Goal: Task Accomplishment & Management: Manage account settings

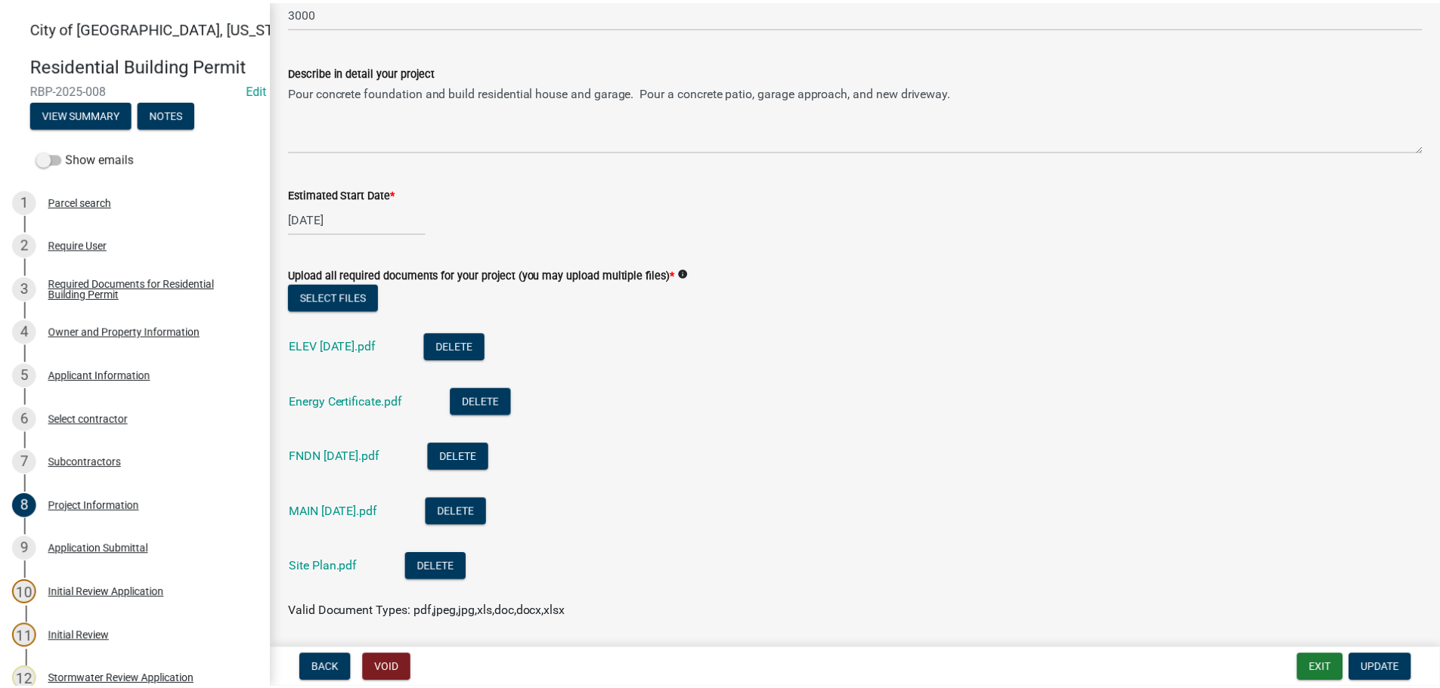
scroll to position [302, 0]
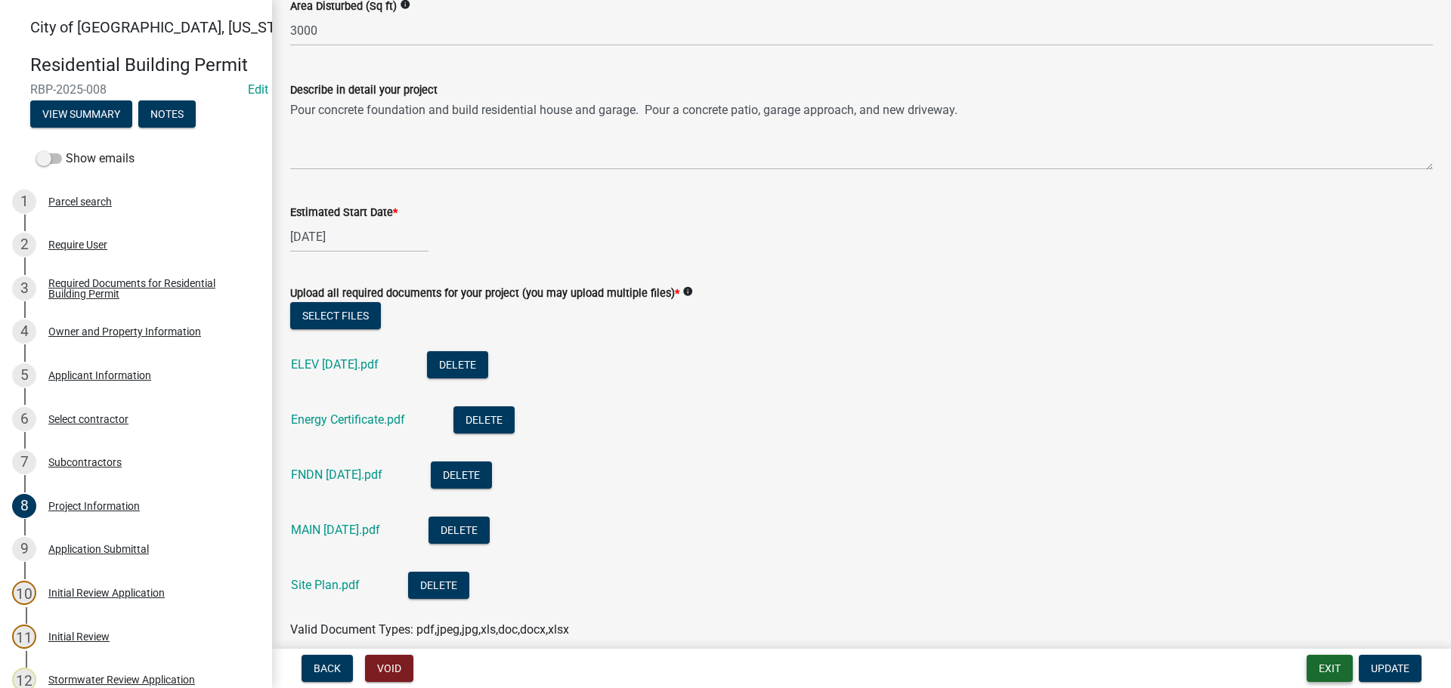
click at [1331, 677] on button "Exit" at bounding box center [1330, 668] width 46 height 27
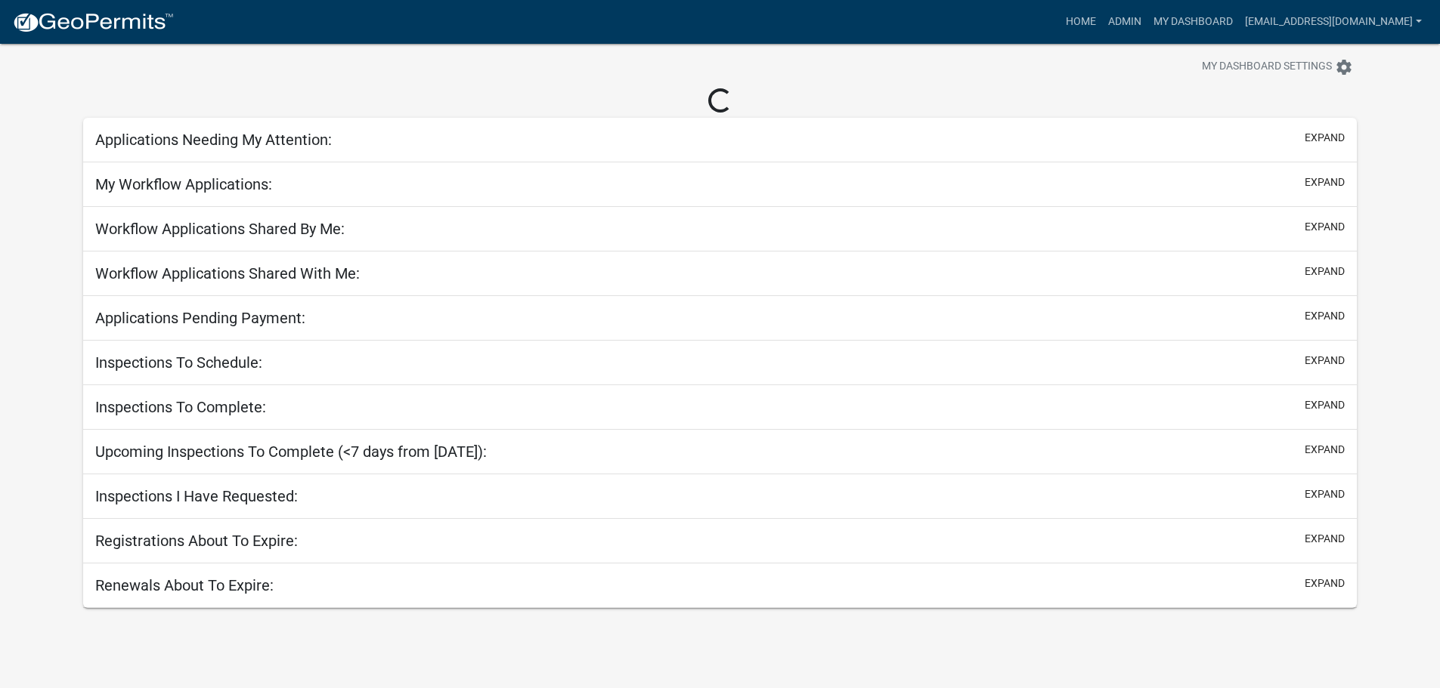
scroll to position [44, 0]
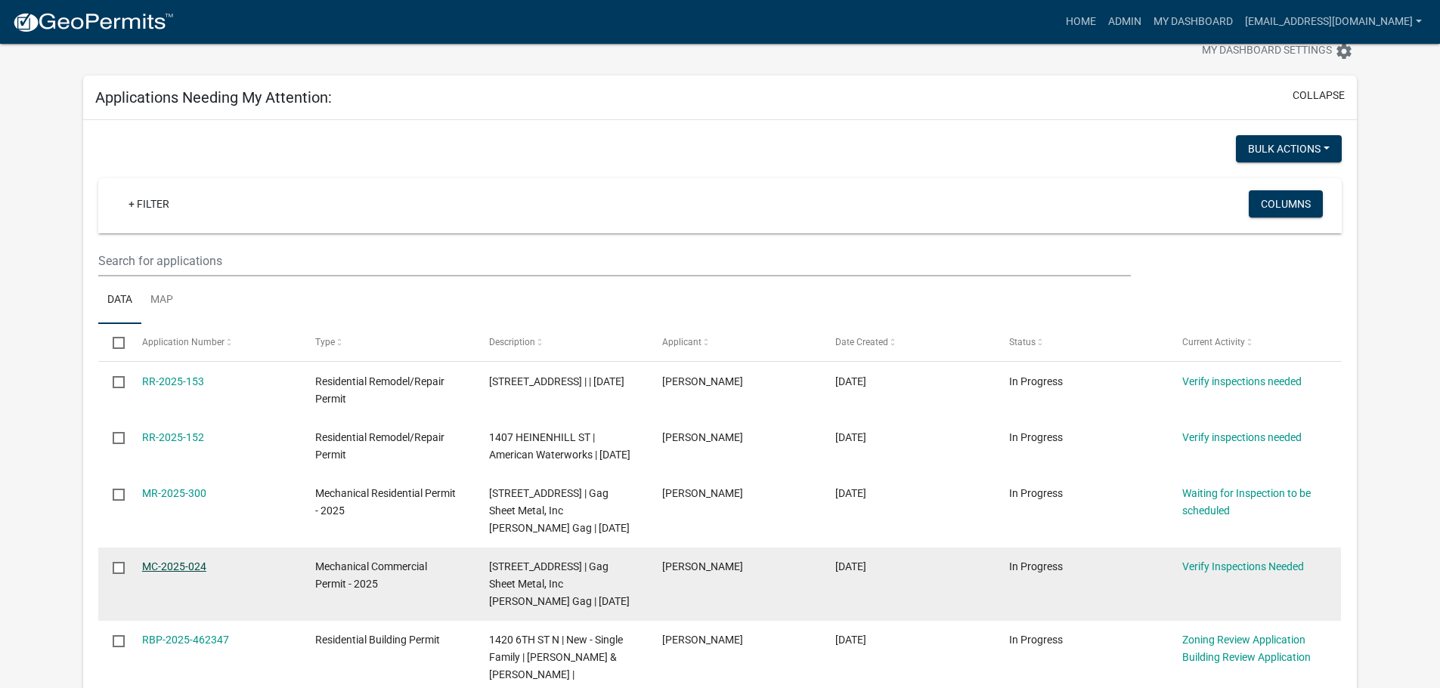
click at [183, 573] on link "MC-2025-024" at bounding box center [174, 567] width 64 height 12
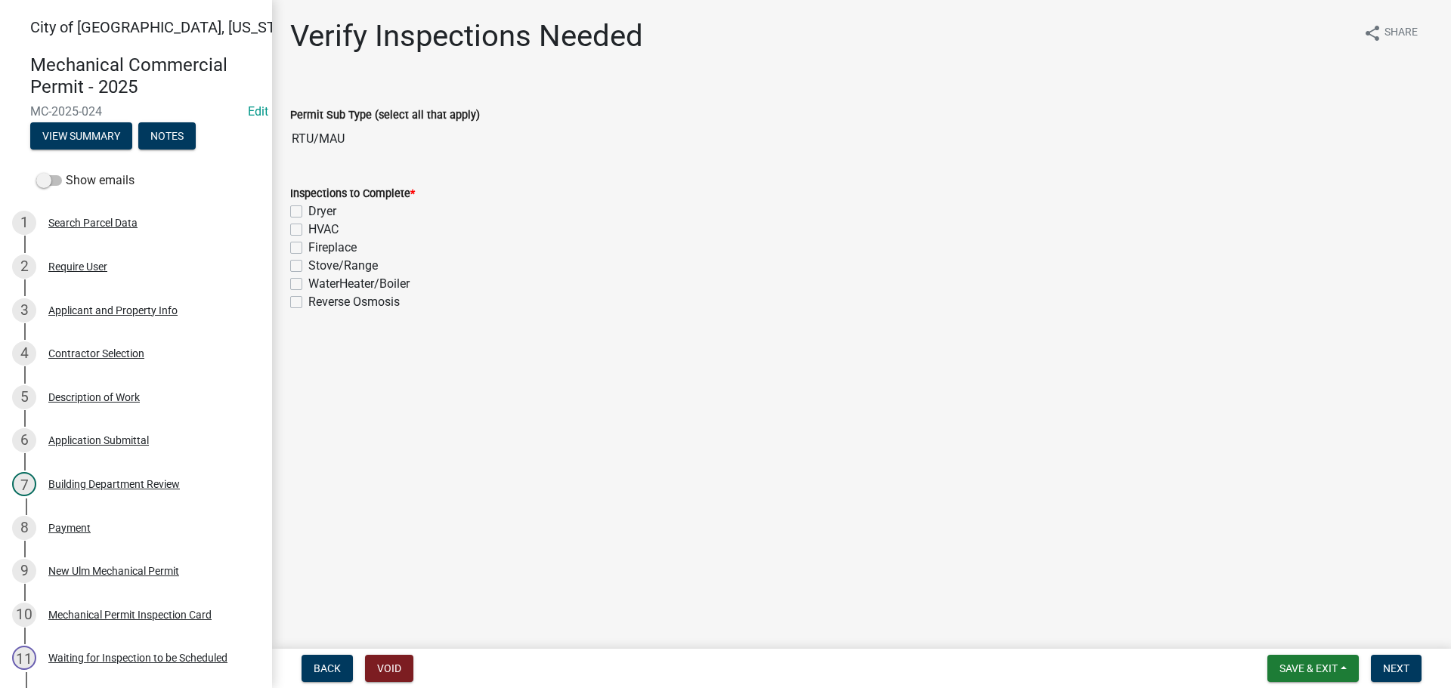
click at [439, 379] on wm-data-entity-input-list "Permit Sub Type (select all that apply) RTU/MAU Inspections to Complete * Dryer…" at bounding box center [861, 241] width 1143 height 313
click at [308, 229] on label "HVAC" at bounding box center [323, 230] width 30 height 18
click at [308, 229] on input "HVAC" at bounding box center [313, 226] width 10 height 10
checkbox input "true"
checkbox input "false"
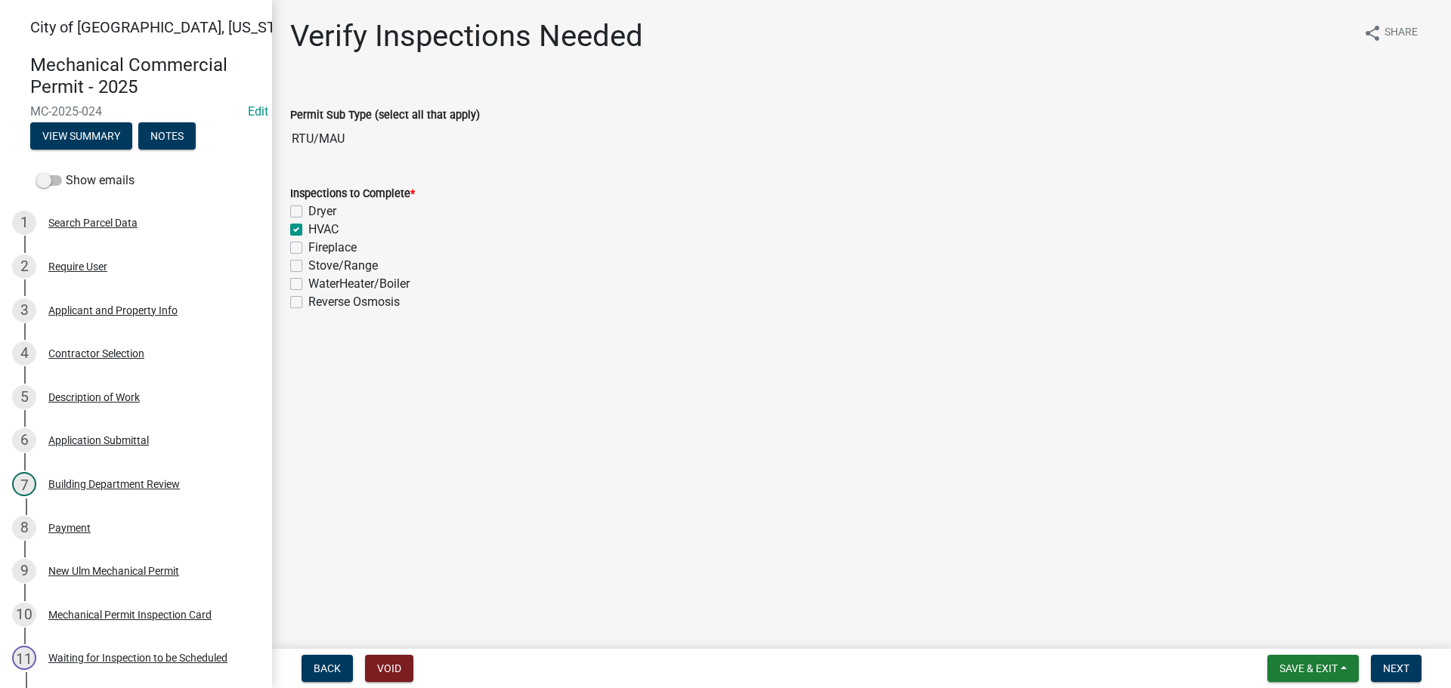
checkbox input "true"
checkbox input "false"
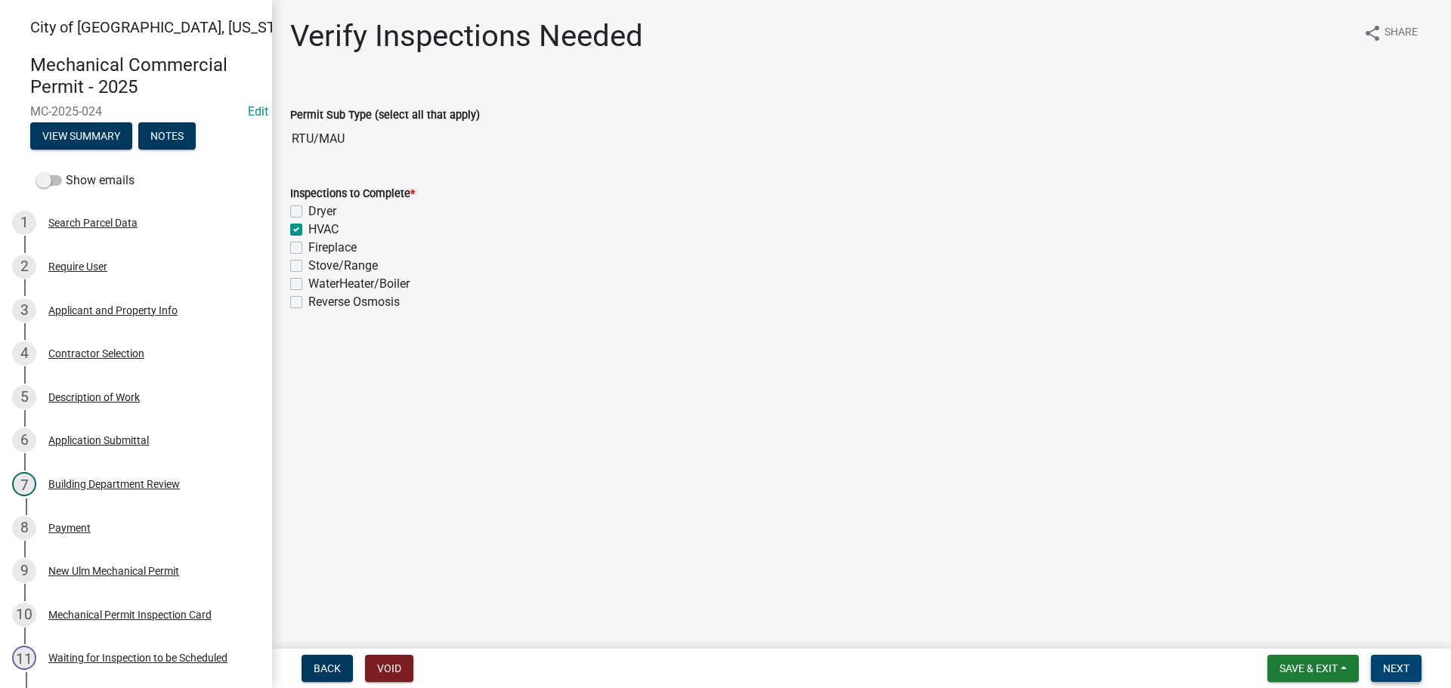
click at [1406, 670] on span "Next" at bounding box center [1396, 669] width 26 height 12
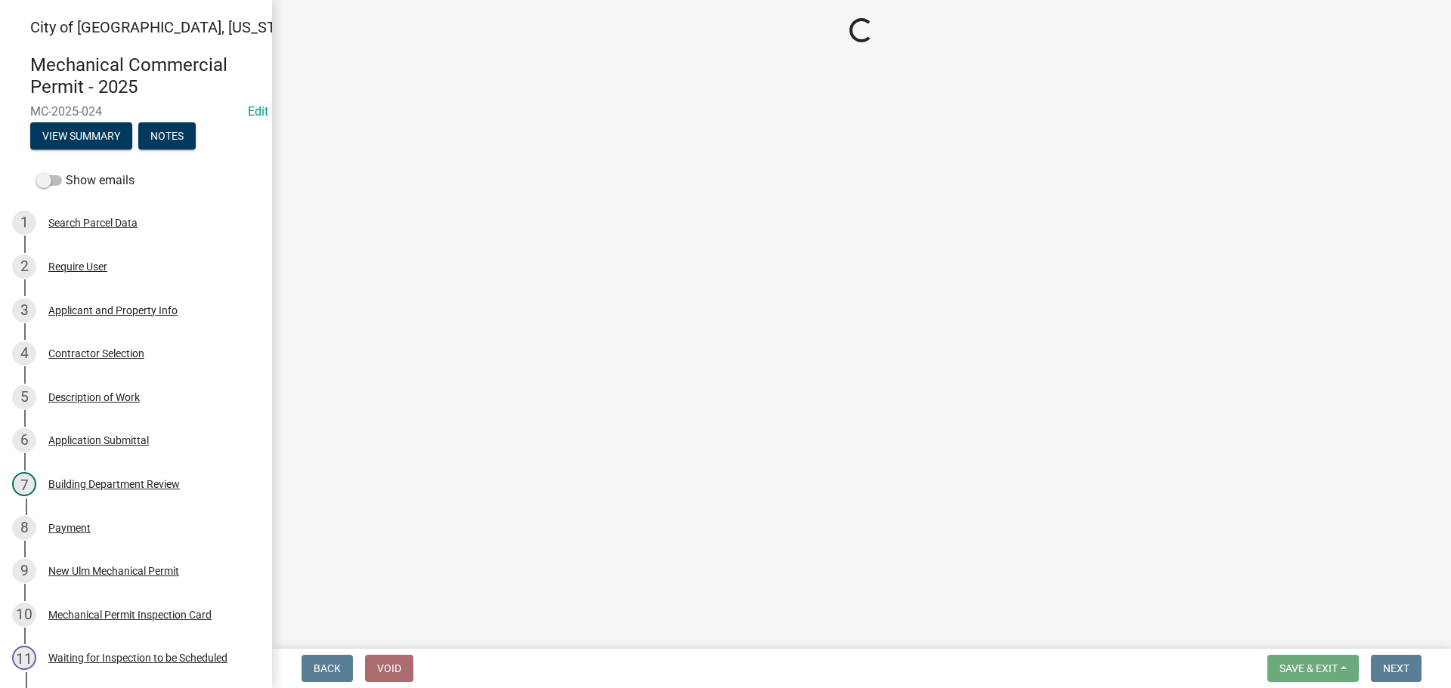
select select "805d55ac-e238-4e04-8f8e-acc067f36c3e"
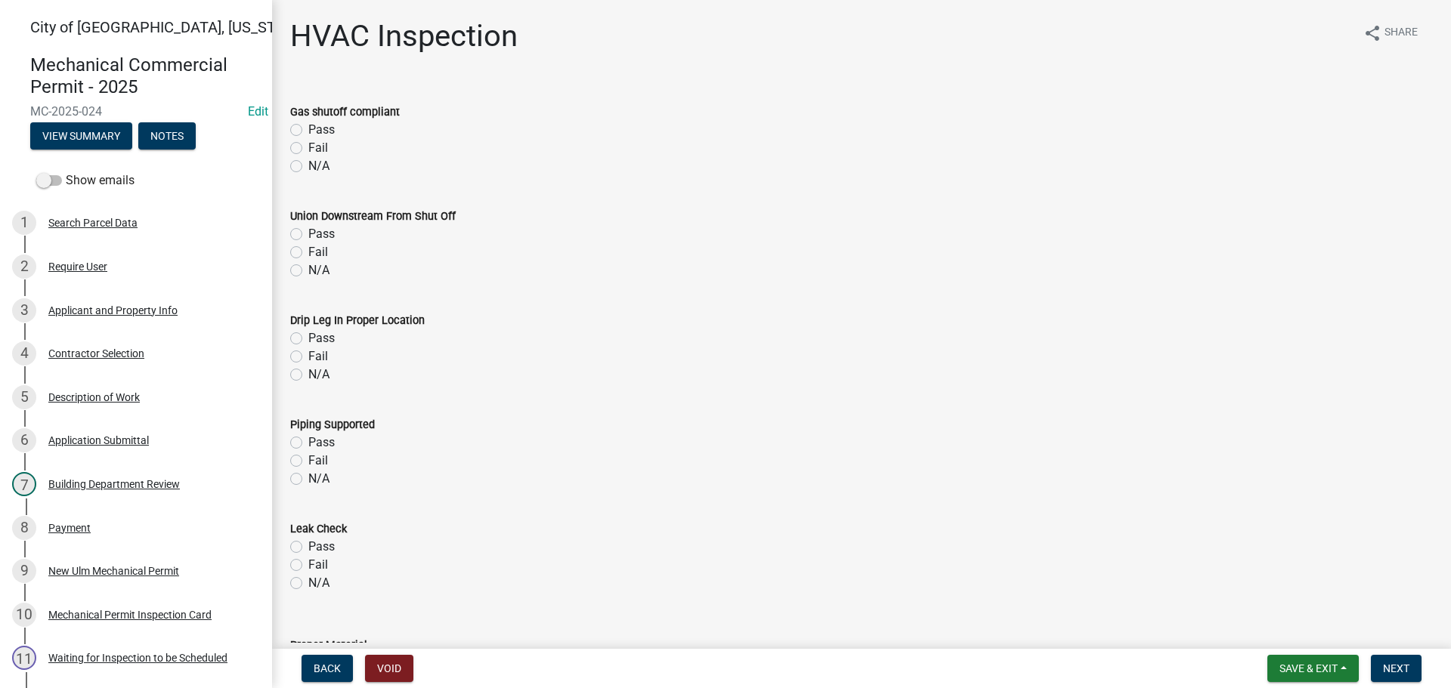
click at [308, 131] on label "Pass" at bounding box center [321, 130] width 26 height 18
click at [308, 131] on input "Pass" at bounding box center [313, 126] width 10 height 10
radio input "true"
click at [308, 237] on label "Pass" at bounding box center [321, 234] width 26 height 18
click at [308, 235] on input "Pass" at bounding box center [313, 230] width 10 height 10
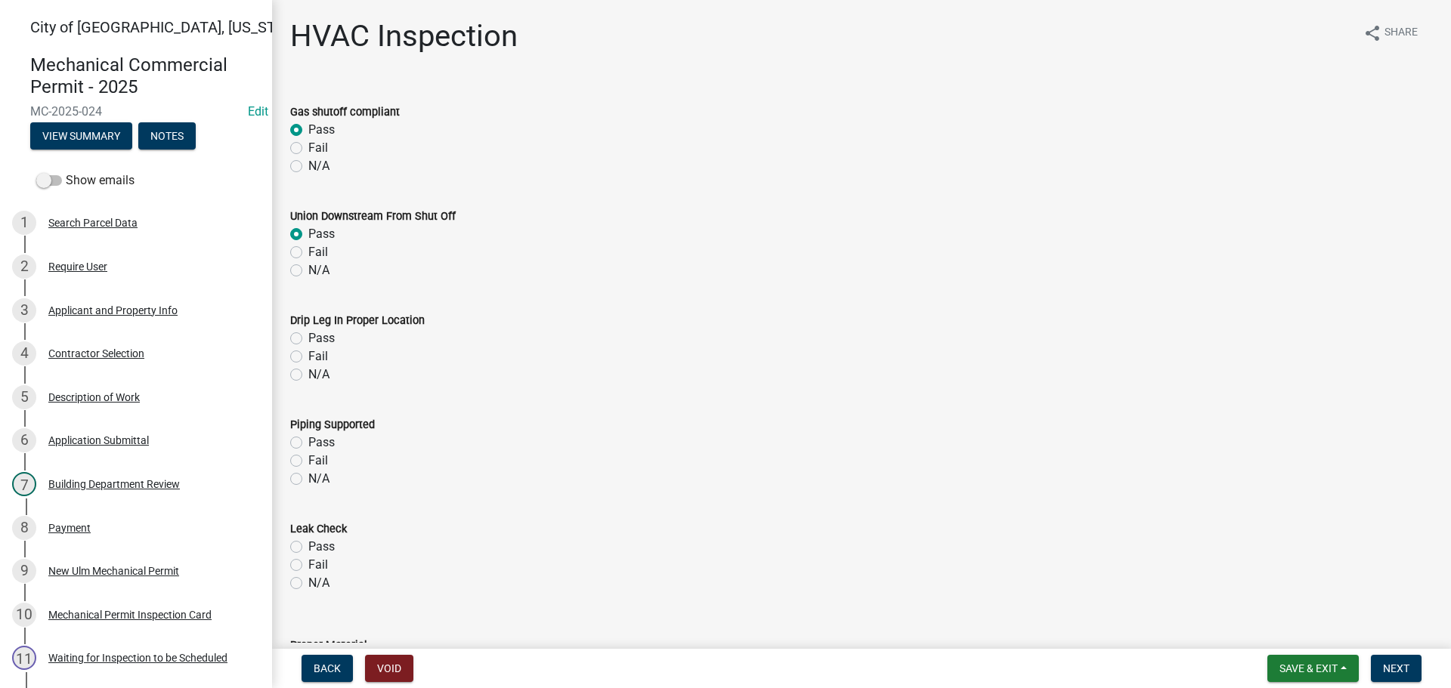
radio input "true"
click at [308, 339] on label "Pass" at bounding box center [321, 338] width 26 height 18
click at [308, 339] on input "Pass" at bounding box center [313, 334] width 10 height 10
radio input "true"
click at [308, 444] on label "Pass" at bounding box center [321, 443] width 26 height 18
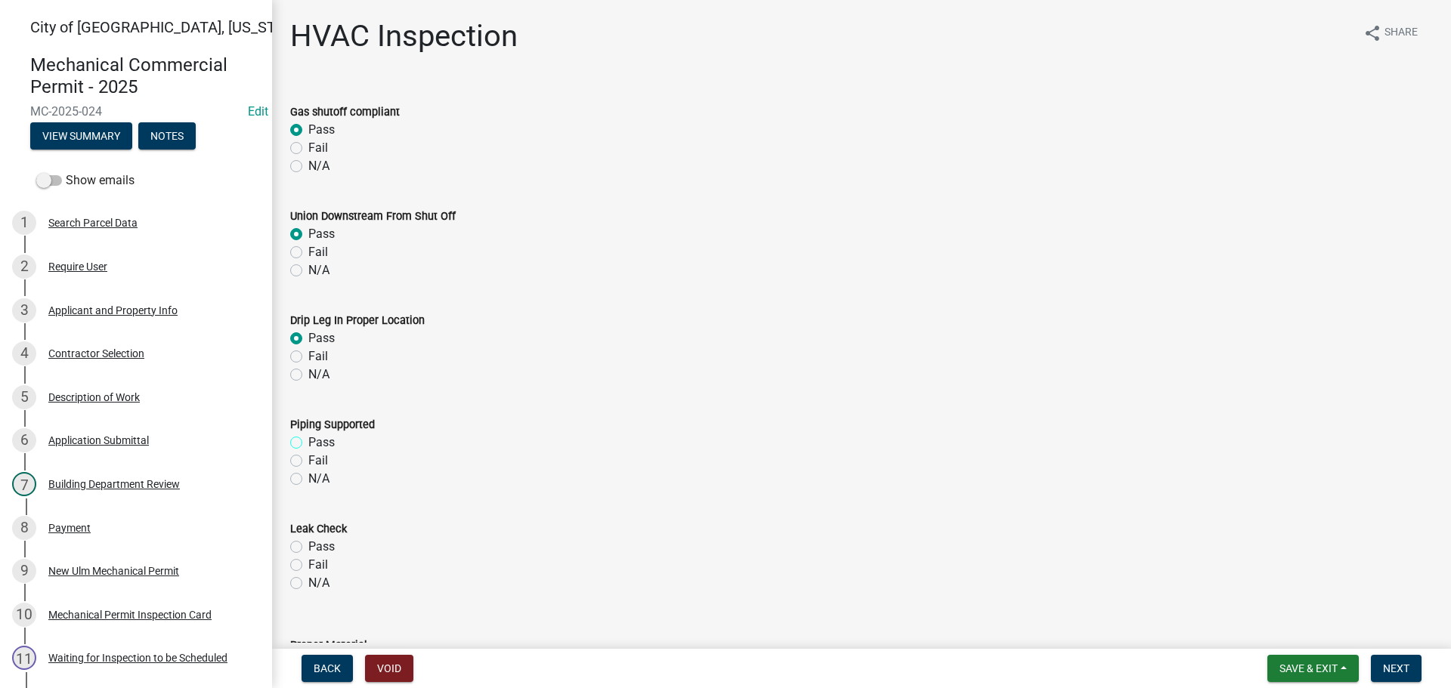
click at [308, 444] on input "Pass" at bounding box center [313, 439] width 10 height 10
radio input "true"
click at [308, 546] on label "Pass" at bounding box center [321, 547] width 26 height 18
click at [308, 546] on input "Pass" at bounding box center [313, 543] width 10 height 10
radio input "true"
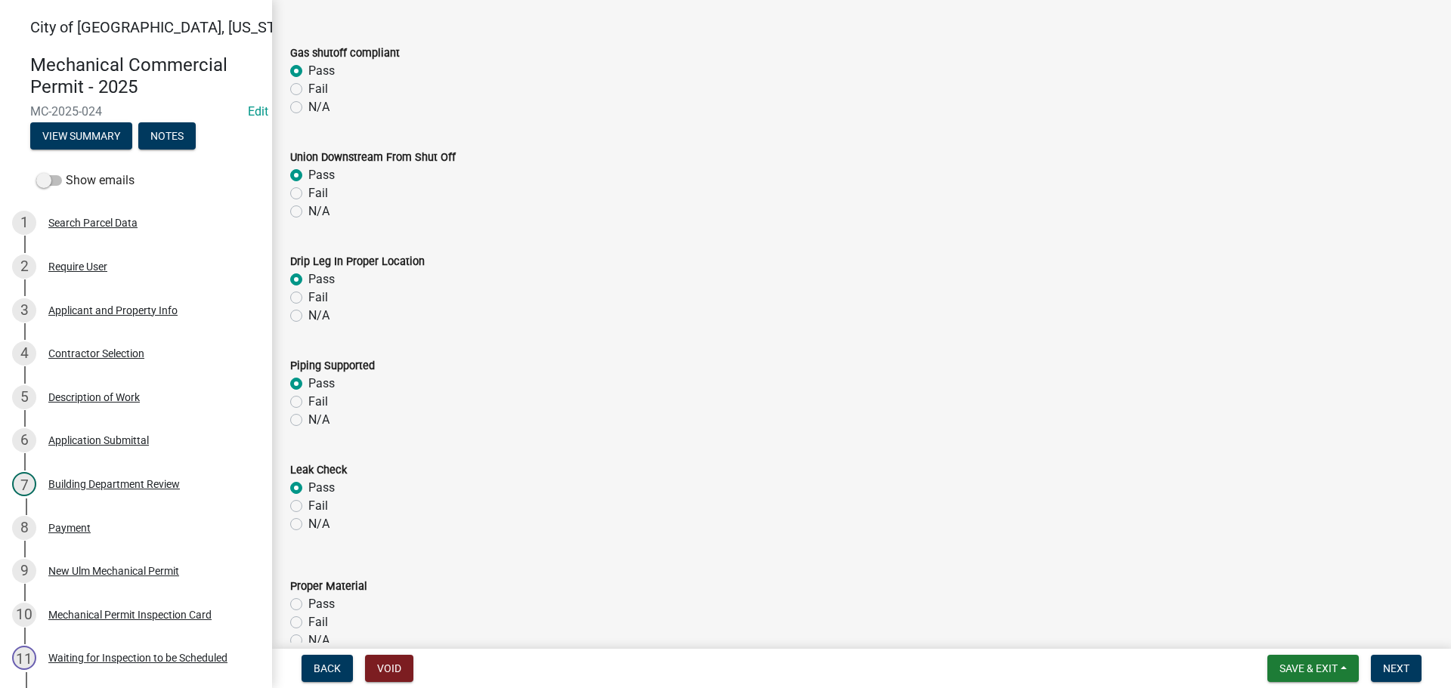
scroll to position [151, 0]
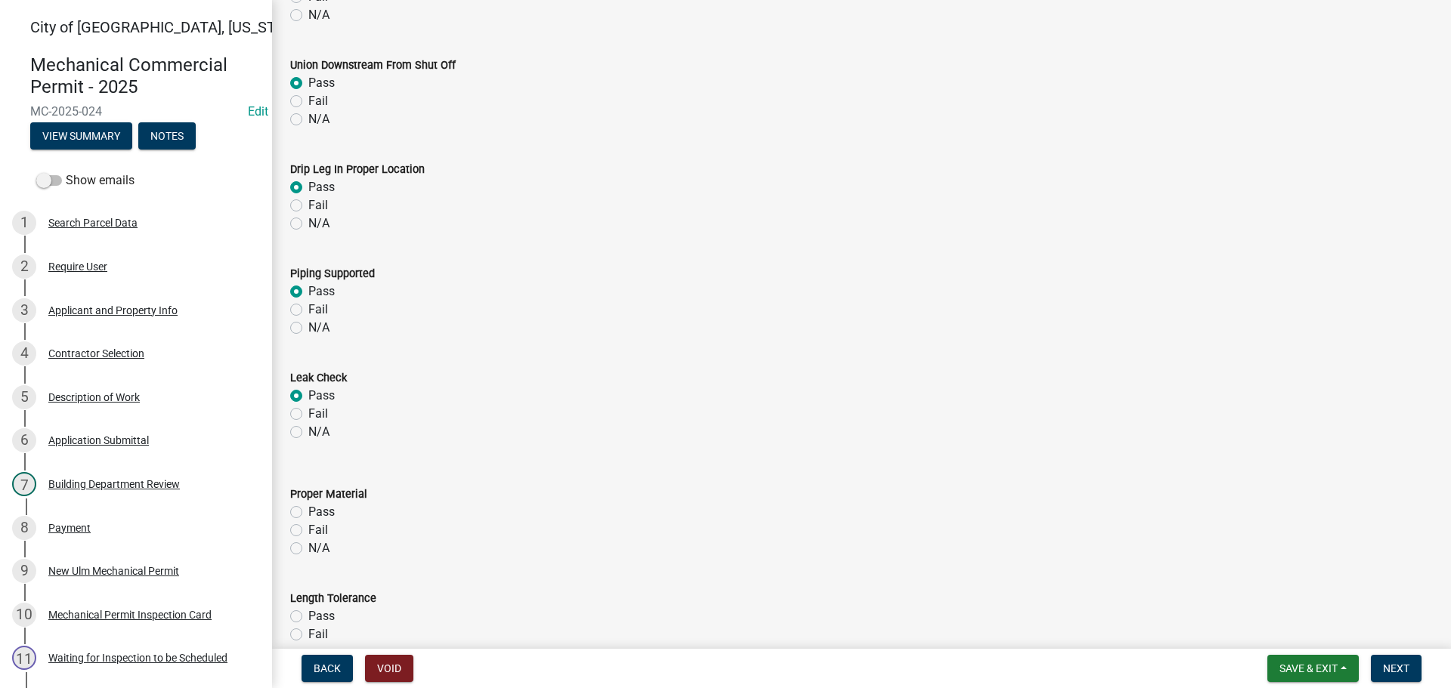
click at [308, 531] on label "Fail" at bounding box center [318, 530] width 20 height 18
click at [308, 531] on input "Fail" at bounding box center [313, 526] width 10 height 10
radio input "true"
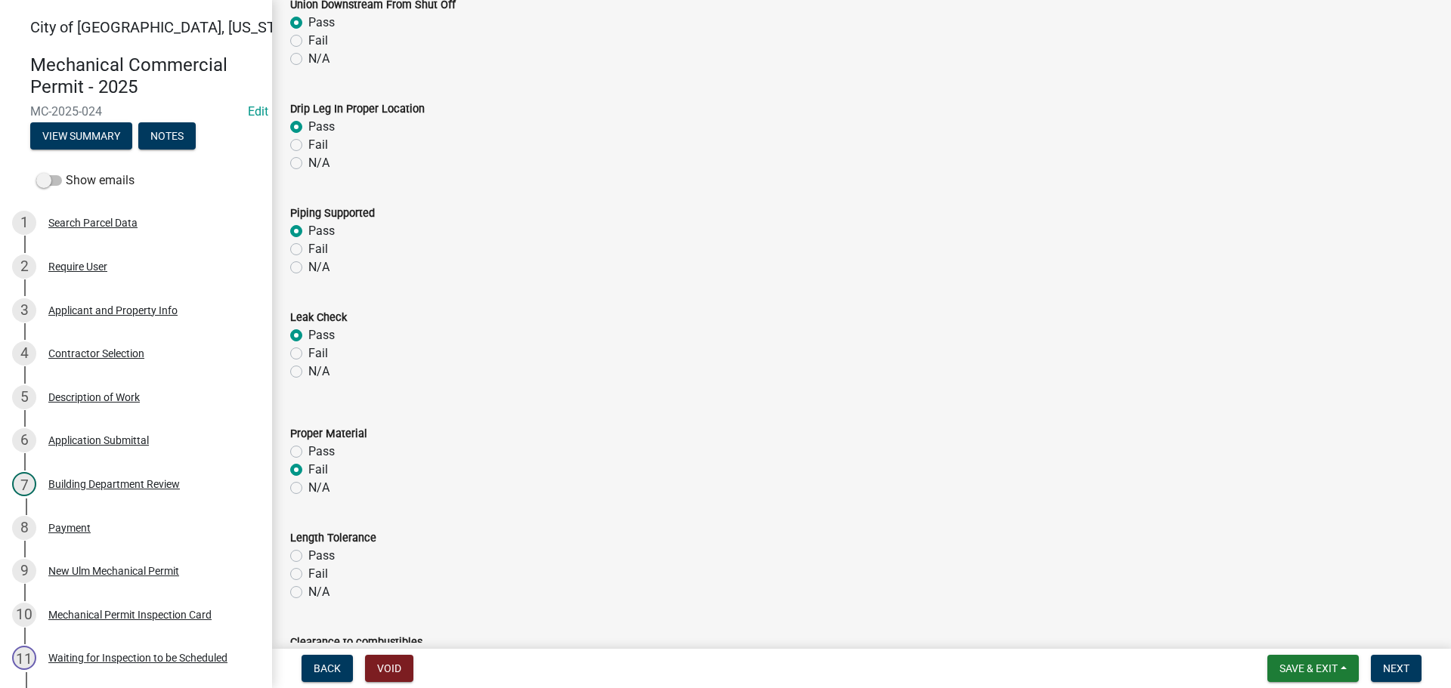
scroll to position [378, 0]
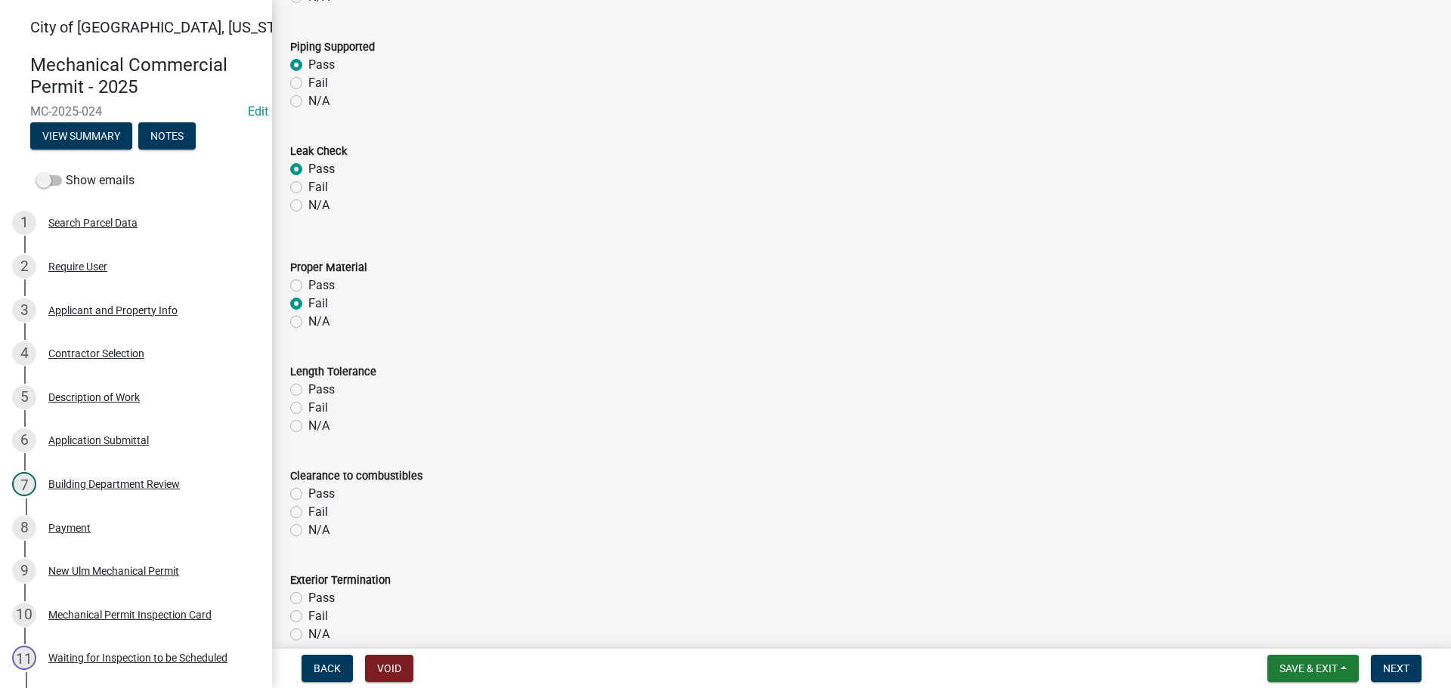
click at [308, 392] on label "Pass" at bounding box center [321, 390] width 26 height 18
click at [308, 391] on input "Pass" at bounding box center [313, 386] width 10 height 10
radio input "true"
click at [308, 422] on label "N/A" at bounding box center [318, 426] width 21 height 18
click at [308, 422] on input "N/A" at bounding box center [313, 422] width 10 height 10
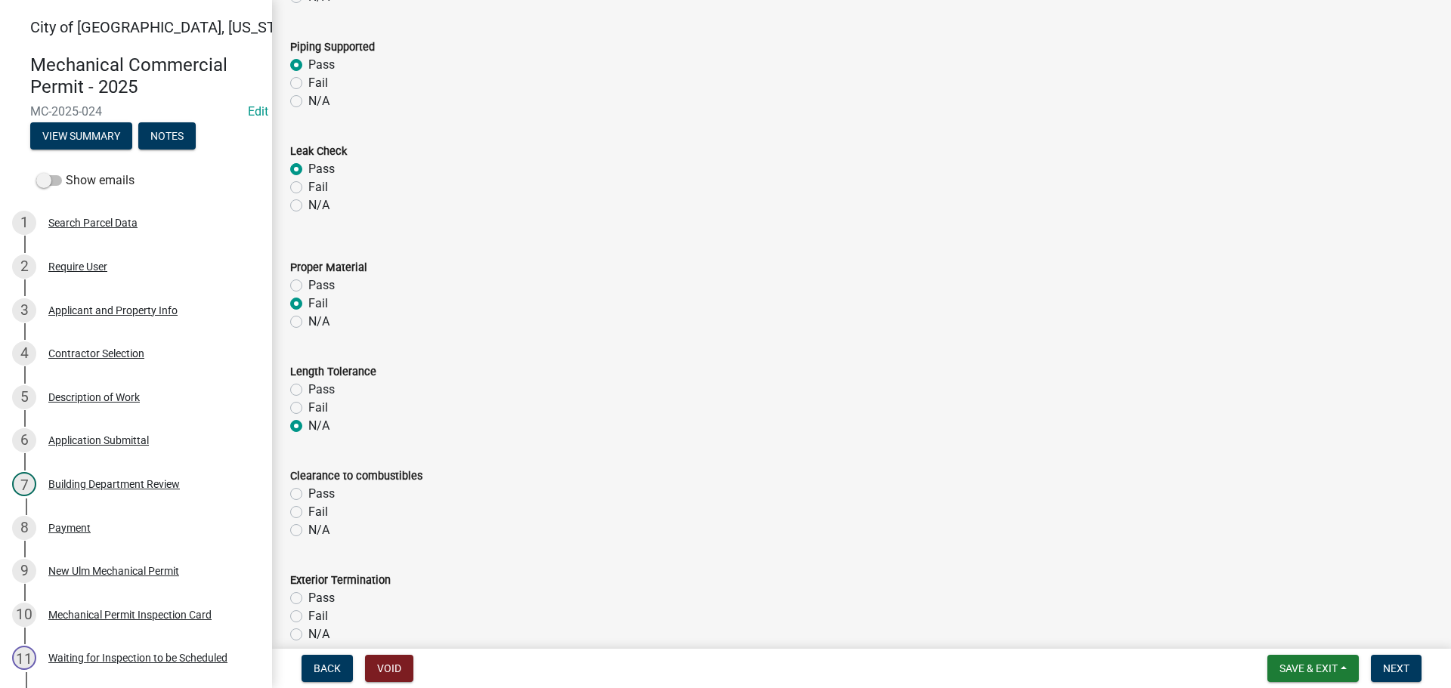
radio input "true"
click at [308, 527] on label "N/A" at bounding box center [318, 530] width 21 height 18
click at [308, 527] on input "N/A" at bounding box center [313, 526] width 10 height 10
radio input "true"
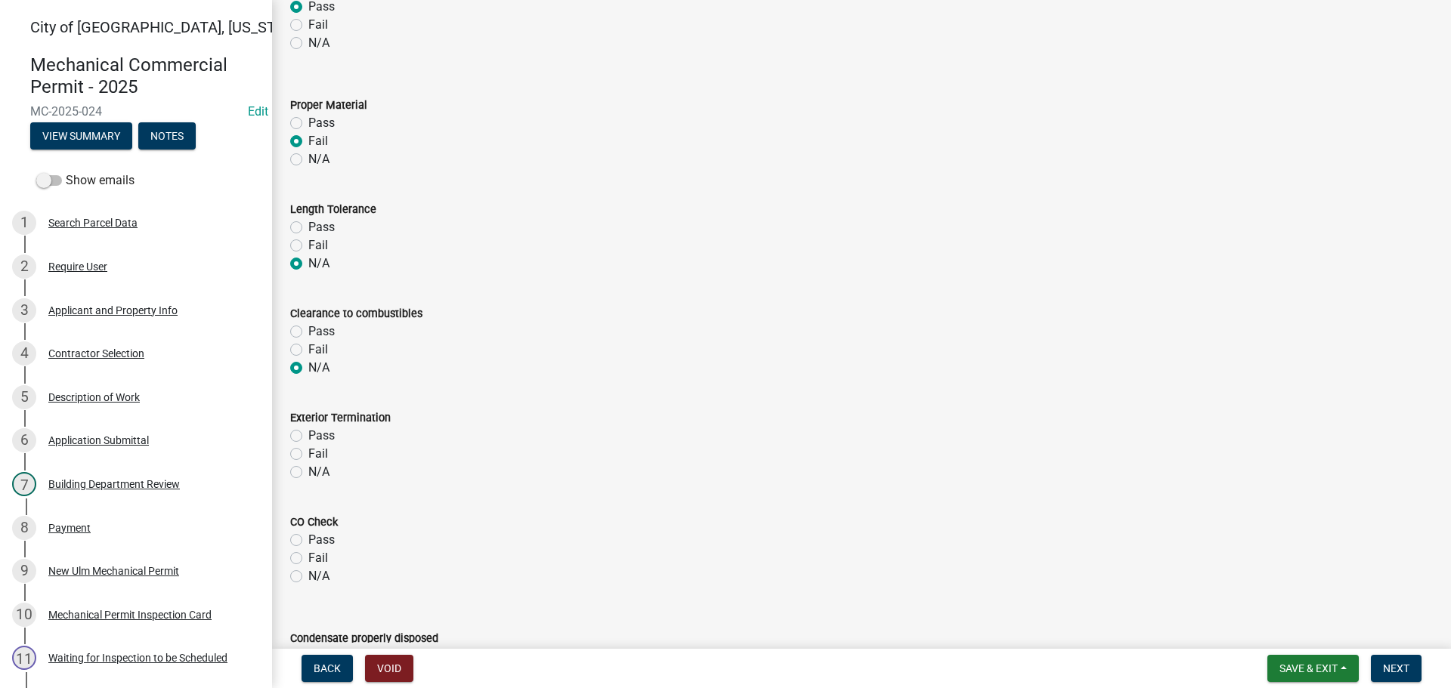
scroll to position [605, 0]
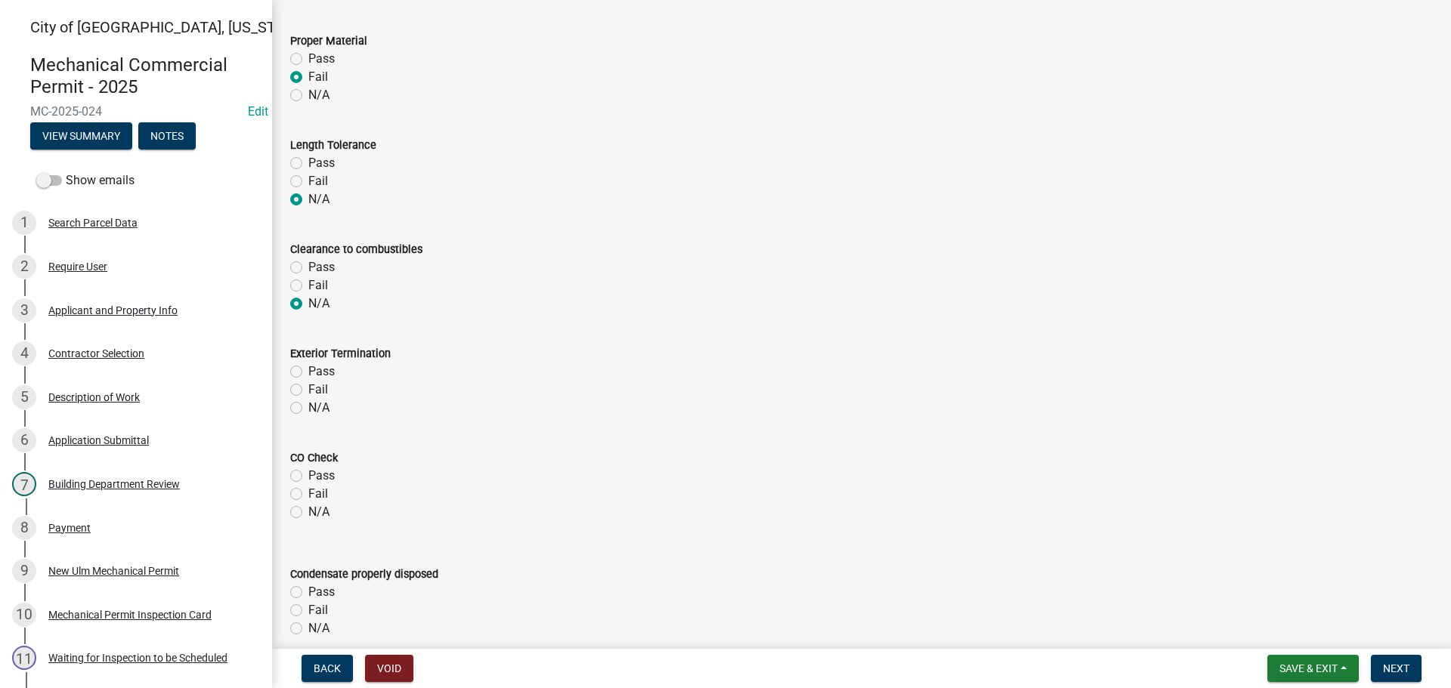
click at [308, 402] on label "N/A" at bounding box center [318, 408] width 21 height 18
click at [308, 402] on input "N/A" at bounding box center [313, 404] width 10 height 10
radio input "true"
click at [308, 509] on label "N/A" at bounding box center [318, 512] width 21 height 18
click at [308, 509] on input "N/A" at bounding box center [313, 508] width 10 height 10
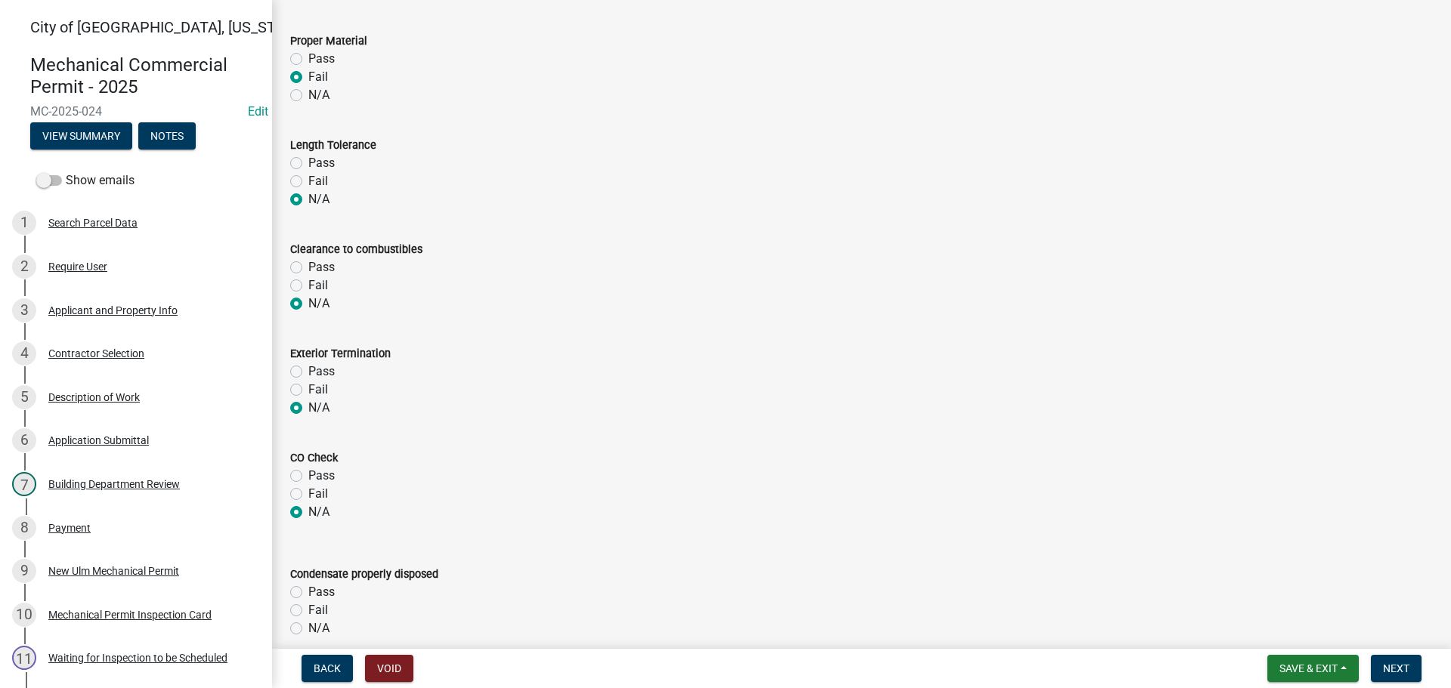
radio input "true"
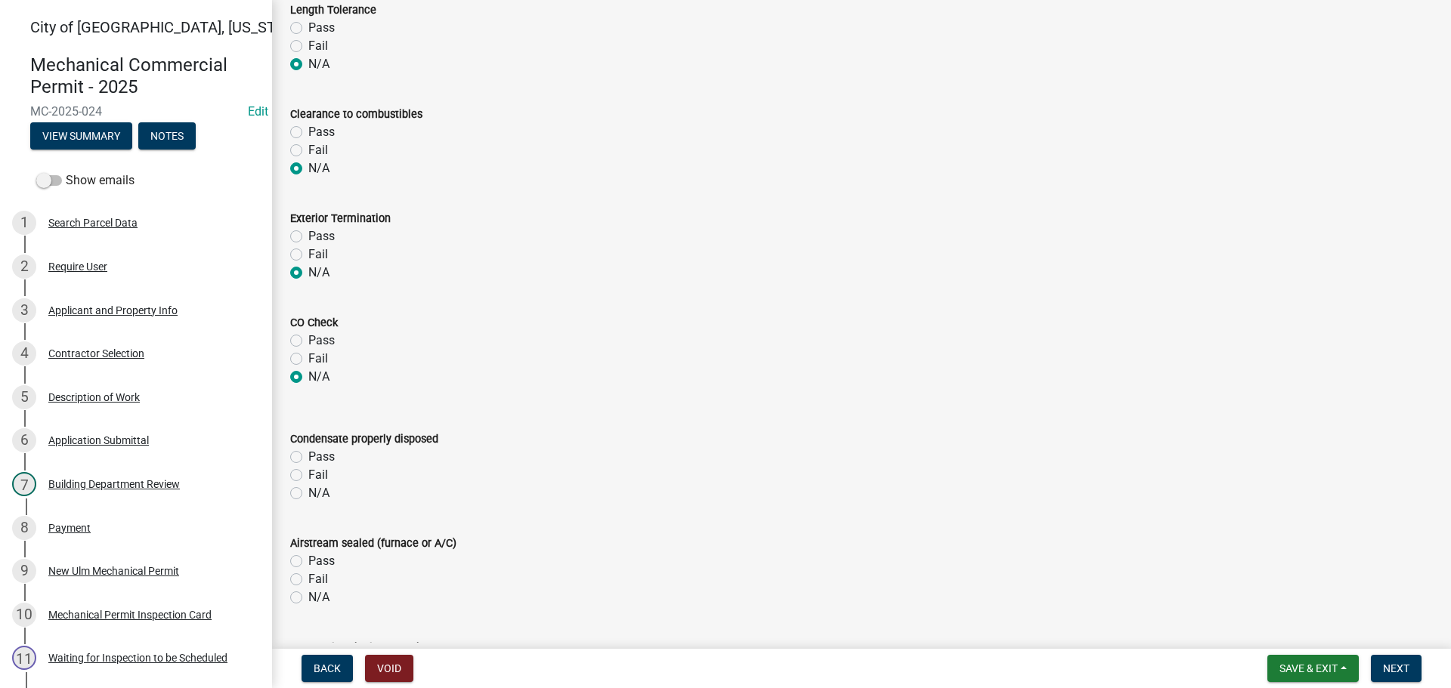
scroll to position [831, 0]
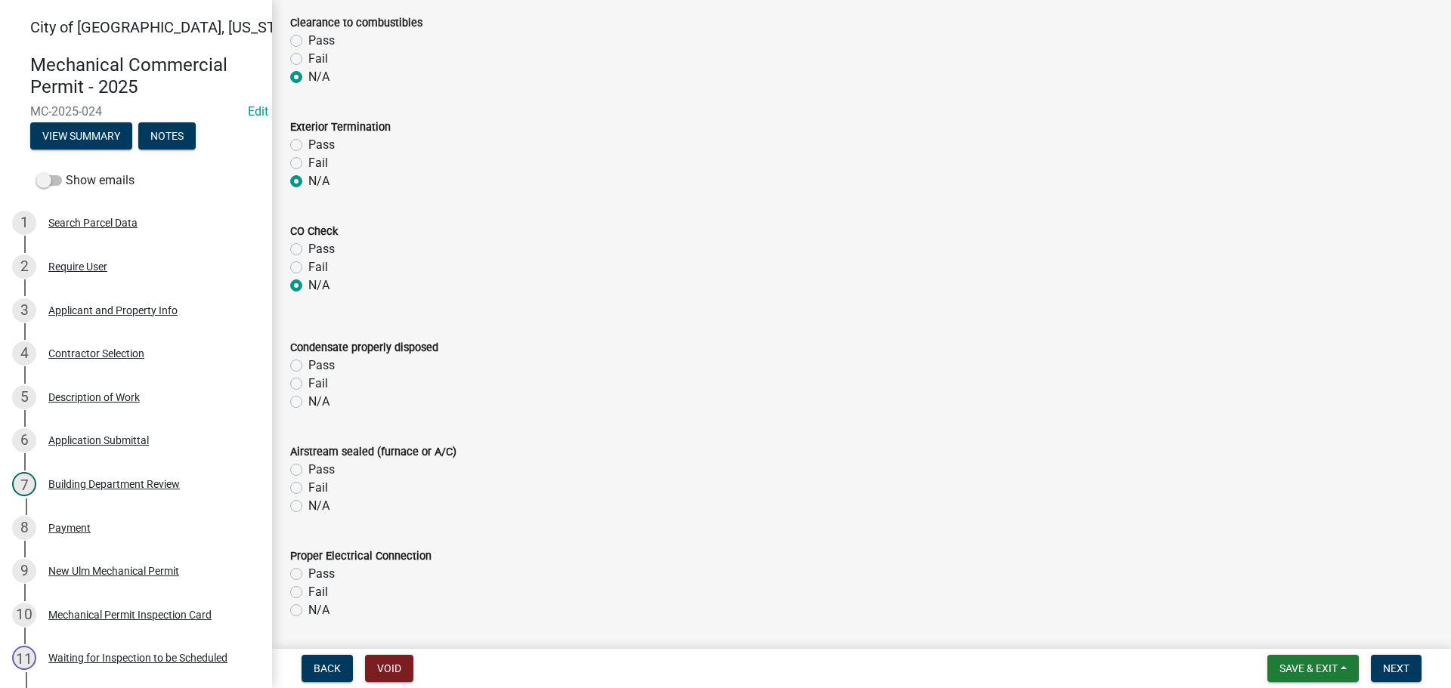
click at [308, 404] on label "N/A" at bounding box center [318, 402] width 21 height 18
click at [308, 403] on input "N/A" at bounding box center [313, 398] width 10 height 10
radio input "true"
click at [308, 506] on label "N/A" at bounding box center [318, 506] width 21 height 18
click at [308, 506] on input "N/A" at bounding box center [313, 502] width 10 height 10
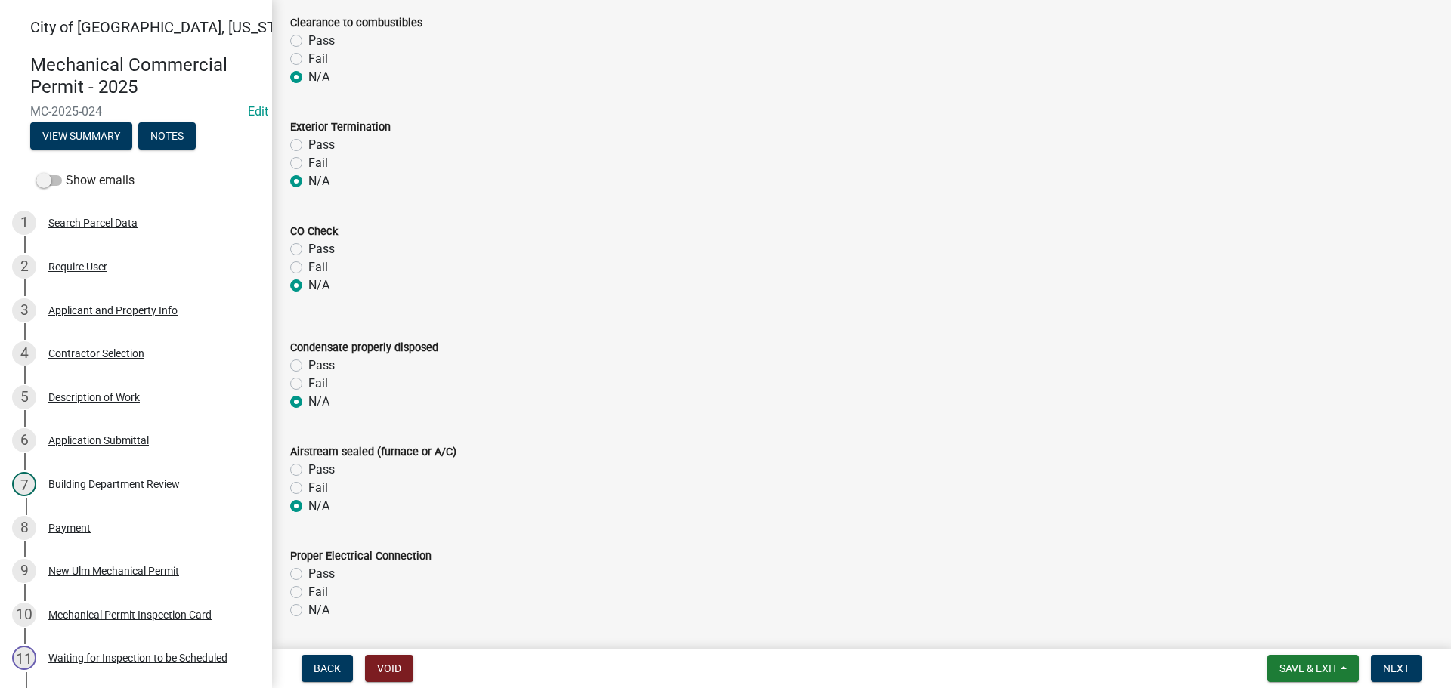
radio input "true"
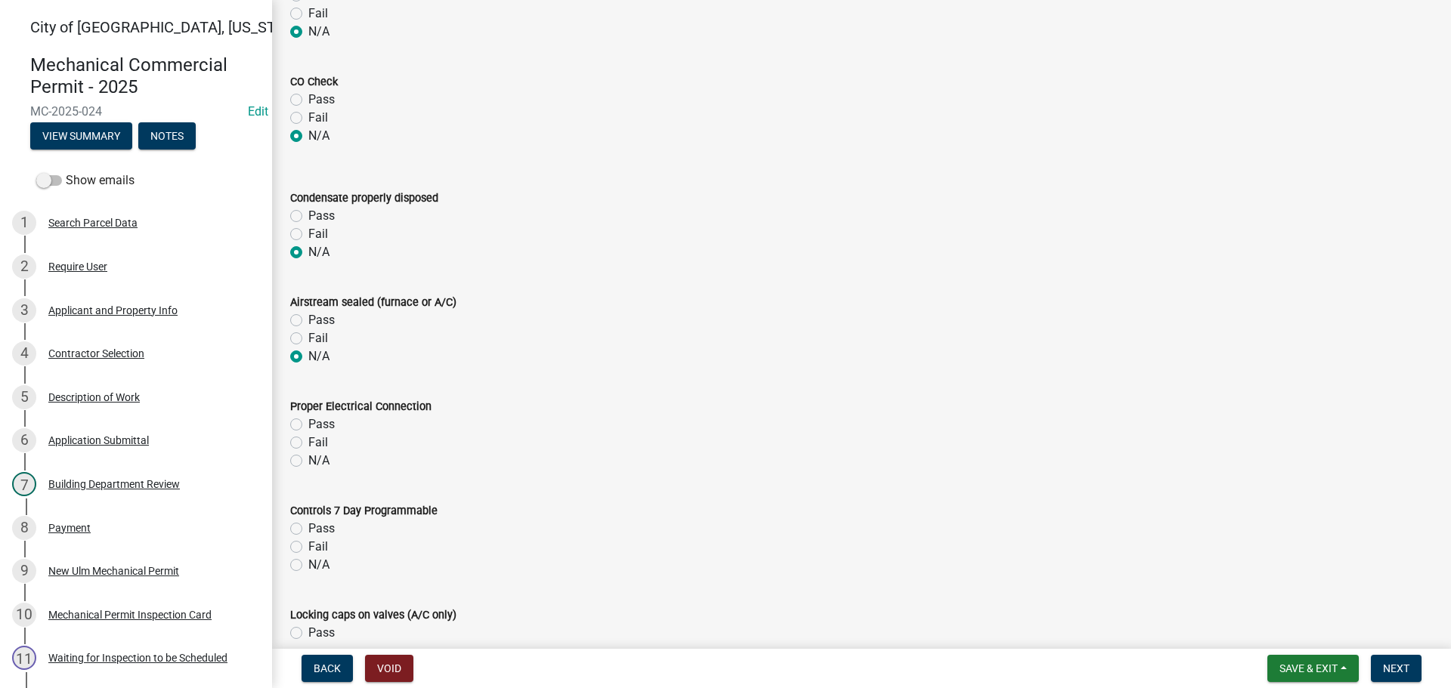
scroll to position [982, 0]
click at [308, 419] on label "Pass" at bounding box center [321, 423] width 26 height 18
click at [308, 419] on input "Pass" at bounding box center [313, 419] width 10 height 10
radio input "true"
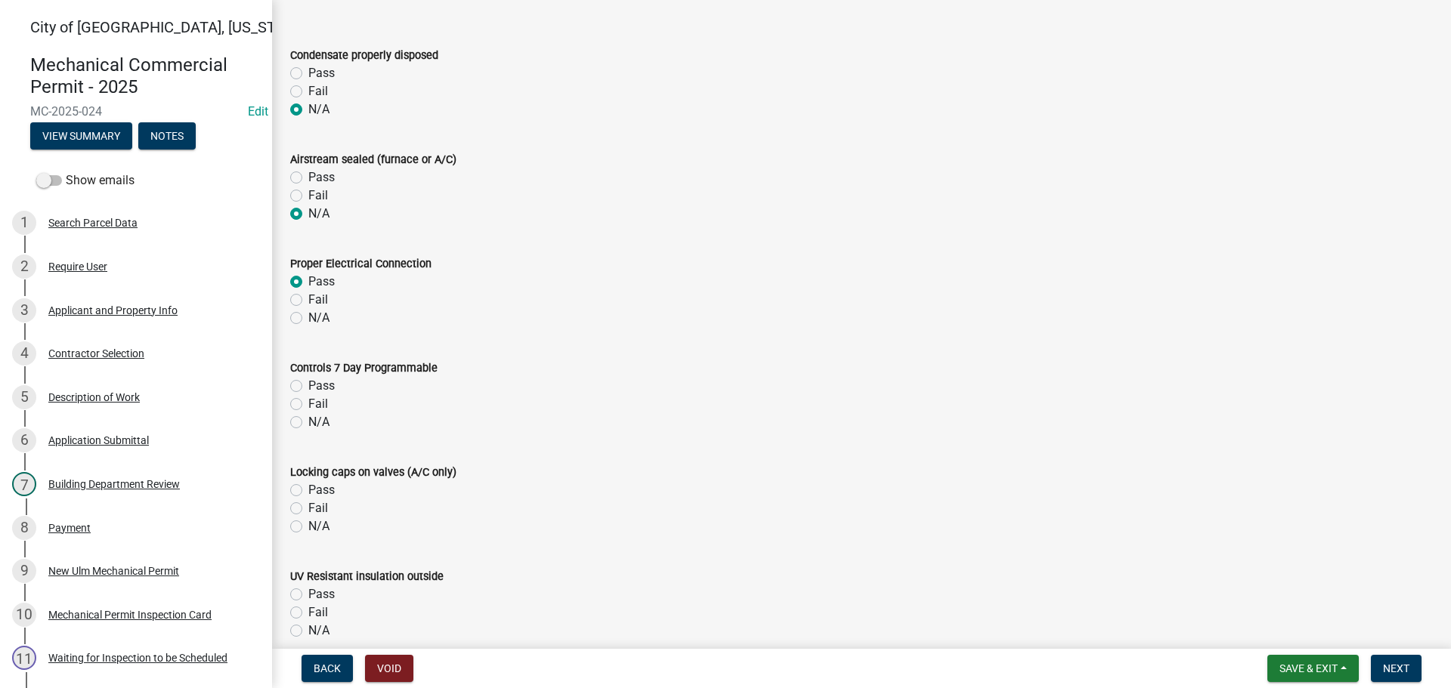
scroll to position [1134, 0]
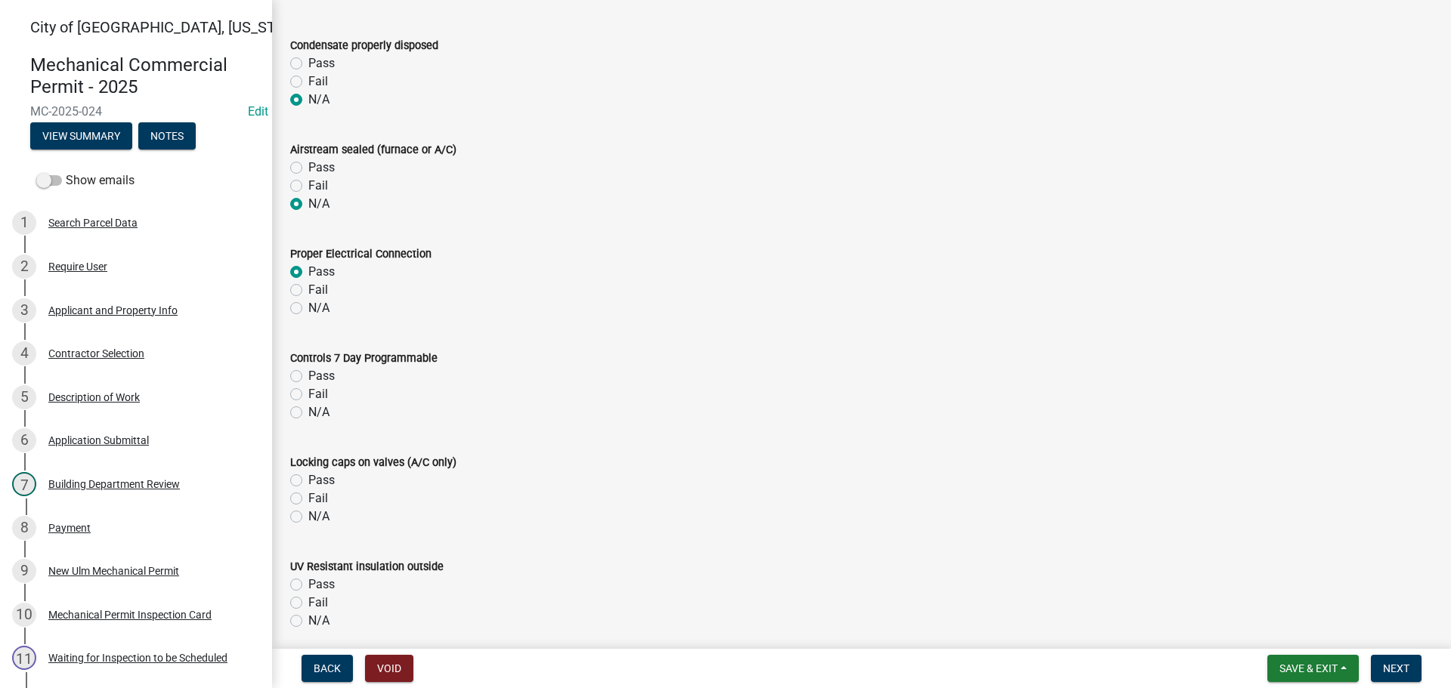
click at [298, 382] on div "Pass" at bounding box center [861, 376] width 1143 height 18
click at [308, 373] on label "Pass" at bounding box center [321, 376] width 26 height 18
click at [308, 373] on input "Pass" at bounding box center [313, 372] width 10 height 10
radio input "true"
click at [308, 519] on label "N/A" at bounding box center [318, 517] width 21 height 18
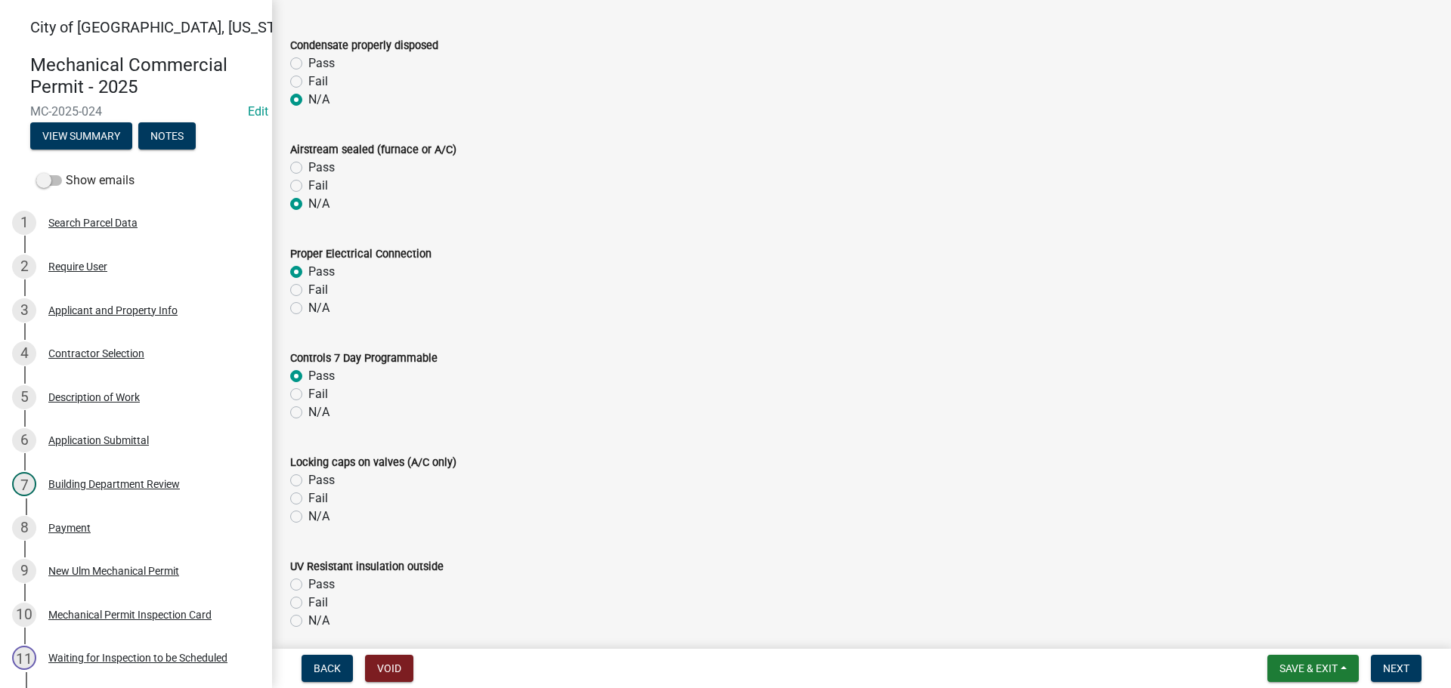
click at [308, 518] on input "N/A" at bounding box center [313, 513] width 10 height 10
radio input "true"
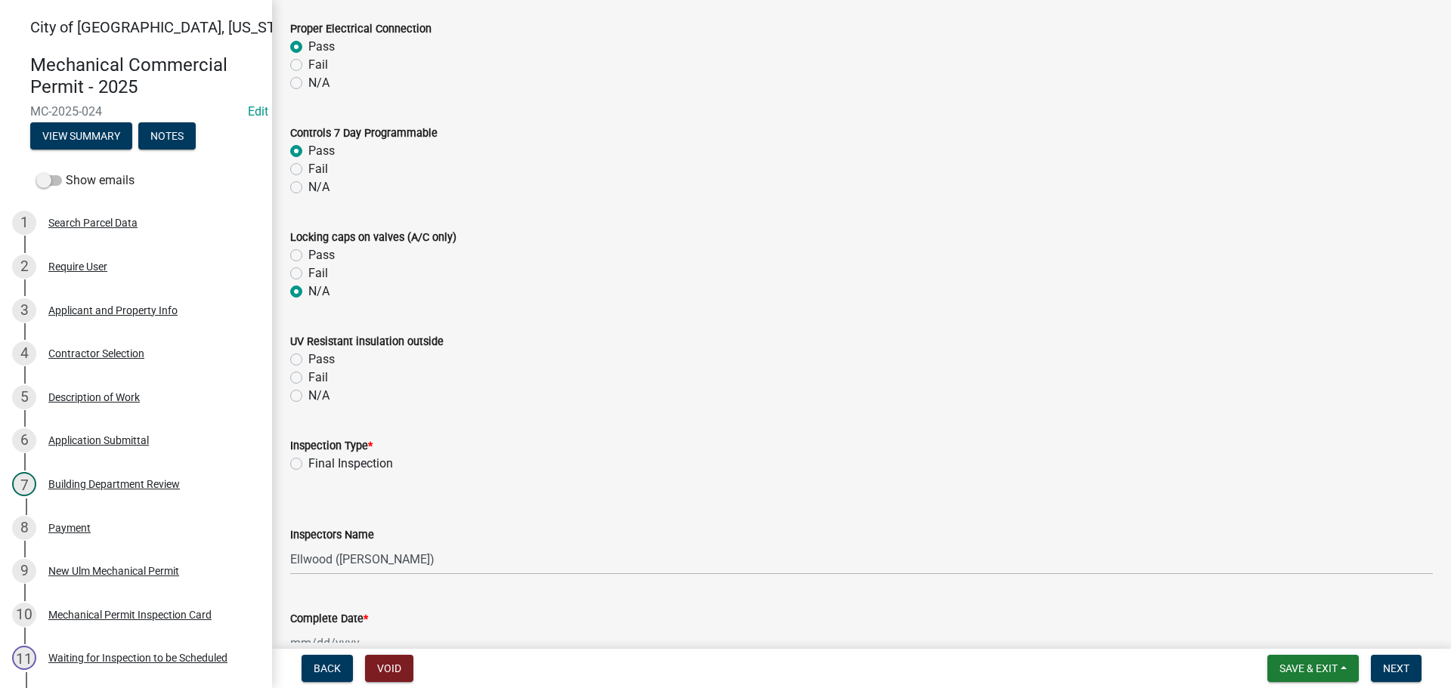
scroll to position [1360, 0]
click at [308, 391] on label "N/A" at bounding box center [318, 394] width 21 height 18
click at [308, 391] on input "N/A" at bounding box center [313, 390] width 10 height 10
radio input "true"
click at [308, 462] on label "Final Inspection" at bounding box center [350, 462] width 85 height 18
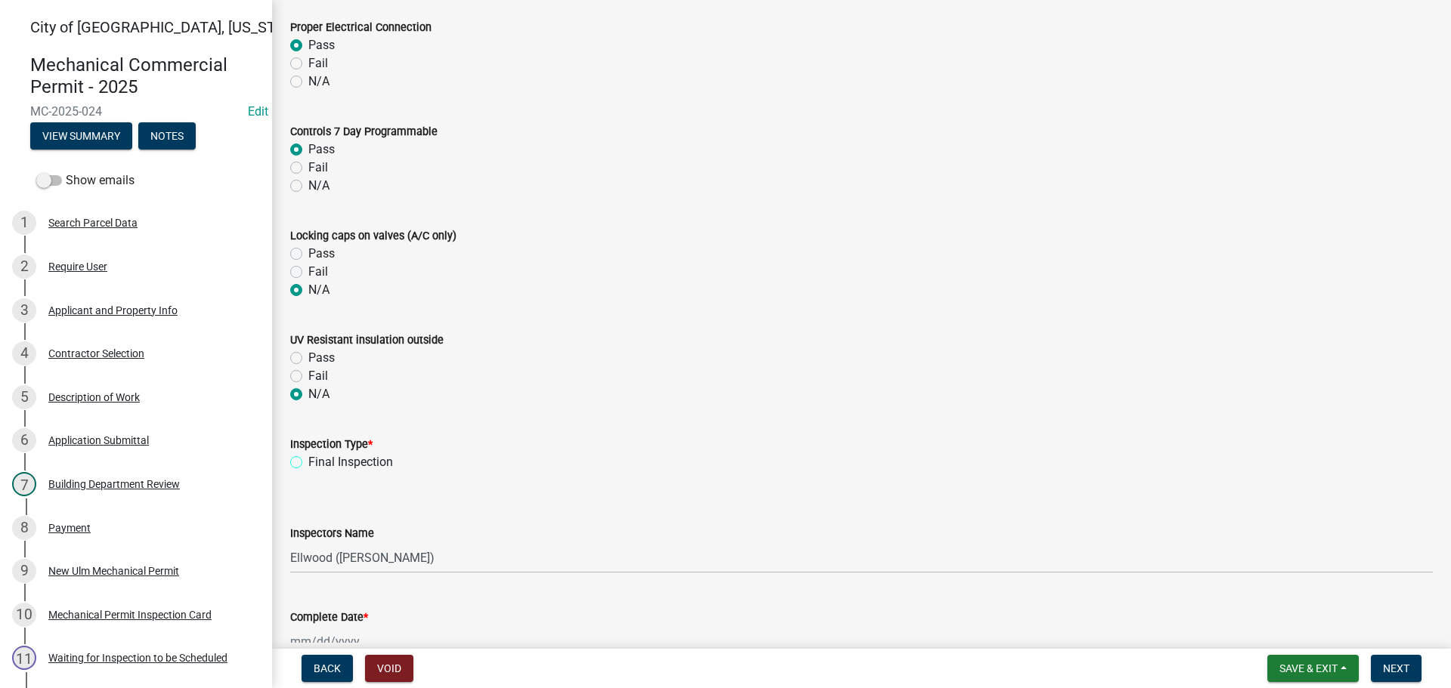
click at [308, 462] on input "Final Inspection" at bounding box center [313, 458] width 10 height 10
radio input "true"
click at [350, 553] on select "Select Item... Ellwood ([PERSON_NAME]) [EMAIL_ADDRESS][DOMAIN_NAME] ([PERSON_NA…" at bounding box center [861, 558] width 1143 height 31
select select "cd72df13-1819-4c17-818e-bd68a66556fb"
click at [290, 543] on select "Select Item... Ellwood ([PERSON_NAME]) [EMAIL_ADDRESS][DOMAIN_NAME] ([PERSON_NA…" at bounding box center [861, 558] width 1143 height 31
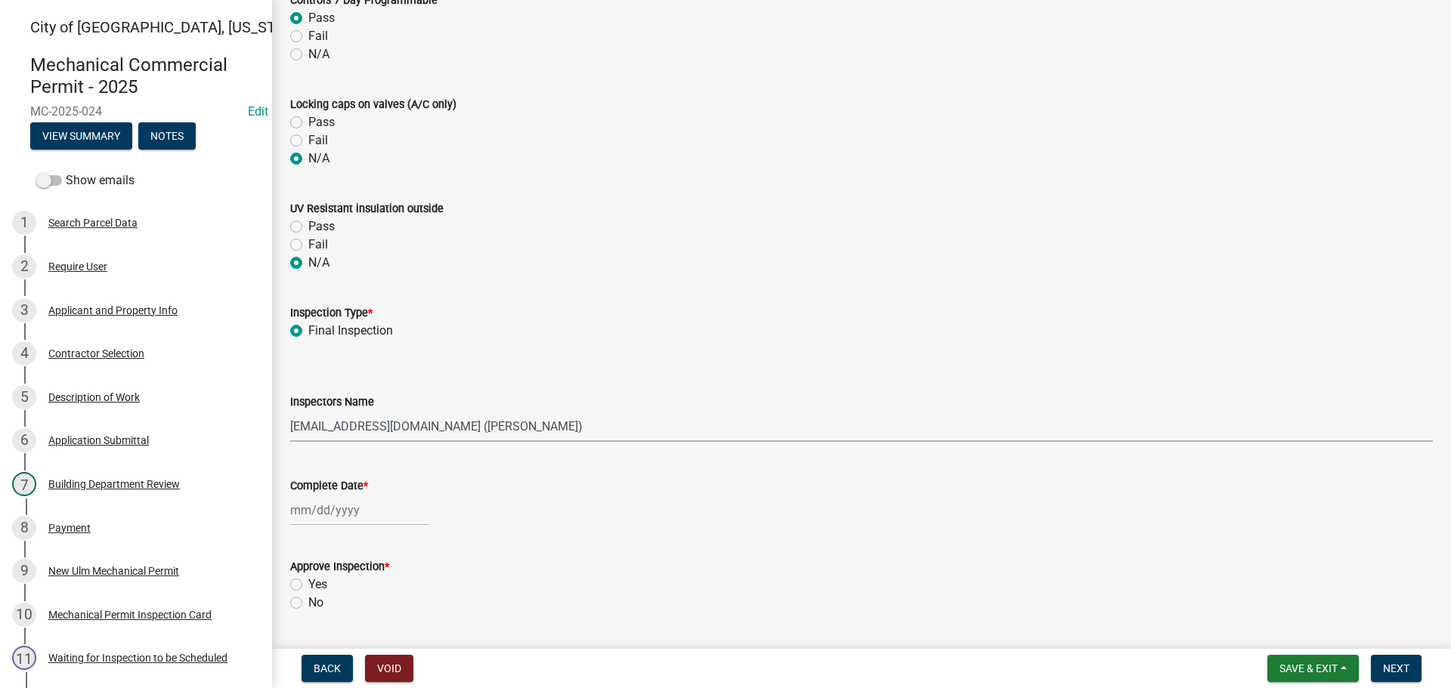
scroll to position [1511, 0]
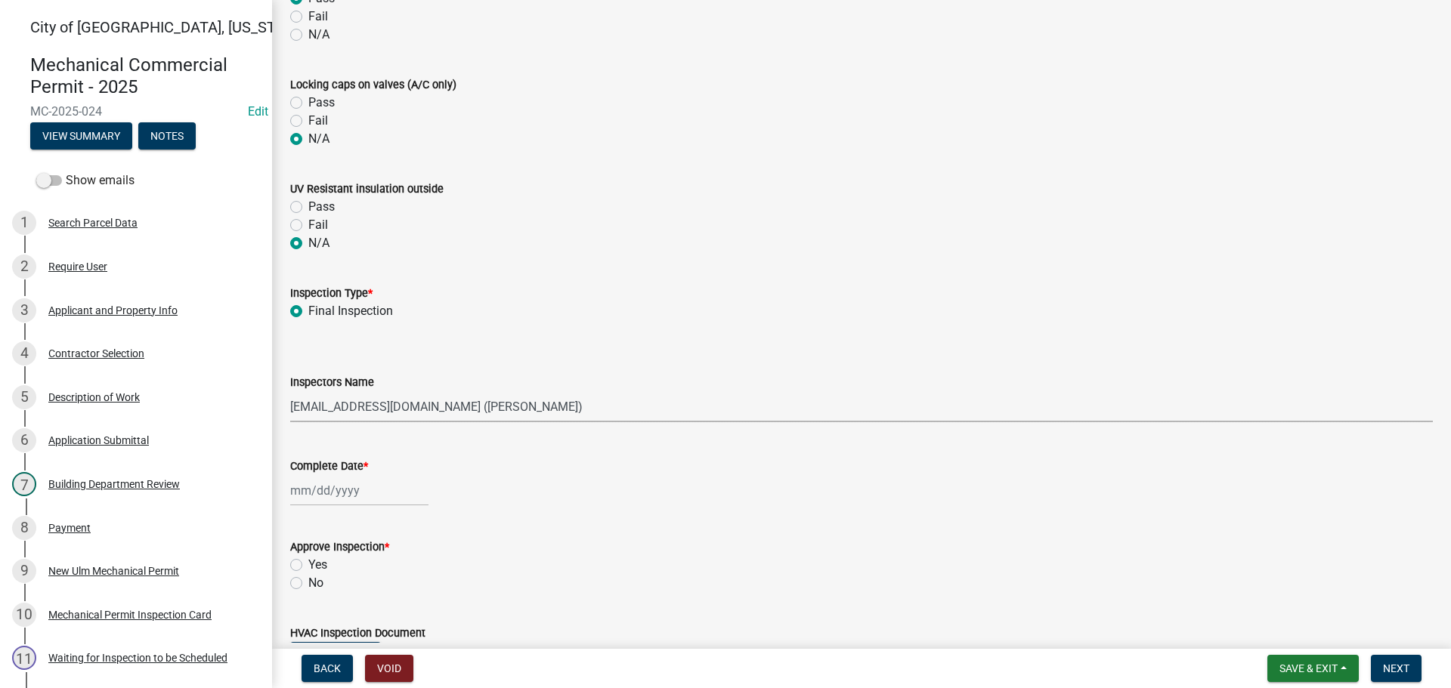
click at [339, 500] on div at bounding box center [359, 490] width 138 height 31
select select "8"
select select "2025"
click at [331, 382] on div "12" at bounding box center [329, 386] width 24 height 24
type input "[DATE]"
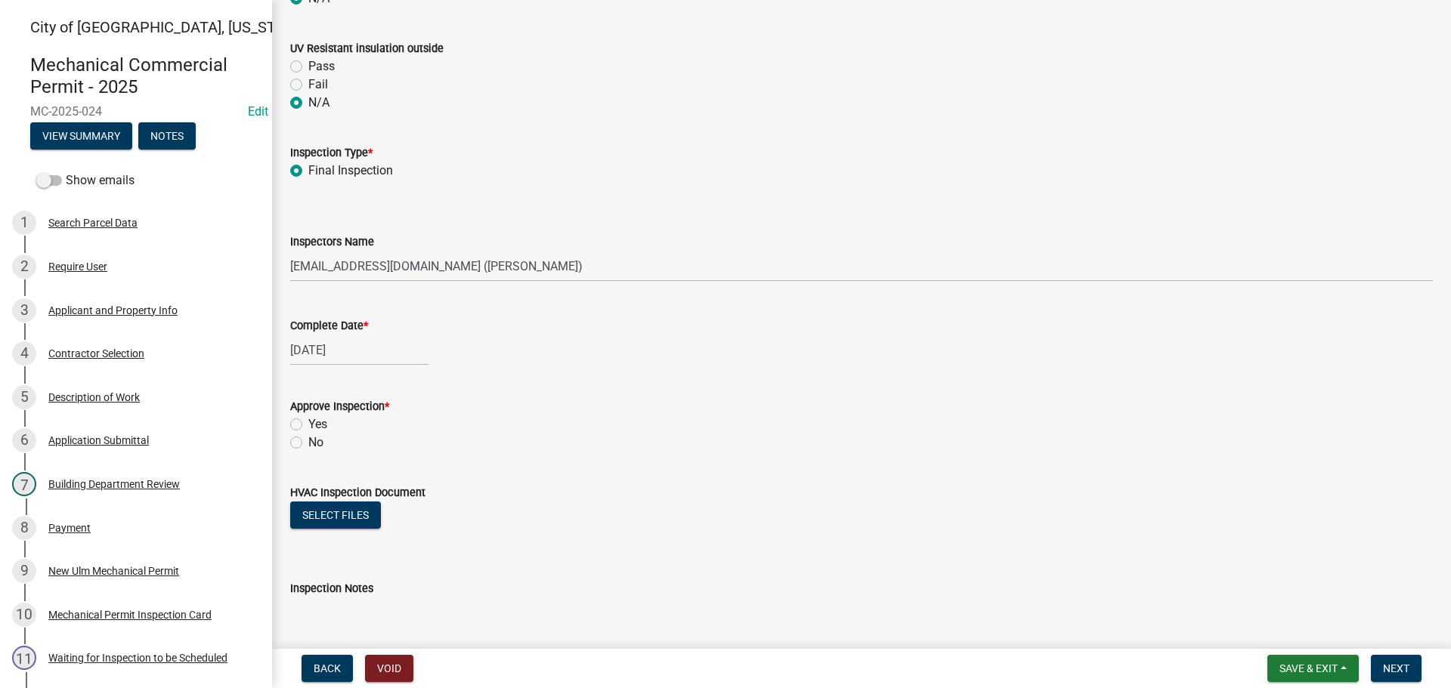
scroll to position [1663, 0]
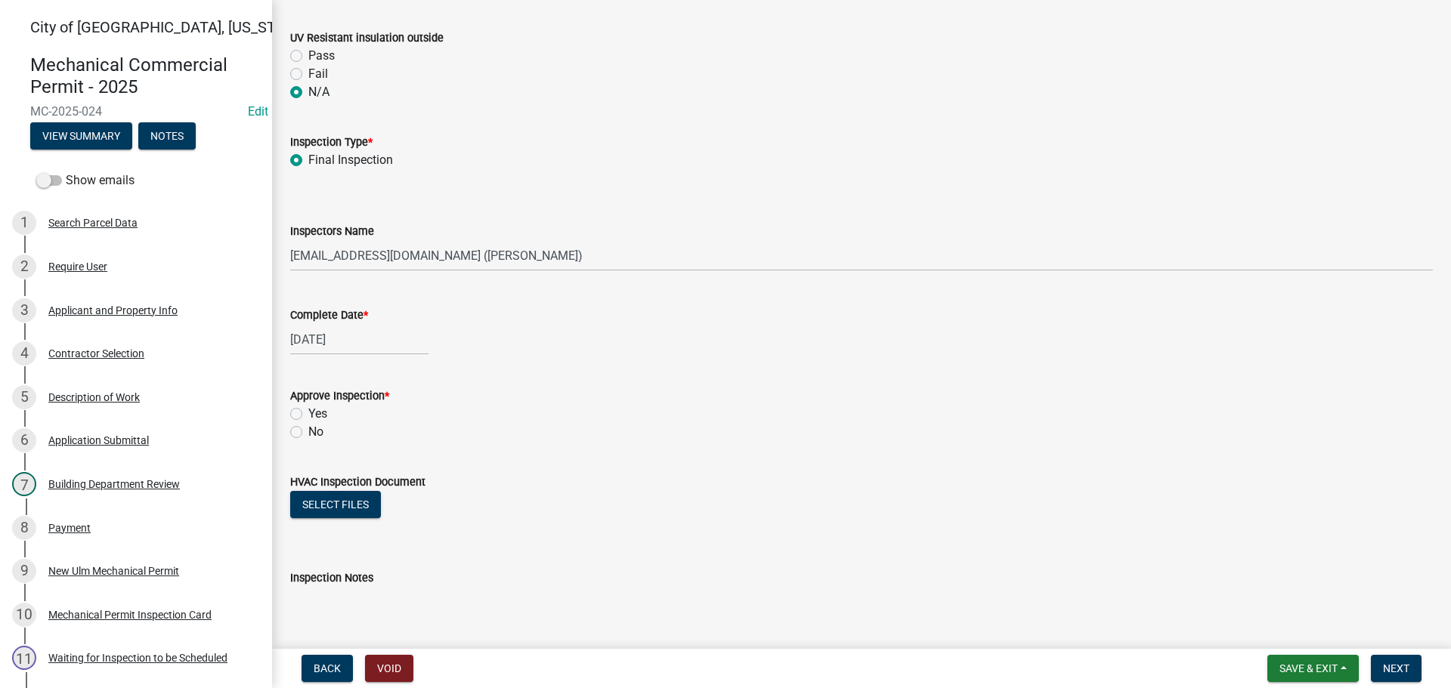
click at [308, 432] on label "No" at bounding box center [315, 432] width 15 height 18
click at [308, 432] on input "No" at bounding box center [313, 428] width 10 height 10
radio input "true"
click at [318, 509] on button "Select files" at bounding box center [335, 504] width 91 height 27
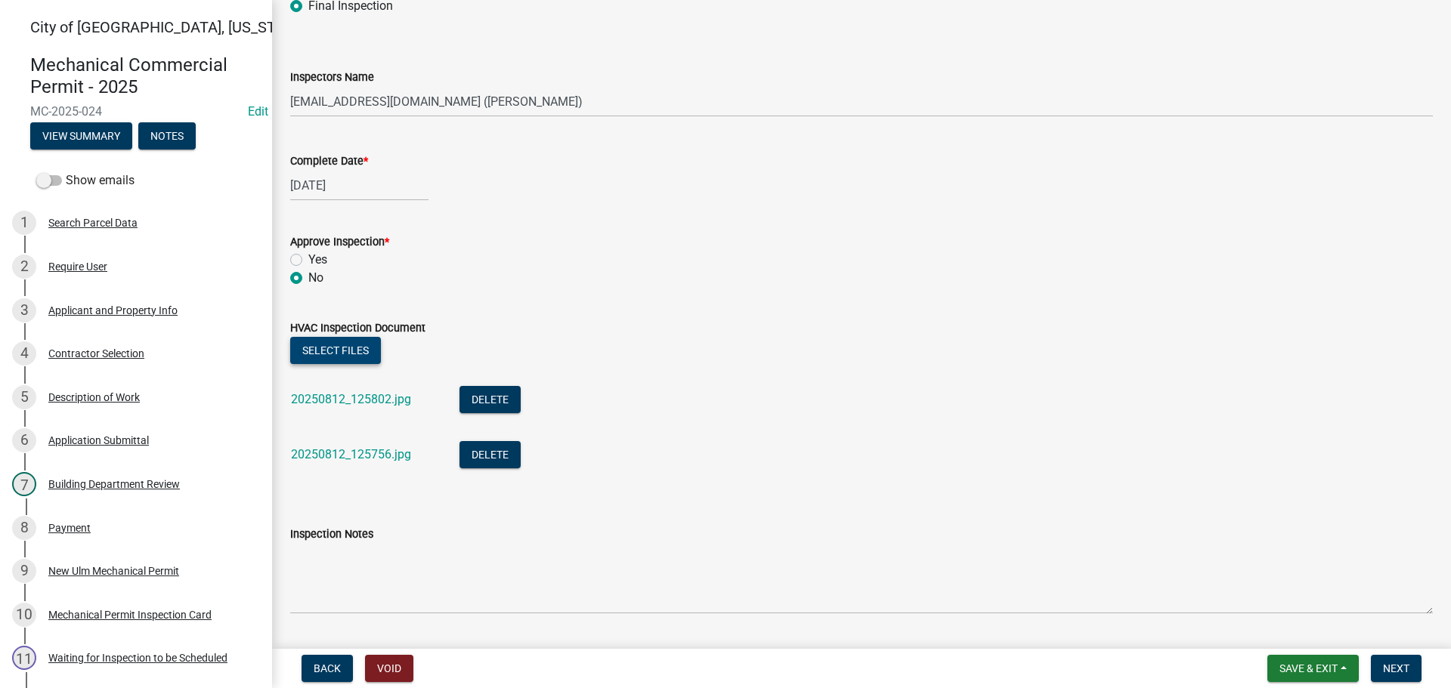
scroll to position [1859, 0]
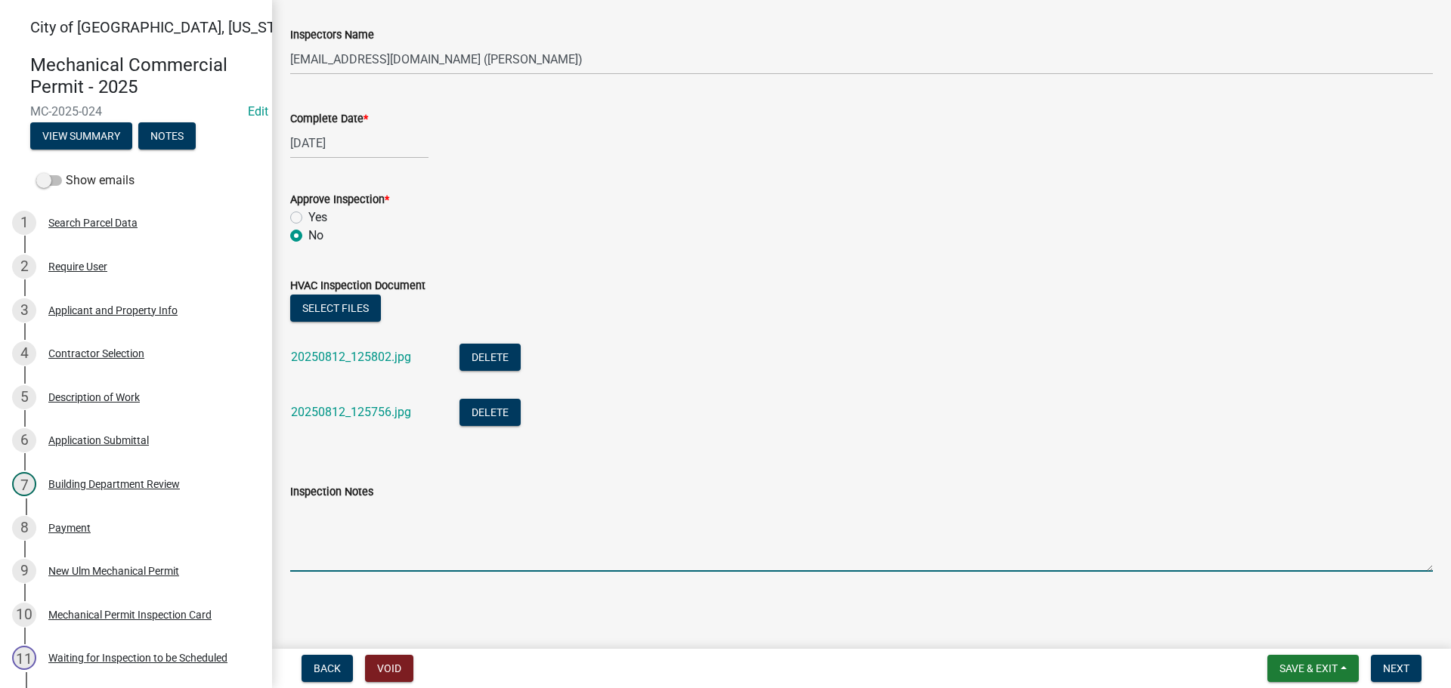
click at [323, 527] on textarea "Inspection Notes" at bounding box center [861, 536] width 1143 height 71
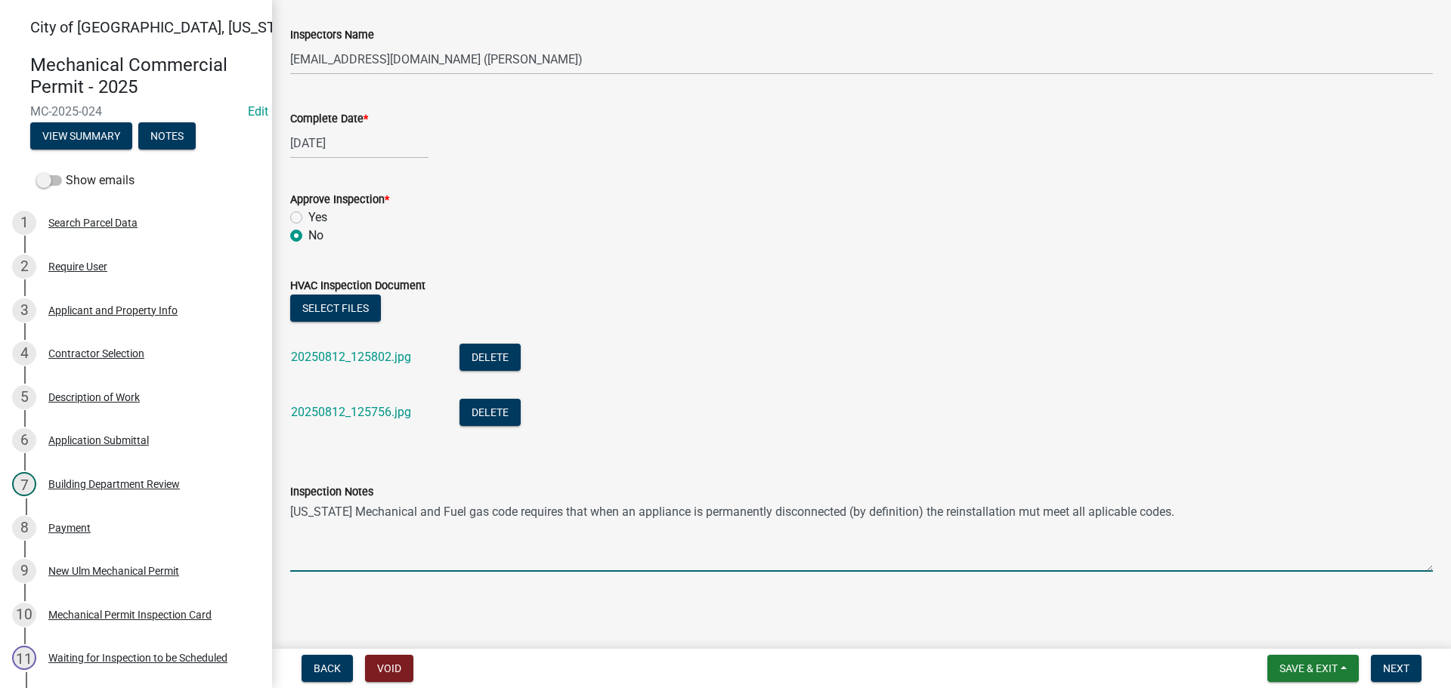
click at [1097, 513] on textarea "[US_STATE] Mechanical and Fuel gas code requires that when an appliance is perm…" at bounding box center [861, 536] width 1143 height 71
drag, startPoint x: 1179, startPoint y: 511, endPoint x: 289, endPoint y: 497, distance: 889.6
click at [290, 497] on form "Inspection Notes [US_STATE] Mechanical and Fuel gas code requires that when an …" at bounding box center [861, 527] width 1143 height 89
click at [577, 513] on textarea "Steel pipe installed outdoors shall be protected agains corrosion according to …" at bounding box center [861, 536] width 1143 height 71
click at [580, 514] on textarea "Steel pipe installed outdoors shall be protected agains corrosion according to …" at bounding box center [861, 536] width 1143 height 71
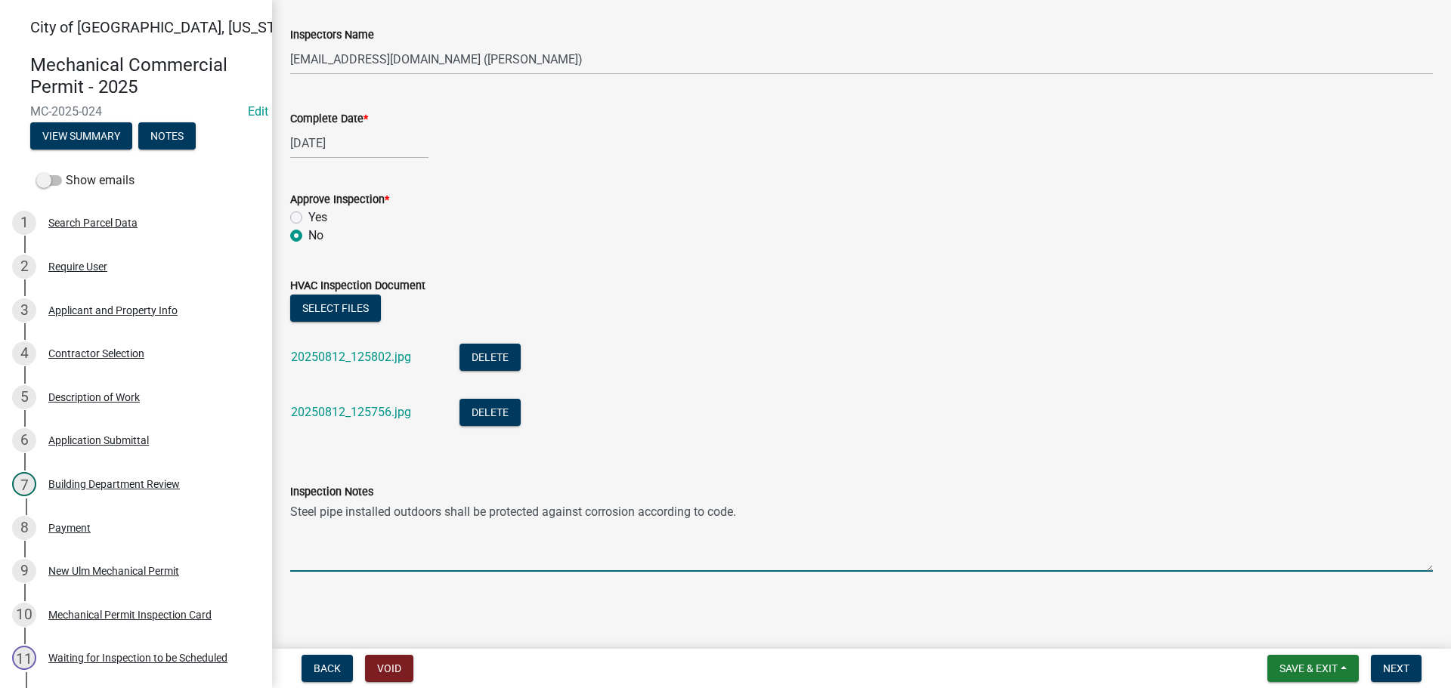
drag, startPoint x: 738, startPoint y: 514, endPoint x: 770, endPoint y: 522, distance: 33.5
click at [738, 513] on textarea "Steel pipe installed outdoors shall be protected against corrosion according to…" at bounding box center [861, 536] width 1143 height 71
click at [846, 512] on textarea "Steel pipe installed outdoors shall be protected against corrosion according to…" at bounding box center [861, 536] width 1143 height 71
type textarea "Steel pipe installed outdoors shall be protected against corrosion according to…"
click at [1385, 669] on span "Next" at bounding box center [1396, 669] width 26 height 12
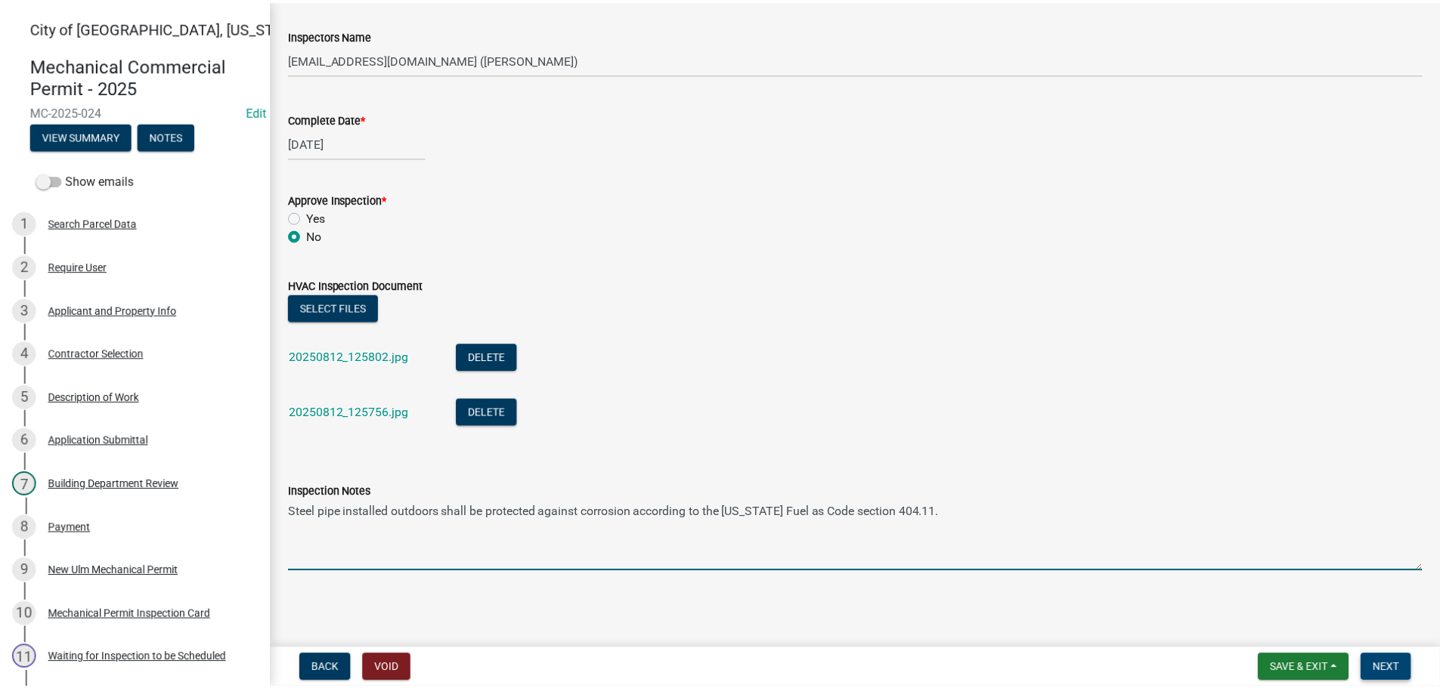
scroll to position [0, 0]
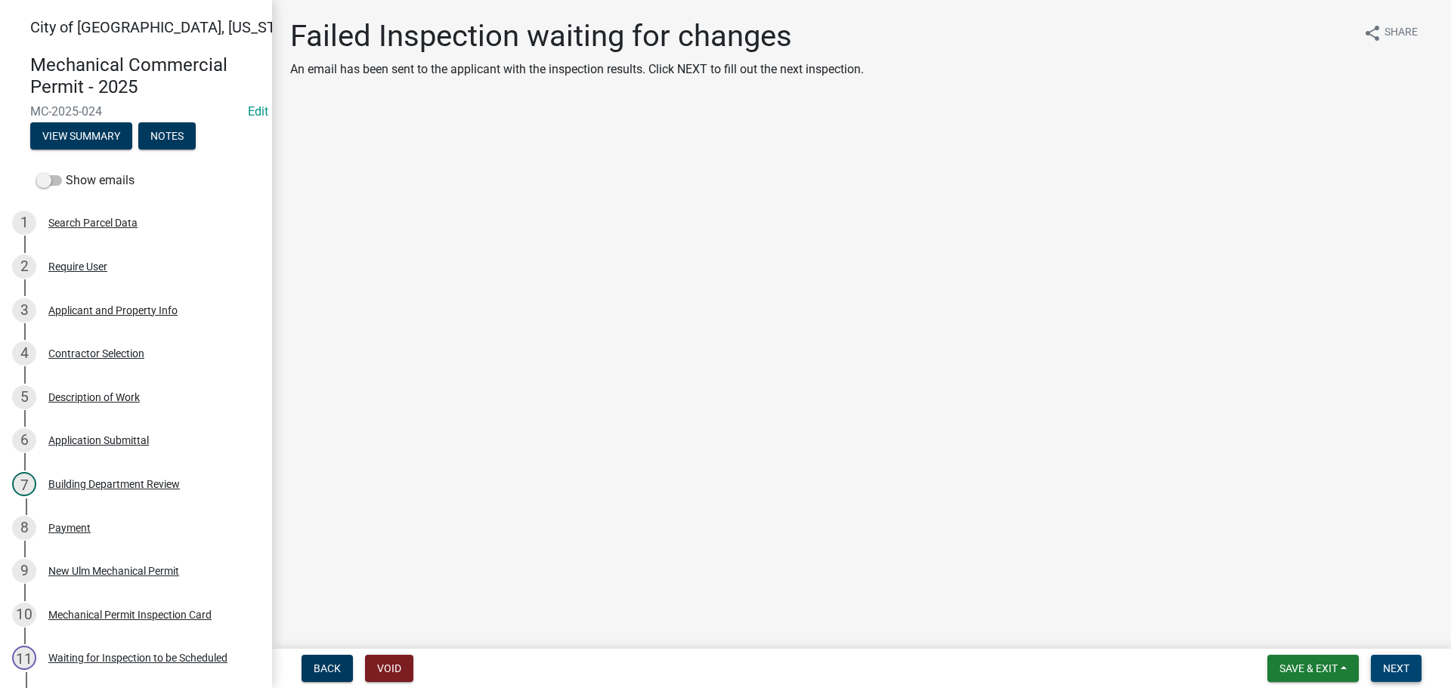
click at [1390, 663] on span "Next" at bounding box center [1396, 669] width 26 height 12
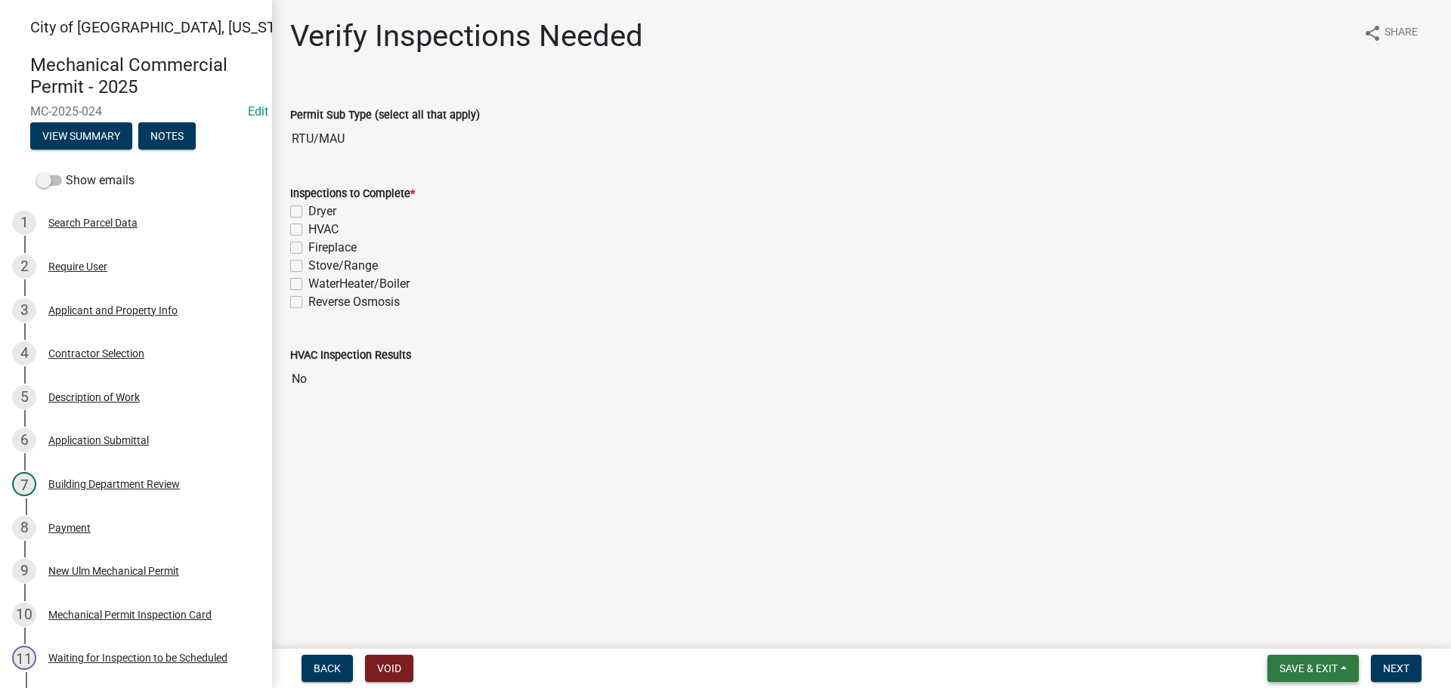
click at [1329, 670] on span "Save & Exit" at bounding box center [1308, 669] width 58 height 12
click at [1264, 613] on button "Save & Exit" at bounding box center [1298, 629] width 121 height 36
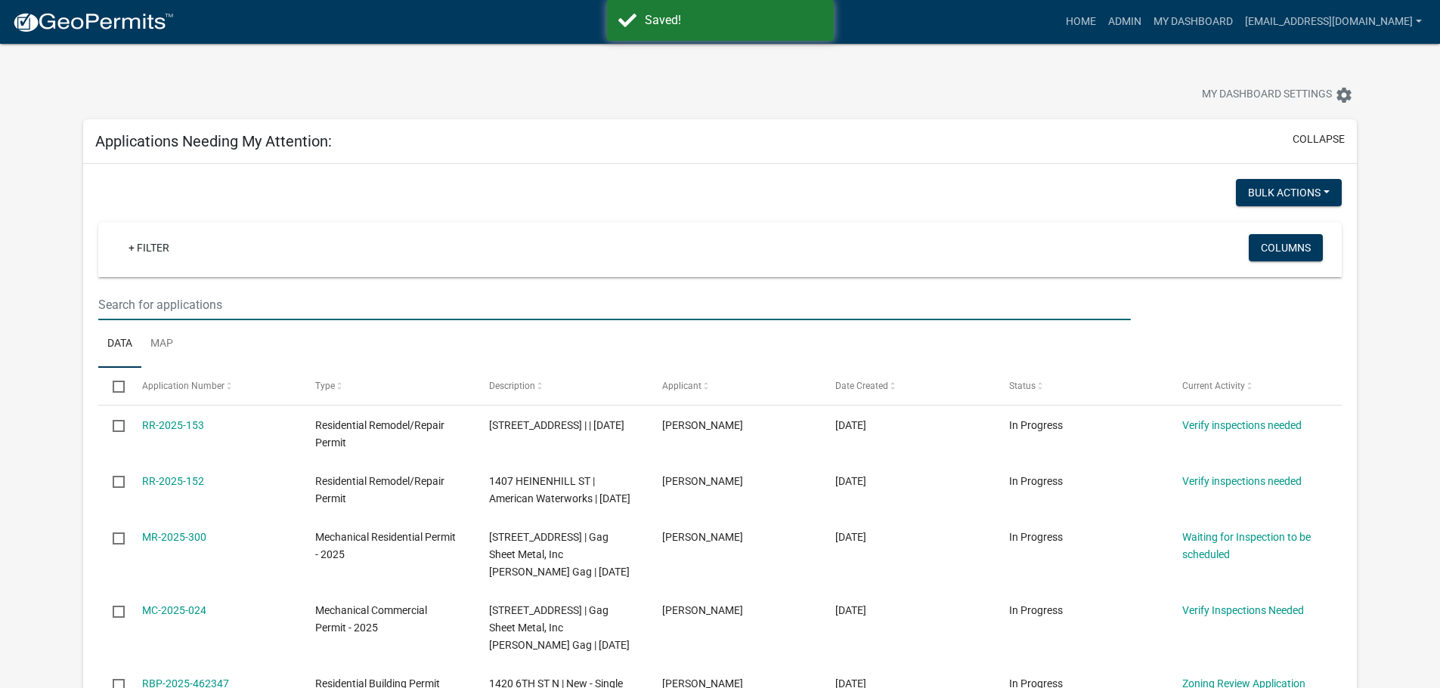
click at [178, 312] on input "text" at bounding box center [614, 304] width 1032 height 31
click at [699, 214] on div "Bulk Actions Void + Filter Columns Data Map Select Application Number Type Desc…" at bounding box center [719, 687] width 1243 height 1016
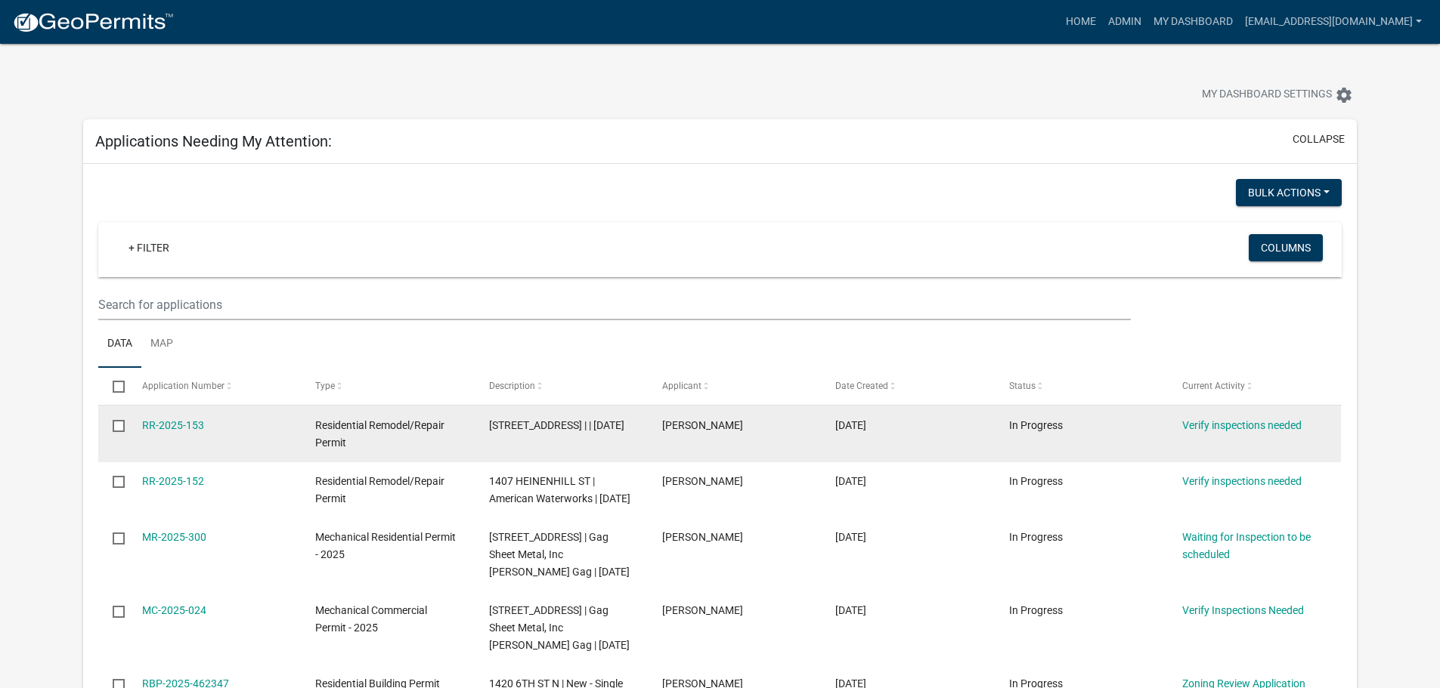
click at [184, 435] on datatable-body-cell "RR-2025-153" at bounding box center [214, 434] width 173 height 56
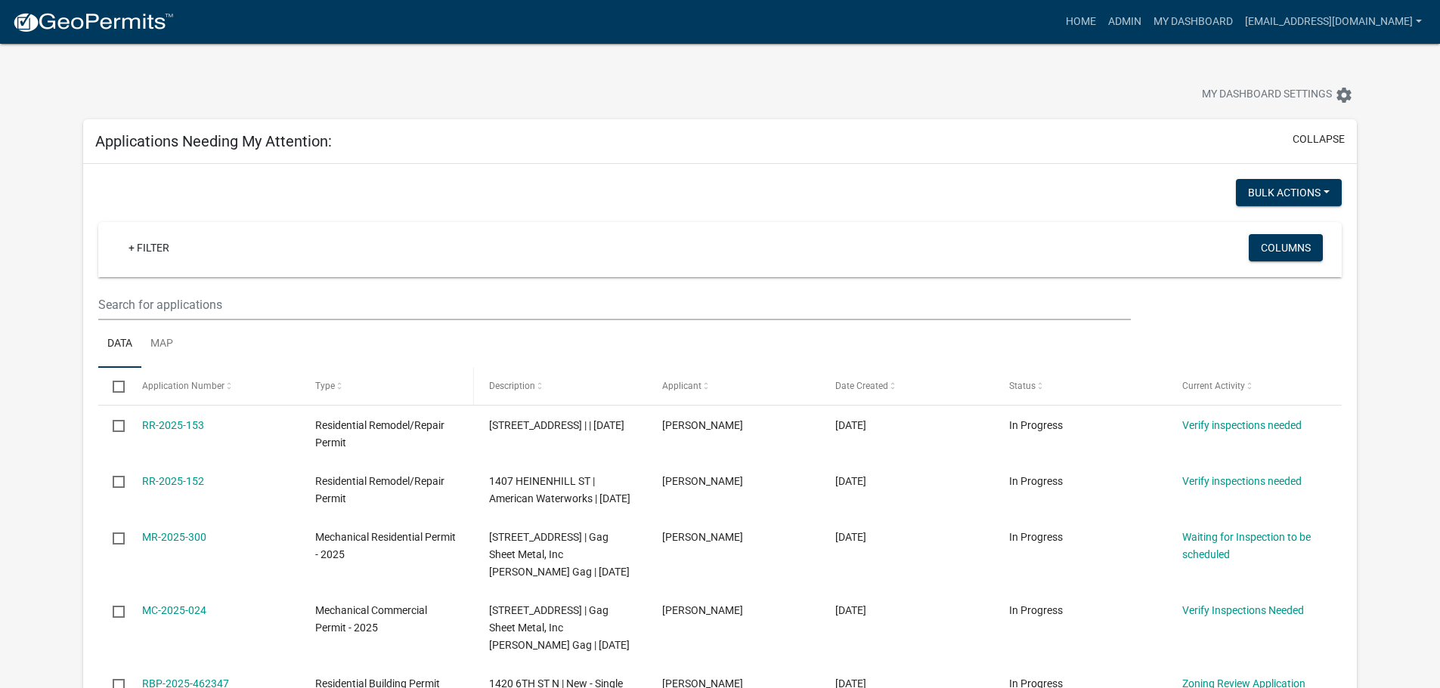
scroll to position [76, 0]
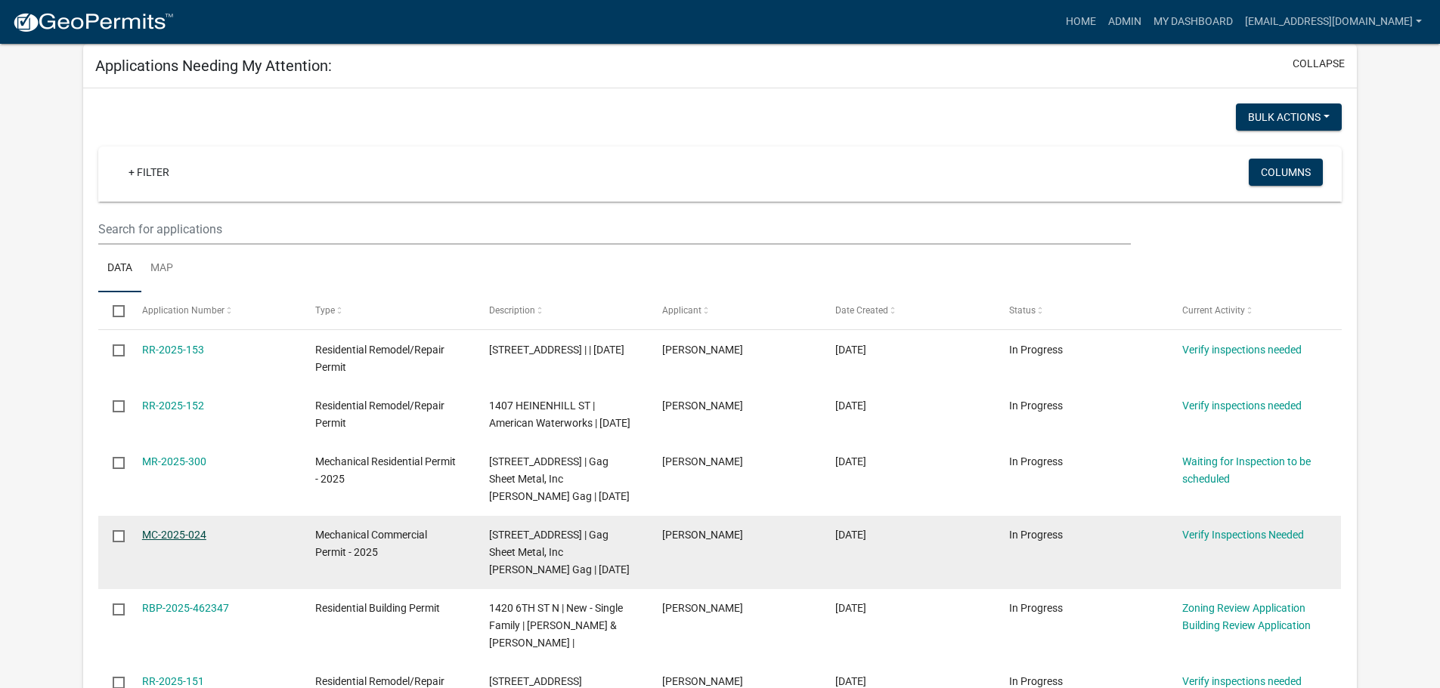
click at [148, 541] on link "MC-2025-024" at bounding box center [174, 535] width 64 height 12
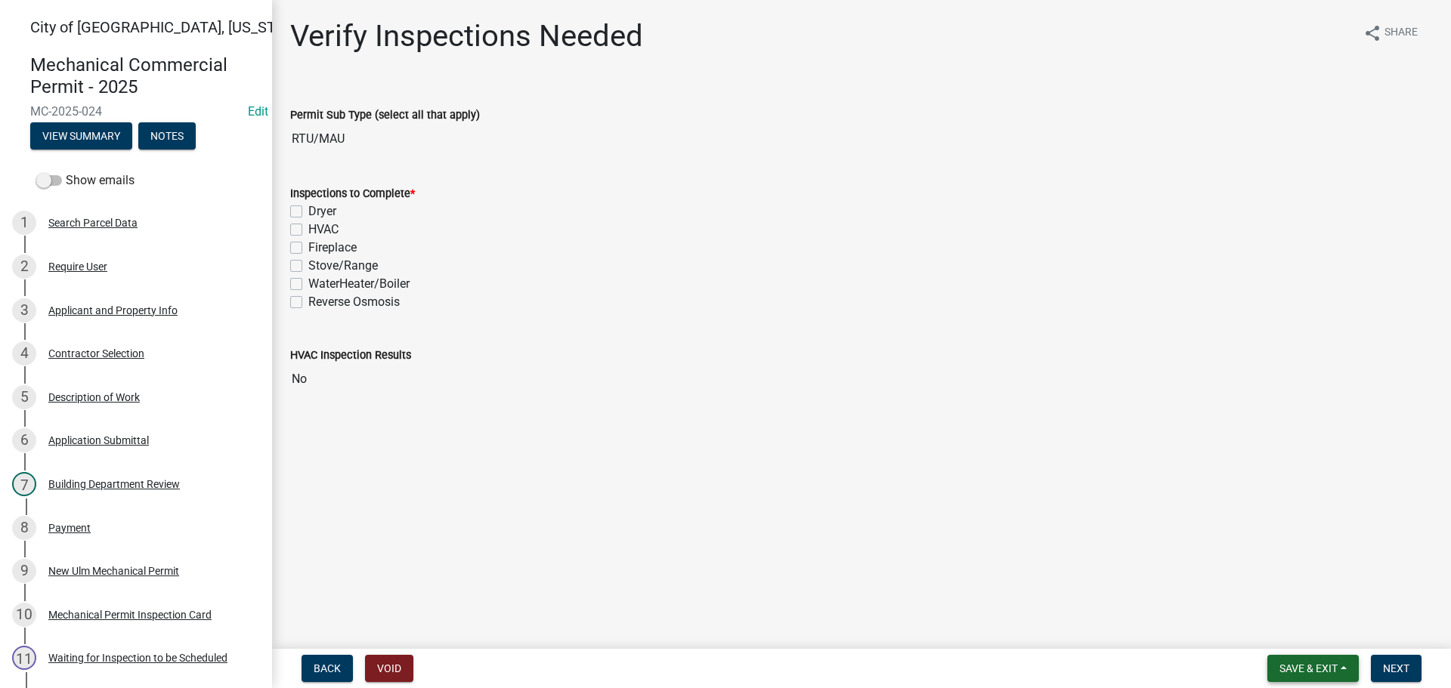
click at [1301, 670] on span "Save & Exit" at bounding box center [1308, 669] width 58 height 12
click at [1269, 635] on button "Save & Exit" at bounding box center [1298, 629] width 121 height 36
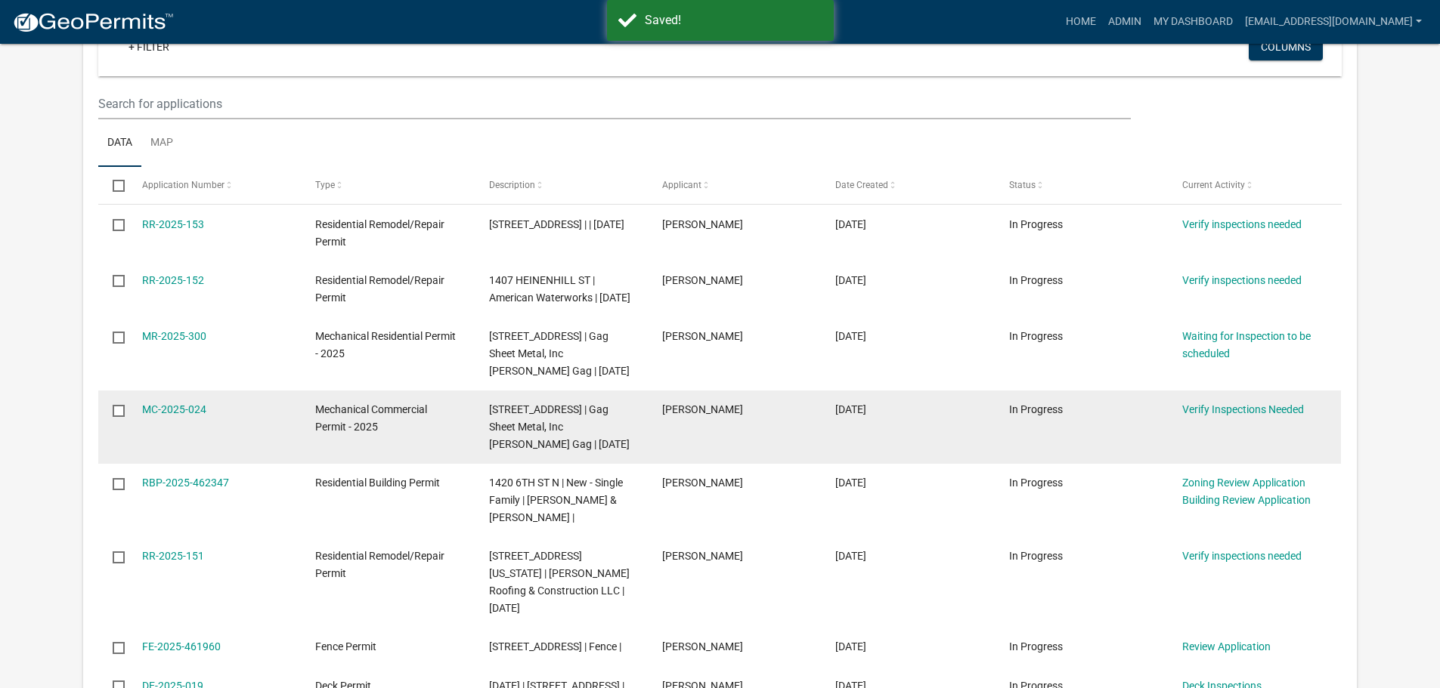
scroll to position [227, 0]
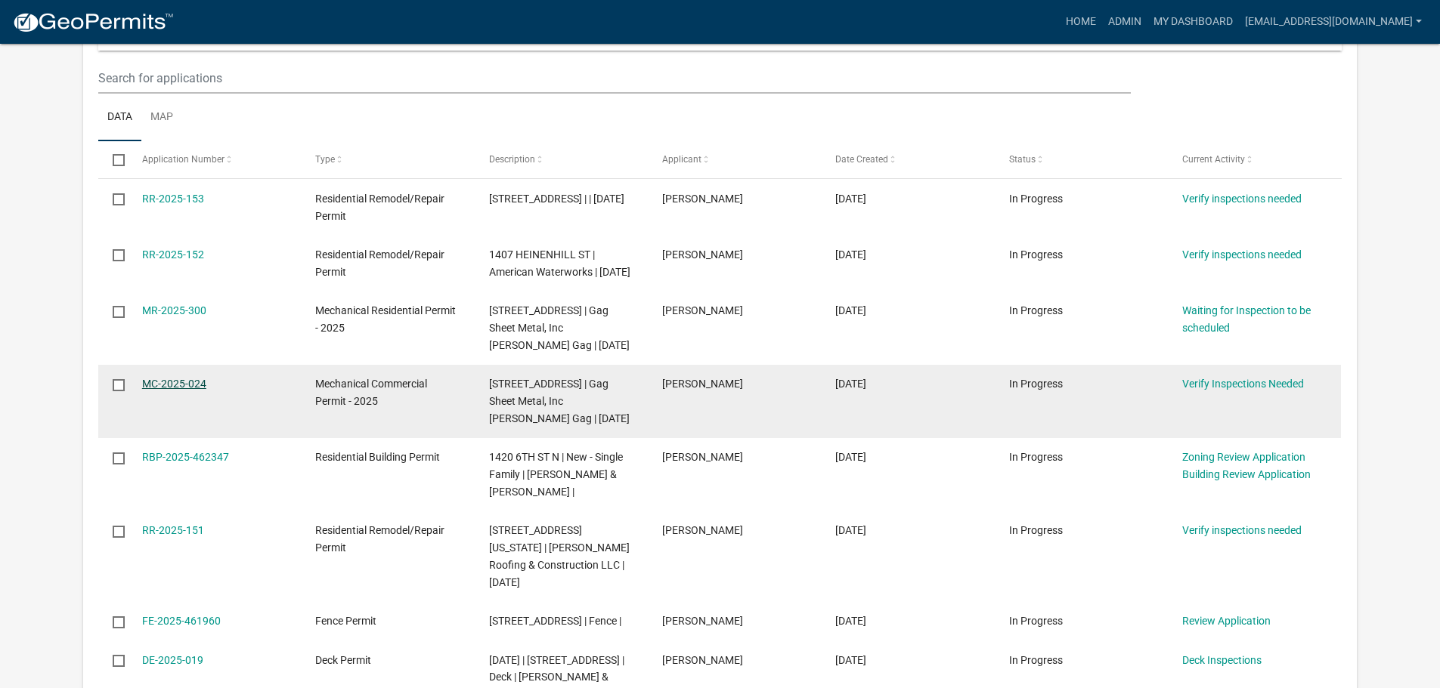
click at [179, 390] on link "MC-2025-024" at bounding box center [174, 384] width 64 height 12
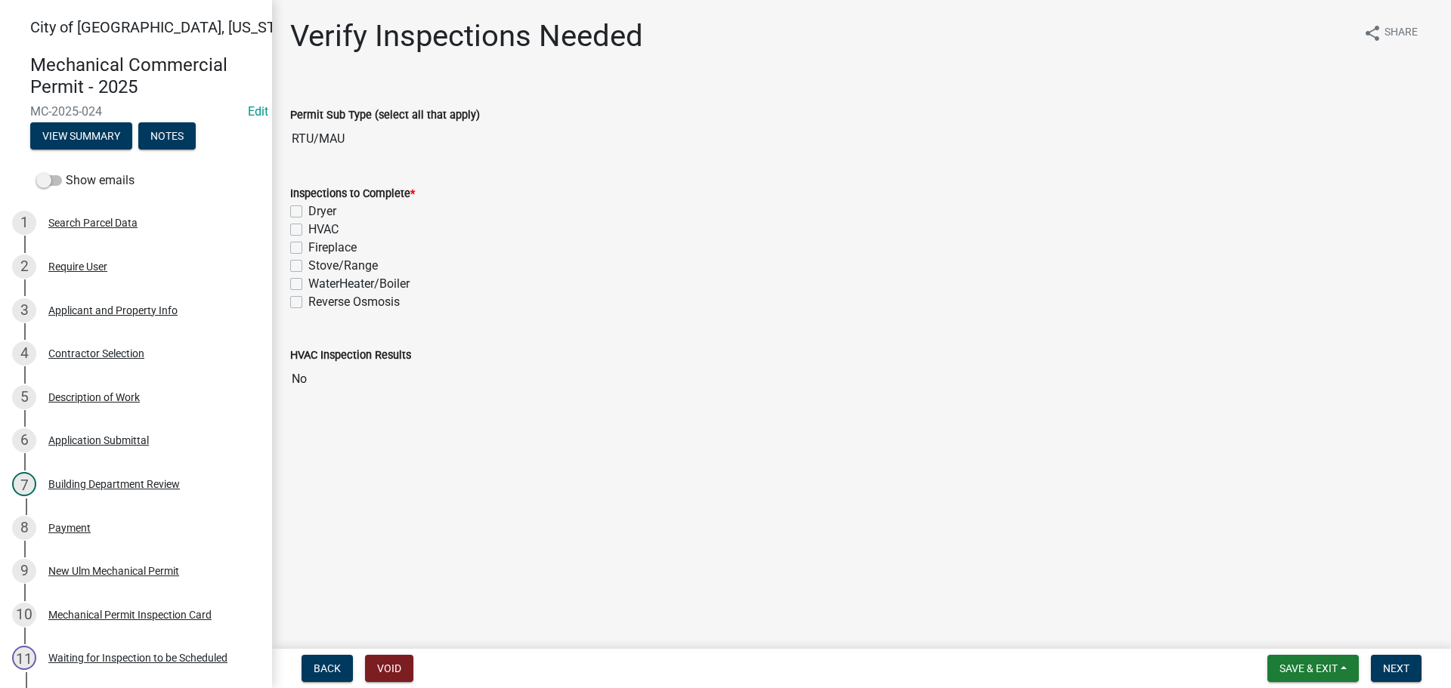
click at [302, 226] on div "HVAC" at bounding box center [861, 230] width 1143 height 18
click at [308, 233] on label "HVAC" at bounding box center [323, 230] width 30 height 18
click at [308, 230] on input "HVAC" at bounding box center [313, 226] width 10 height 10
checkbox input "true"
checkbox input "false"
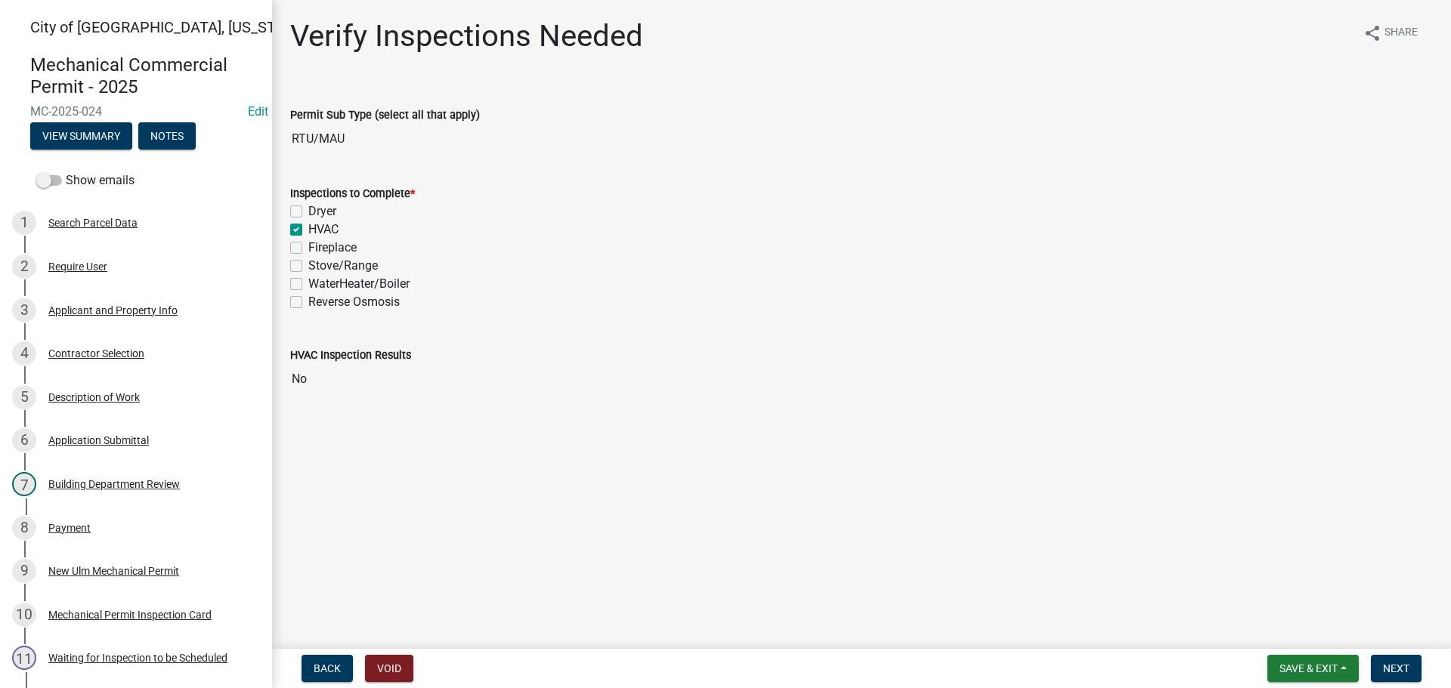
checkbox input "true"
checkbox input "false"
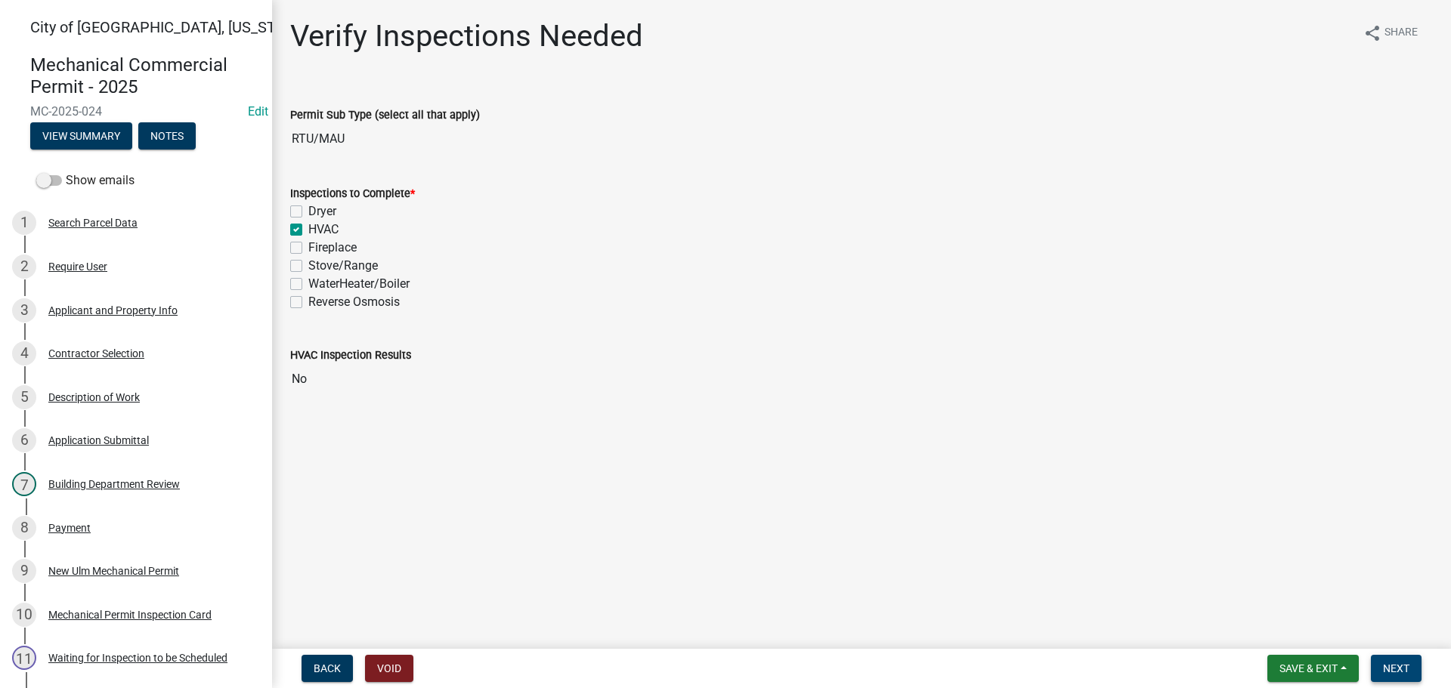
click at [1393, 667] on span "Next" at bounding box center [1396, 669] width 26 height 12
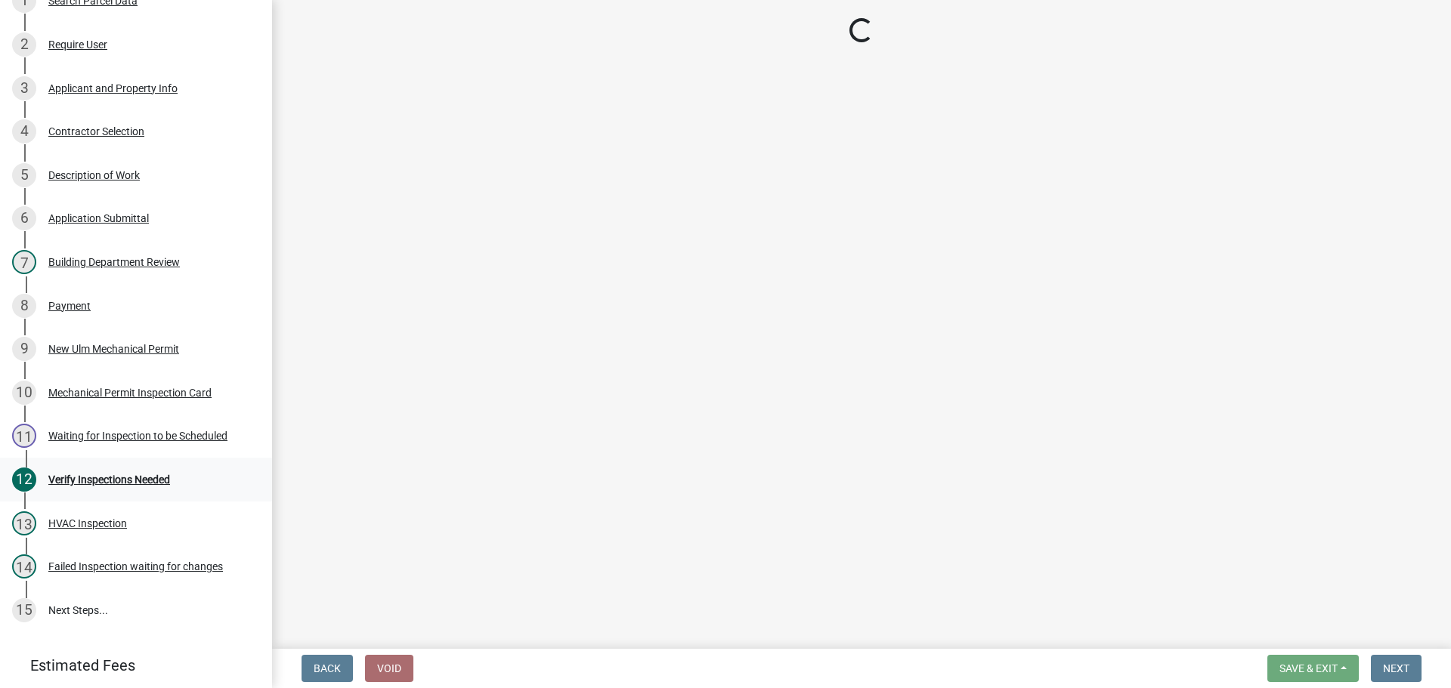
scroll to position [227, 0]
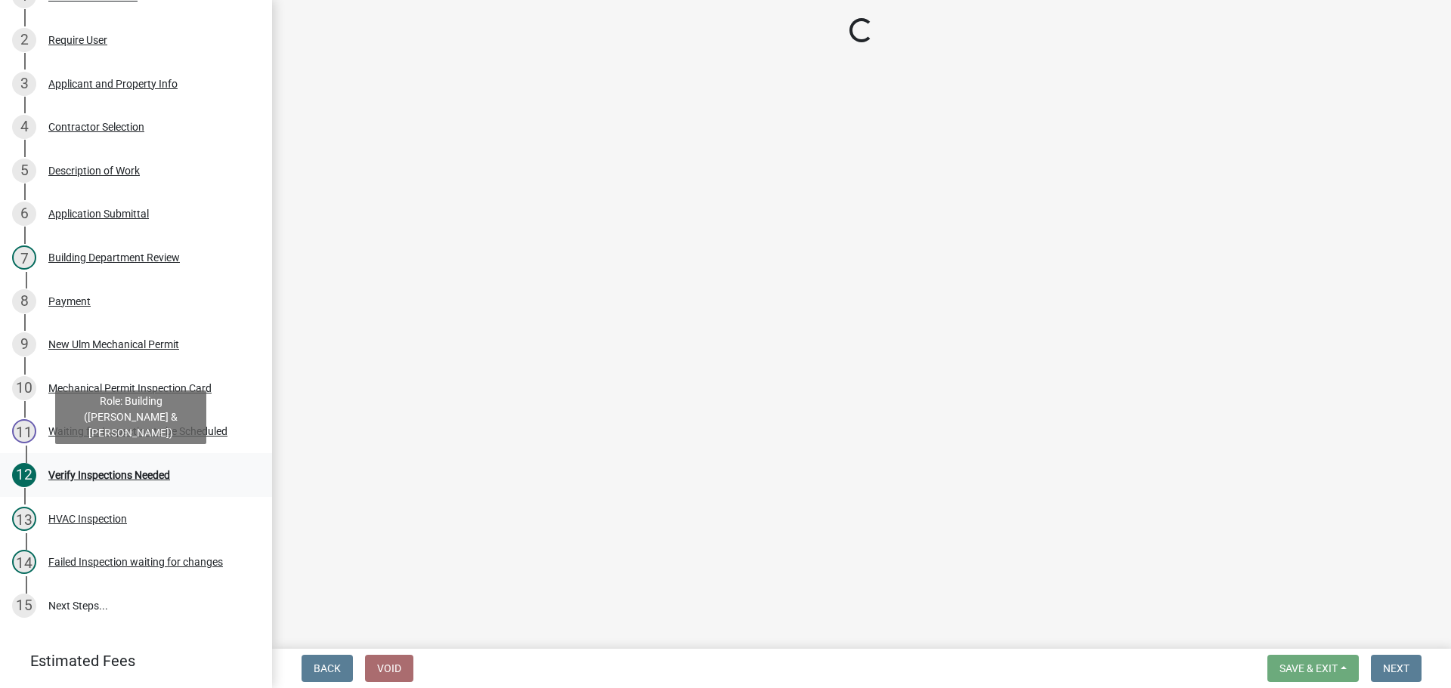
select select "805d55ac-e238-4e04-8f8e-acc067f36c3e"
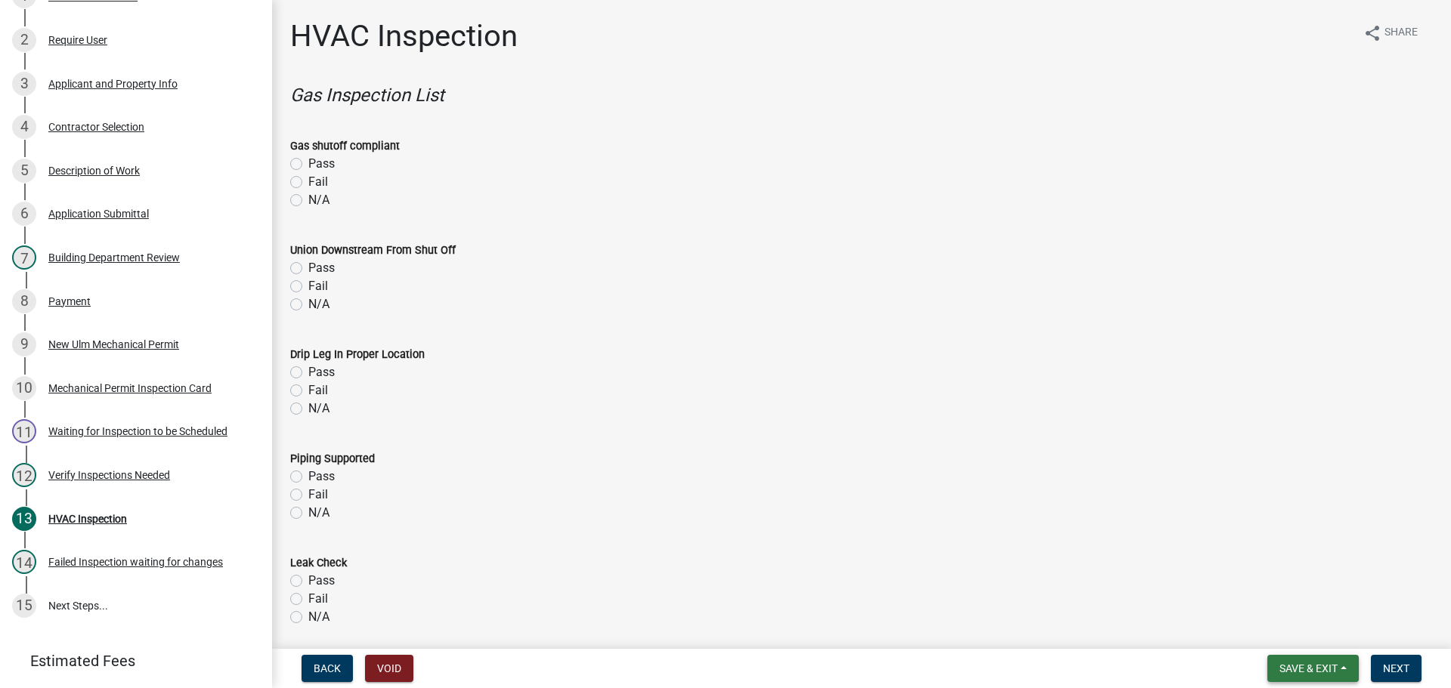
click at [1326, 675] on span "Save & Exit" at bounding box center [1308, 669] width 58 height 12
click at [1298, 639] on button "Save & Exit" at bounding box center [1298, 629] width 121 height 36
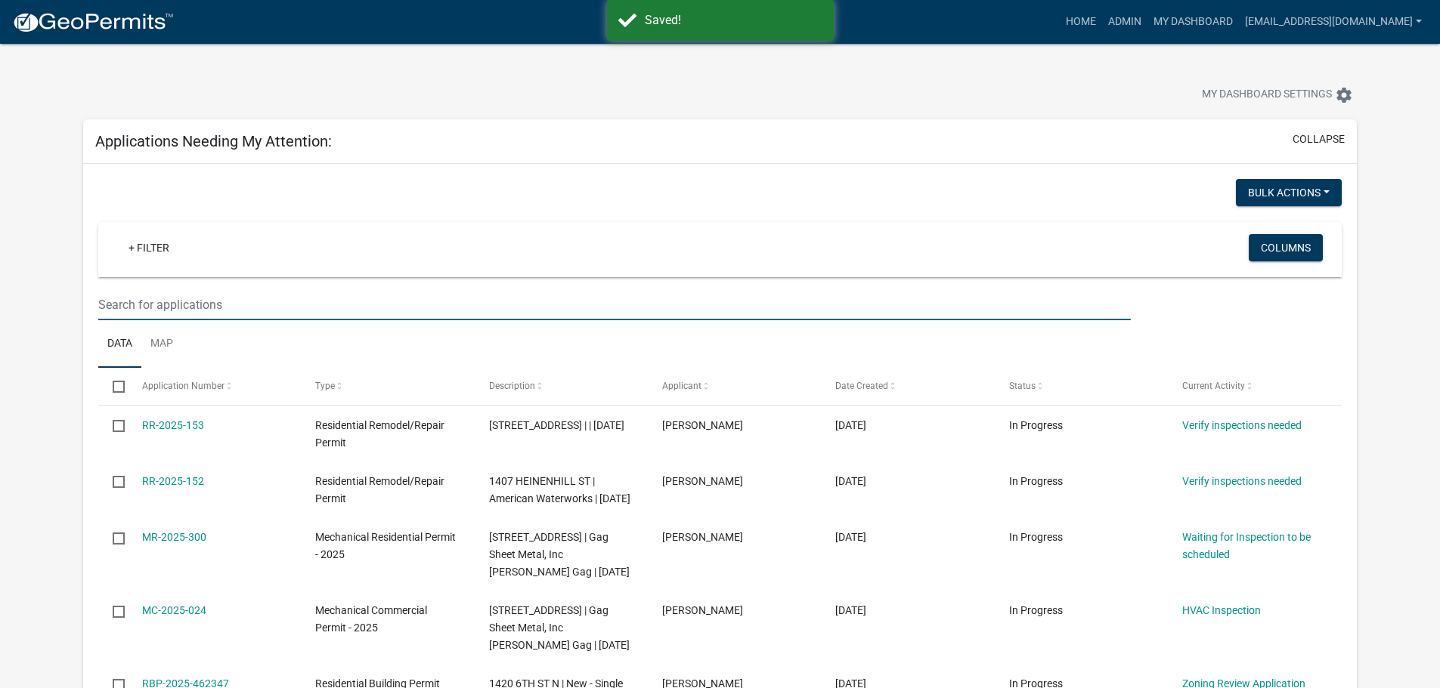
click at [119, 302] on input "text" at bounding box center [614, 304] width 1032 height 31
type input "2605"
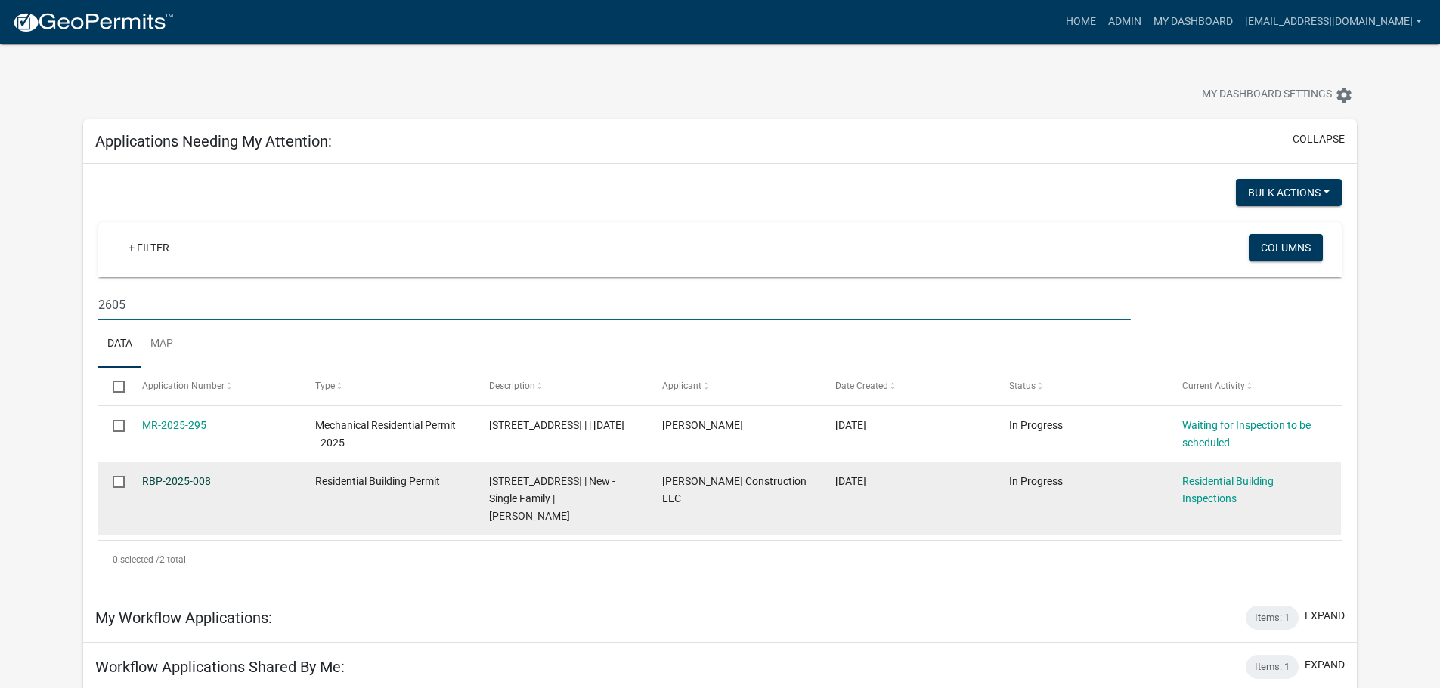
click at [195, 476] on link "RBP-2025-008" at bounding box center [176, 481] width 69 height 12
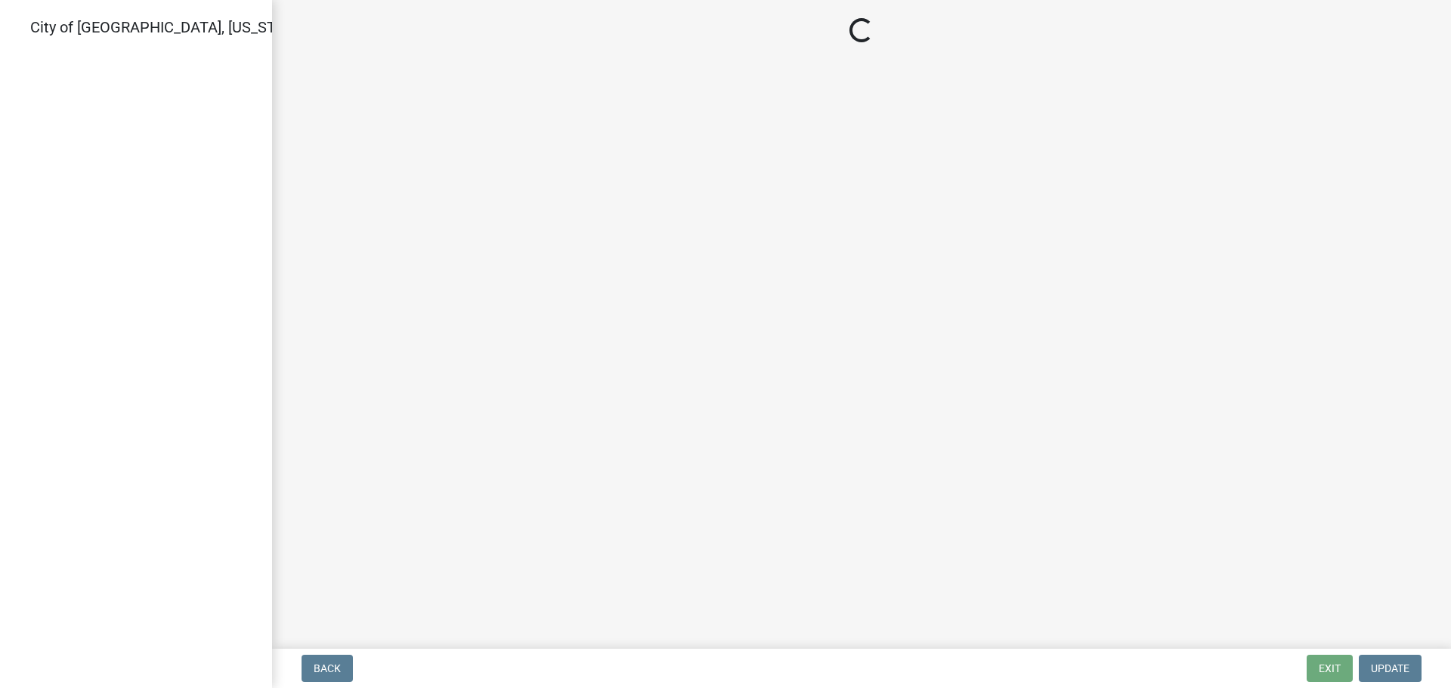
select select "805d55ac-e238-4e04-8f8e-acc067f36c3e"
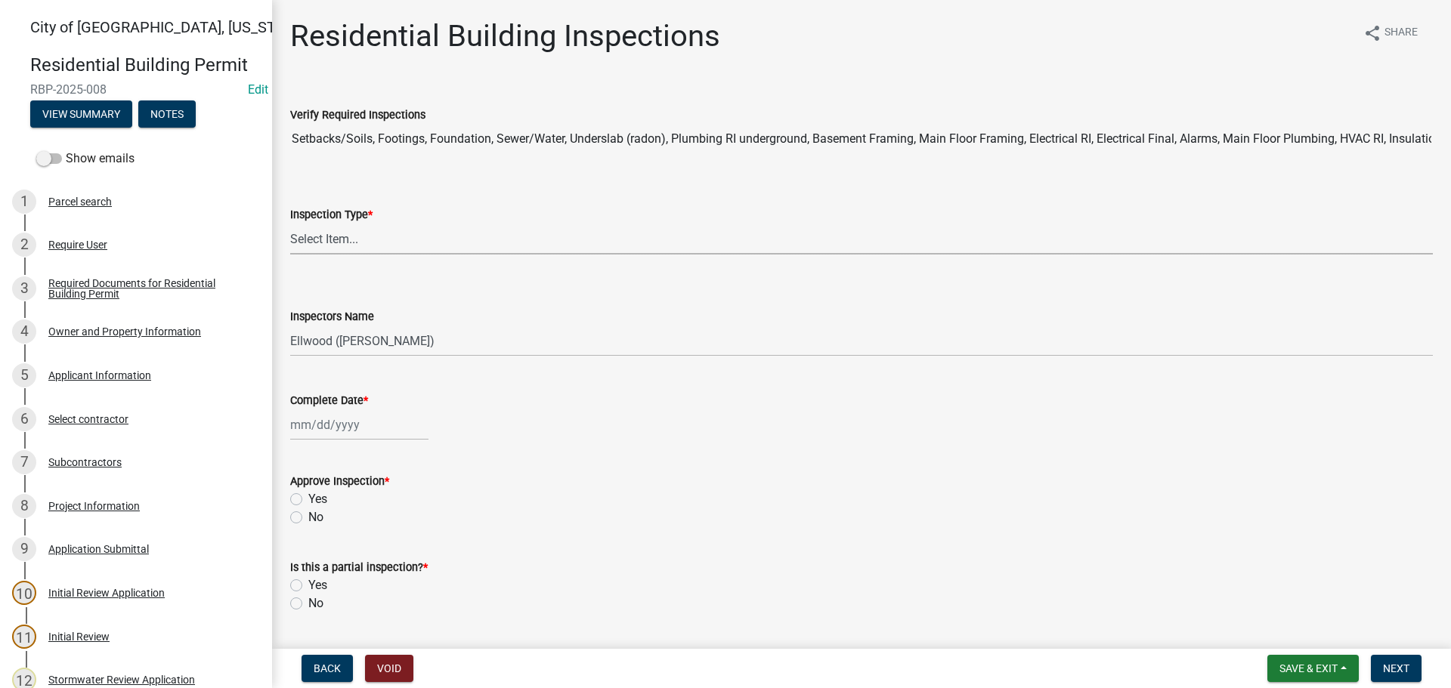
click at [329, 234] on select "Select Item... None All Inspections Required Energy Code Certificate Setback/So…" at bounding box center [861, 239] width 1143 height 31
click at [290, 224] on select "Select Item... None All Inspections Required Energy Code Certificate Setback/So…" at bounding box center [861, 239] width 1143 height 31
select select "12e8865c-491c-4f9a-93cd-ffff49d15e65"
click at [324, 333] on select "Select Item... Ellwood ([PERSON_NAME]) [EMAIL_ADDRESS][DOMAIN_NAME] ([PERSON_NA…" at bounding box center [861, 341] width 1143 height 31
select select "cd72df13-1819-4c17-818e-bd68a66556fb"
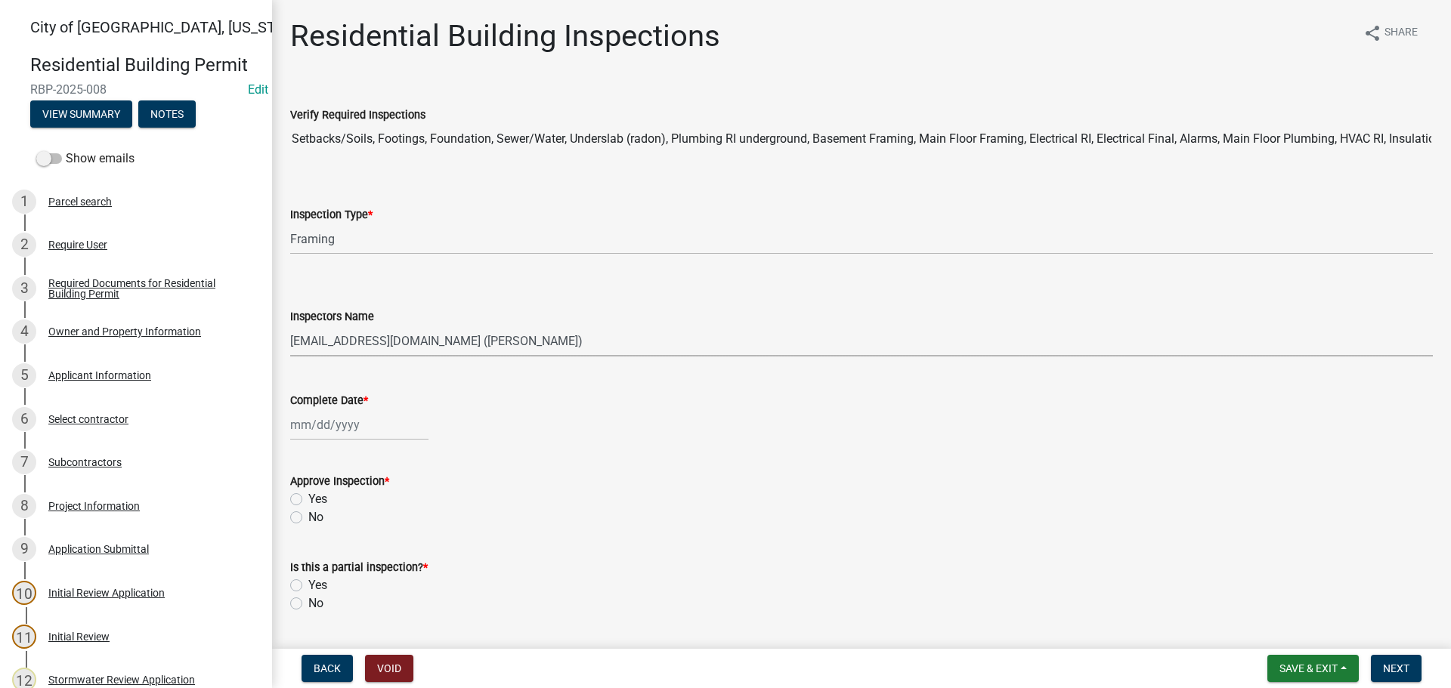
click at [290, 326] on select "Select Item... Ellwood ([PERSON_NAME]) [EMAIL_ADDRESS][DOMAIN_NAME] ([PERSON_NA…" at bounding box center [861, 341] width 1143 height 31
select select "8"
select select "2025"
click at [315, 426] on div "[PERSON_NAME] Feb Mar Apr [PERSON_NAME][DATE] Oct Nov [DATE] 1526 1527 1528 152…" at bounding box center [359, 425] width 138 height 31
click at [329, 553] on div "12" at bounding box center [329, 554] width 24 height 24
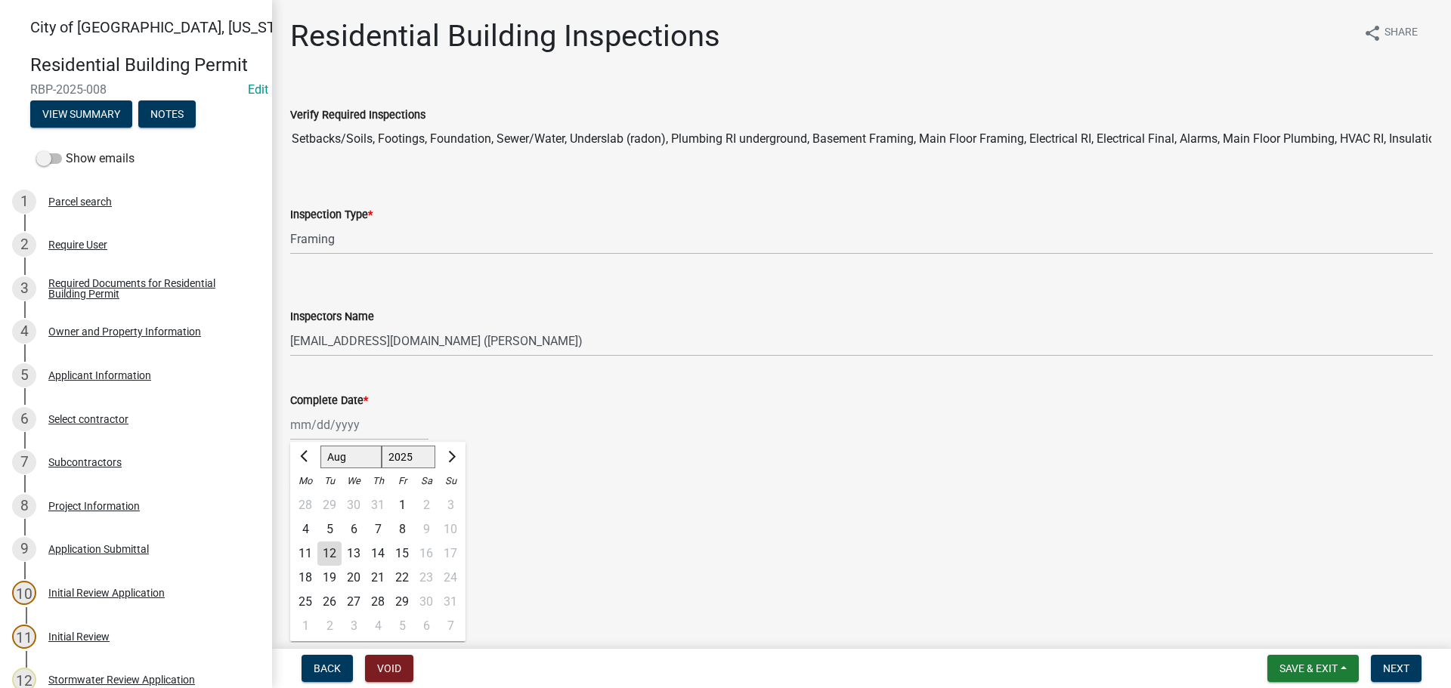
type input "[DATE]"
click at [308, 498] on label "Yes" at bounding box center [317, 499] width 19 height 18
click at [308, 498] on input "Yes" at bounding box center [313, 495] width 10 height 10
radio input "true"
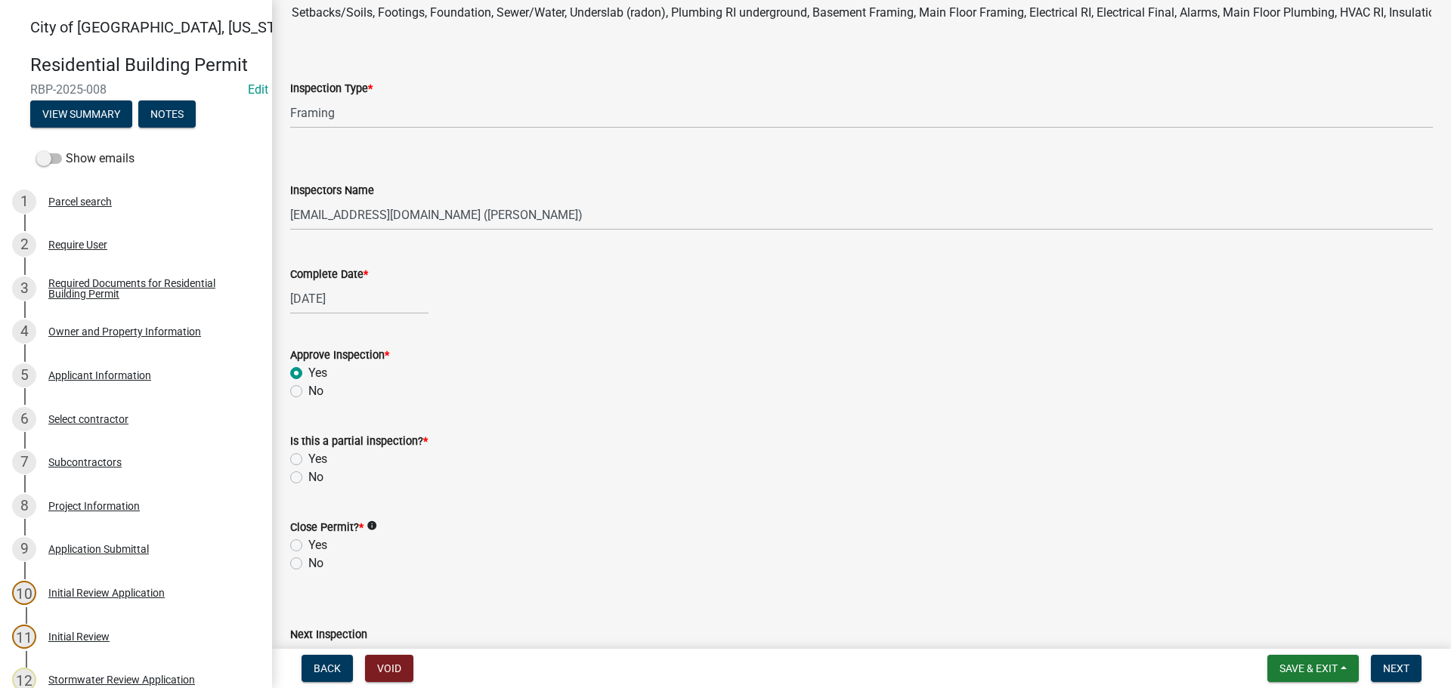
scroll to position [151, 0]
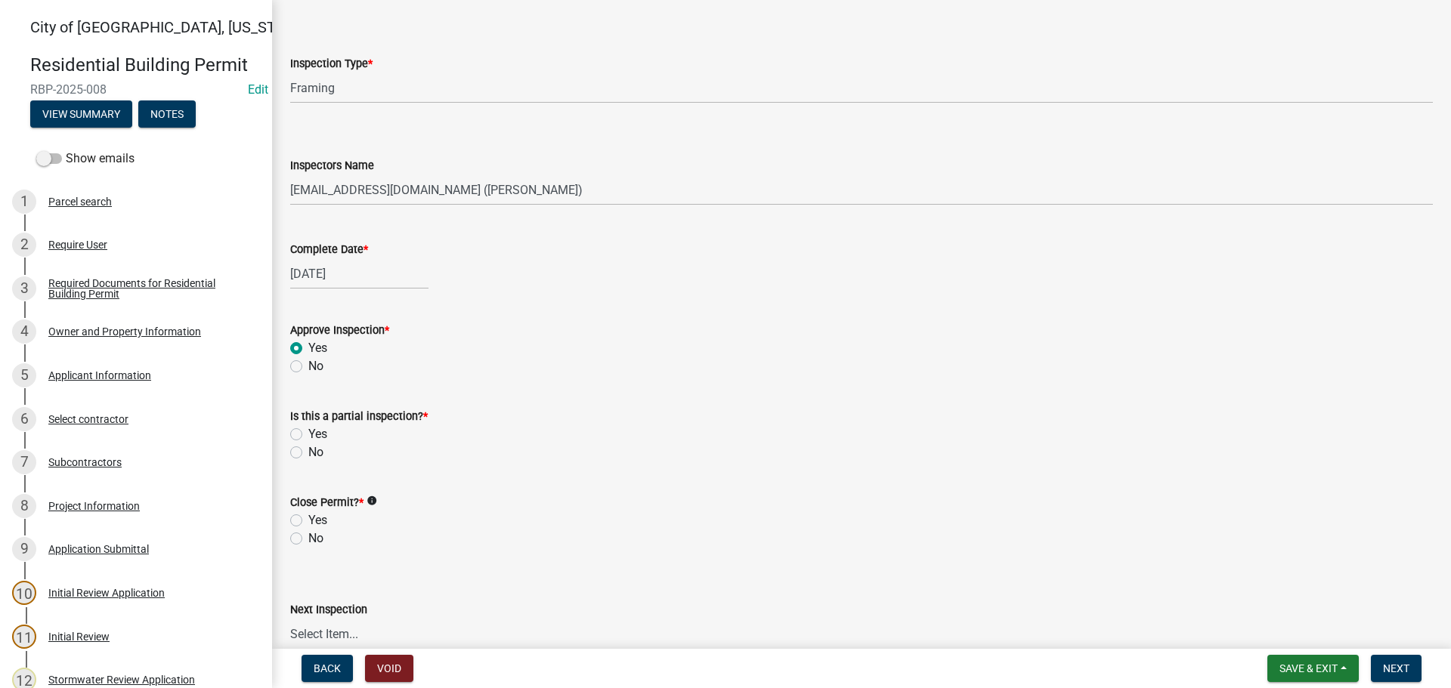
click at [308, 450] on label "No" at bounding box center [315, 453] width 15 height 18
click at [308, 450] on input "No" at bounding box center [313, 449] width 10 height 10
radio input "true"
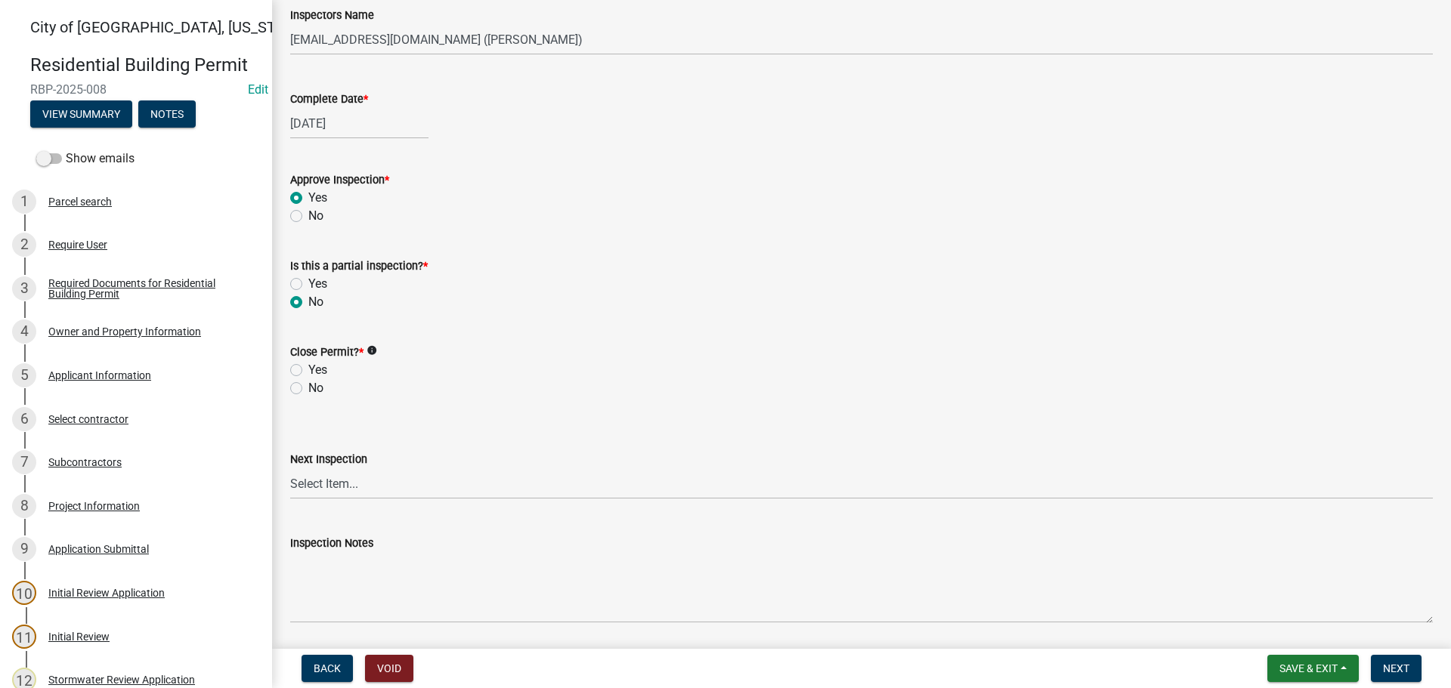
scroll to position [302, 0]
click at [308, 383] on label "No" at bounding box center [315, 388] width 15 height 18
click at [308, 383] on input "No" at bounding box center [313, 384] width 10 height 10
radio input "true"
click at [1398, 665] on span "Next" at bounding box center [1396, 669] width 26 height 12
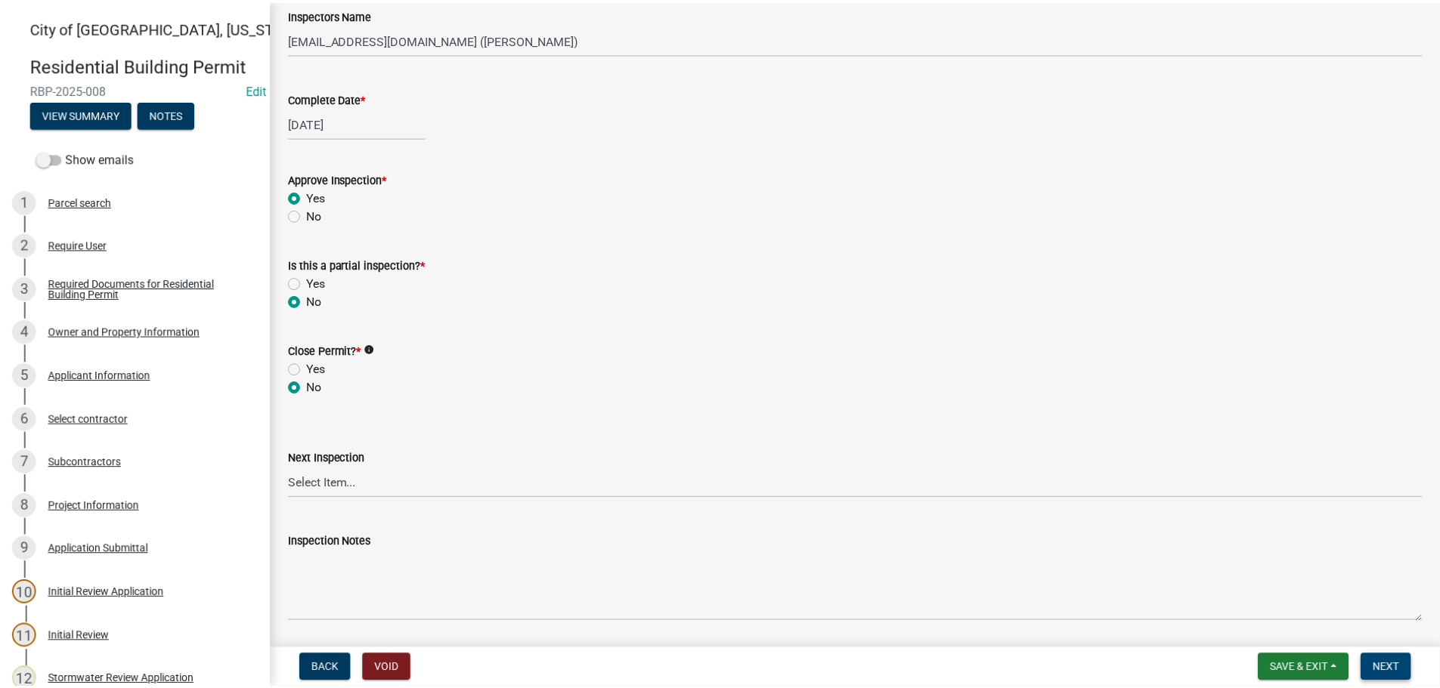
scroll to position [0, 0]
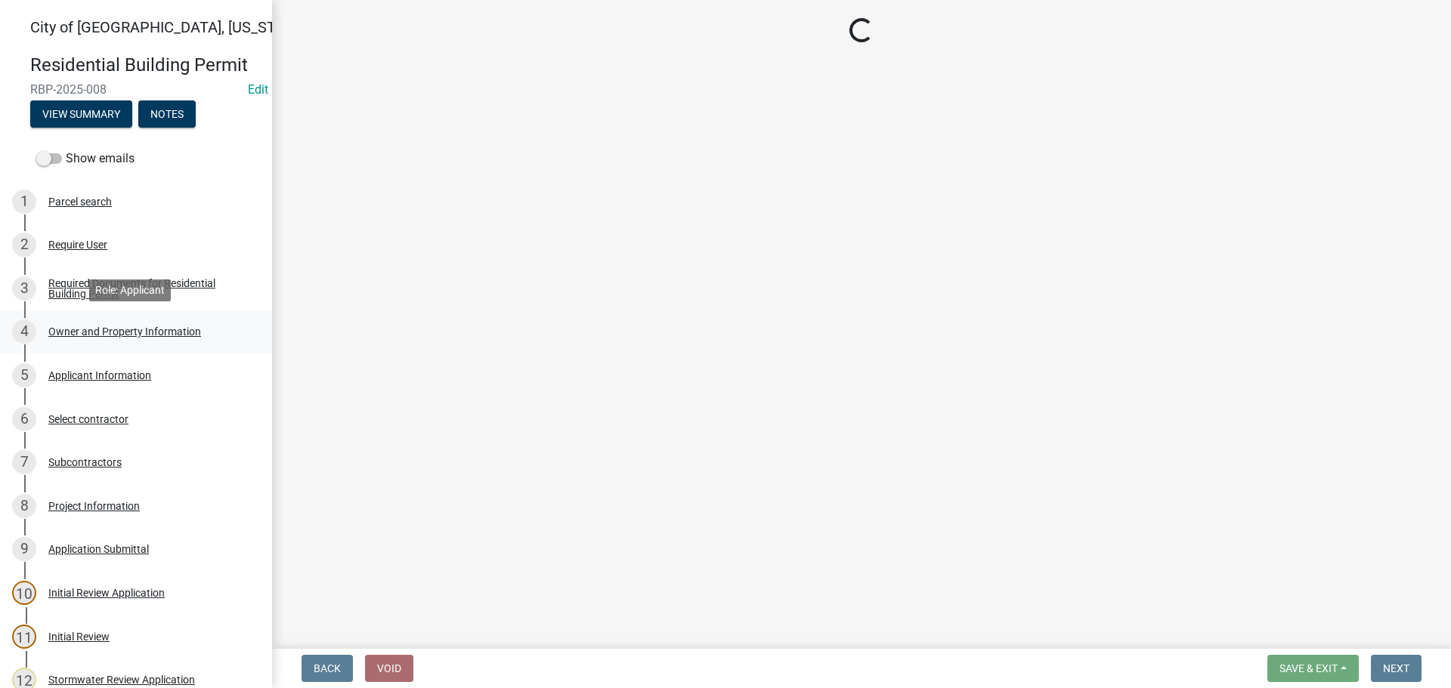
select select "805d55ac-e238-4e04-8f8e-acc067f36c3e"
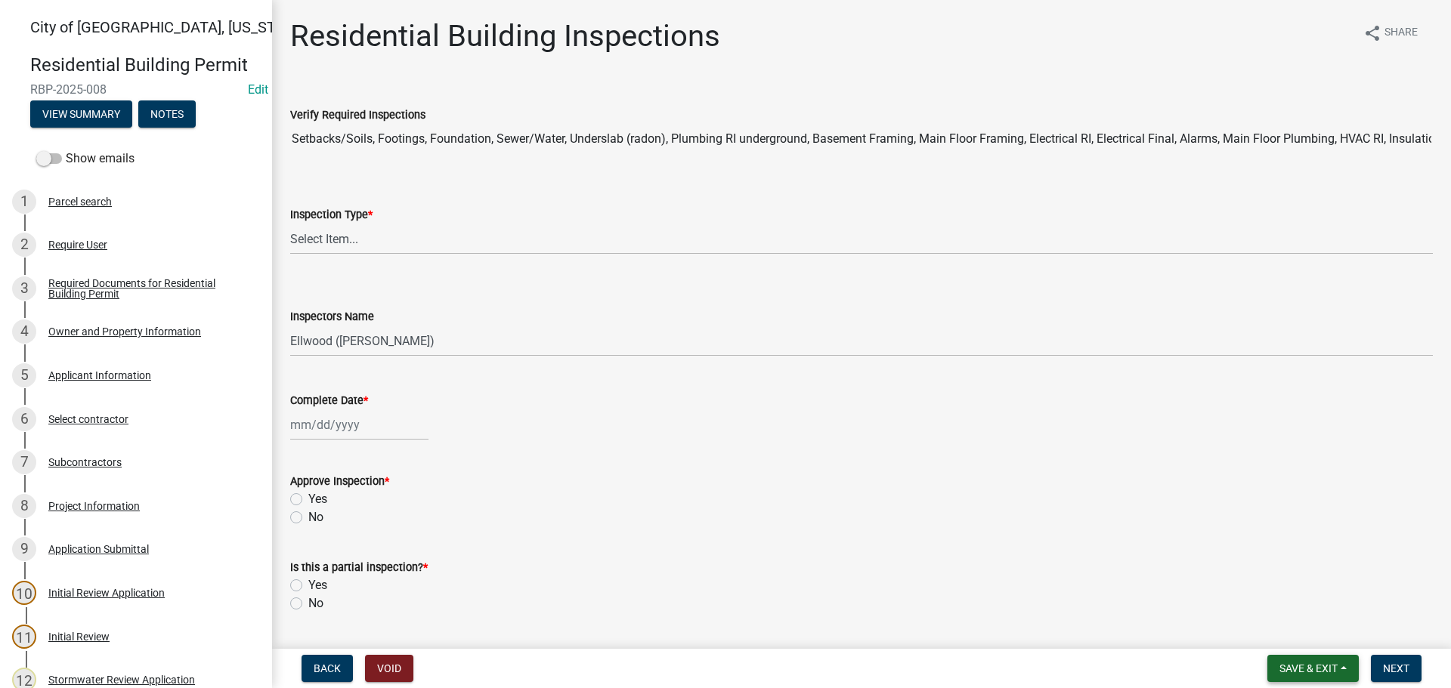
click at [1288, 658] on button "Save & Exit" at bounding box center [1312, 668] width 91 height 27
click at [1295, 634] on button "Save & Exit" at bounding box center [1298, 629] width 121 height 36
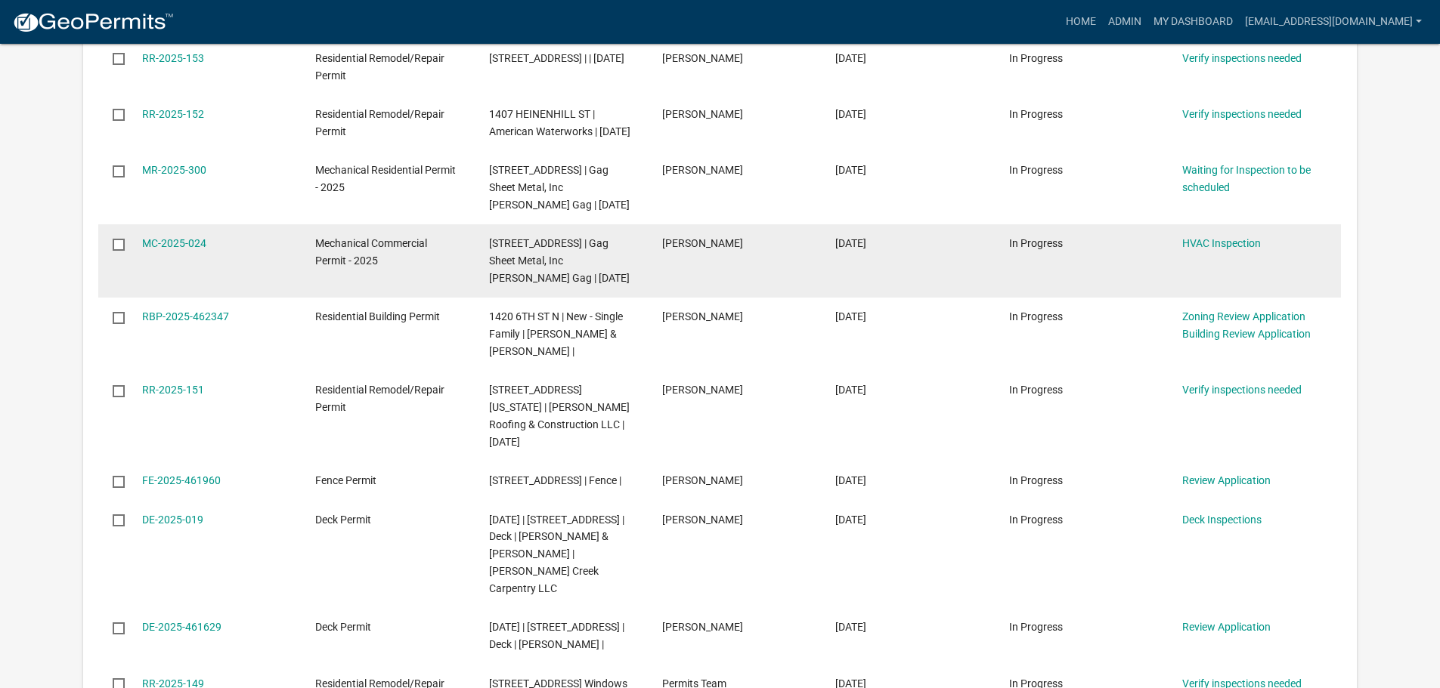
scroll to position [378, 0]
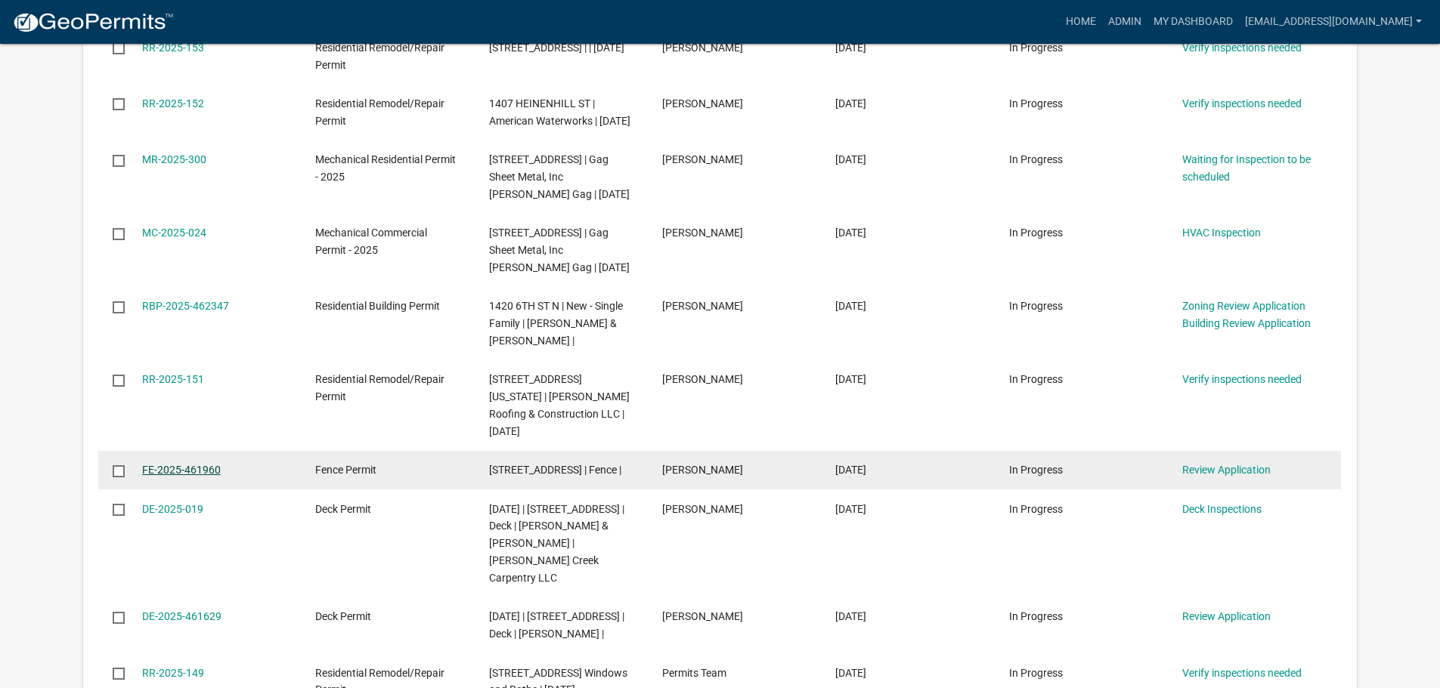
click at [199, 475] on link "FE-2025-461960" at bounding box center [181, 470] width 79 height 12
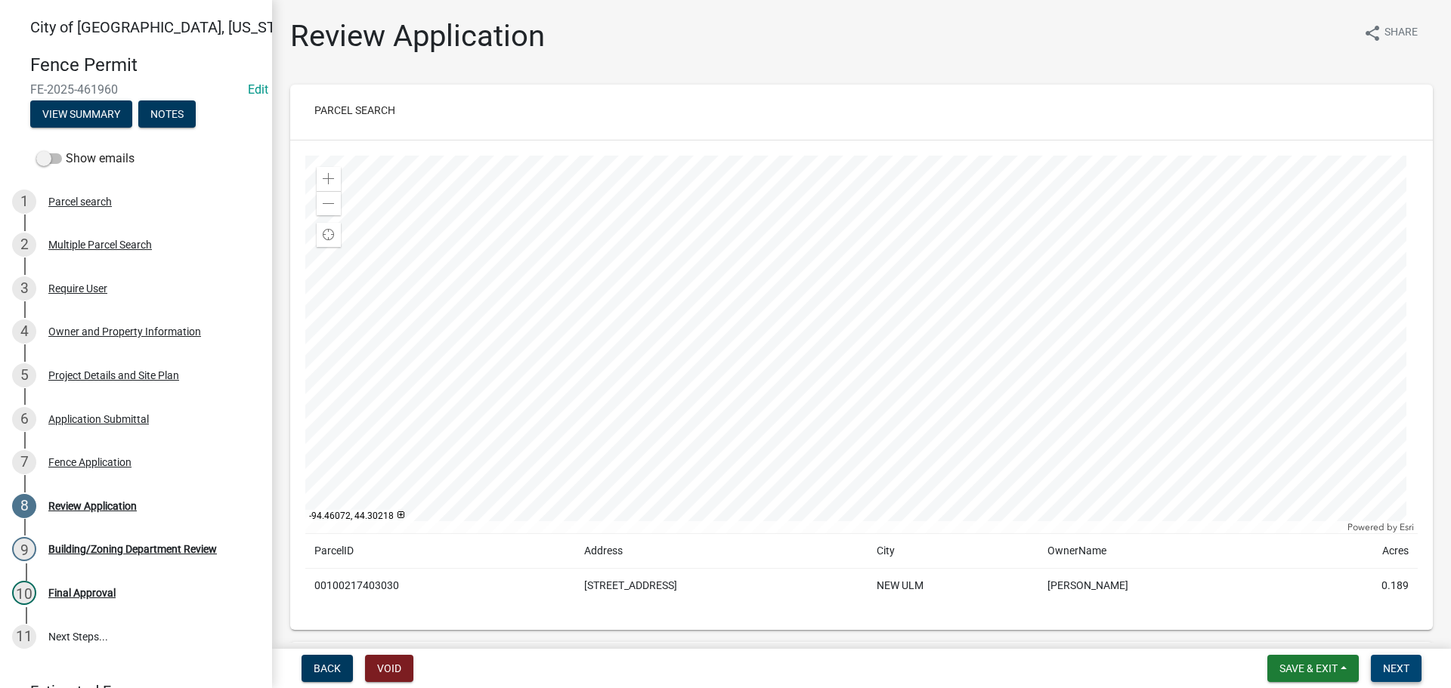
click at [1397, 664] on span "Next" at bounding box center [1396, 669] width 26 height 12
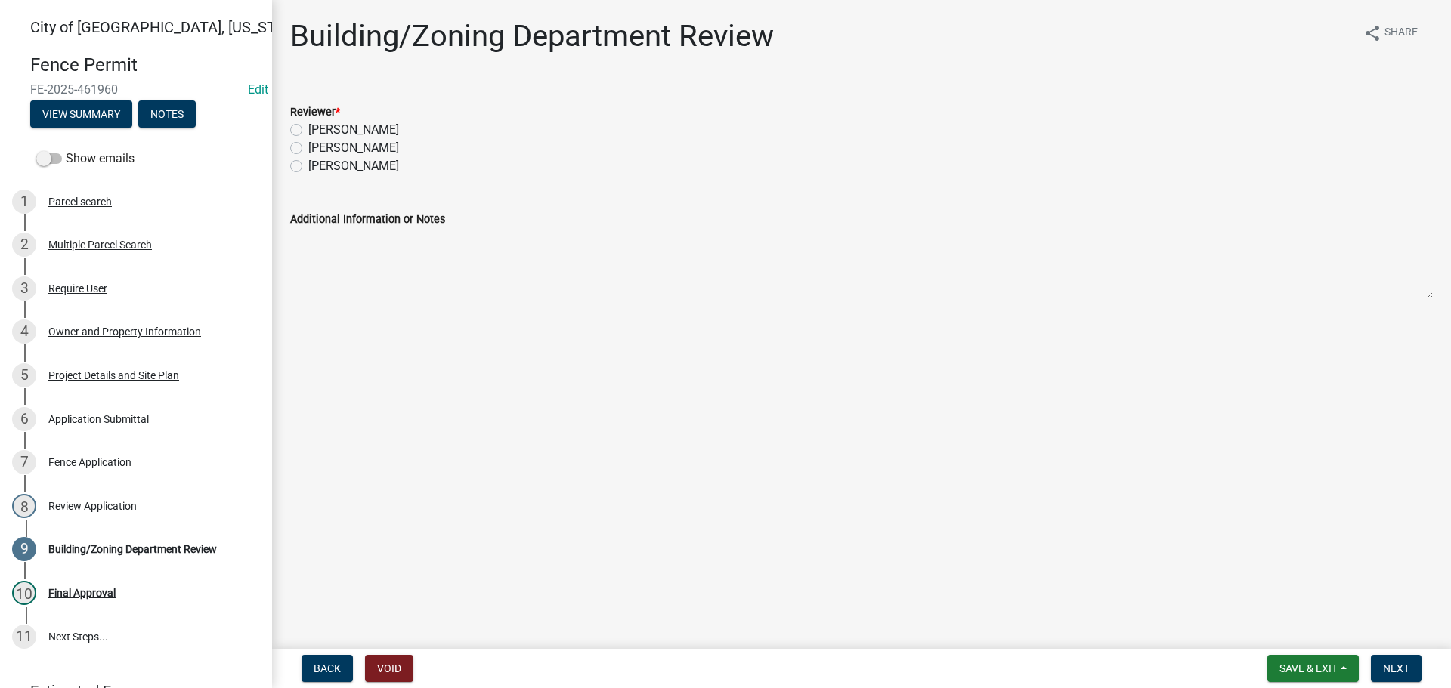
click at [308, 150] on label "[PERSON_NAME]" at bounding box center [353, 148] width 91 height 18
click at [308, 149] on input "[PERSON_NAME]" at bounding box center [313, 144] width 10 height 10
radio input "true"
click at [1389, 673] on span "Next" at bounding box center [1396, 669] width 26 height 12
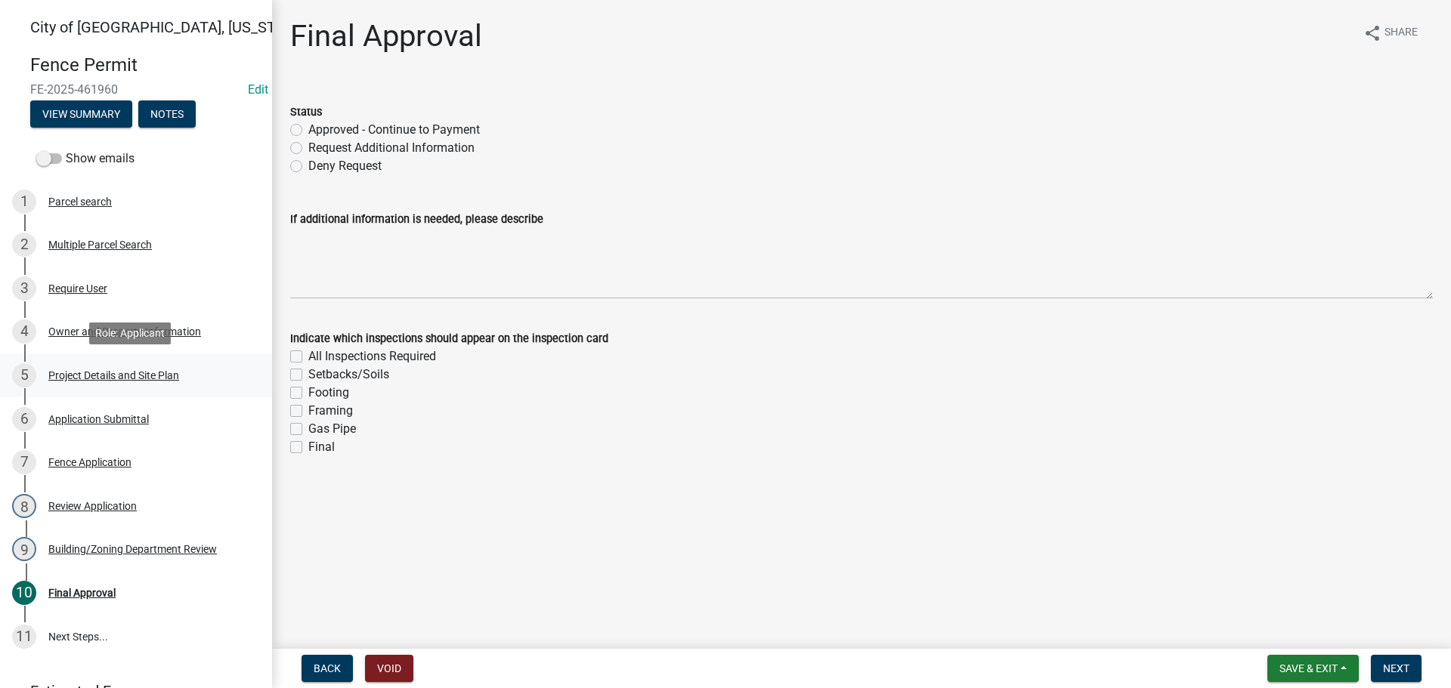
click at [83, 371] on div "Project Details and Site Plan" at bounding box center [113, 375] width 131 height 11
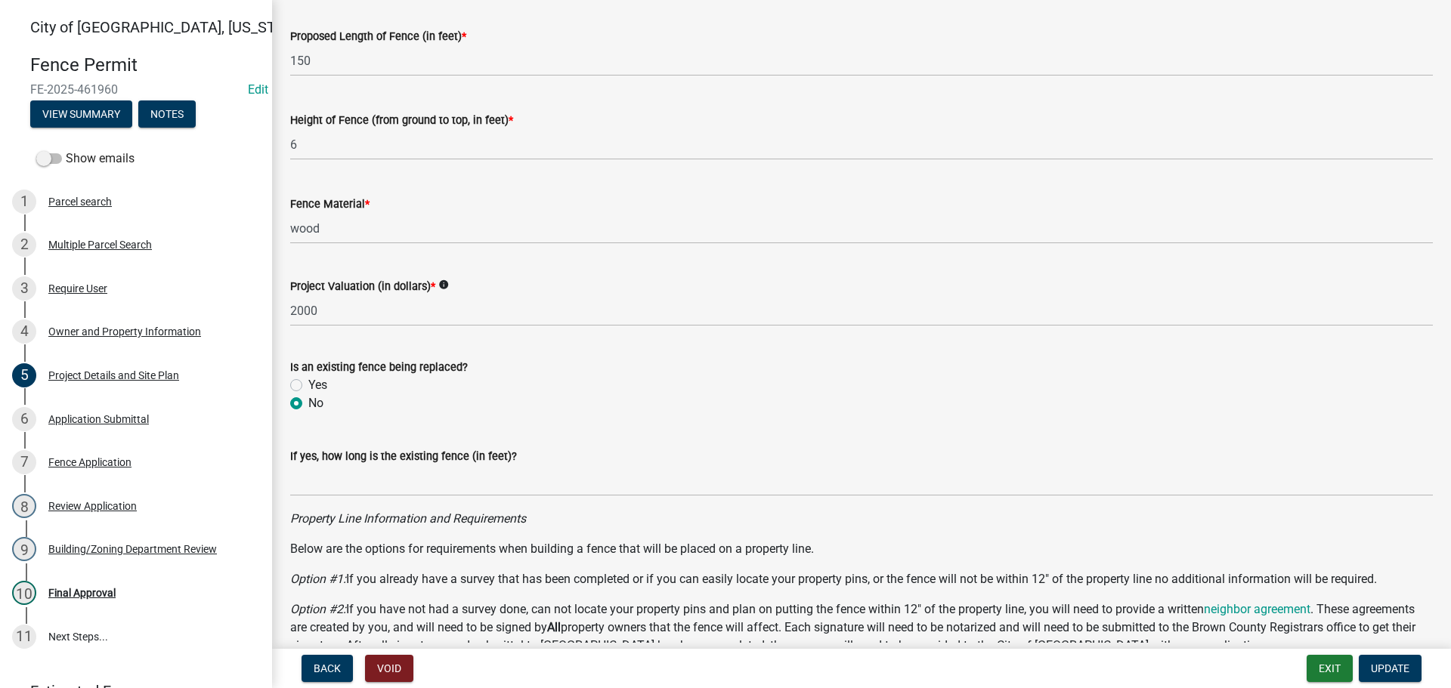
scroll to position [378, 0]
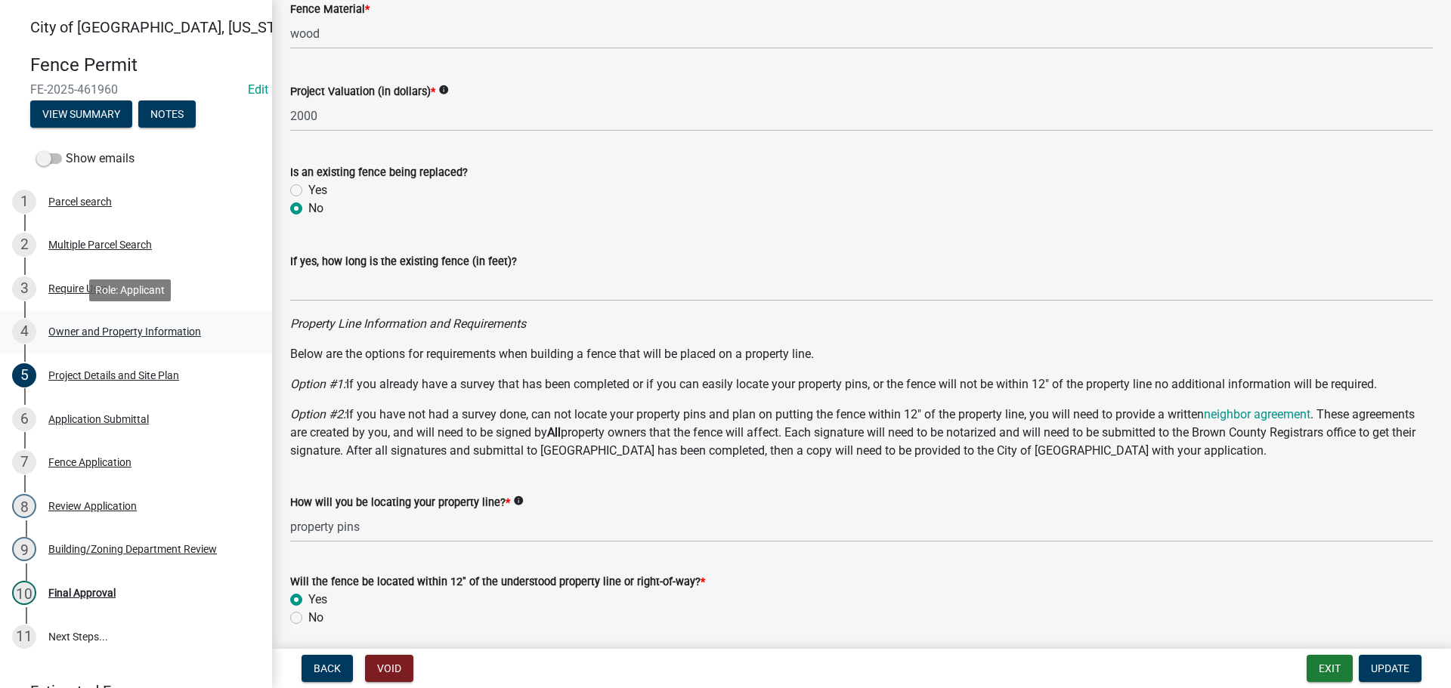
click at [102, 339] on div "4 Owner and Property Information" at bounding box center [130, 332] width 236 height 24
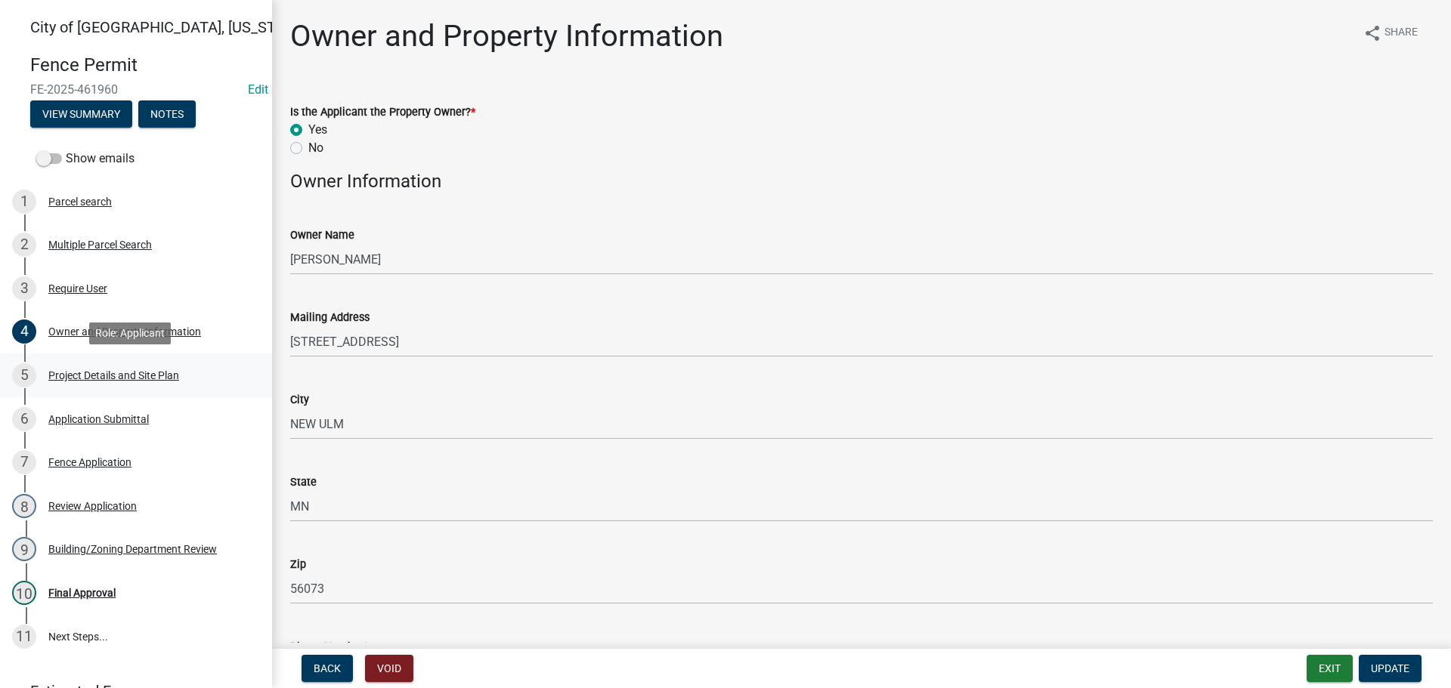
click at [102, 375] on div "Project Details and Site Plan" at bounding box center [113, 375] width 131 height 11
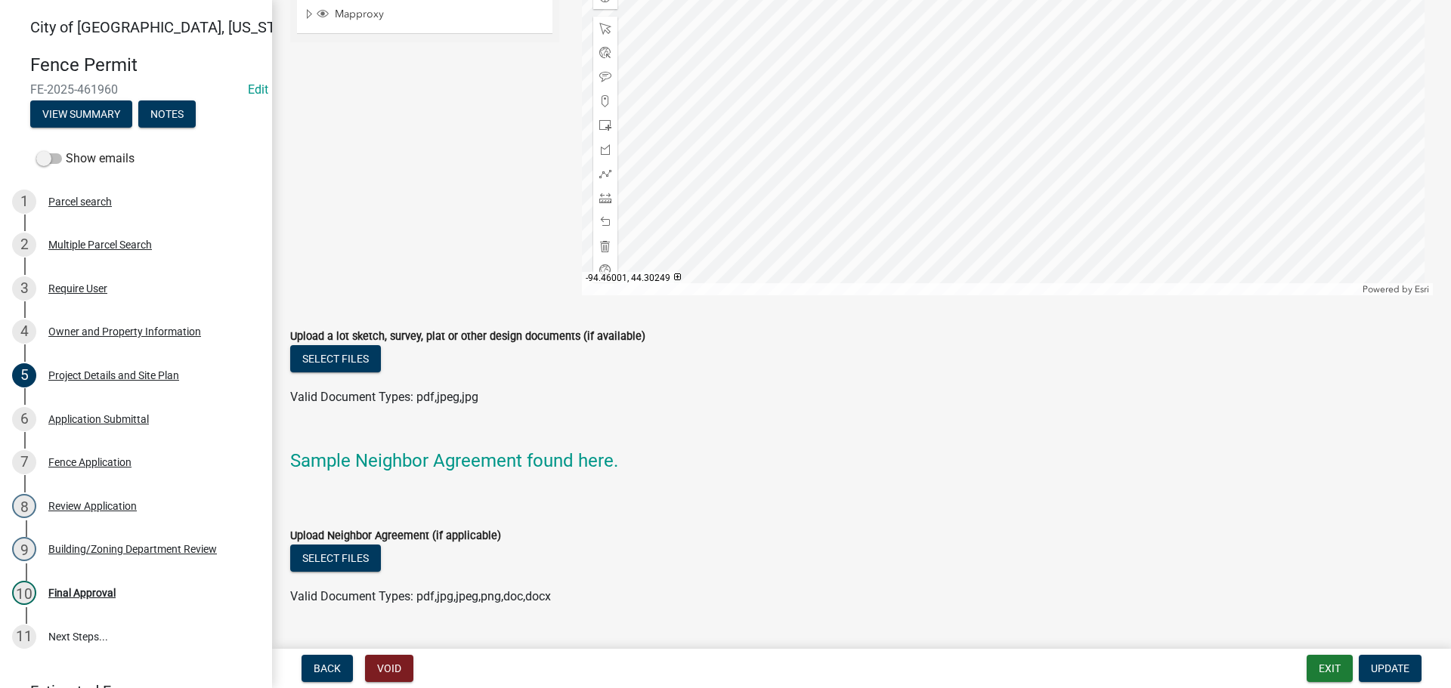
scroll to position [1452, 0]
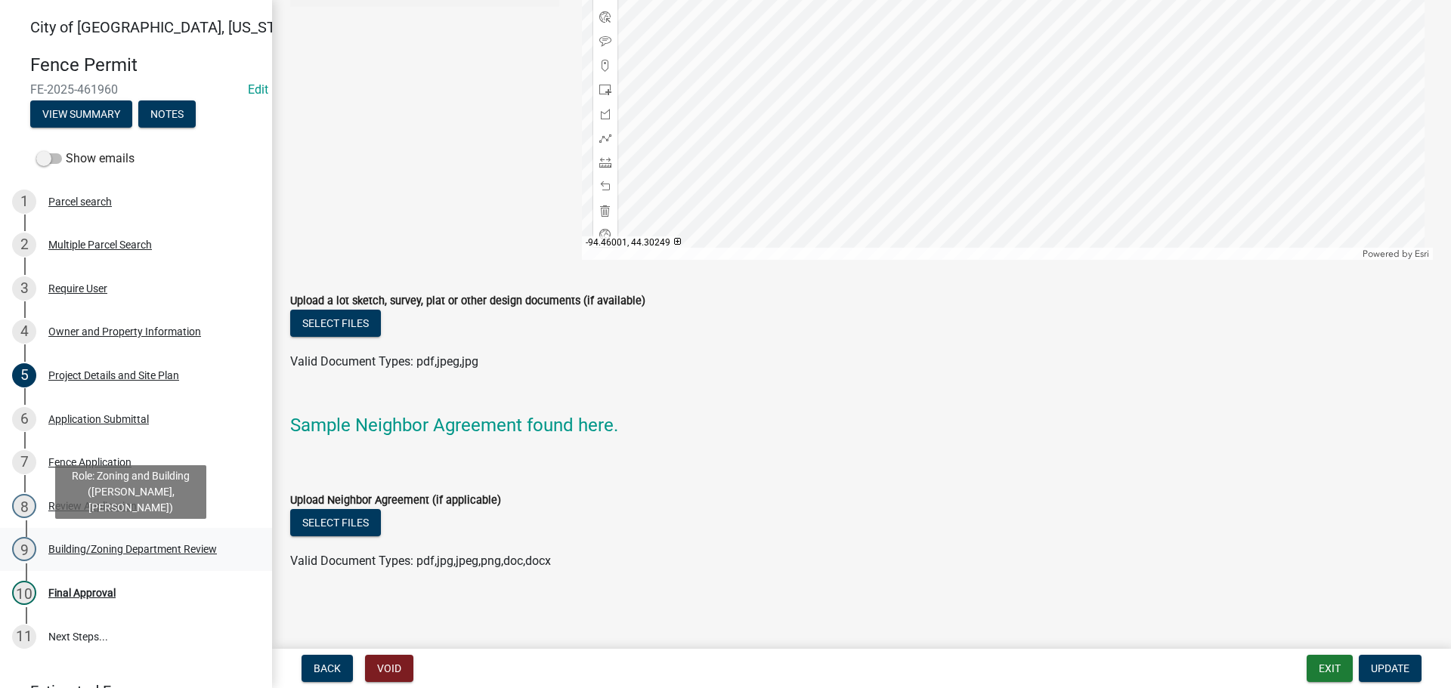
click at [122, 540] on div "9 Building/Zoning Department Review" at bounding box center [130, 549] width 236 height 24
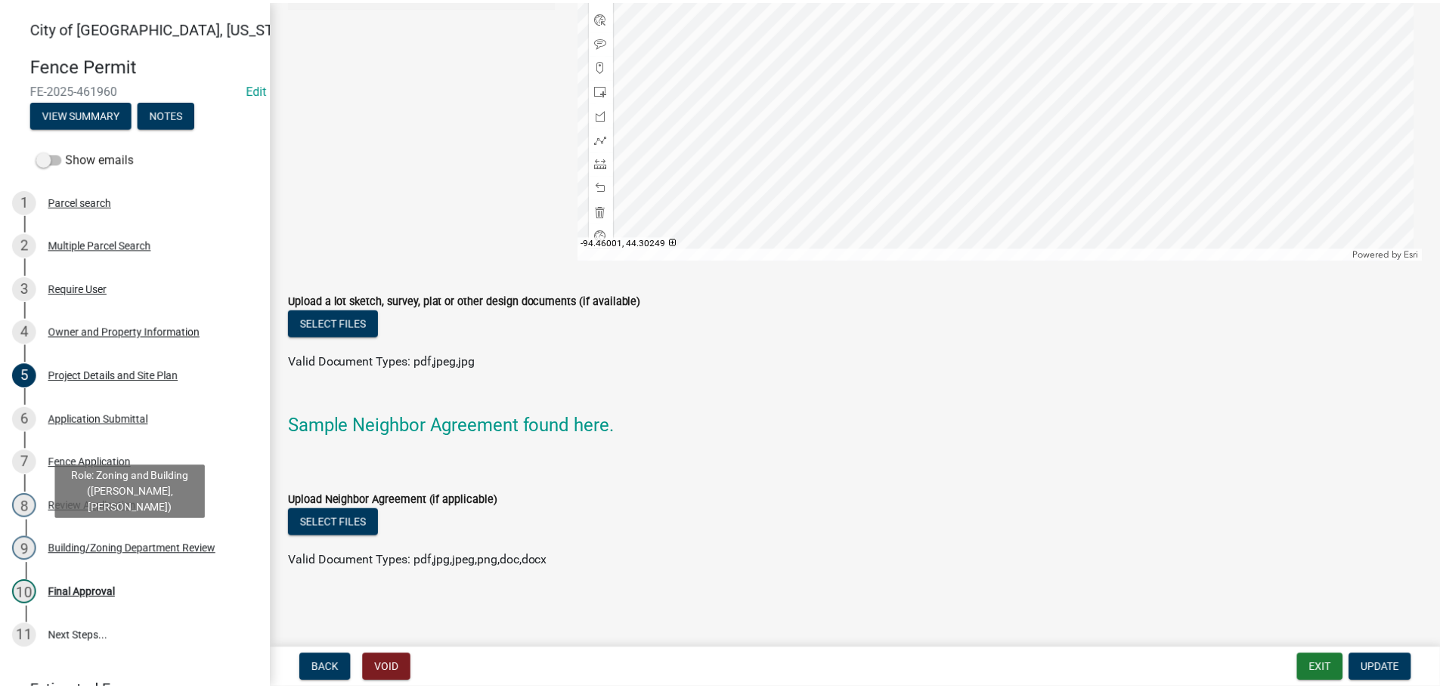
scroll to position [0, 0]
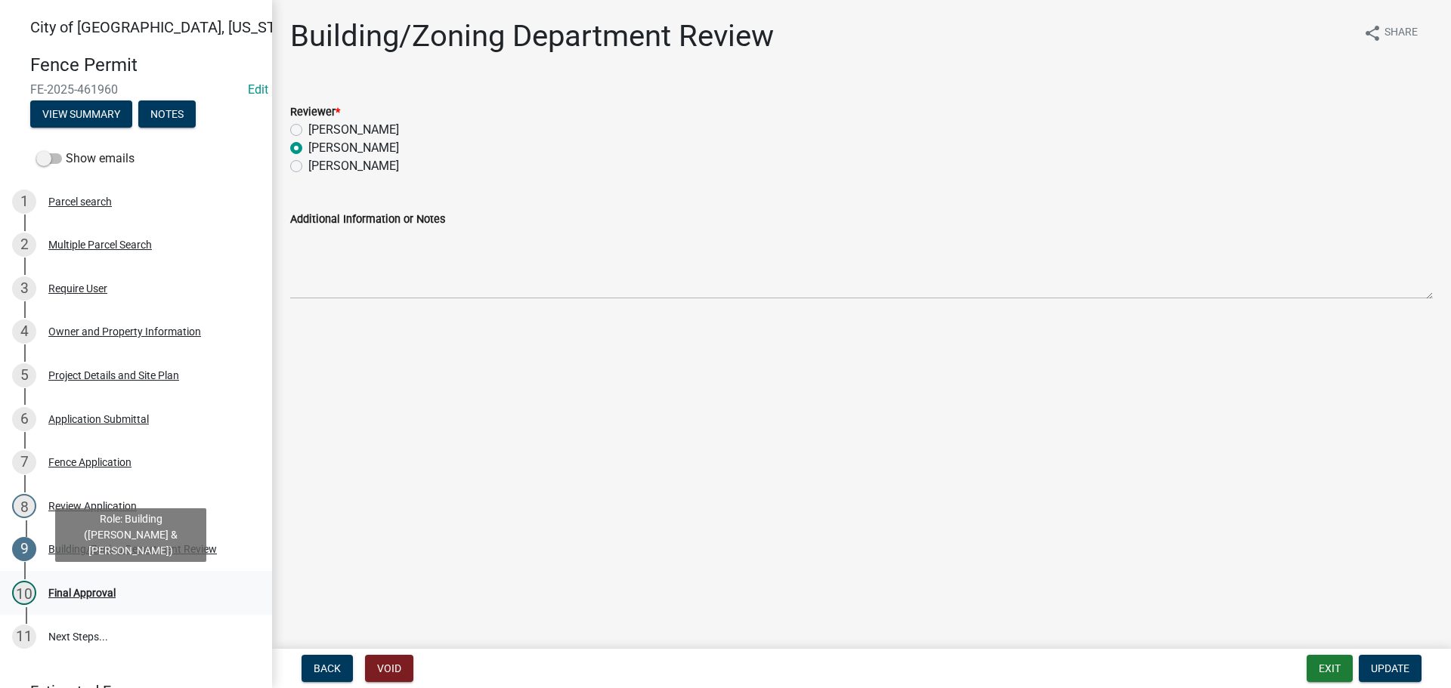
click at [76, 584] on div "10 Final Approval" at bounding box center [130, 593] width 236 height 24
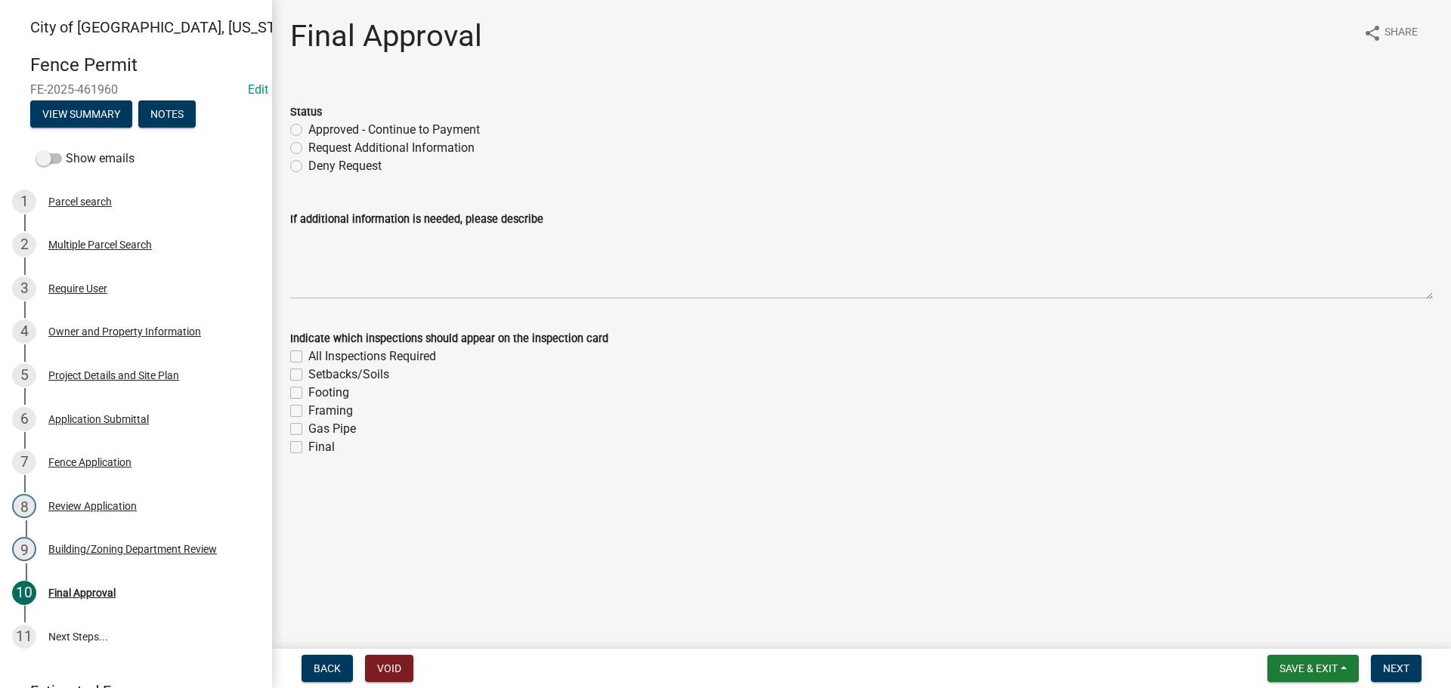
click at [308, 129] on label "Approved - Continue to Payment" at bounding box center [394, 130] width 172 height 18
click at [308, 129] on input "Approved - Continue to Payment" at bounding box center [313, 126] width 10 height 10
radio input "true"
click at [1387, 666] on span "Next" at bounding box center [1396, 669] width 26 height 12
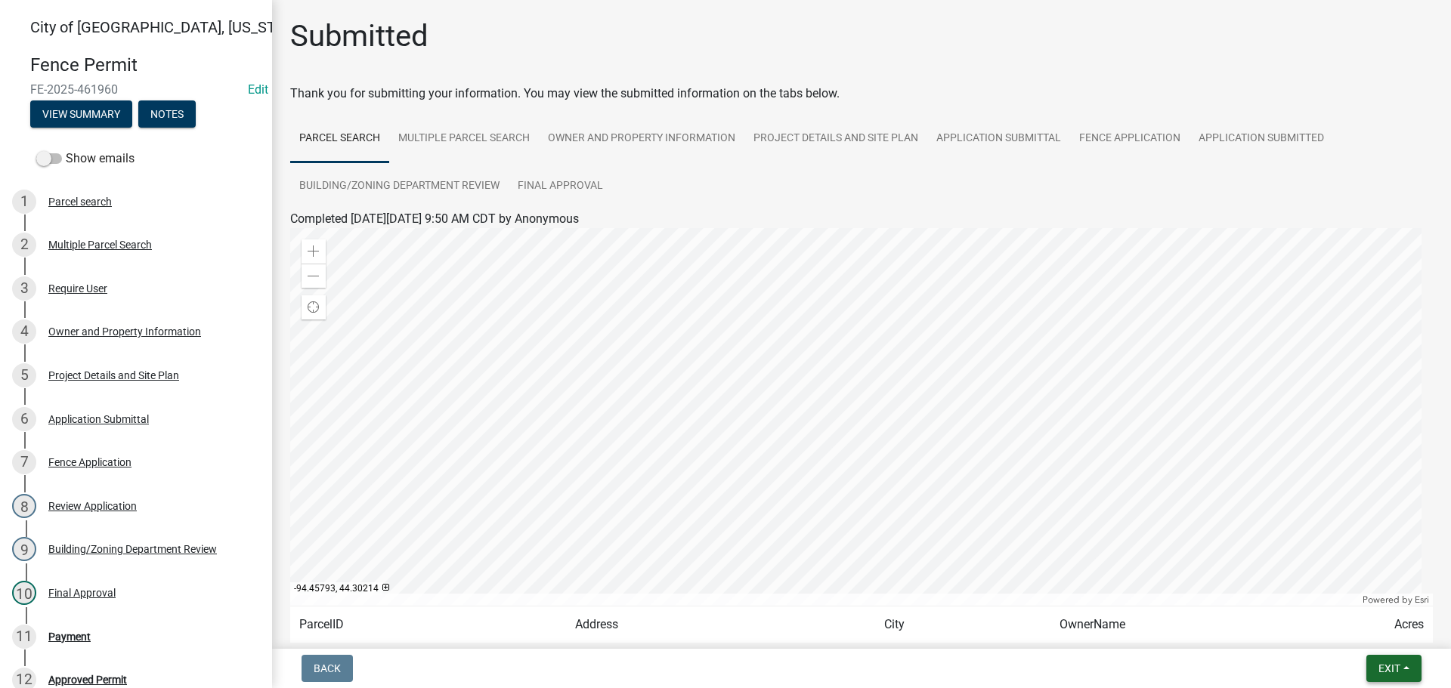
click at [1378, 668] on span "Exit" at bounding box center [1389, 669] width 22 height 12
click at [1363, 624] on button "Save & Exit" at bounding box center [1361, 629] width 121 height 36
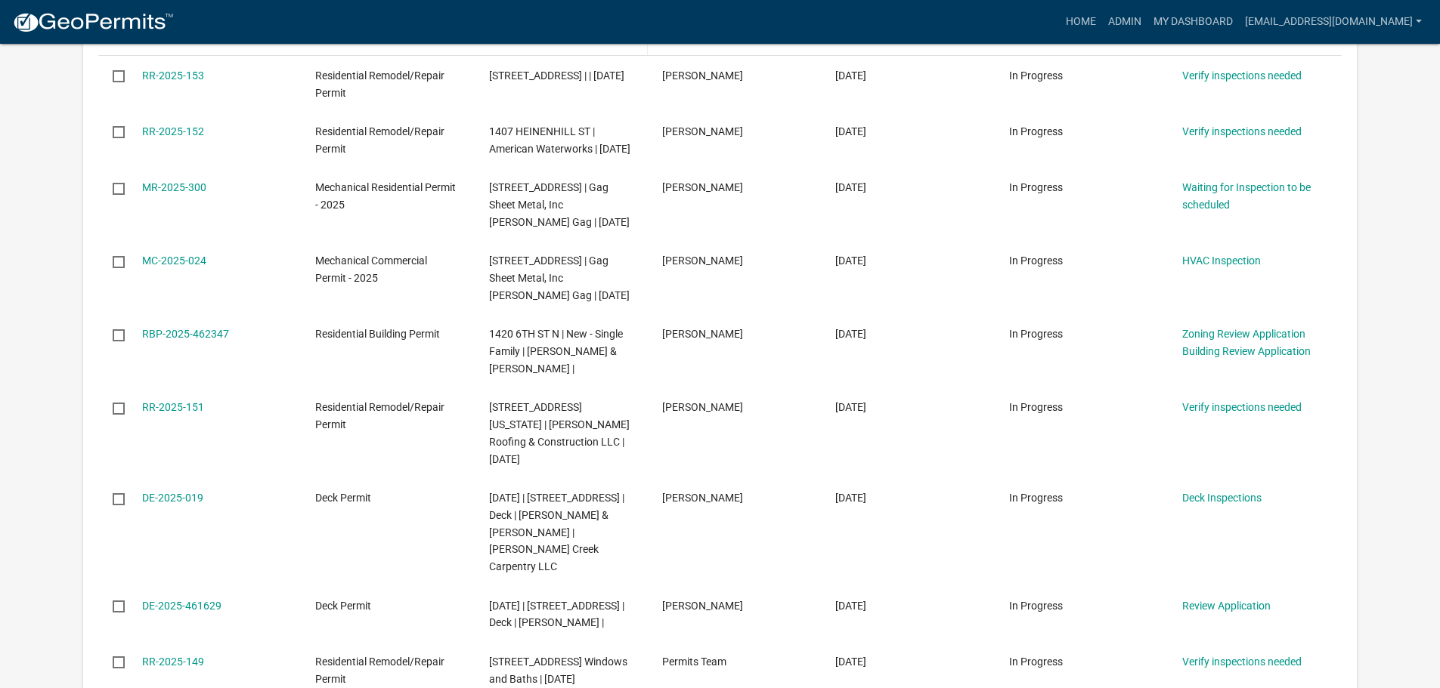
scroll to position [378, 0]
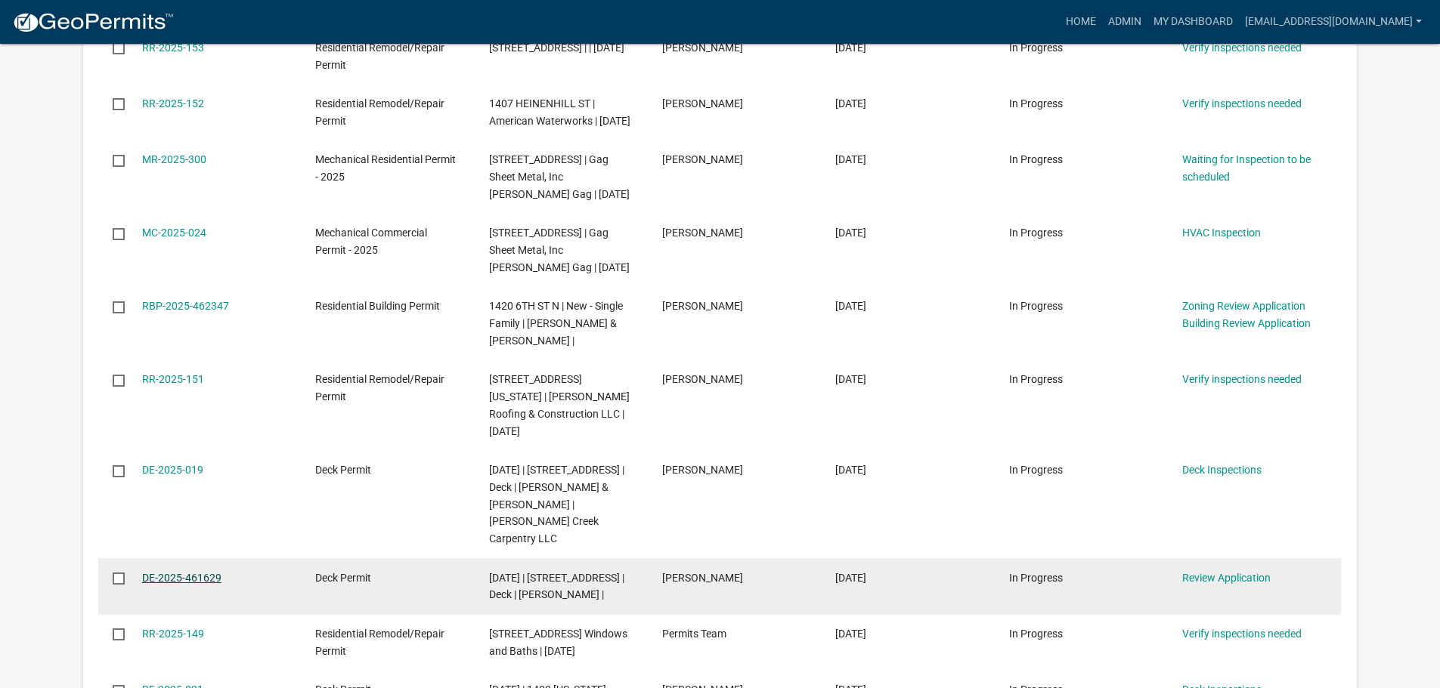
click at [181, 572] on link "DE-2025-461629" at bounding box center [181, 578] width 79 height 12
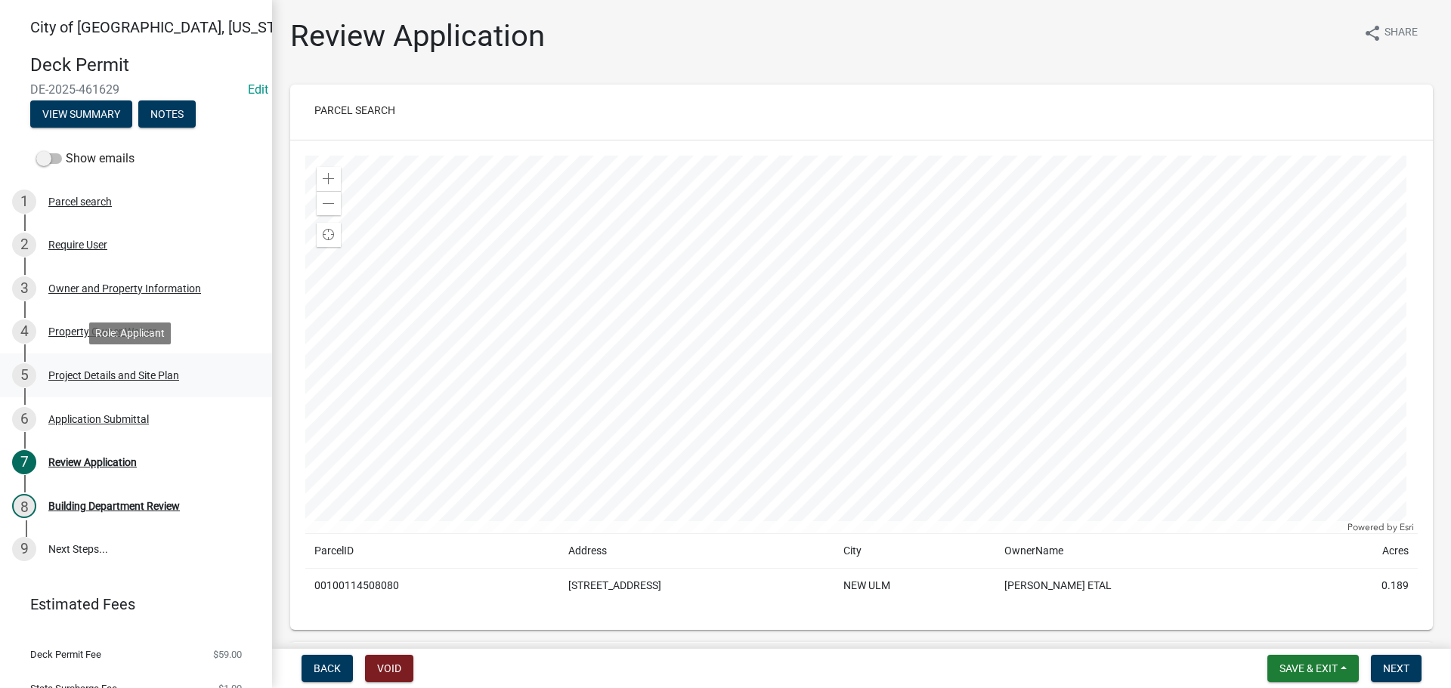
click at [113, 373] on div "Project Details and Site Plan" at bounding box center [113, 375] width 131 height 11
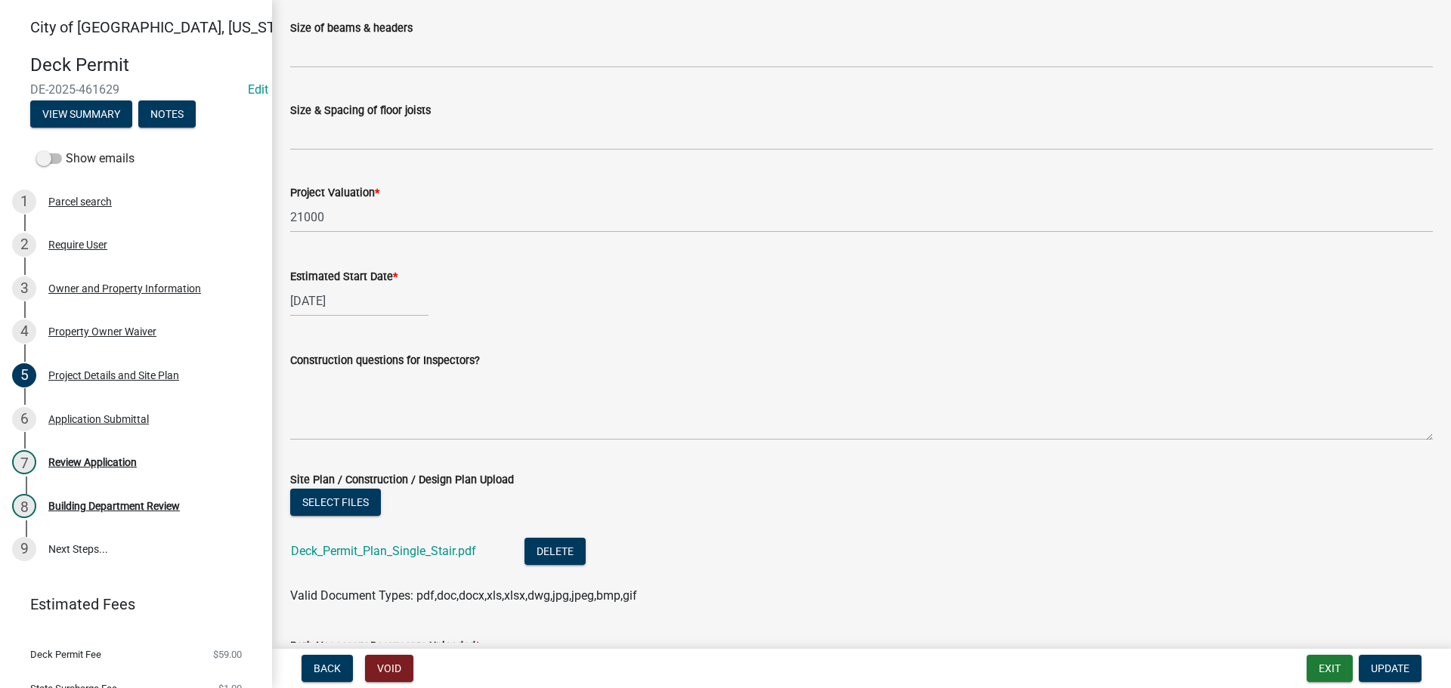
scroll to position [830, 0]
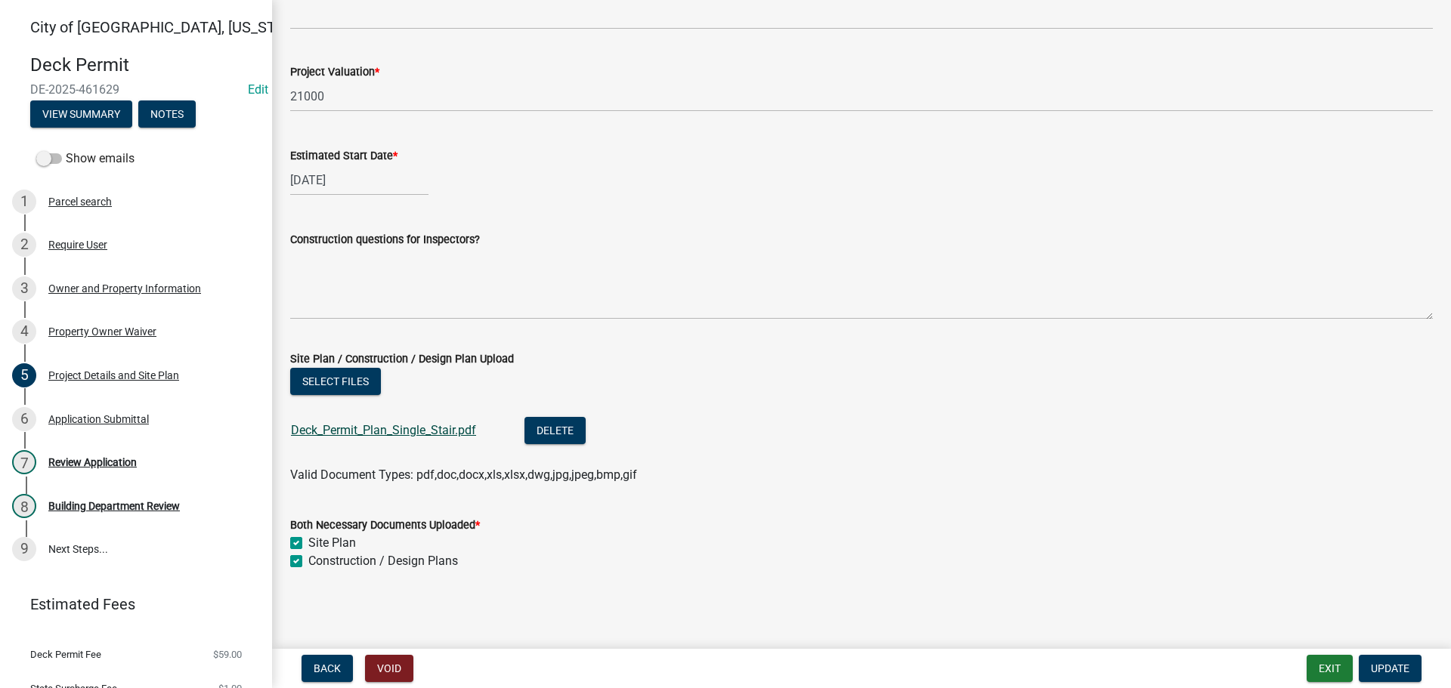
click at [366, 433] on link "Deck_Permit_Plan_Single_Stair.pdf" at bounding box center [383, 430] width 185 height 14
click at [91, 338] on div "4 Property Owner Waiver" at bounding box center [130, 332] width 236 height 24
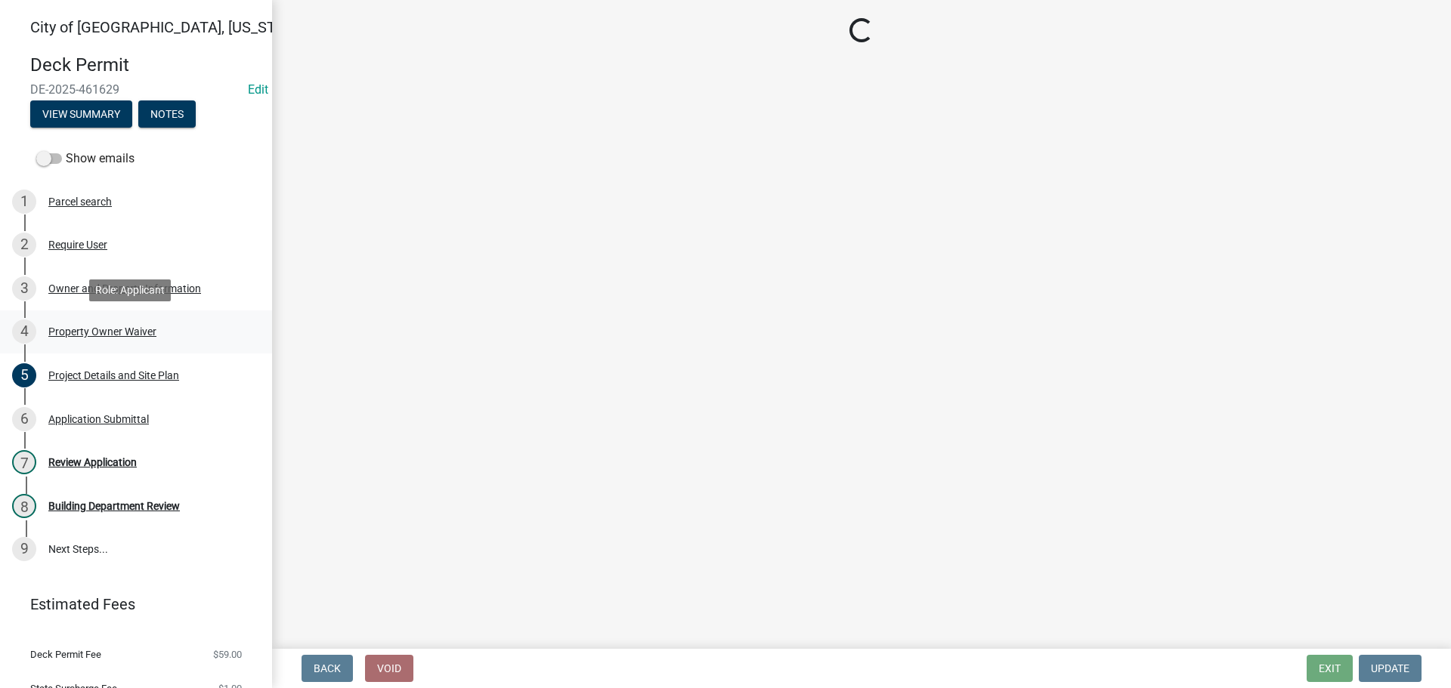
scroll to position [0, 0]
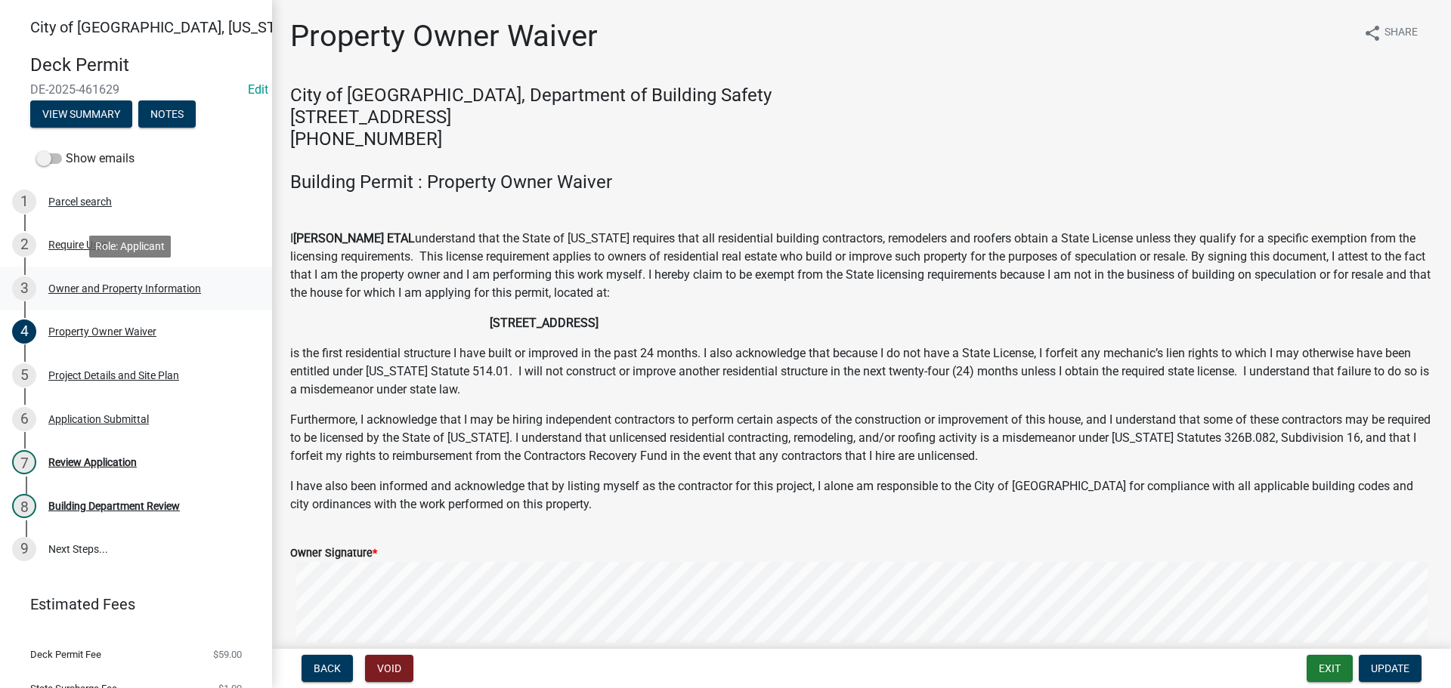
click at [122, 285] on div "Owner and Property Information" at bounding box center [124, 288] width 153 height 11
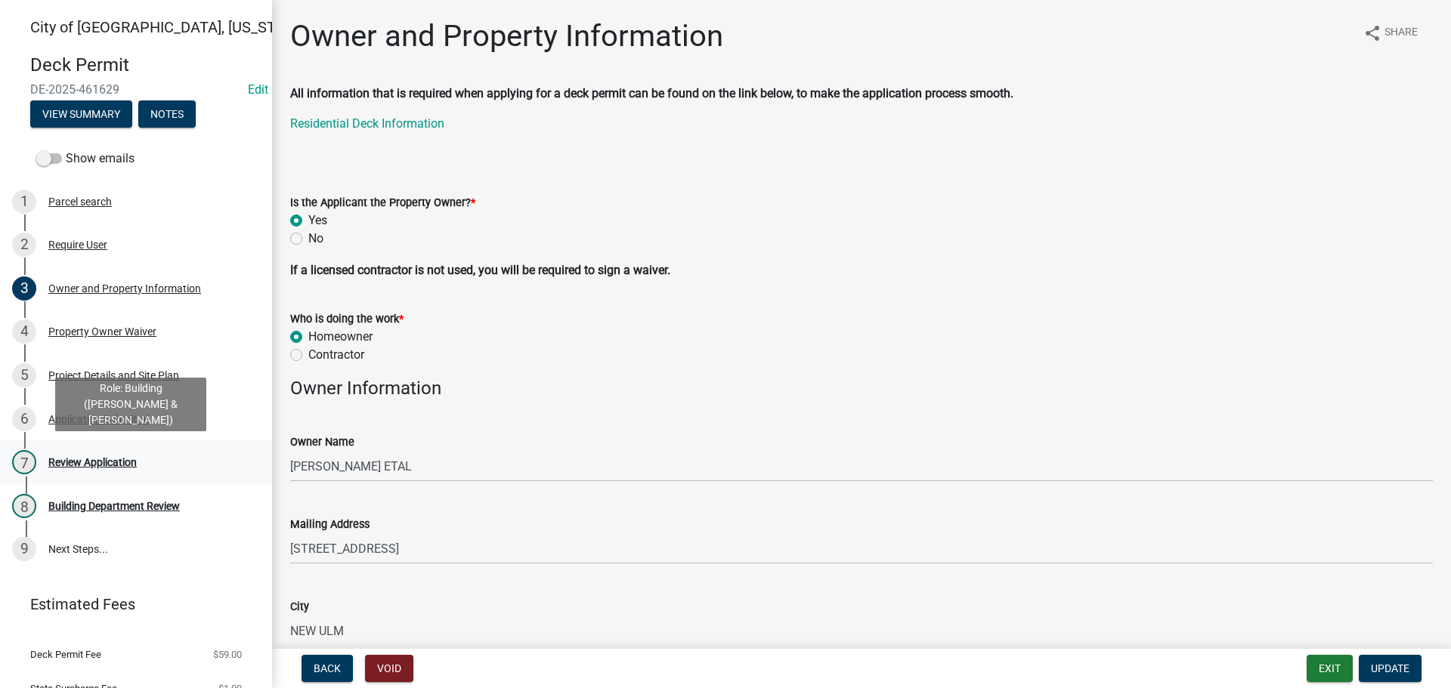
click at [103, 461] on div "Review Application" at bounding box center [92, 462] width 88 height 11
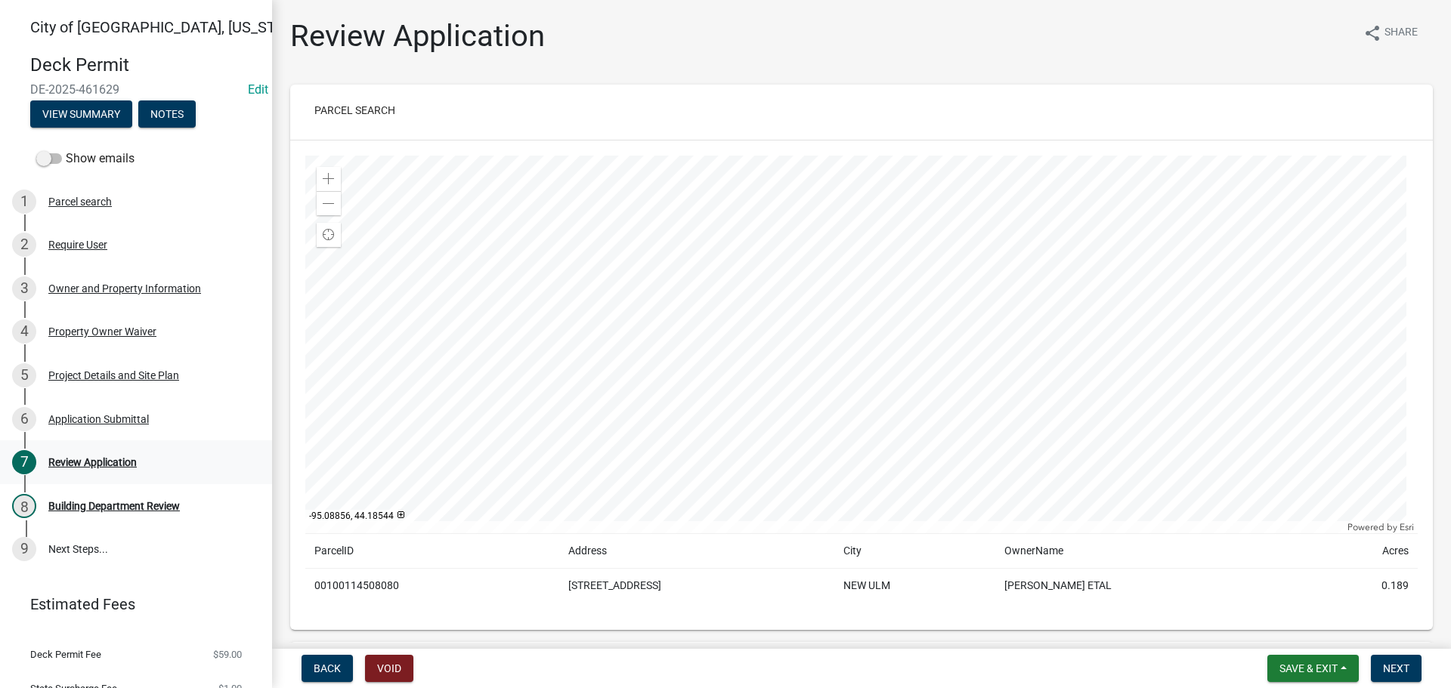
click at [115, 469] on div "7 Review Application" at bounding box center [130, 462] width 236 height 24
click at [100, 417] on div "Application Submittal" at bounding box center [98, 419] width 101 height 11
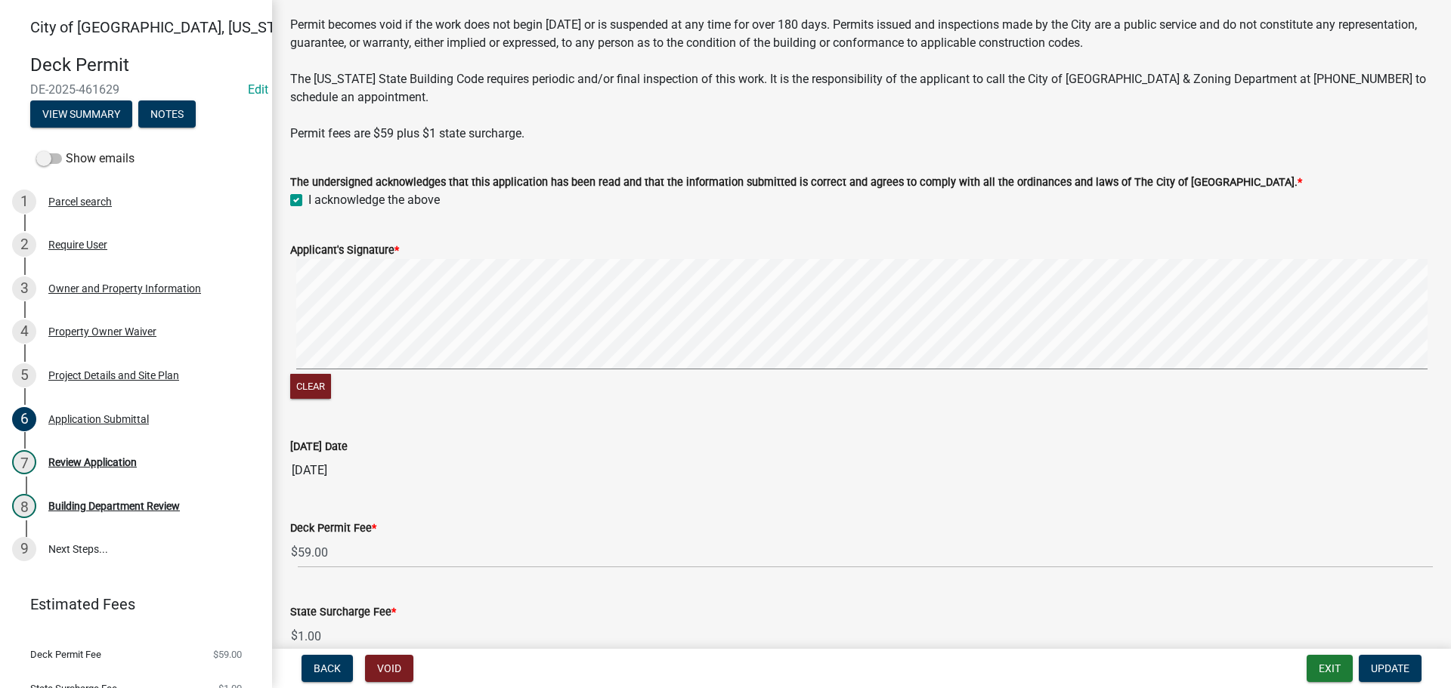
scroll to position [199, 0]
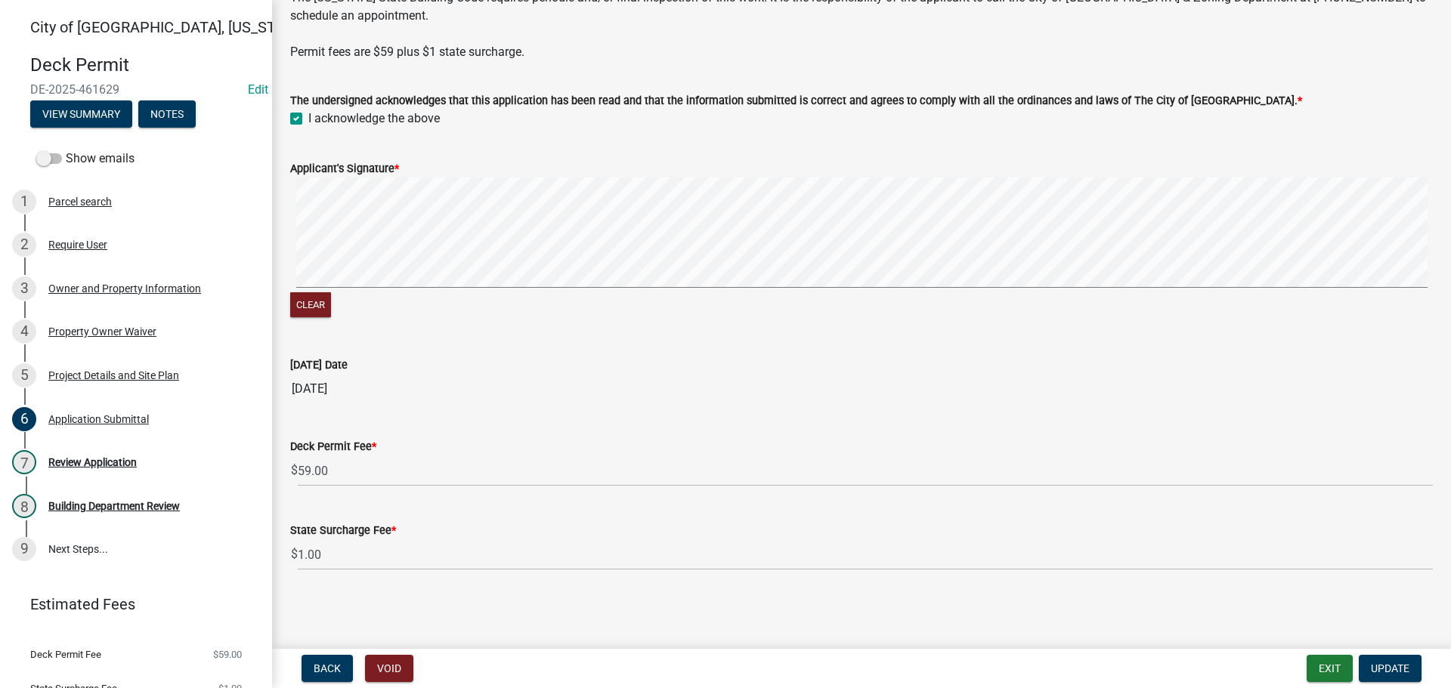
click at [109, 370] on div "Project Details and Site Plan" at bounding box center [113, 375] width 131 height 11
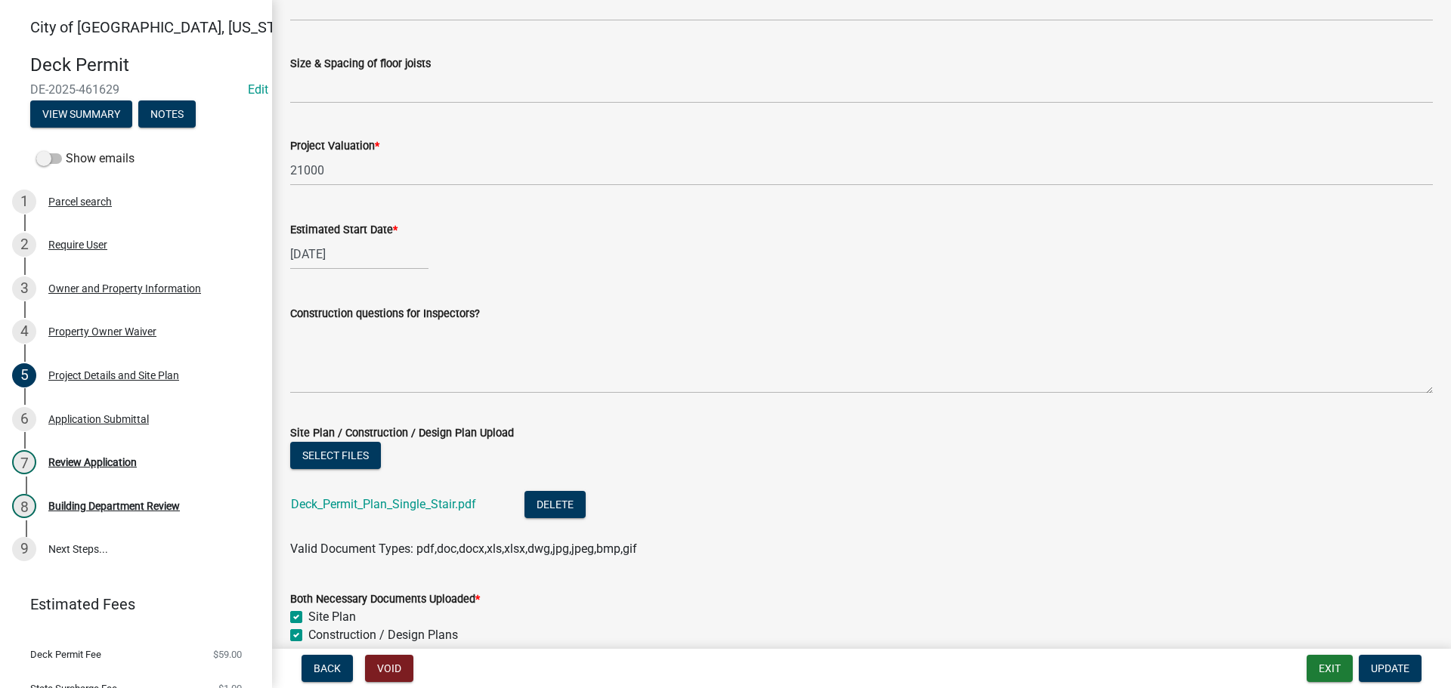
scroll to position [830, 0]
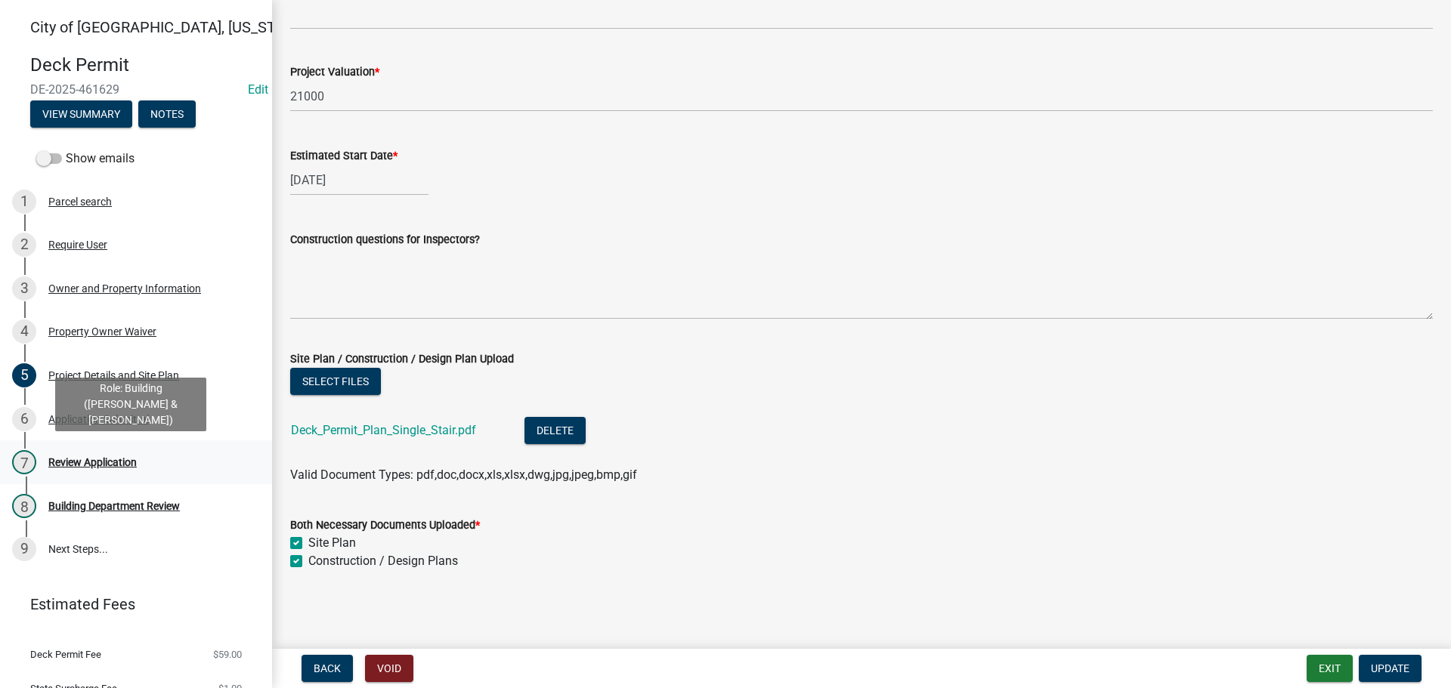
click at [101, 462] on div "Review Application" at bounding box center [92, 462] width 88 height 11
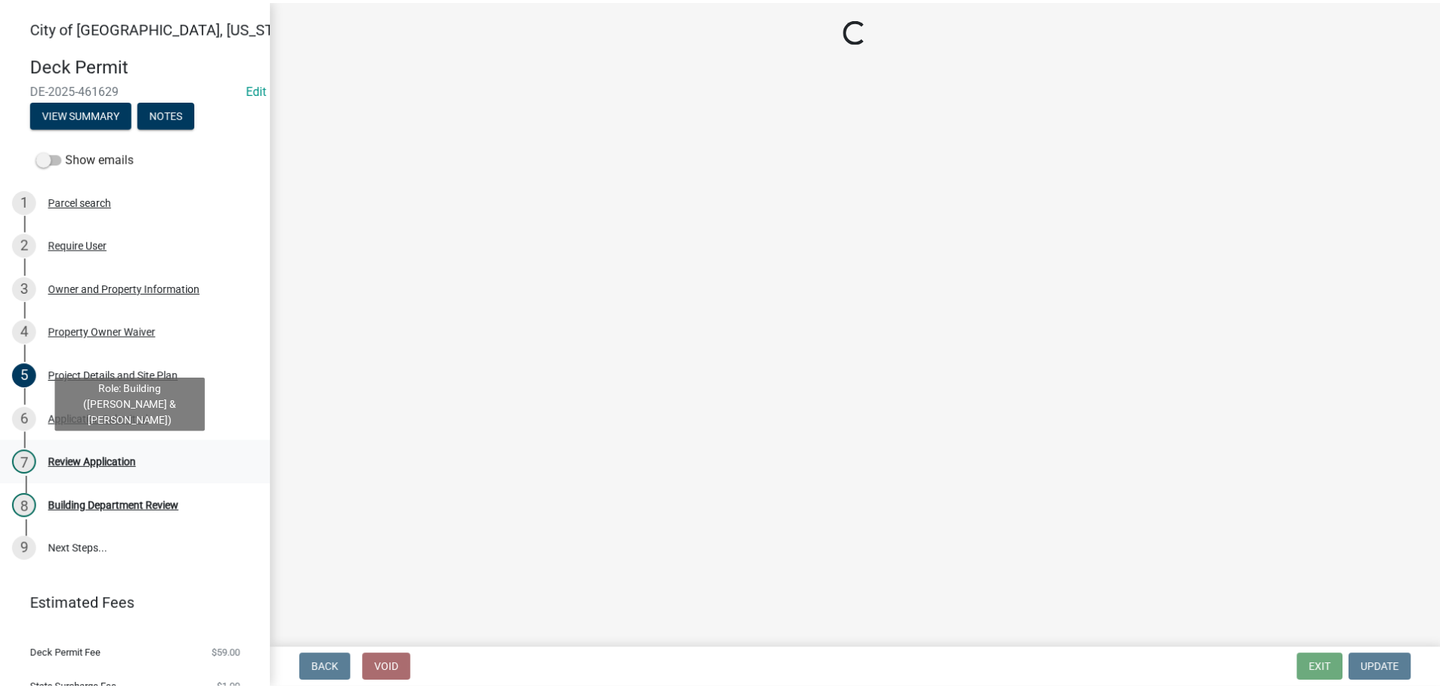
scroll to position [0, 0]
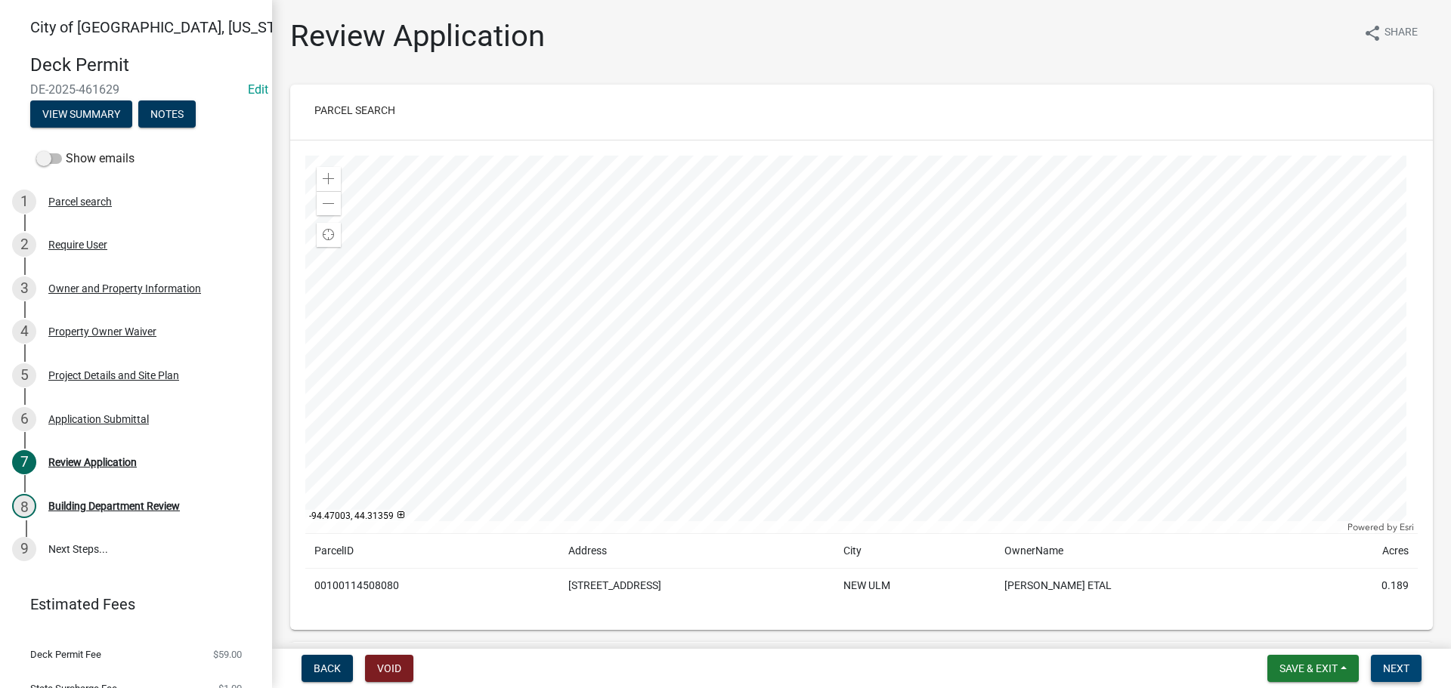
click at [1394, 673] on span "Next" at bounding box center [1396, 669] width 26 height 12
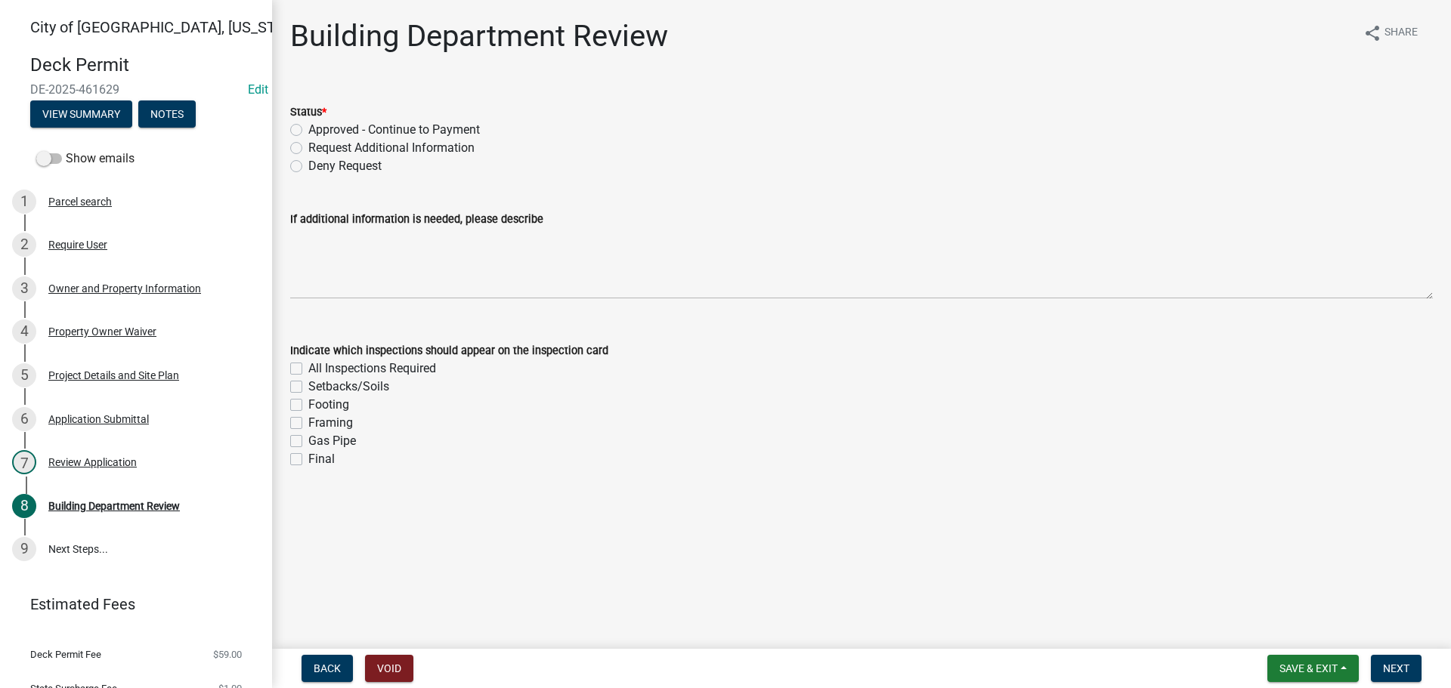
click at [308, 147] on label "Request Additional Information" at bounding box center [391, 148] width 166 height 18
click at [308, 147] on input "Request Additional Information" at bounding box center [313, 144] width 10 height 10
radio input "true"
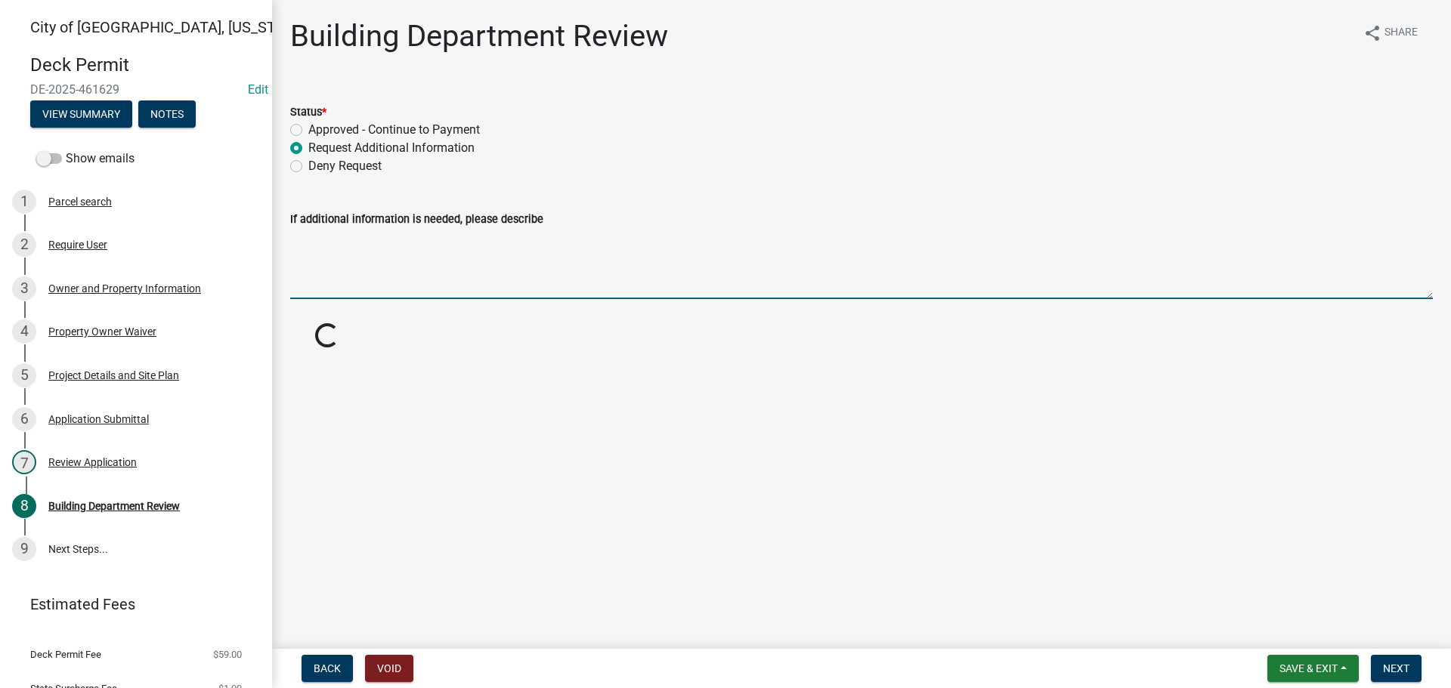
click at [315, 255] on textarea "If additional information is needed, please describe" at bounding box center [861, 263] width 1143 height 71
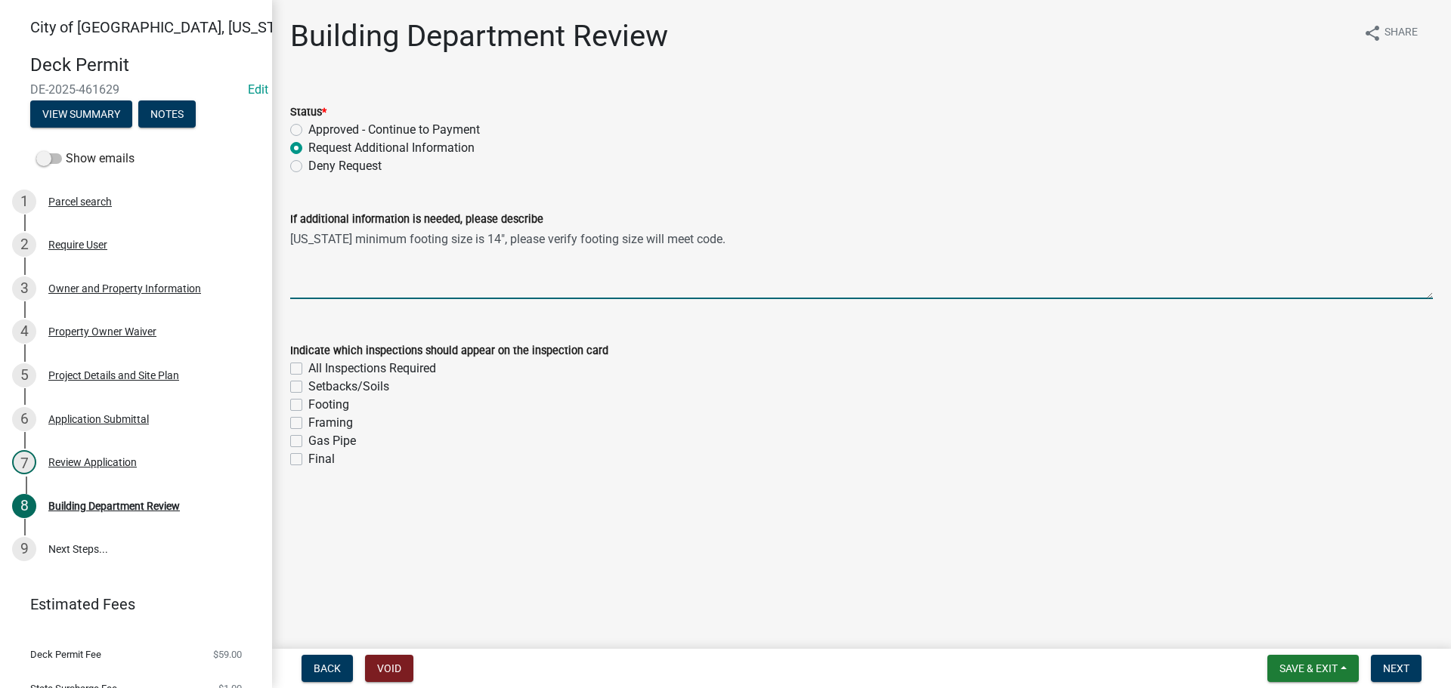
type textarea "[US_STATE] minimum footing size is 14", please verify footing size will meet co…"
click at [308, 406] on label "Footing" at bounding box center [328, 405] width 41 height 18
click at [308, 406] on input "Footing" at bounding box center [313, 401] width 10 height 10
checkbox input "true"
checkbox input "false"
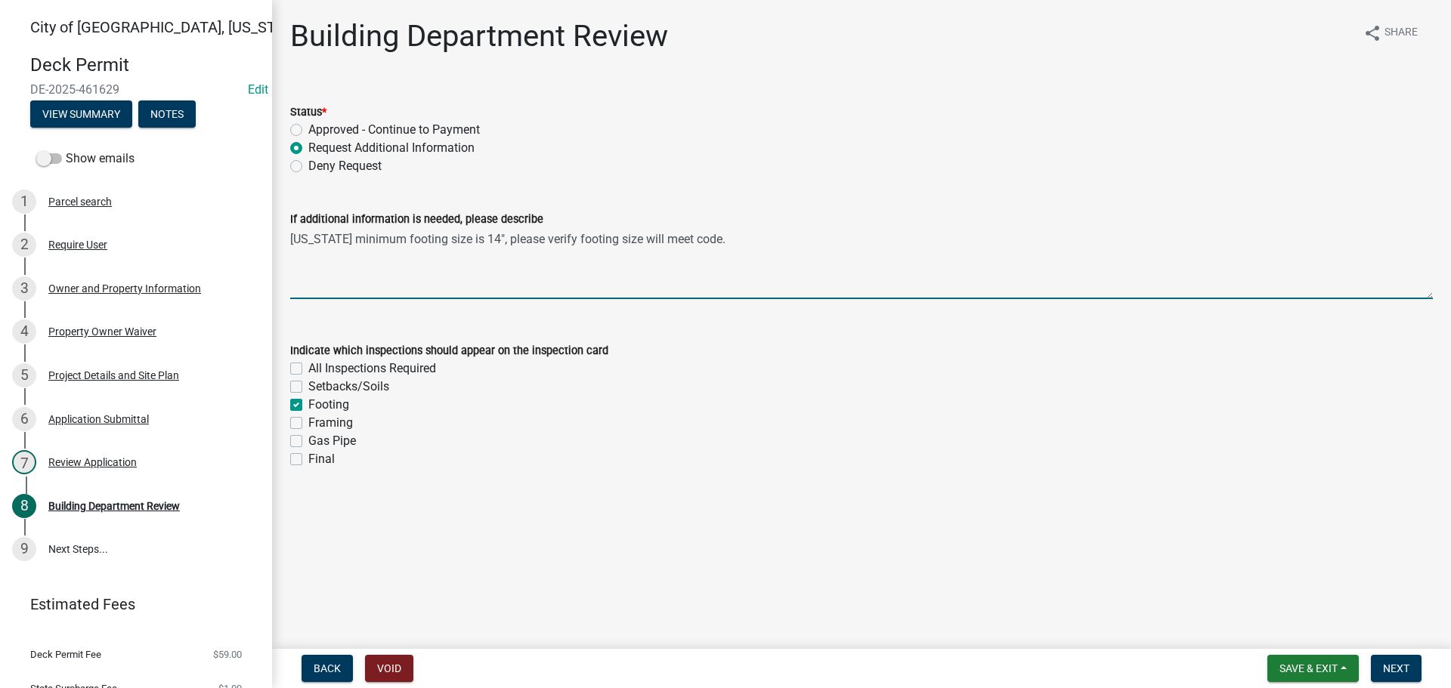
checkbox input "false"
checkbox input "true"
checkbox input "false"
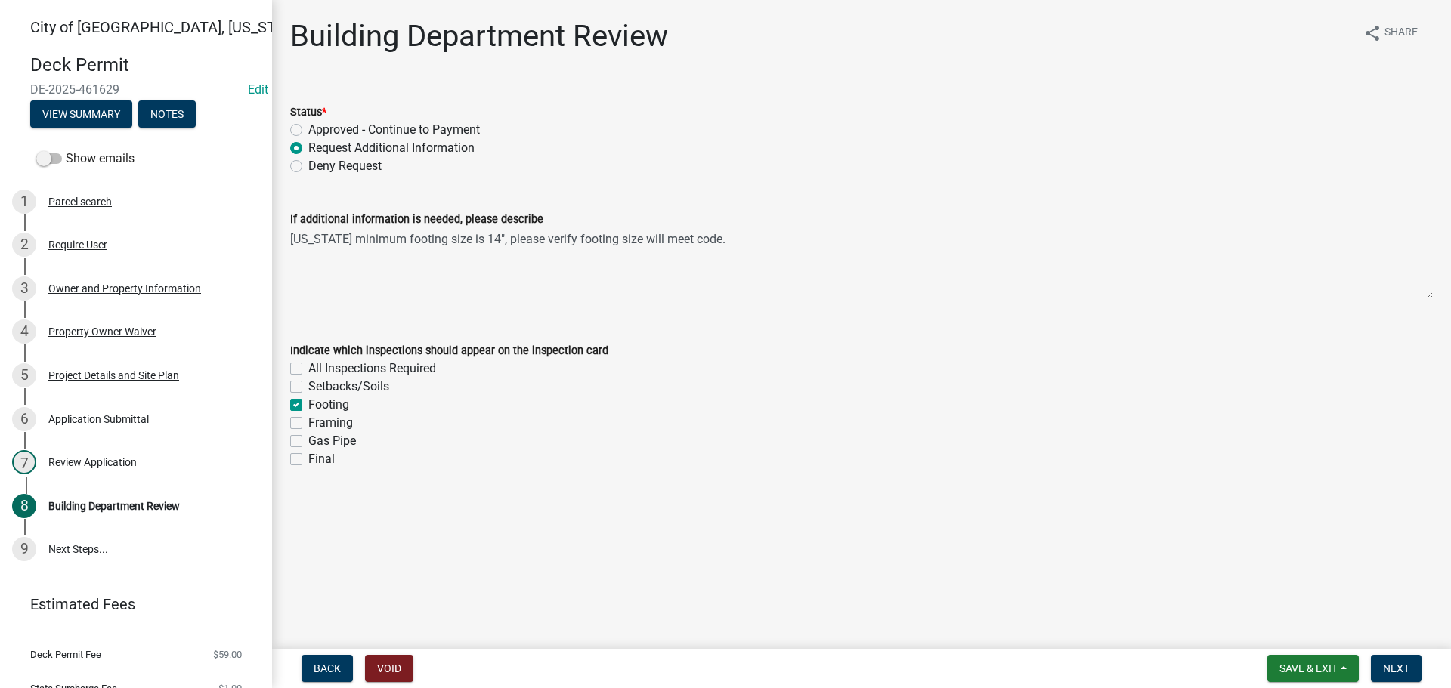
click at [304, 428] on div "Framing" at bounding box center [861, 423] width 1143 height 18
click at [302, 422] on div "Framing" at bounding box center [861, 423] width 1143 height 18
click at [308, 422] on label "Framing" at bounding box center [330, 423] width 45 height 18
click at [308, 422] on input "Framing" at bounding box center [313, 419] width 10 height 10
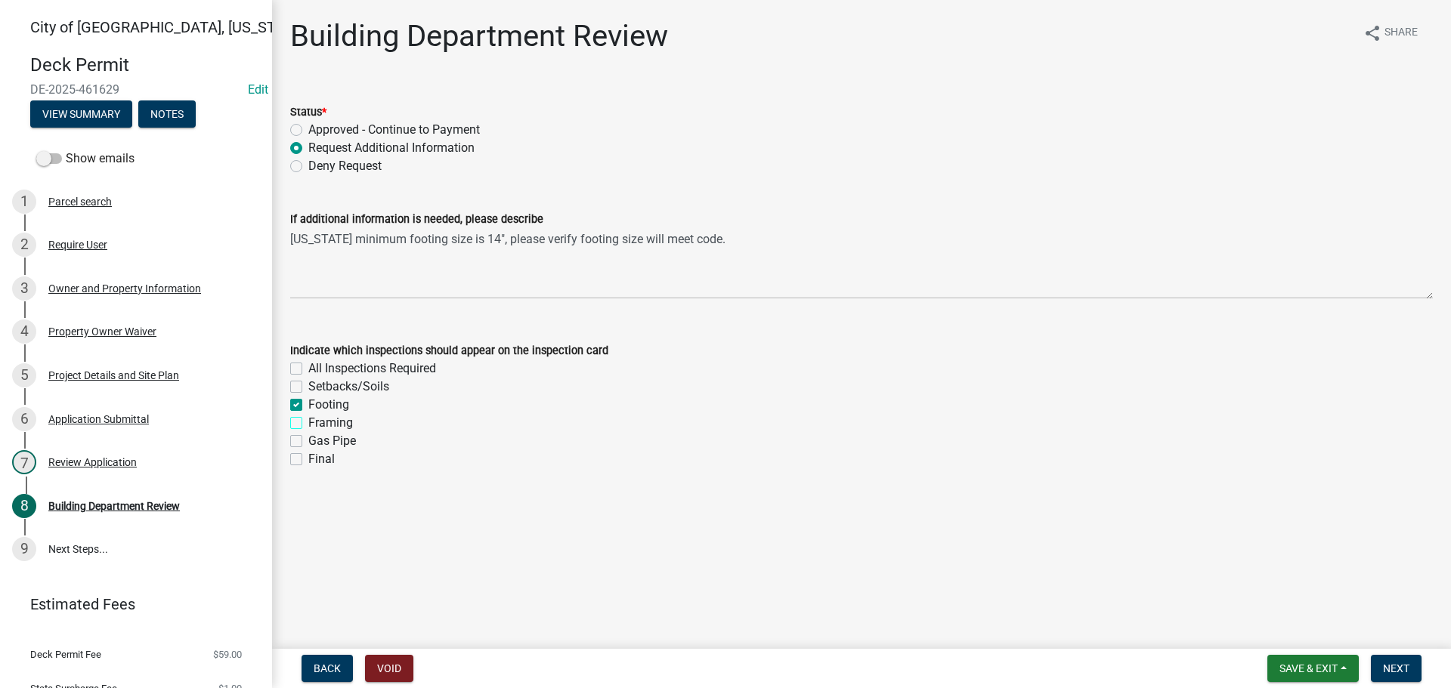
checkbox input "true"
checkbox input "false"
checkbox input "true"
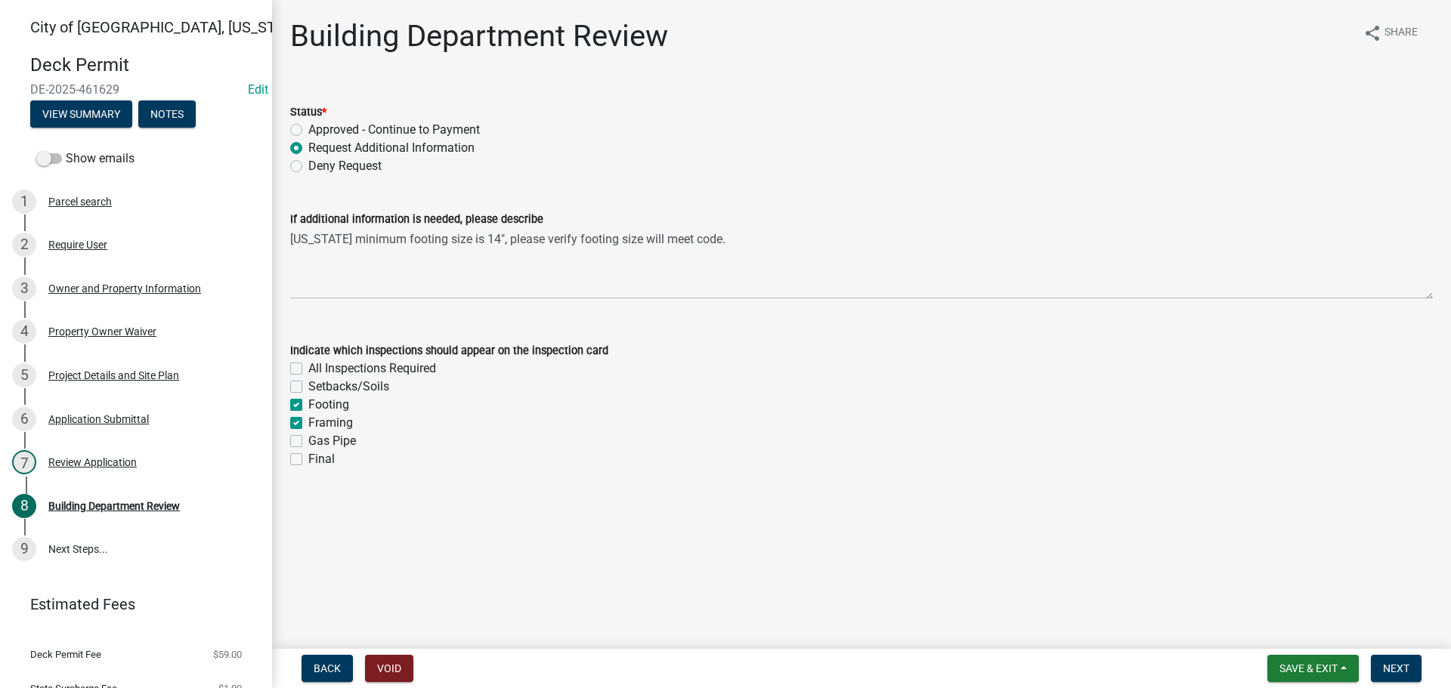
checkbox input "false"
click at [308, 457] on label "Final" at bounding box center [321, 459] width 26 height 18
click at [308, 457] on input "Final" at bounding box center [313, 455] width 10 height 10
checkbox input "true"
checkbox input "false"
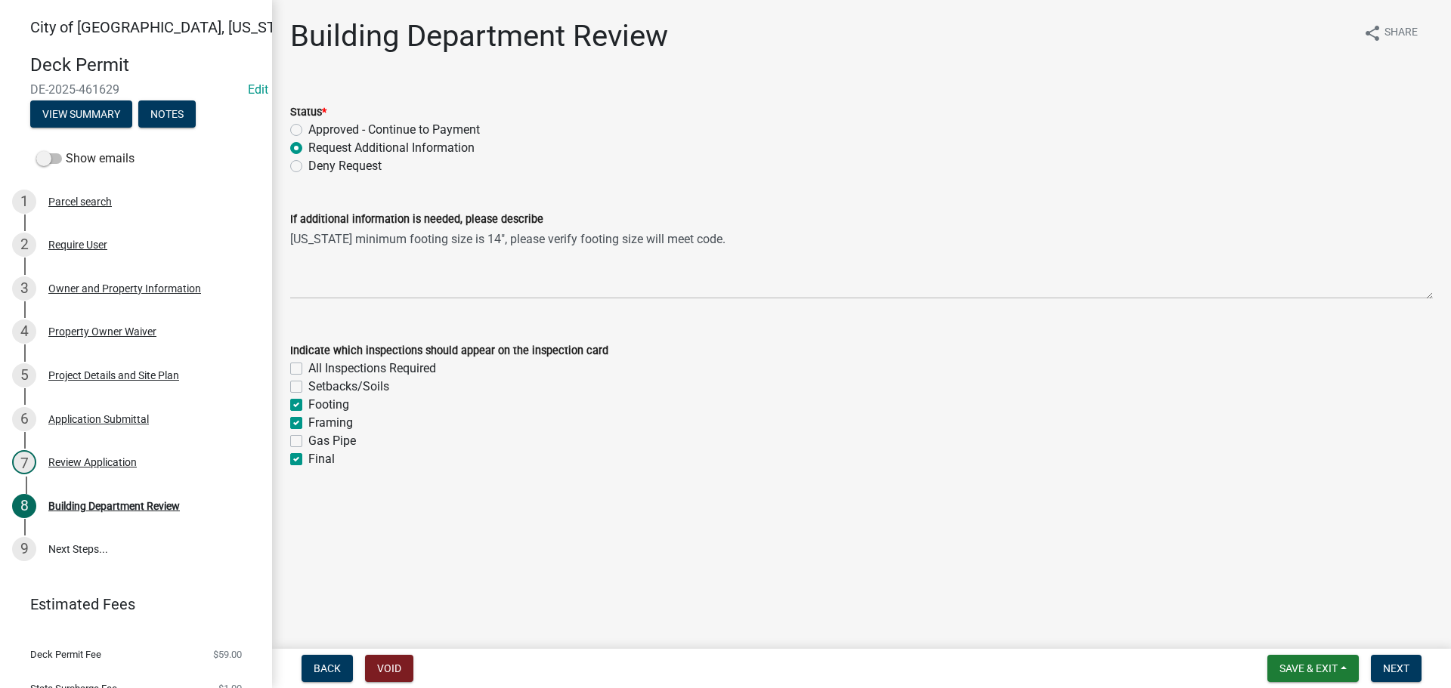
checkbox input "false"
checkbox input "true"
checkbox input "false"
checkbox input "true"
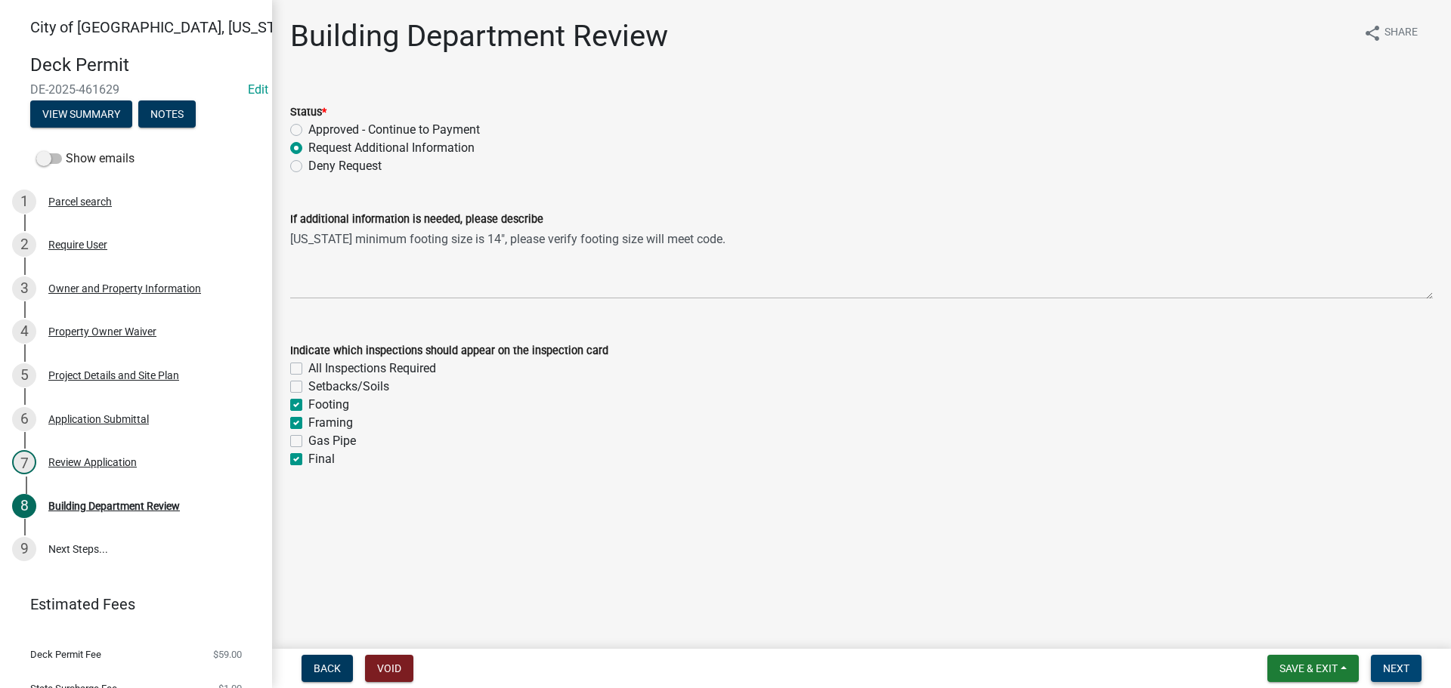
click at [1397, 673] on span "Next" at bounding box center [1396, 669] width 26 height 12
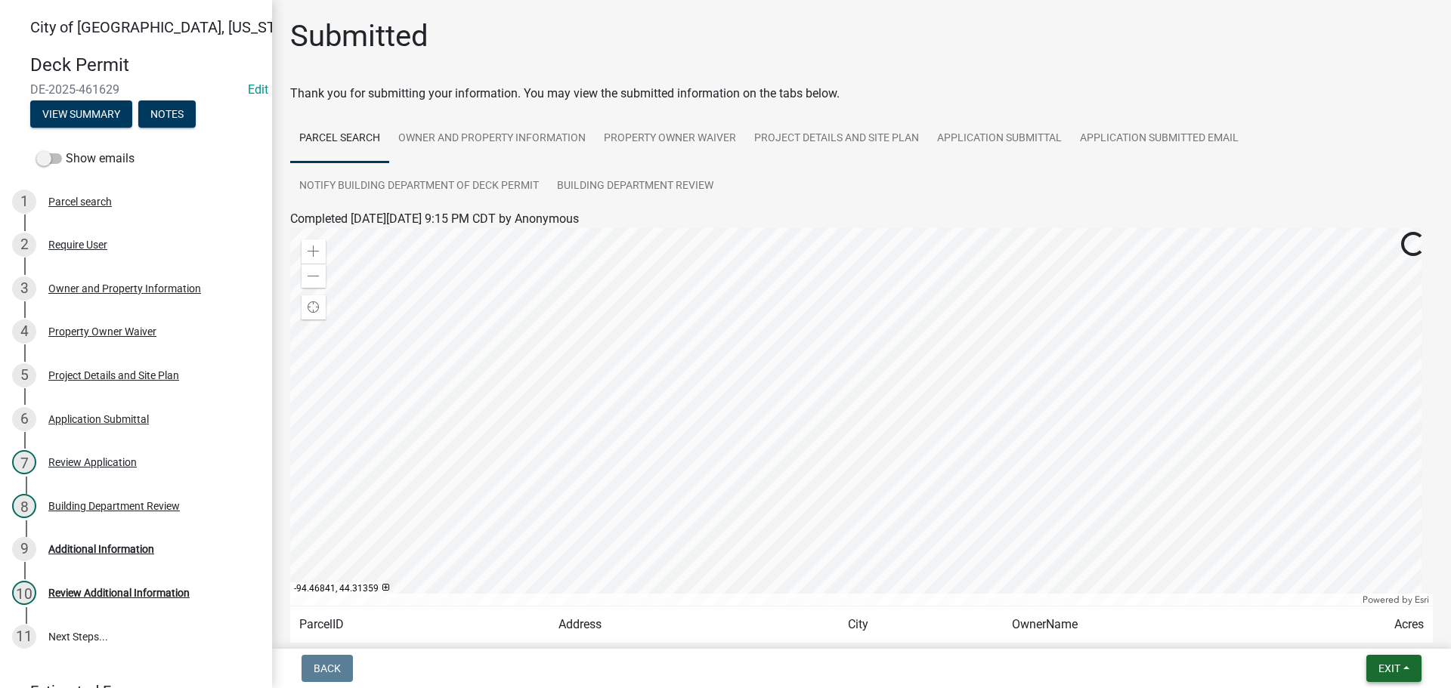
click at [1381, 670] on span "Exit" at bounding box center [1389, 669] width 22 height 12
click at [1332, 636] on button "Save & Exit" at bounding box center [1361, 629] width 121 height 36
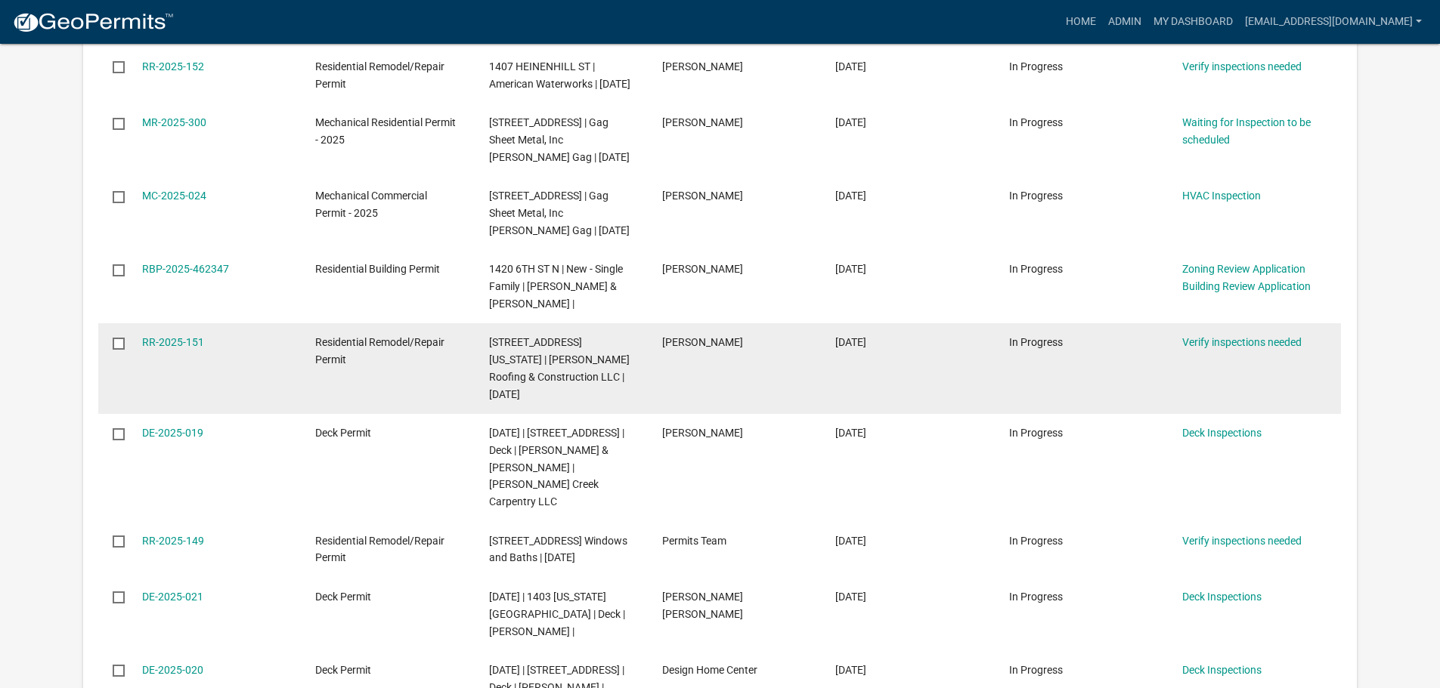
scroll to position [378, 0]
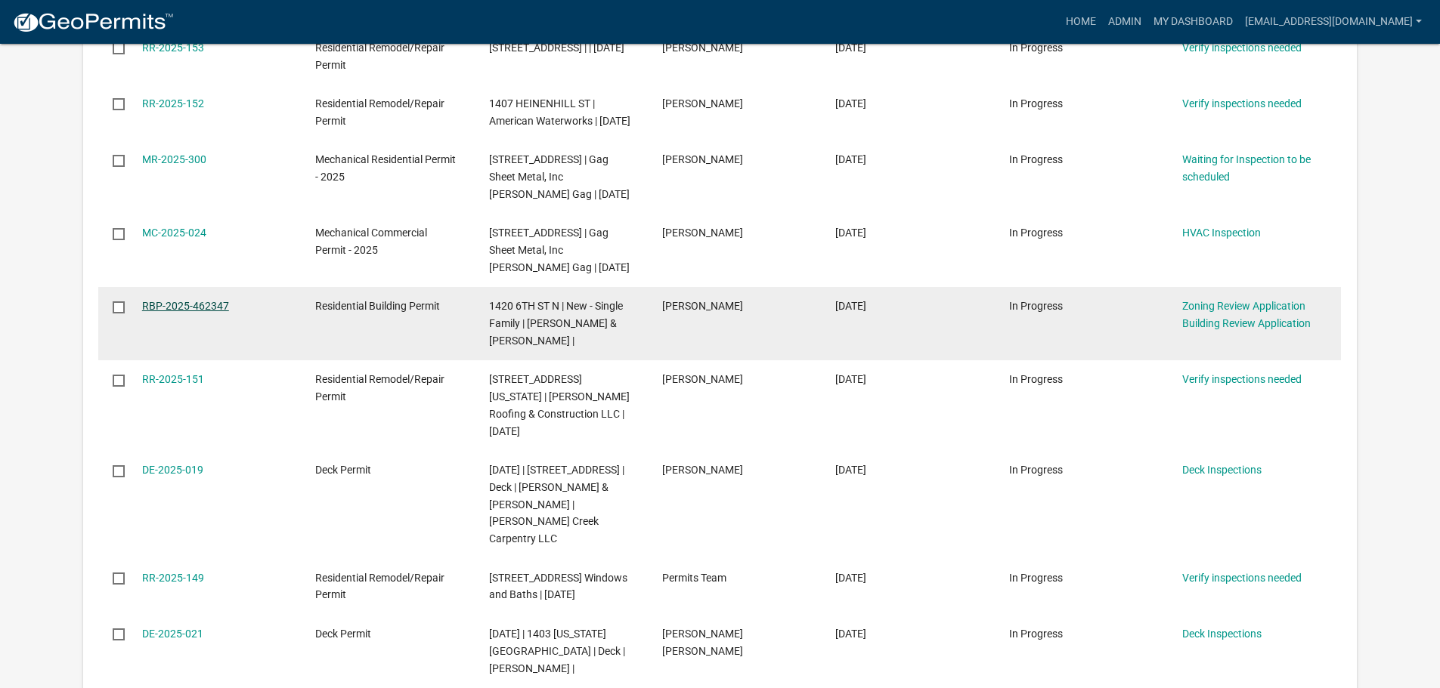
click at [185, 312] on link "RBP-2025-462347" at bounding box center [185, 306] width 87 height 12
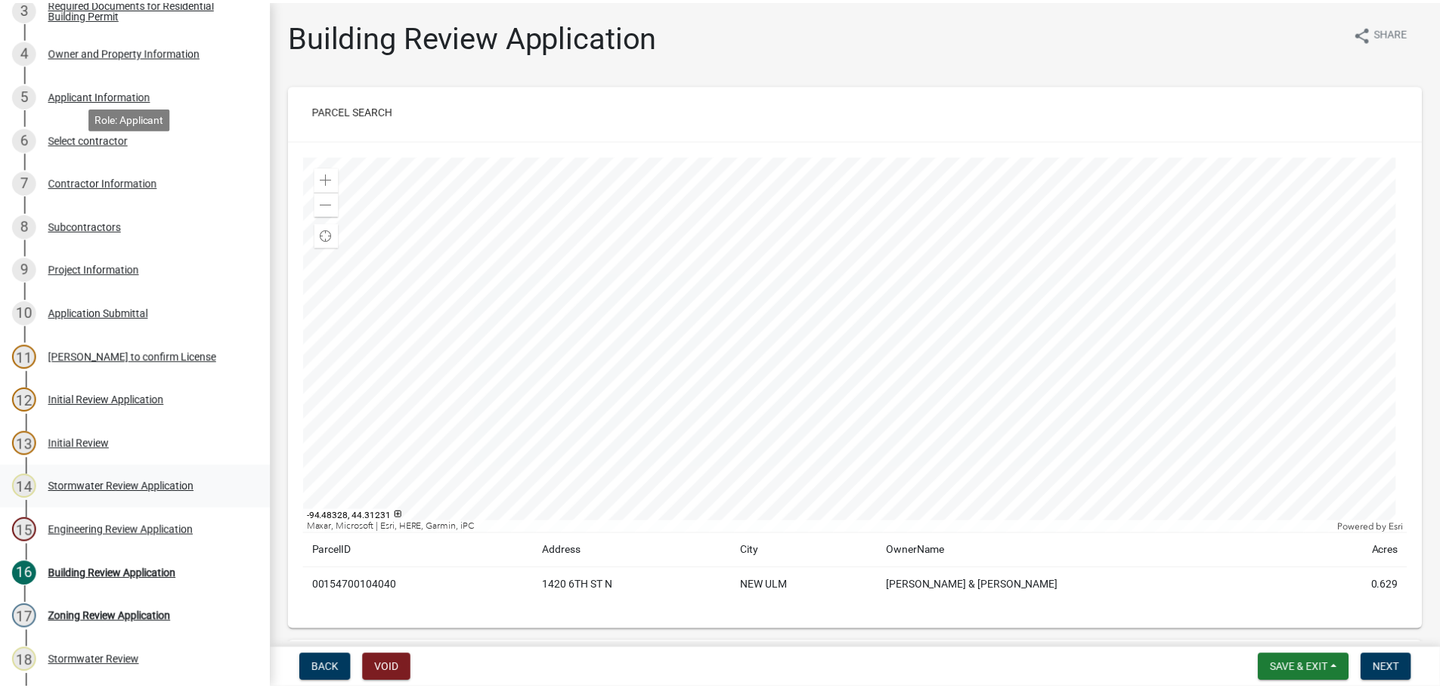
scroll to position [302, 0]
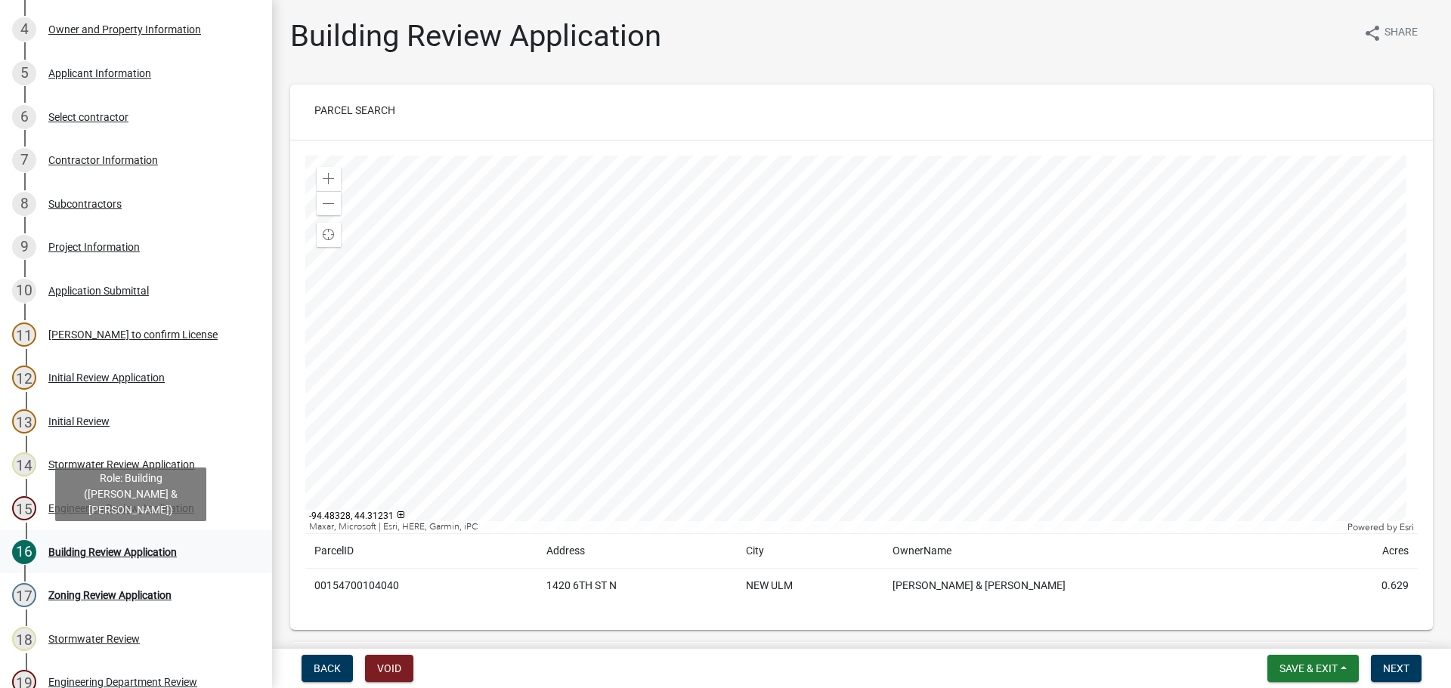
click at [88, 549] on div "Building Review Application" at bounding box center [112, 552] width 128 height 11
click at [1335, 670] on span "Save & Exit" at bounding box center [1308, 669] width 58 height 12
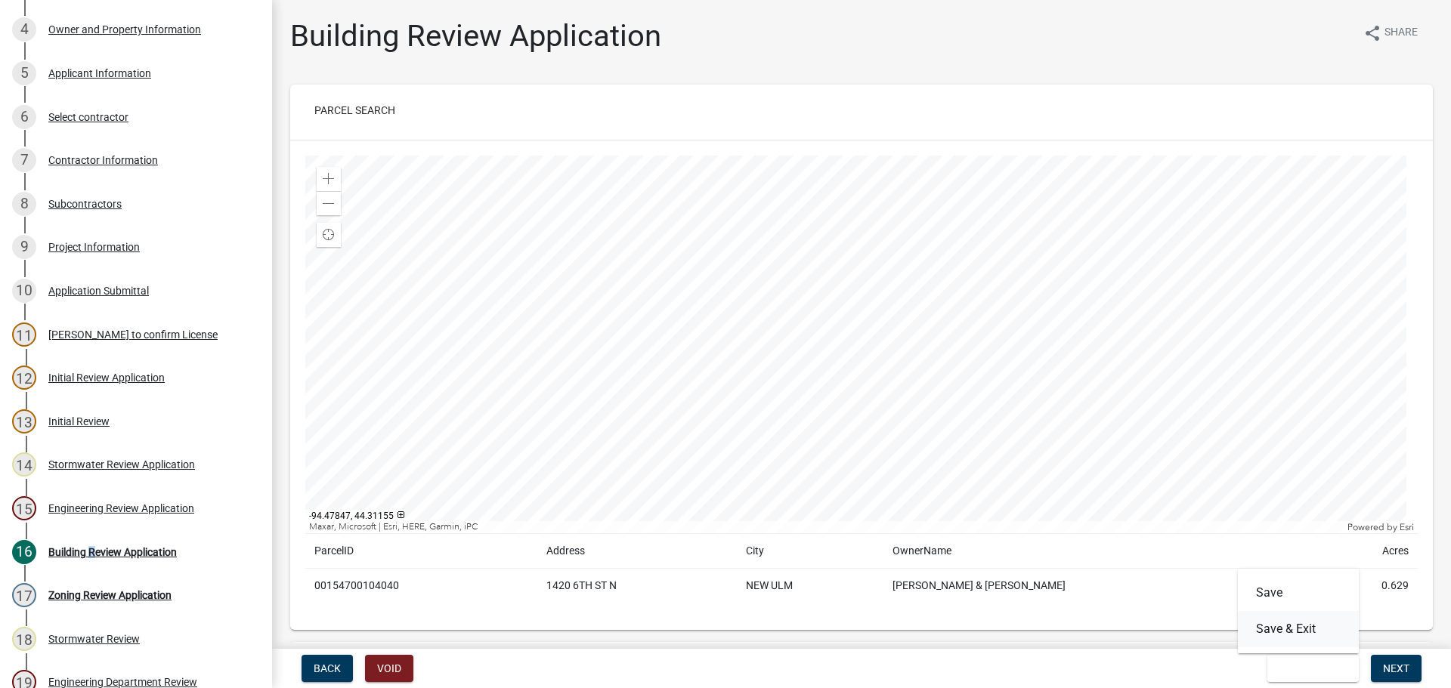
click at [1265, 633] on button "Save & Exit" at bounding box center [1298, 629] width 121 height 36
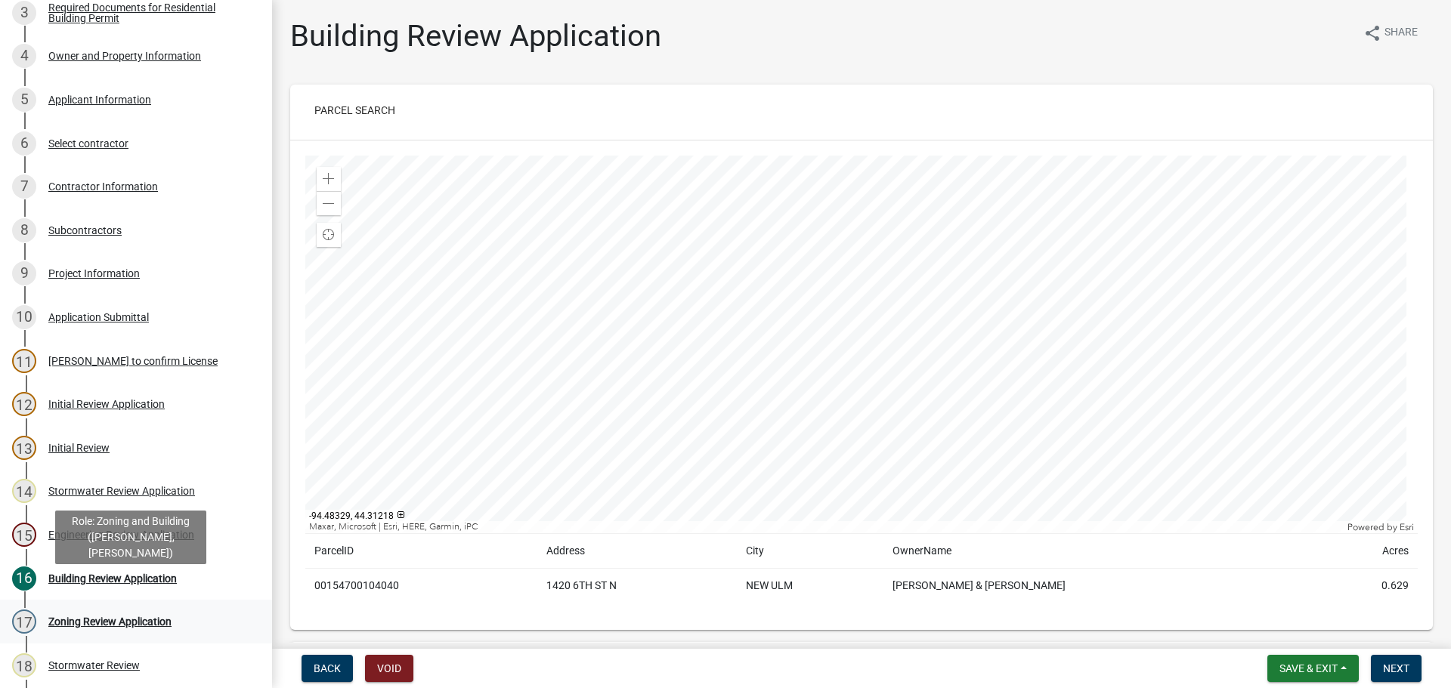
scroll to position [302, 0]
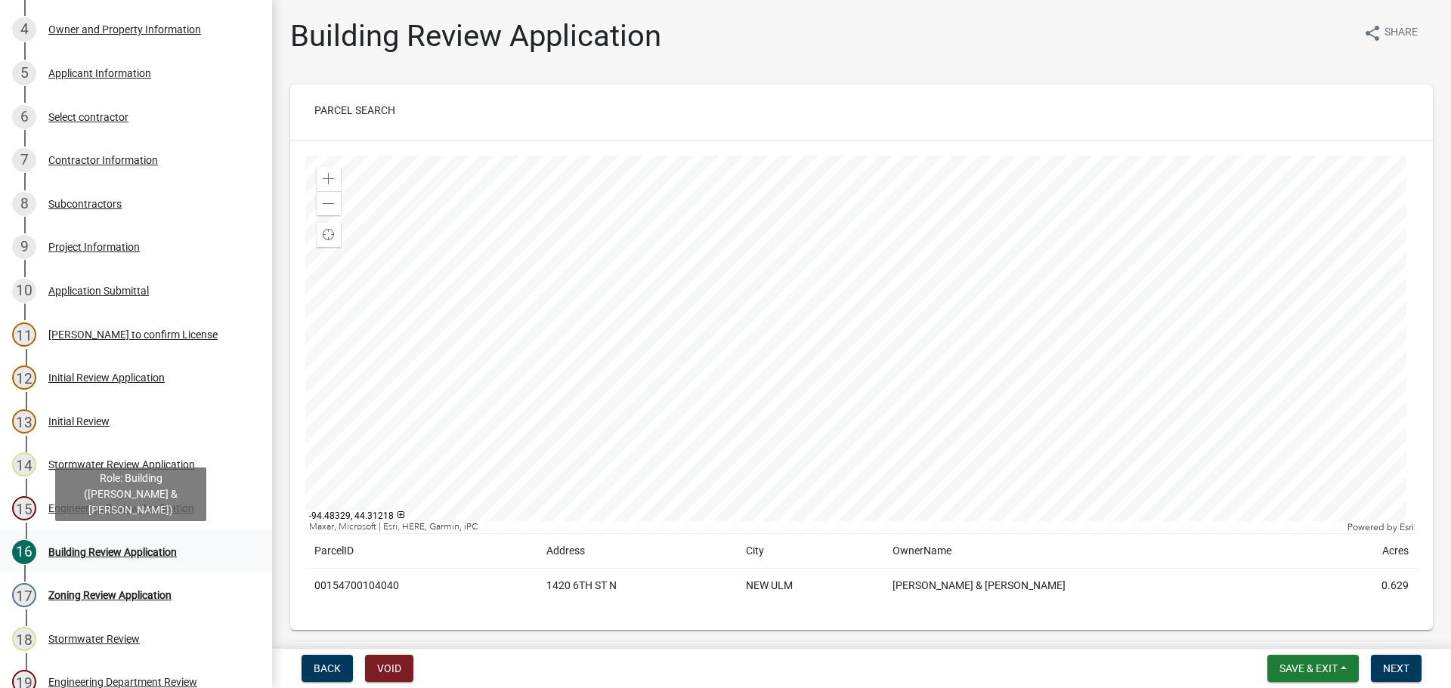
click at [115, 555] on div "Building Review Application" at bounding box center [112, 552] width 128 height 11
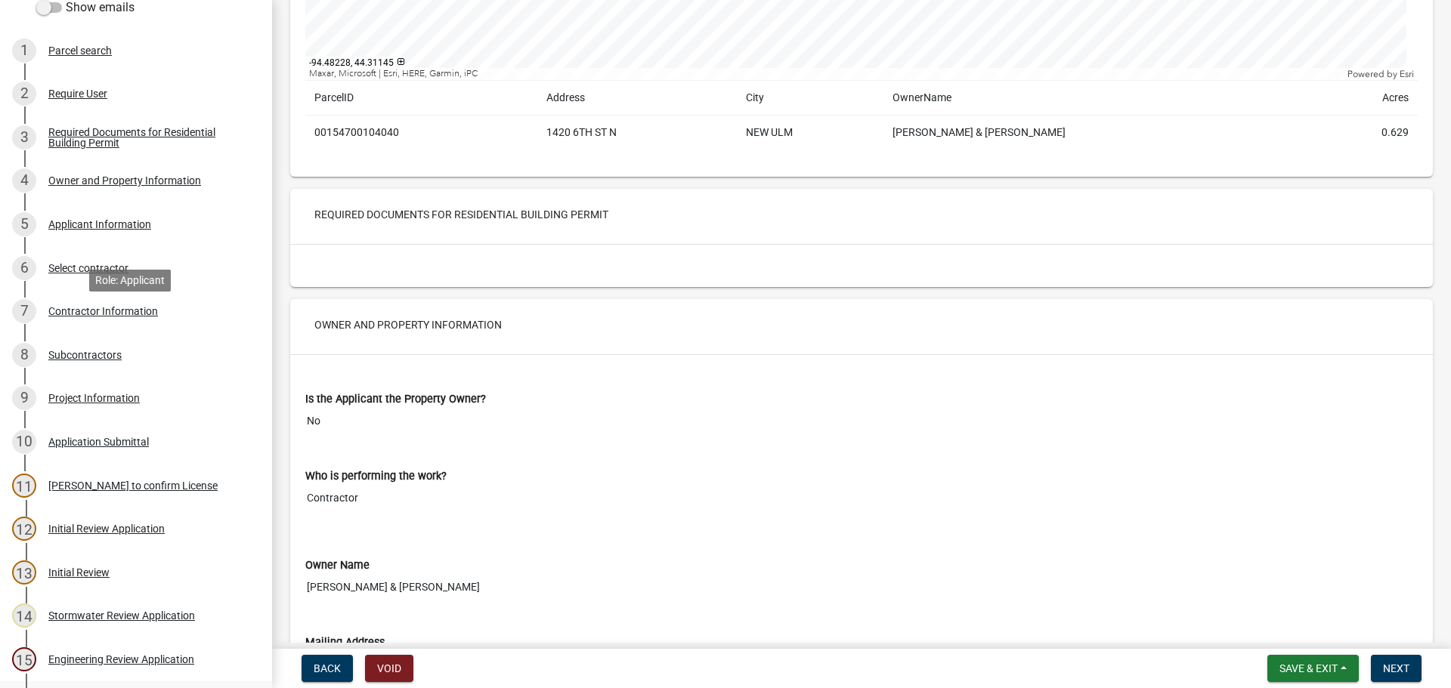
scroll to position [0, 0]
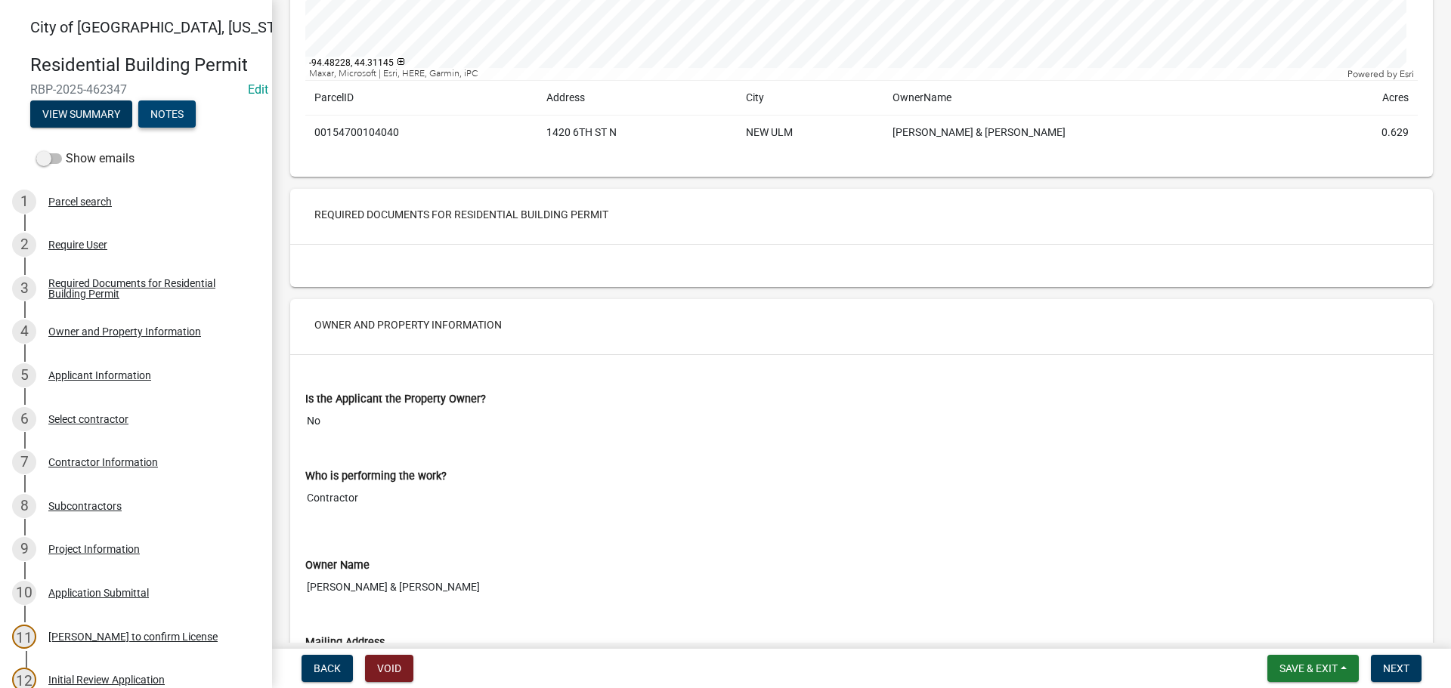
click at [153, 117] on button "Notes" at bounding box center [166, 114] width 57 height 27
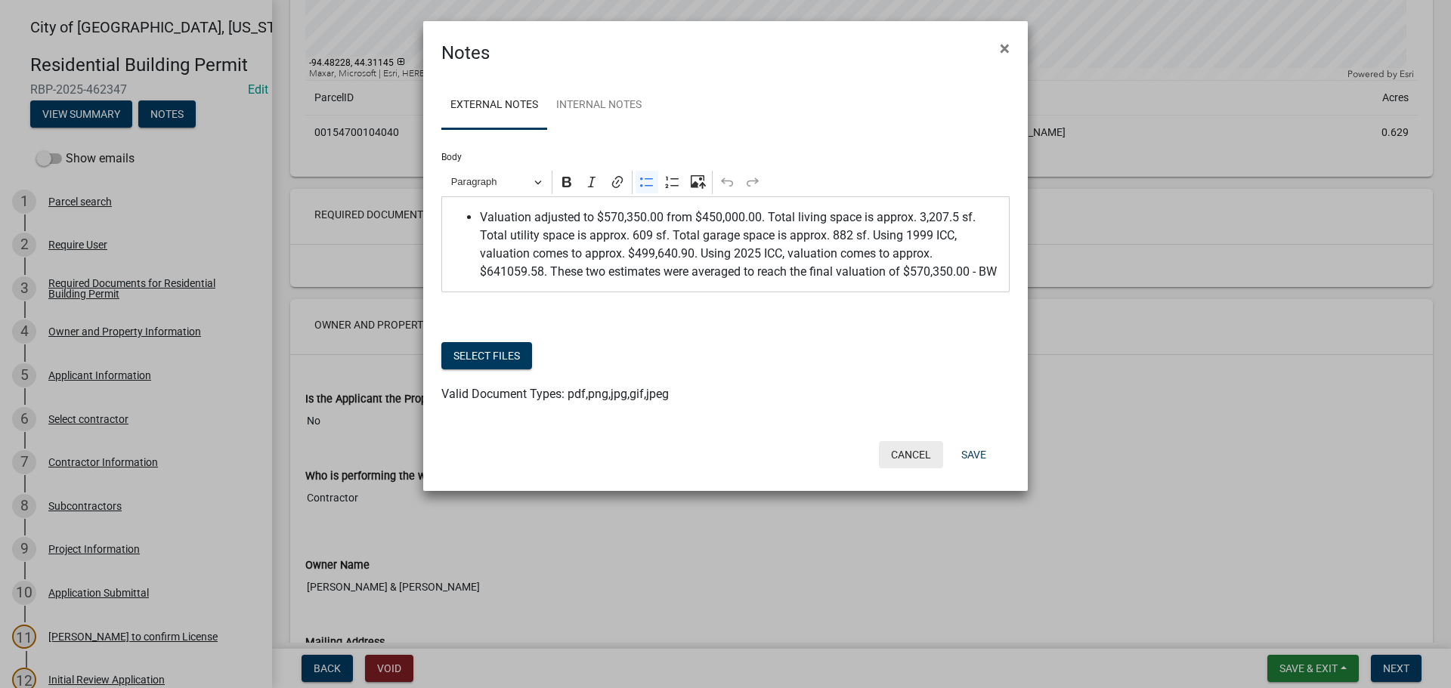
click at [930, 462] on button "Cancel" at bounding box center [911, 454] width 64 height 27
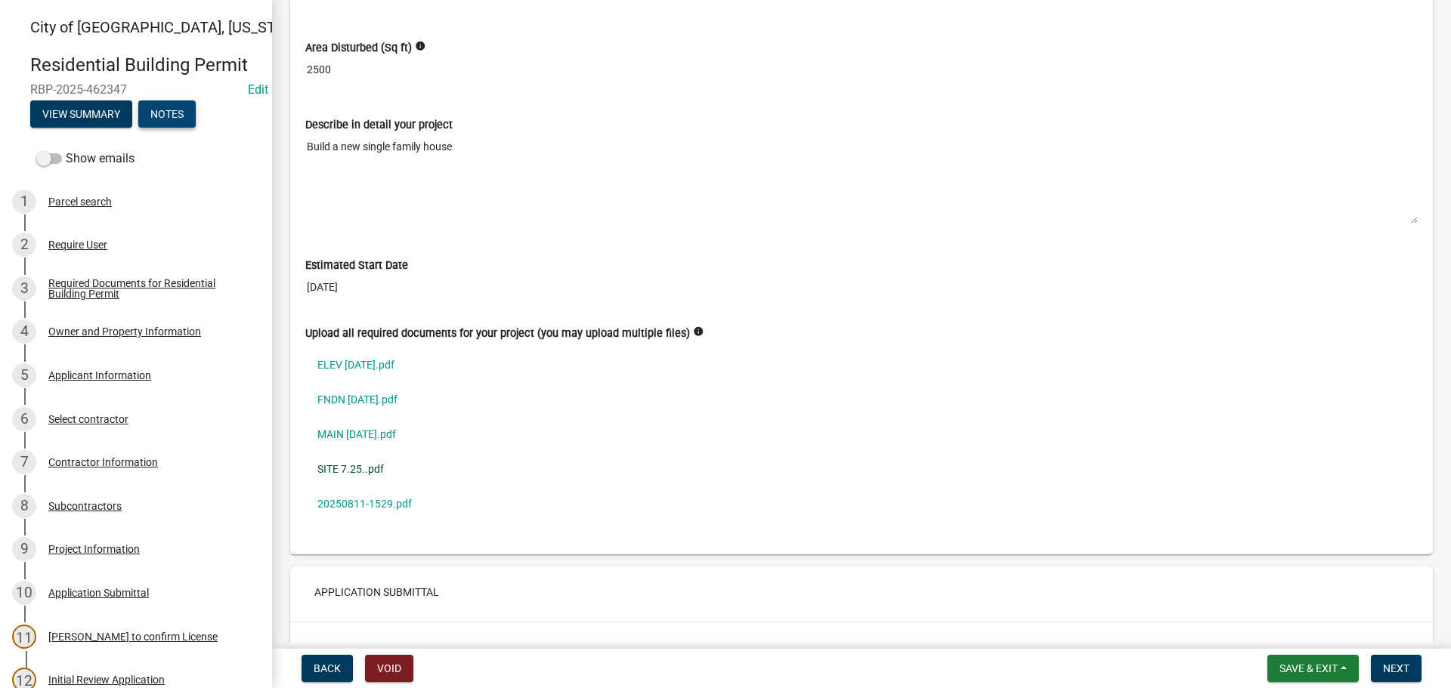
scroll to position [4383, 0]
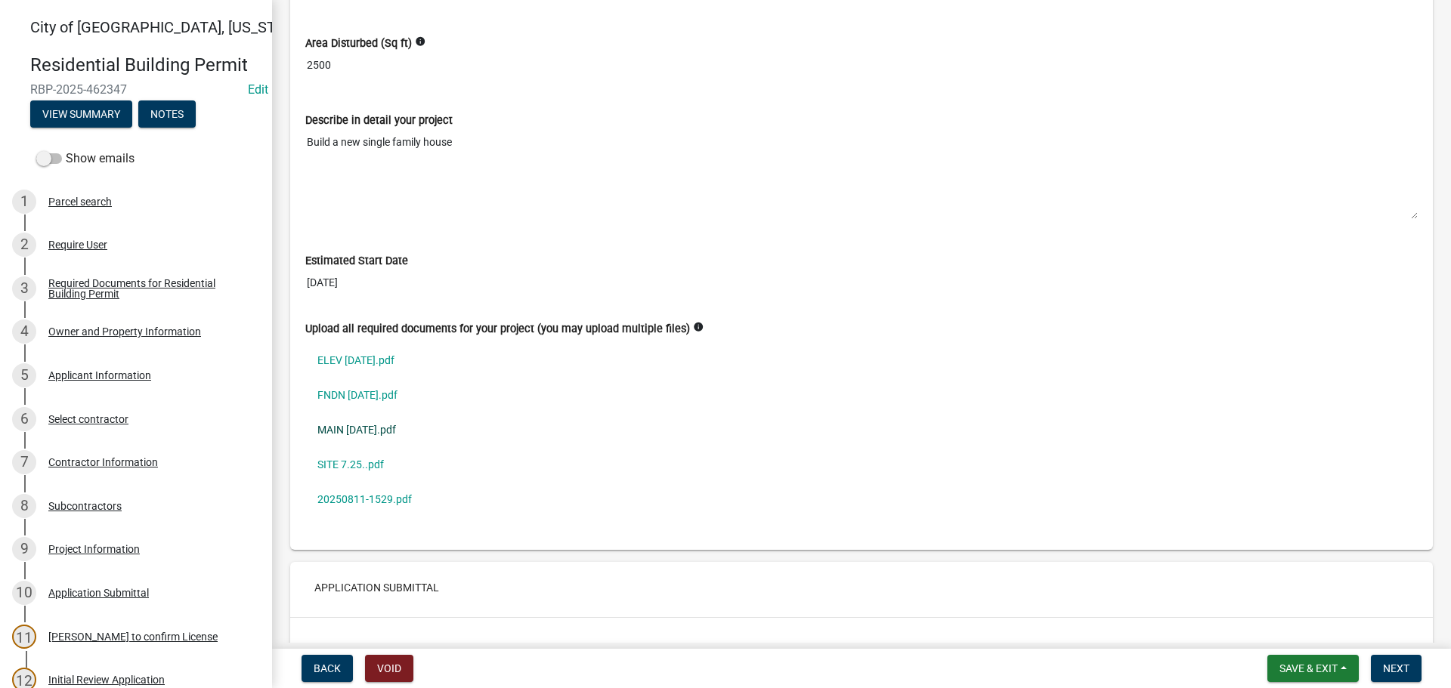
click at [342, 435] on link "MAIN [DATE].pdf" at bounding box center [861, 430] width 1112 height 35
click at [366, 361] on link "ELEV [DATE].pdf" at bounding box center [861, 360] width 1112 height 35
click at [348, 397] on link "FNDN [DATE].pdf" at bounding box center [861, 395] width 1112 height 35
click at [355, 504] on link "20250811-1529.pdf" at bounding box center [861, 499] width 1112 height 35
click at [340, 462] on link "SITE 7.25..pdf" at bounding box center [861, 464] width 1112 height 35
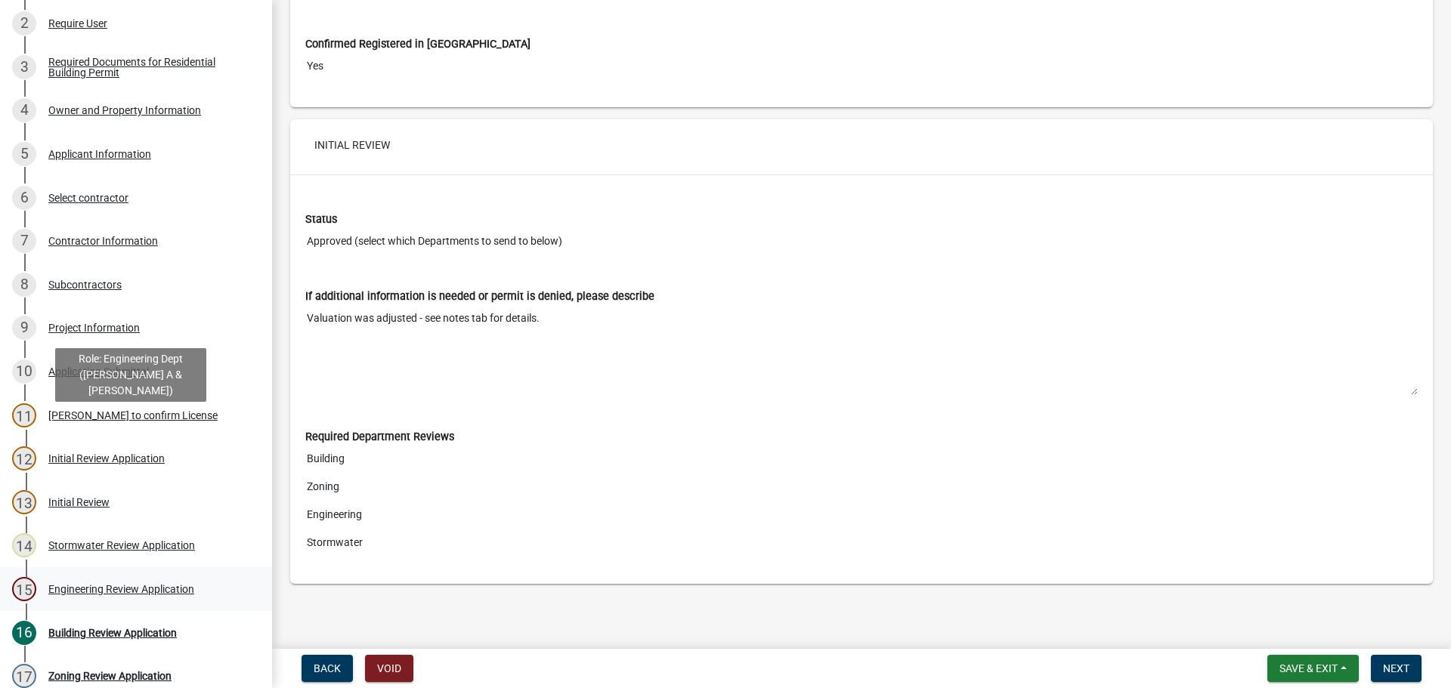
scroll to position [378, 0]
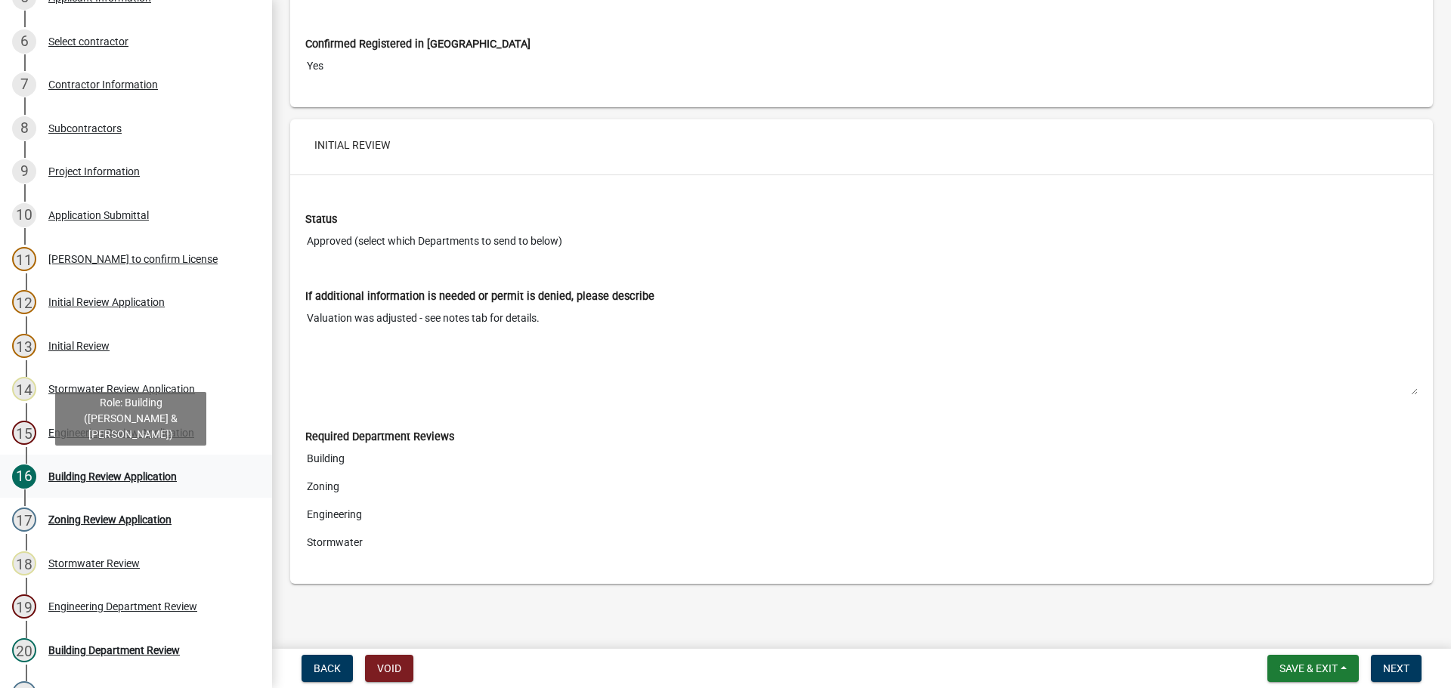
click at [112, 478] on div "Building Review Application" at bounding box center [112, 477] width 128 height 11
click at [1398, 675] on span "Next" at bounding box center [1396, 669] width 26 height 12
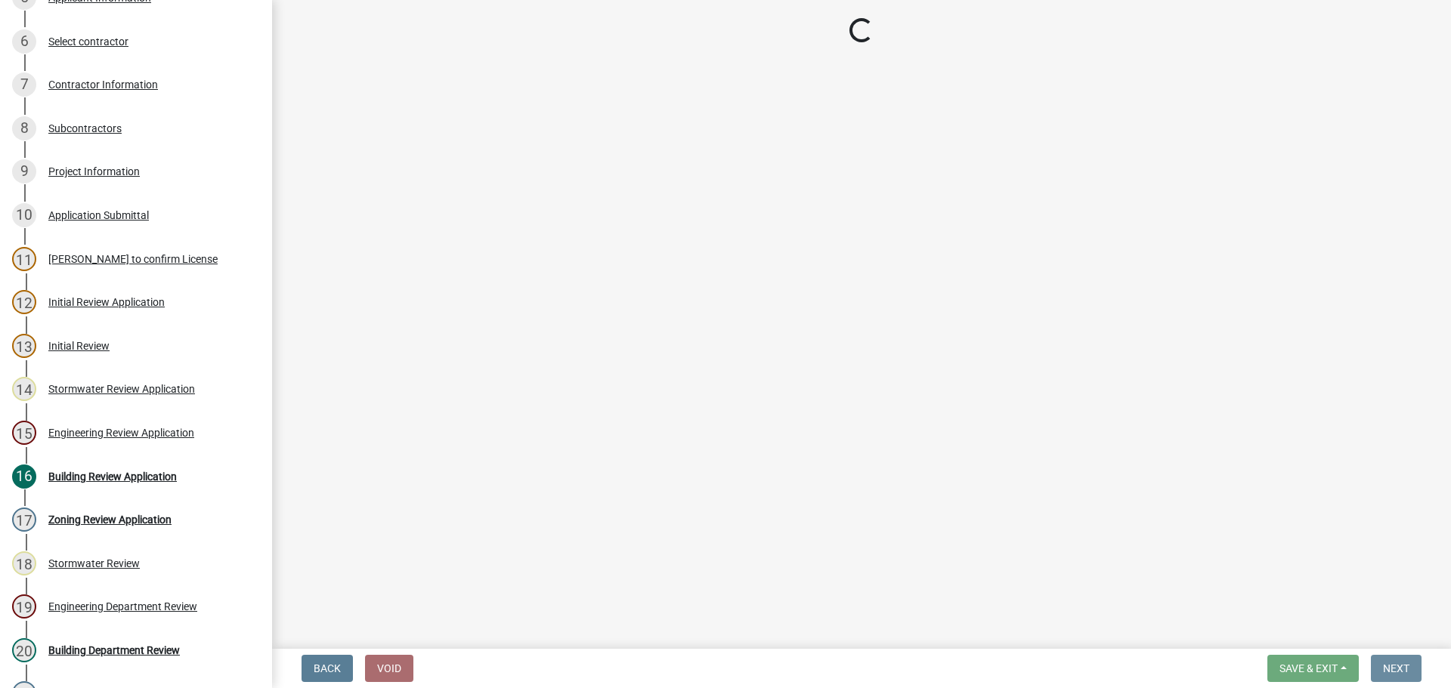
scroll to position [0, 0]
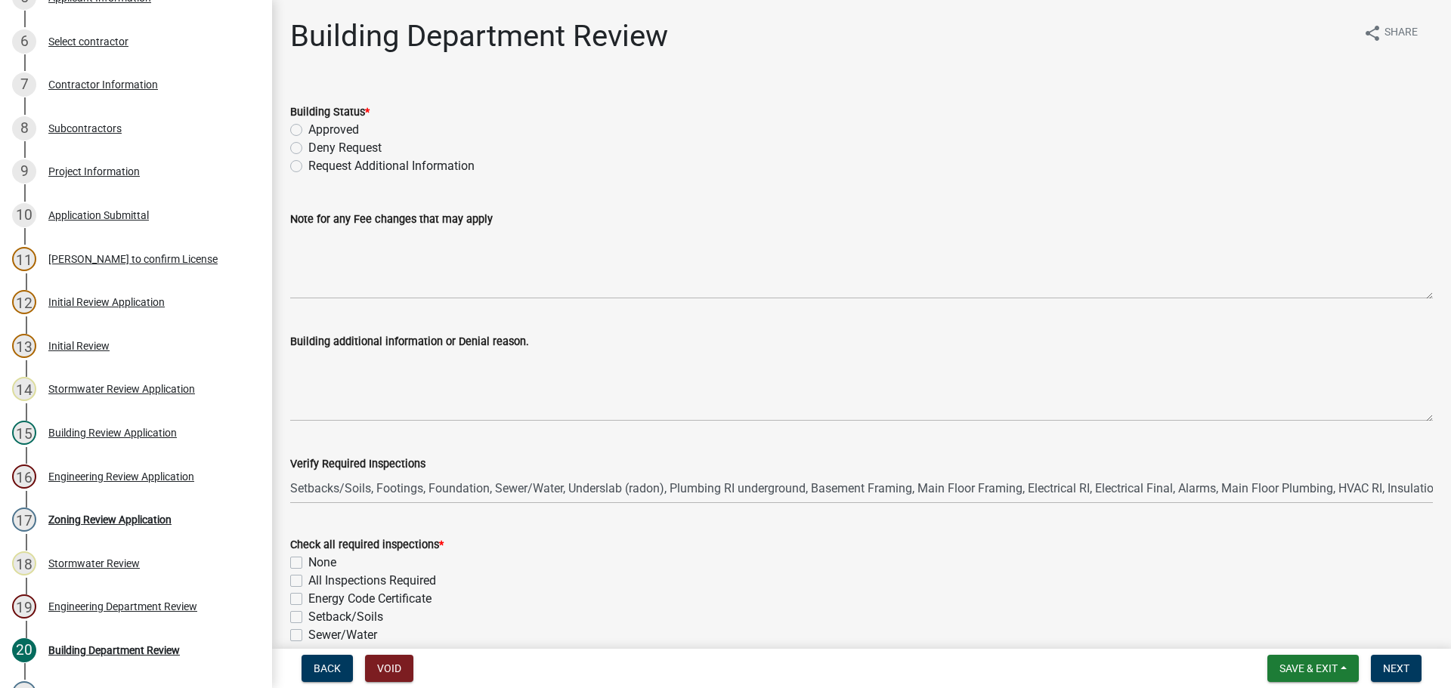
click at [308, 169] on label "Request Additional Information" at bounding box center [391, 166] width 166 height 18
click at [308, 167] on input "Request Additional Information" at bounding box center [313, 162] width 10 height 10
radio input "true"
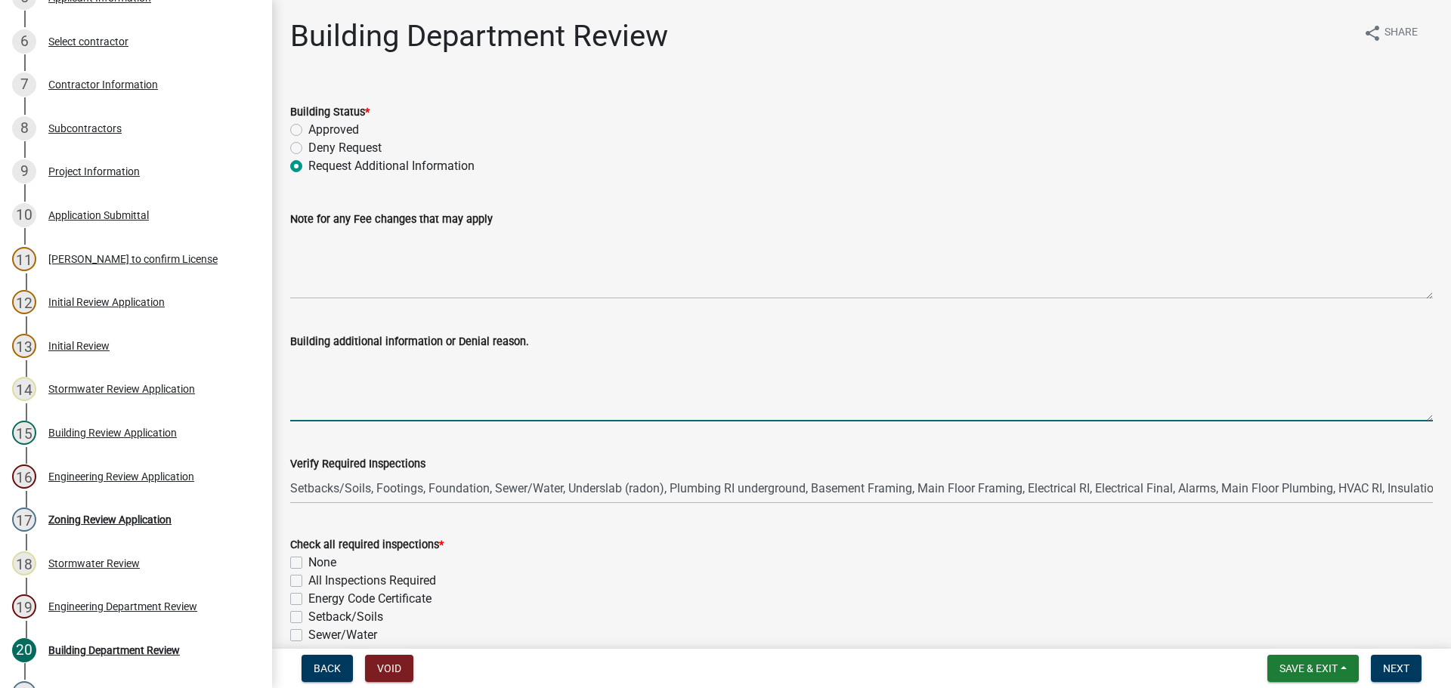
click at [325, 385] on textarea "Building additional information or Denial reason." at bounding box center [861, 386] width 1143 height 71
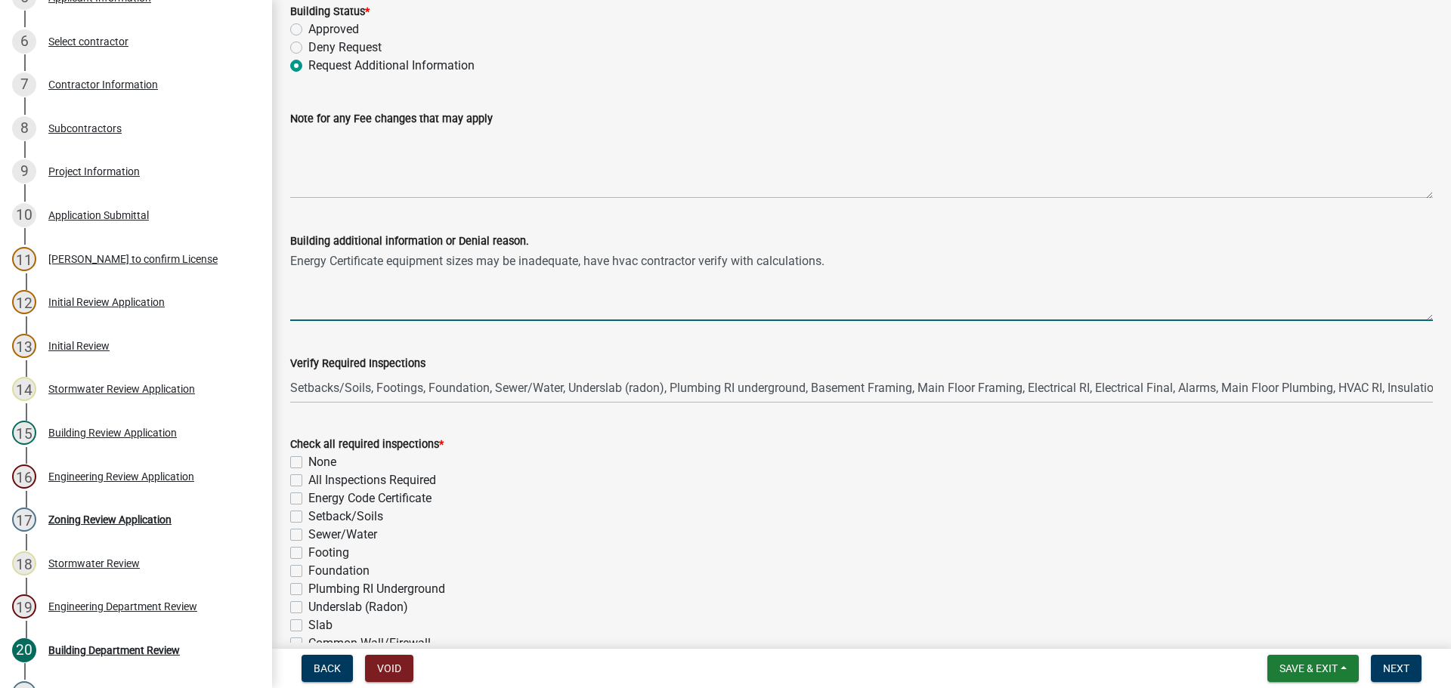
scroll to position [227, 0]
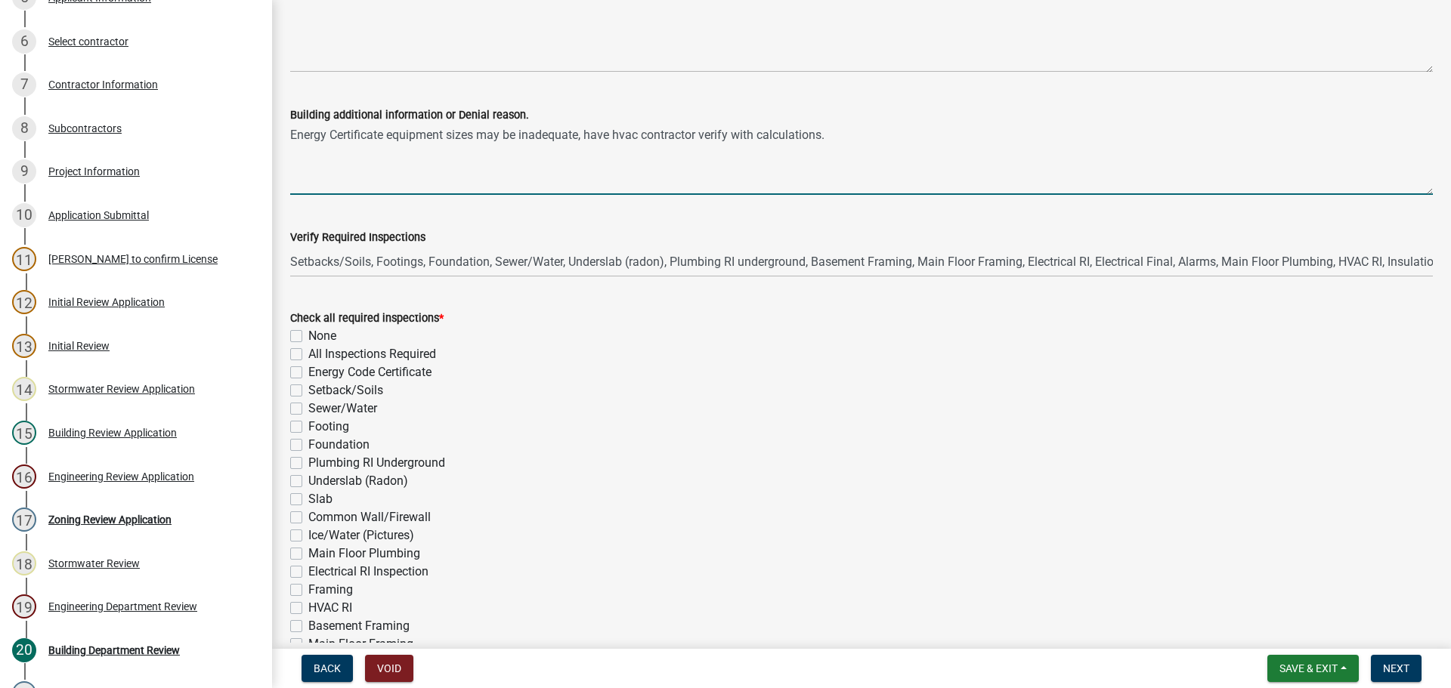
type textarea "Energy Certificate equipment sizes may be inadequate, have hvac contractor veri…"
click at [308, 354] on label "All Inspections Required" at bounding box center [372, 354] width 128 height 18
click at [308, 354] on input "All Inspections Required" at bounding box center [313, 350] width 10 height 10
checkbox input "true"
checkbox input "false"
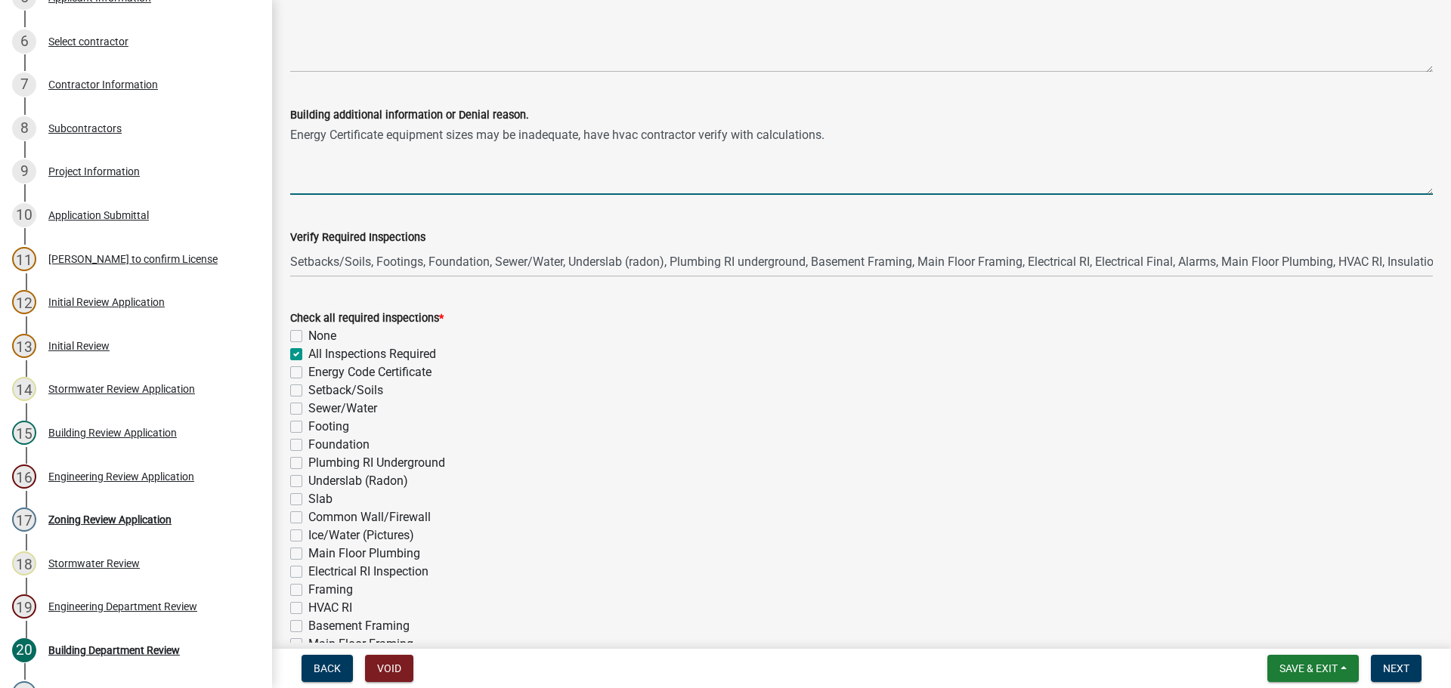
checkbox input "true"
checkbox input "false"
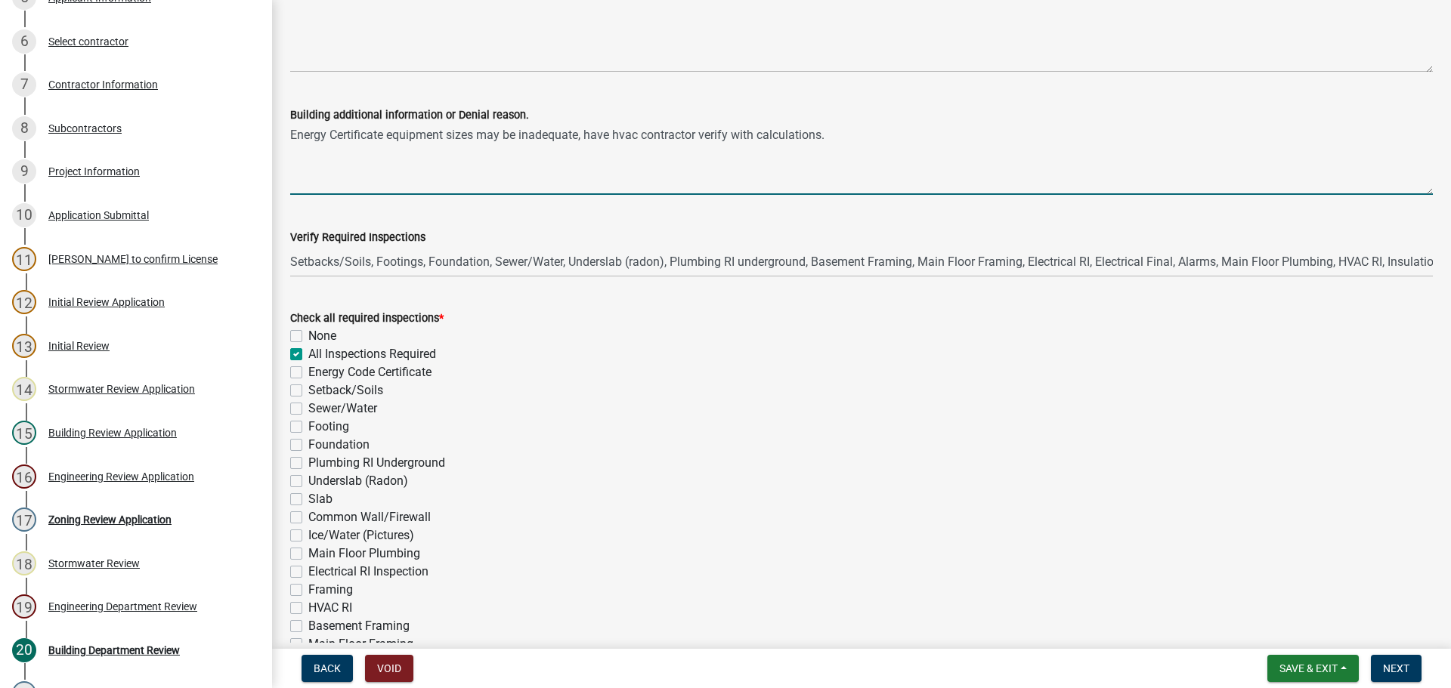
checkbox input "false"
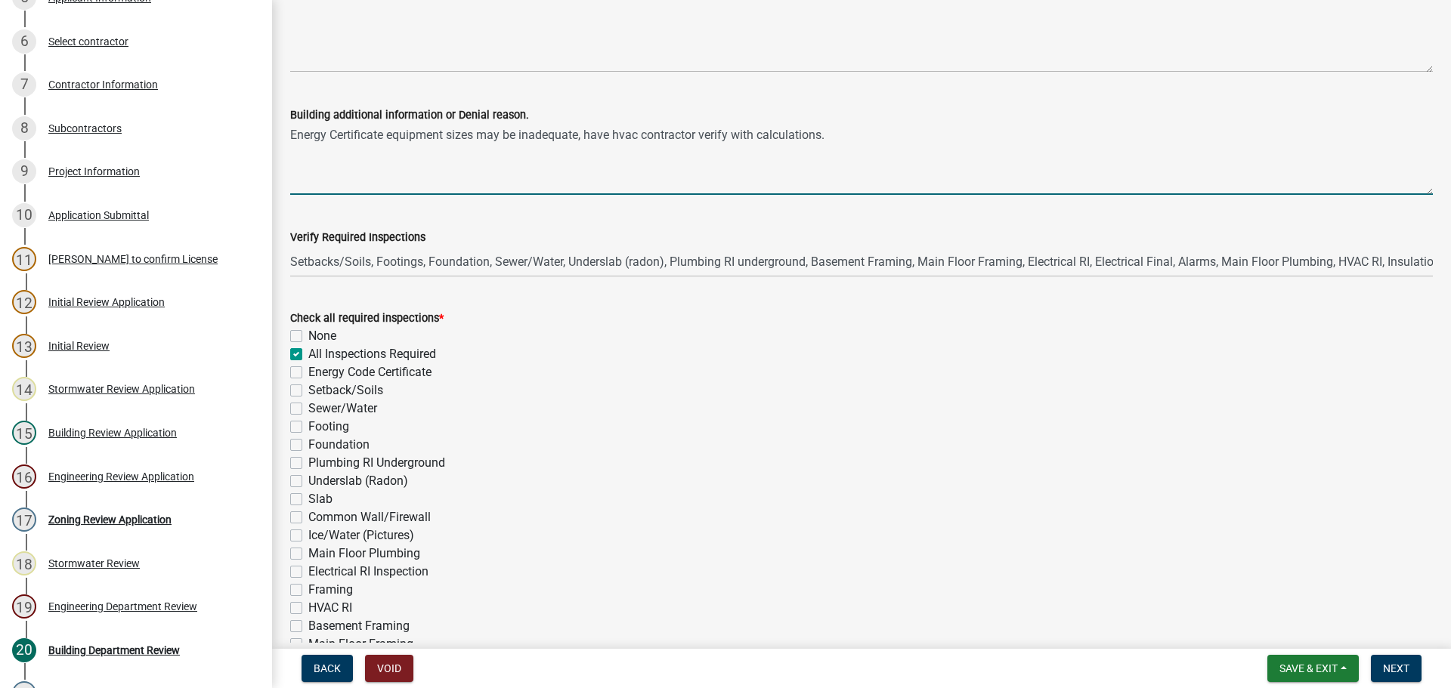
checkbox input "false"
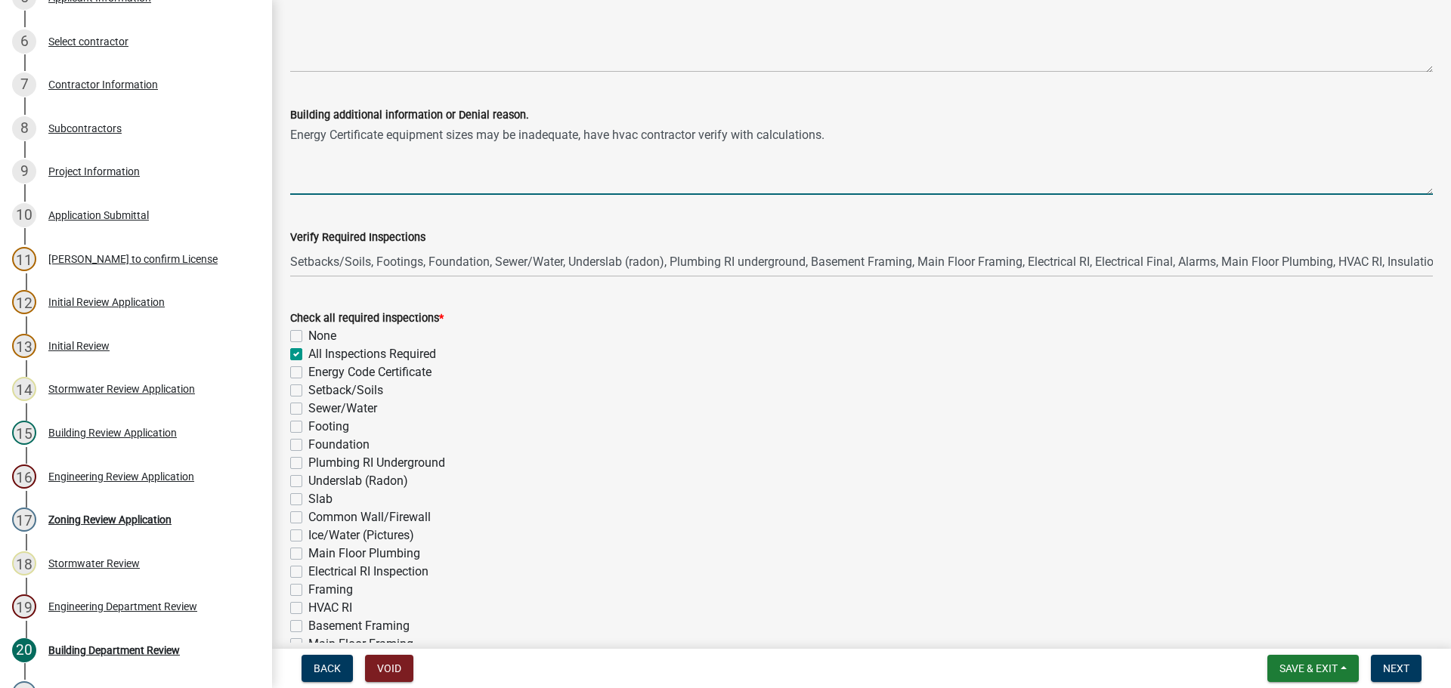
checkbox input "false"
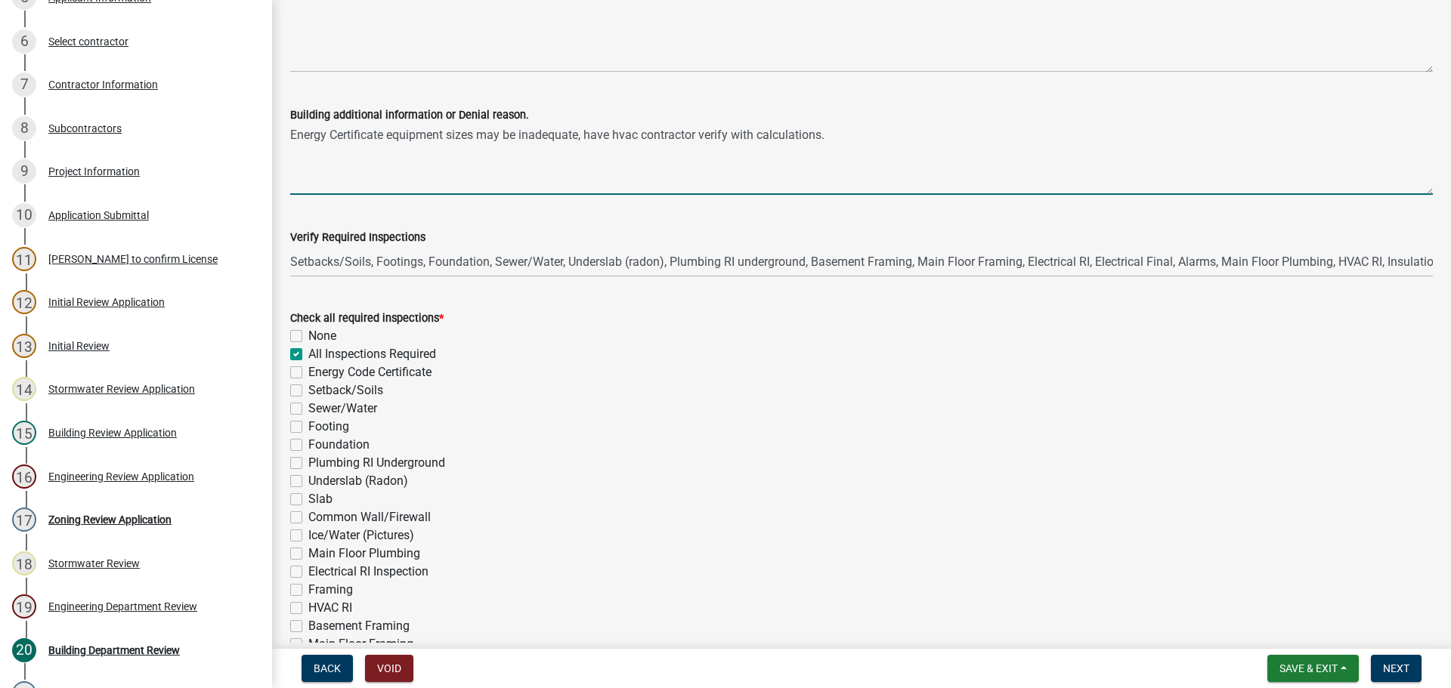
checkbox input "false"
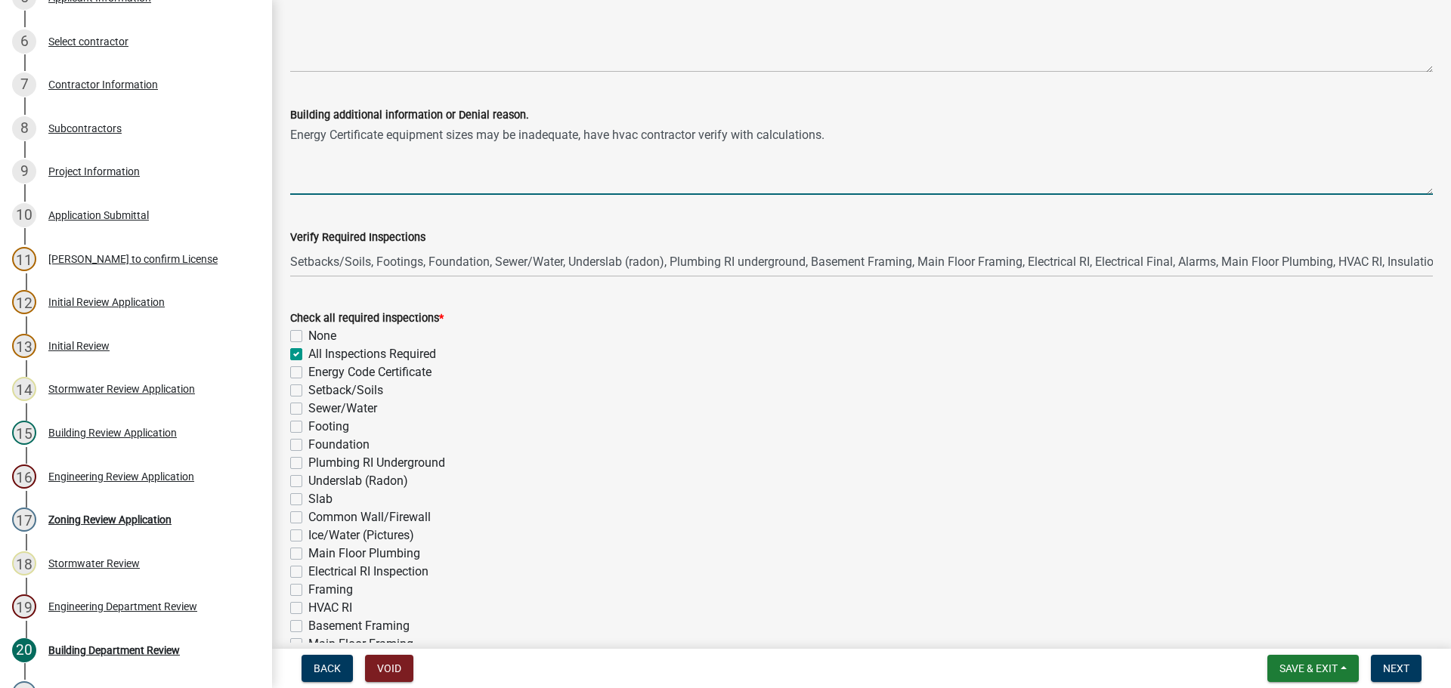
checkbox input "false"
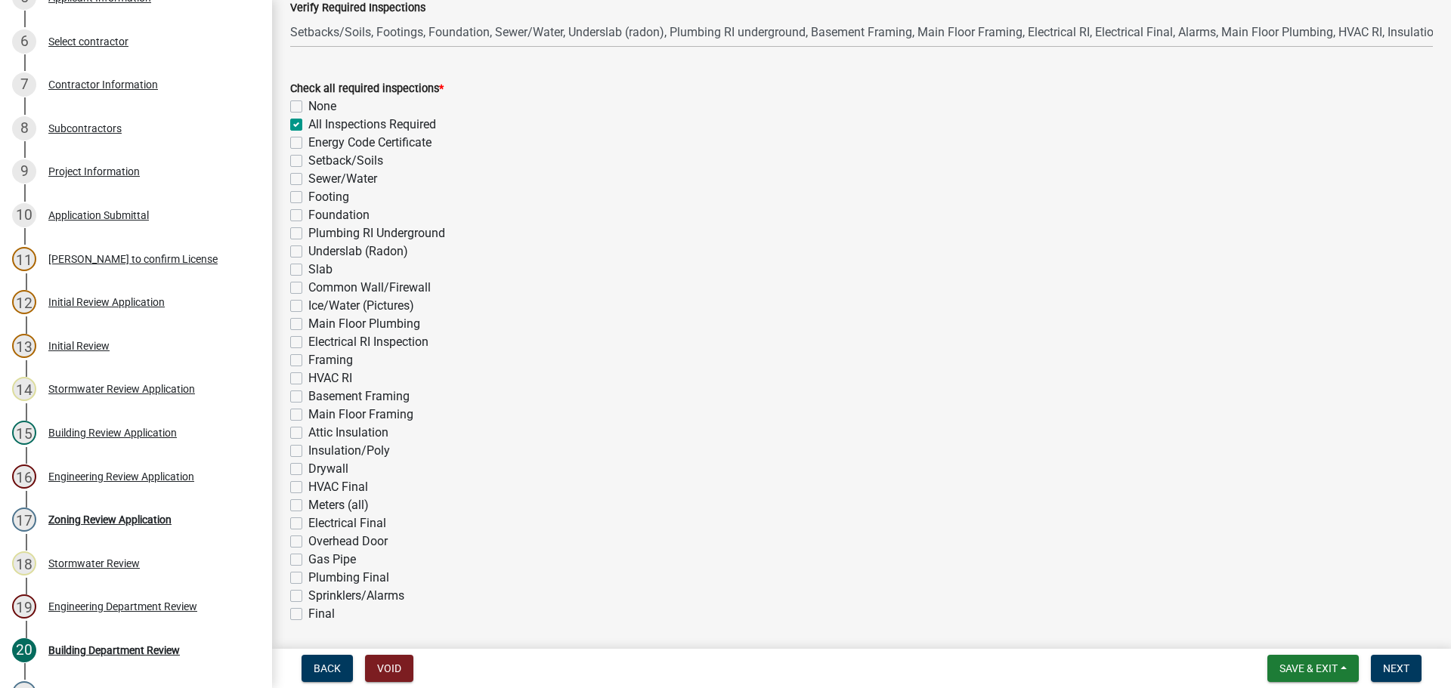
scroll to position [509, 0]
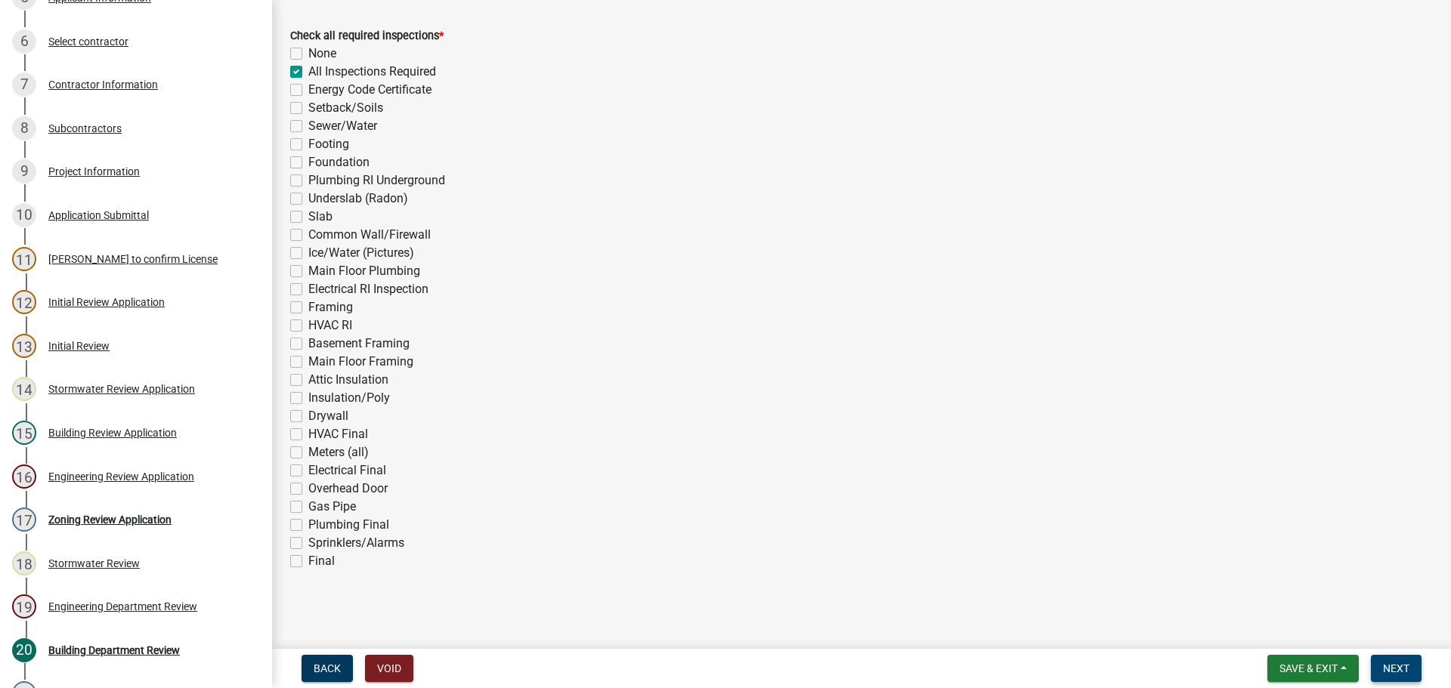
click at [1395, 671] on span "Next" at bounding box center [1396, 669] width 26 height 12
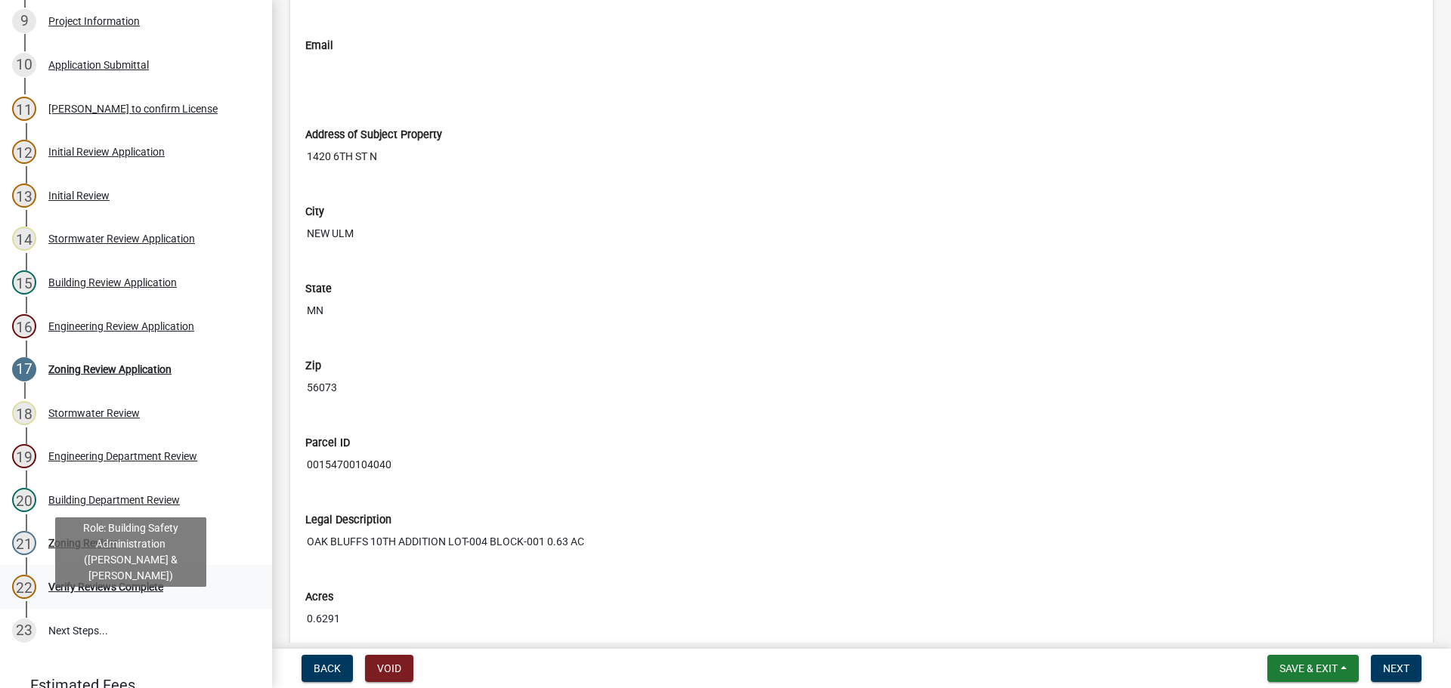
scroll to position [529, 0]
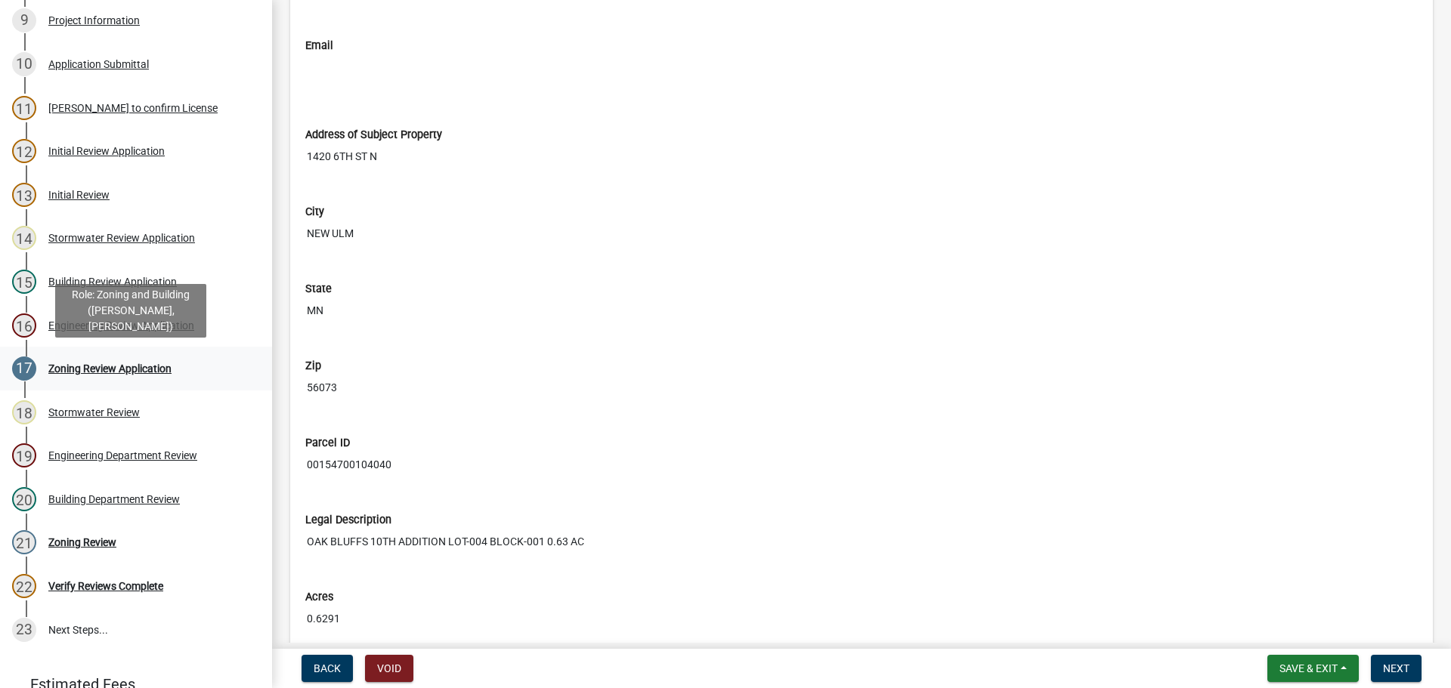
click at [161, 369] on div "Zoning Review Application" at bounding box center [109, 368] width 123 height 11
click at [1381, 669] on button "Next" at bounding box center [1396, 668] width 51 height 27
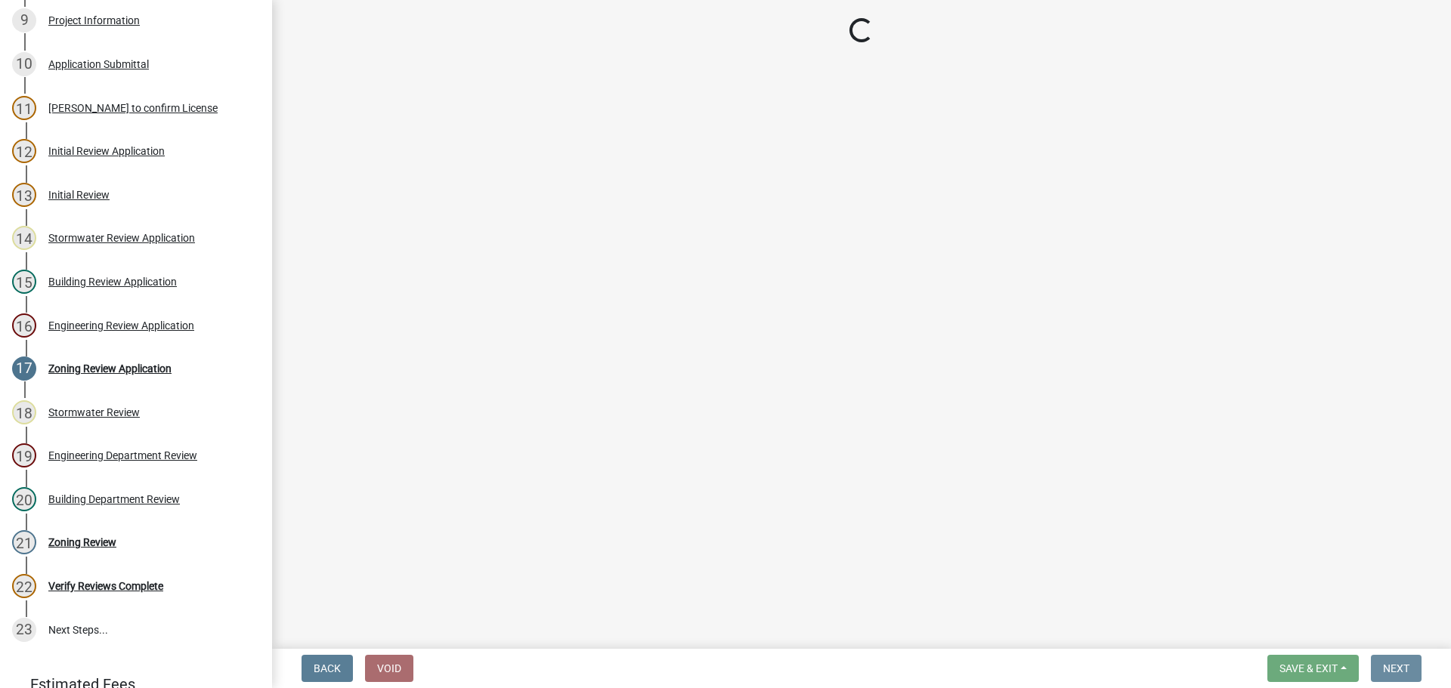
scroll to position [0, 0]
click at [70, 538] on div "Zoning Review" at bounding box center [82, 542] width 68 height 11
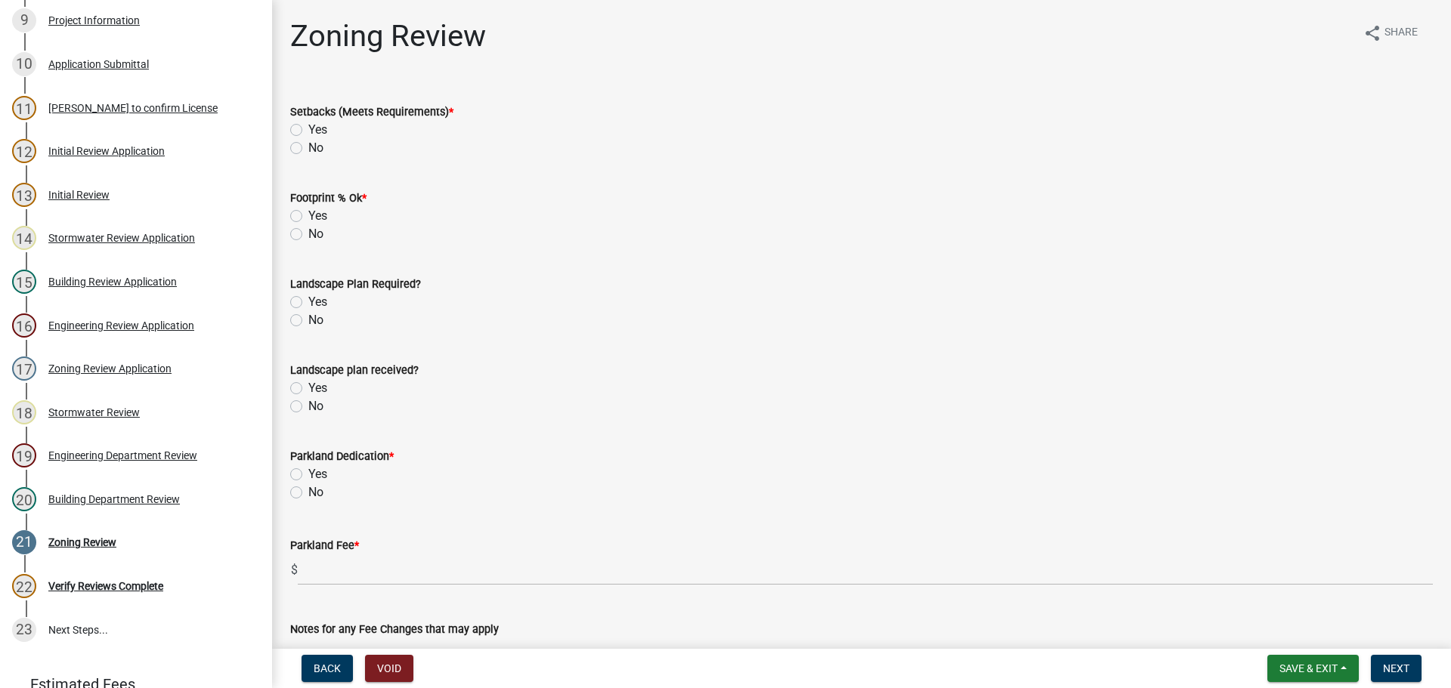
click at [308, 132] on label "Yes" at bounding box center [317, 130] width 19 height 18
click at [308, 131] on input "Yes" at bounding box center [313, 126] width 10 height 10
radio input "true"
click at [308, 215] on label "Yes" at bounding box center [317, 216] width 19 height 18
click at [308, 215] on input "Yes" at bounding box center [313, 212] width 10 height 10
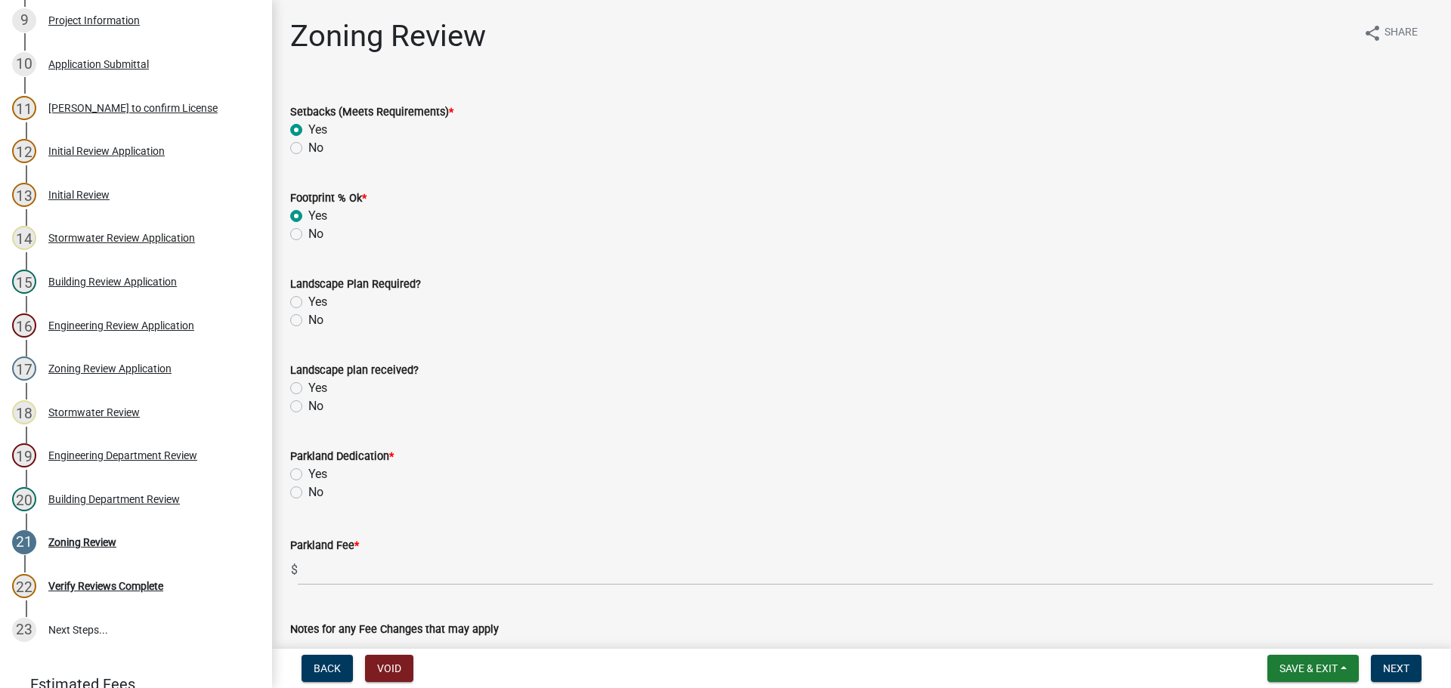
radio input "true"
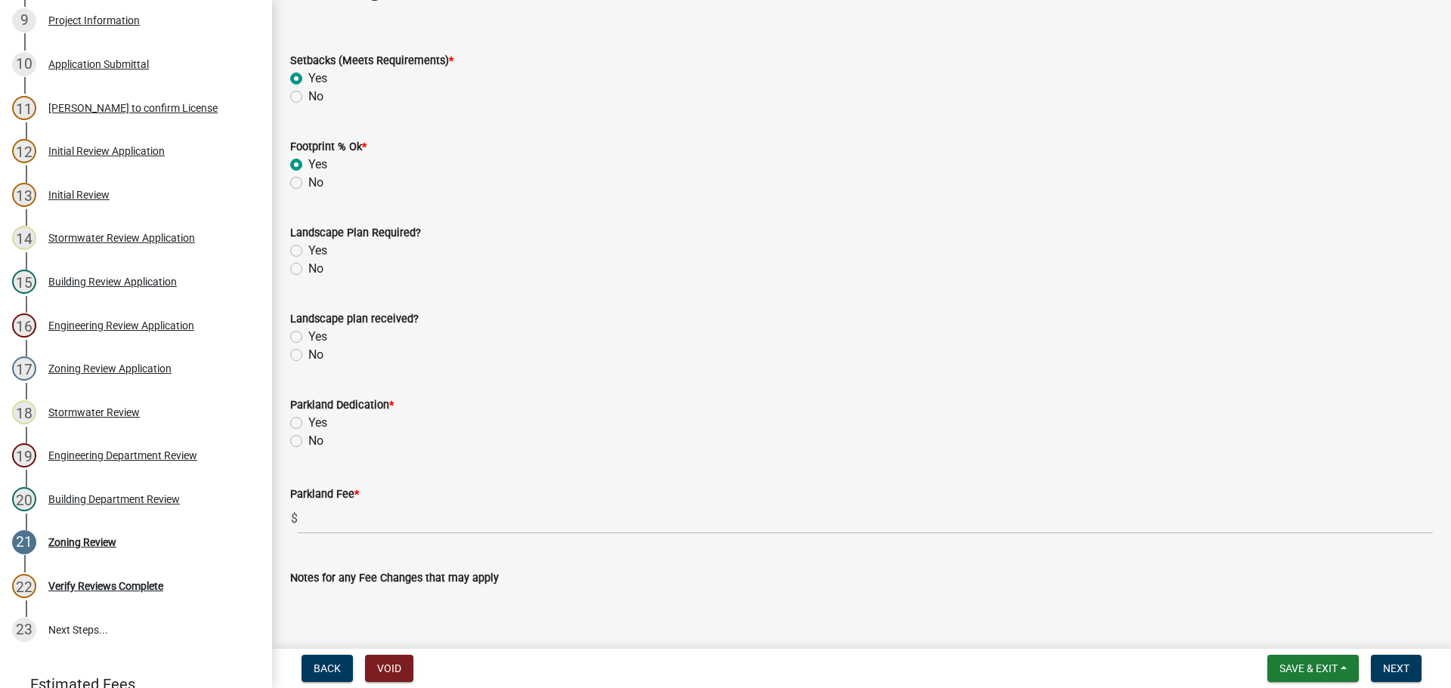
scroll to position [76, 0]
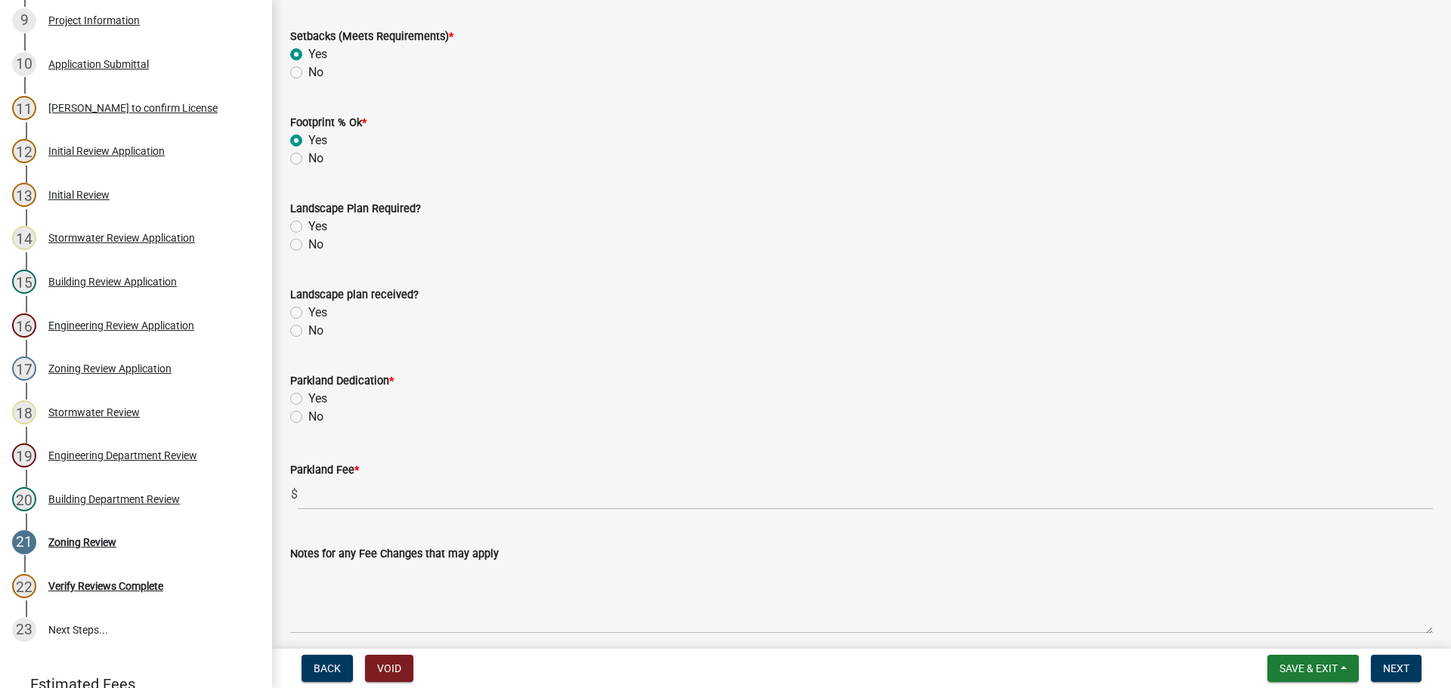
click at [308, 247] on label "No" at bounding box center [315, 245] width 15 height 18
click at [308, 246] on input "No" at bounding box center [313, 241] width 10 height 10
radio input "true"
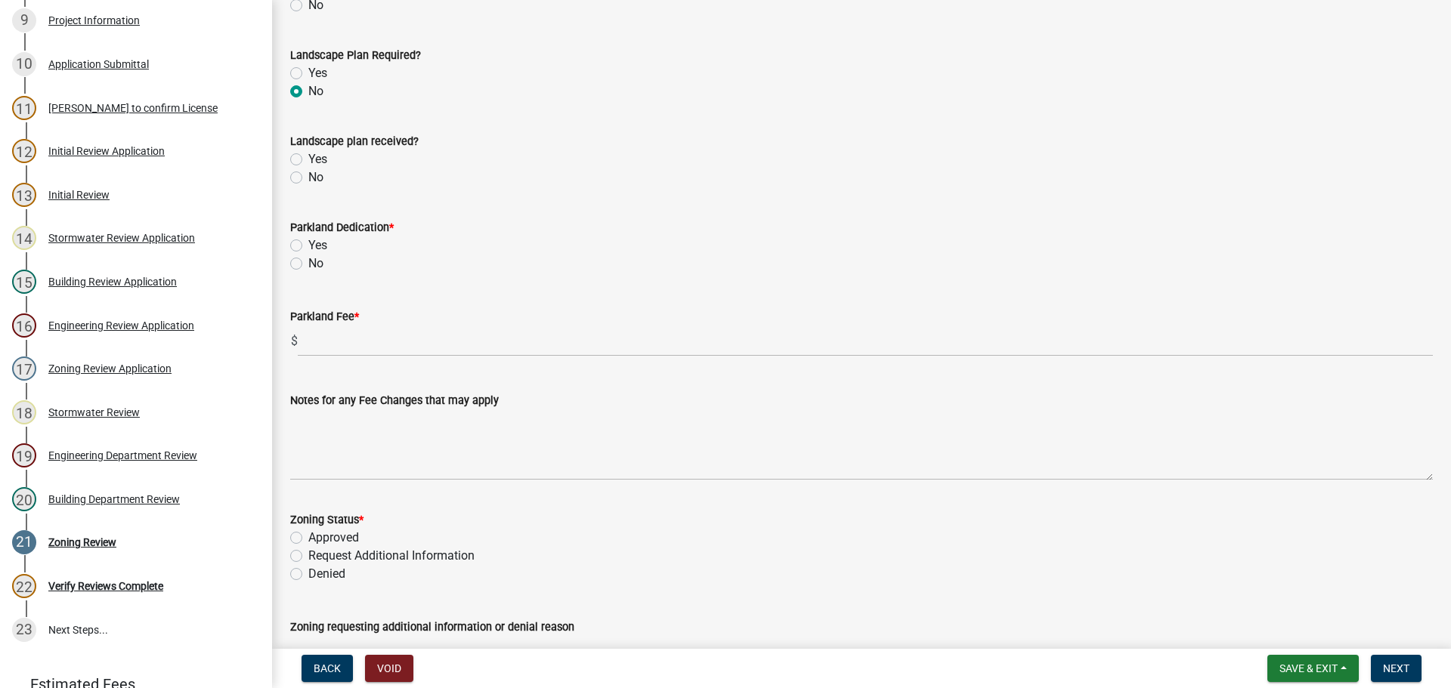
scroll to position [364, 0]
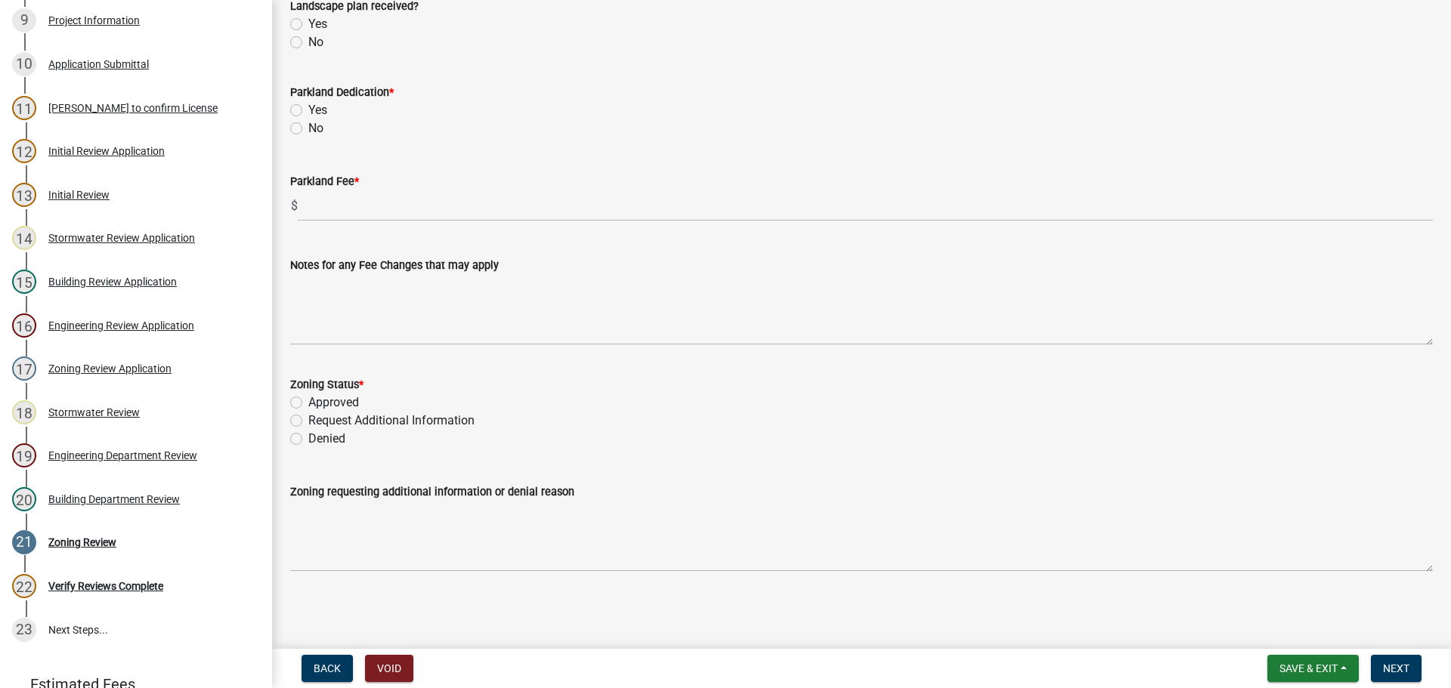
click at [308, 403] on label "Approved" at bounding box center [333, 403] width 51 height 18
click at [308, 403] on input "Approved" at bounding box center [313, 399] width 10 height 10
radio input "true"
click at [1285, 664] on span "Save & Exit" at bounding box center [1308, 669] width 58 height 12
click at [1249, 617] on button "Save & Exit" at bounding box center [1298, 629] width 121 height 36
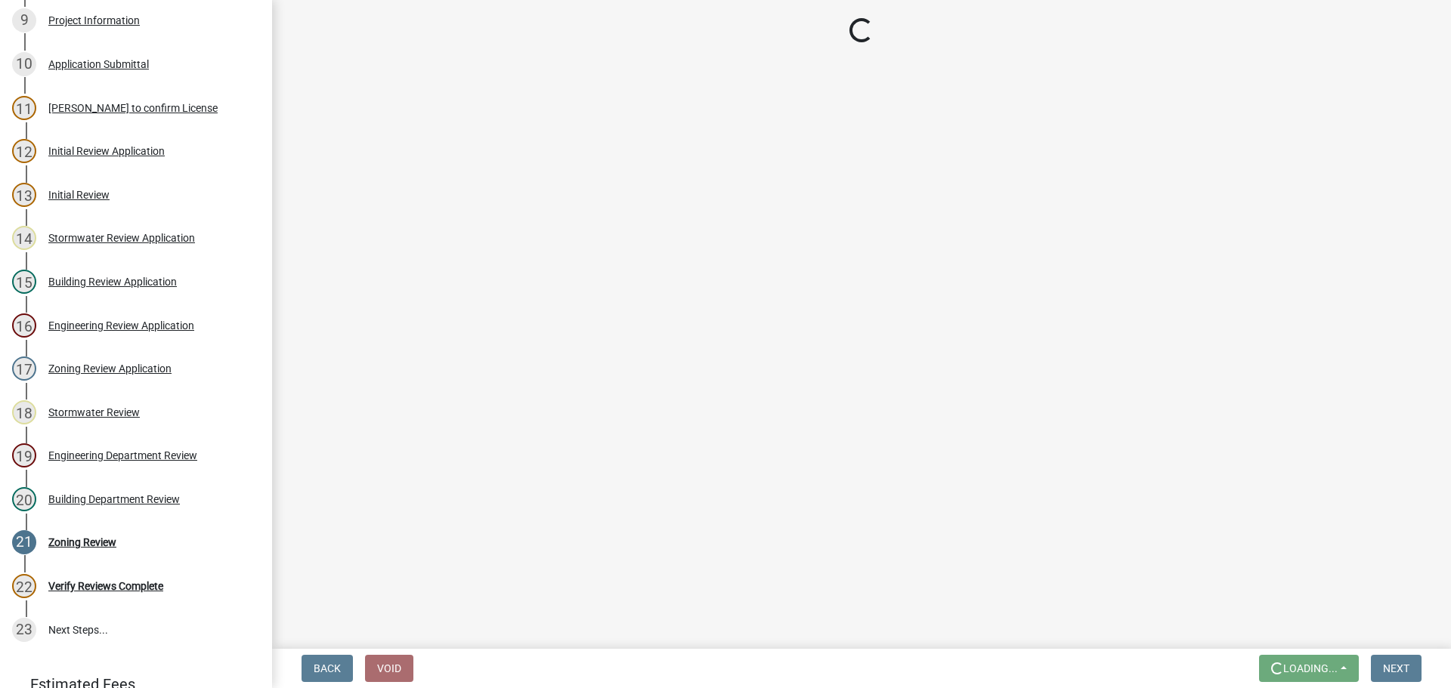
scroll to position [0, 0]
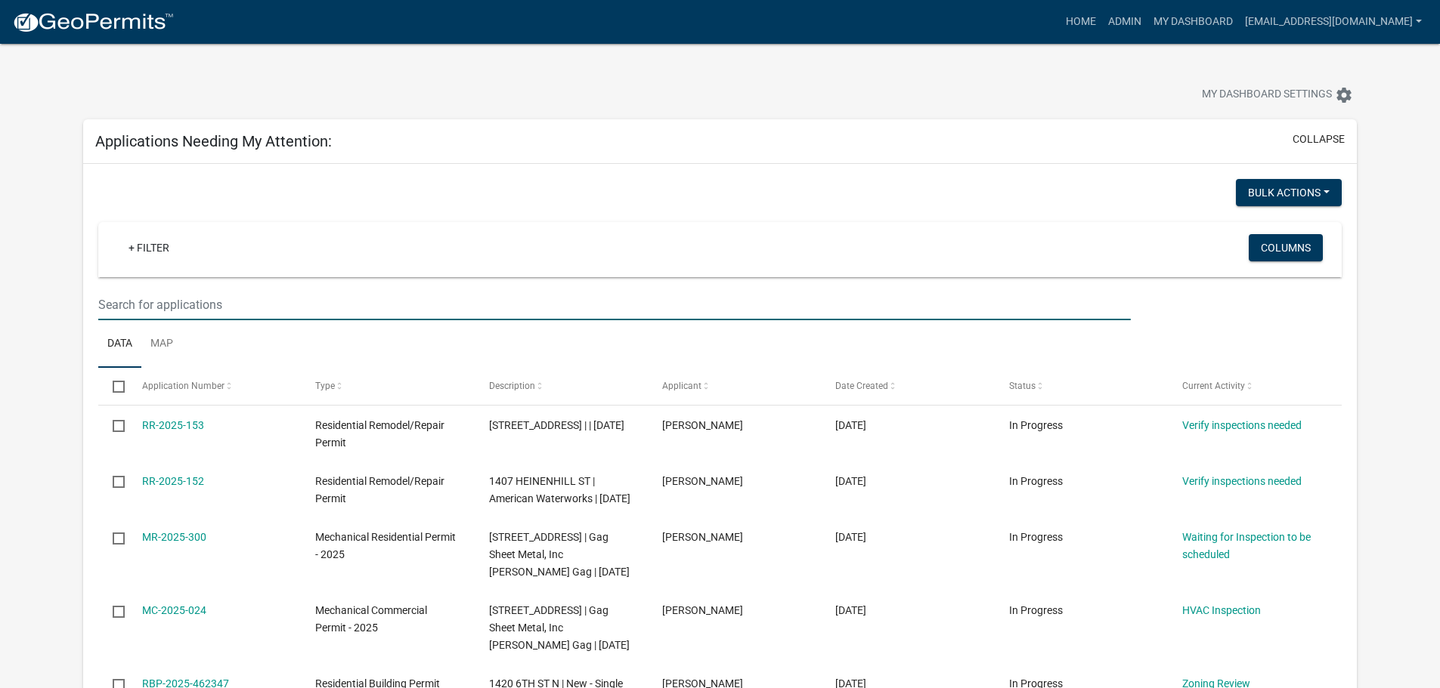
click at [190, 302] on input "text" at bounding box center [614, 304] width 1032 height 31
type input "1437"
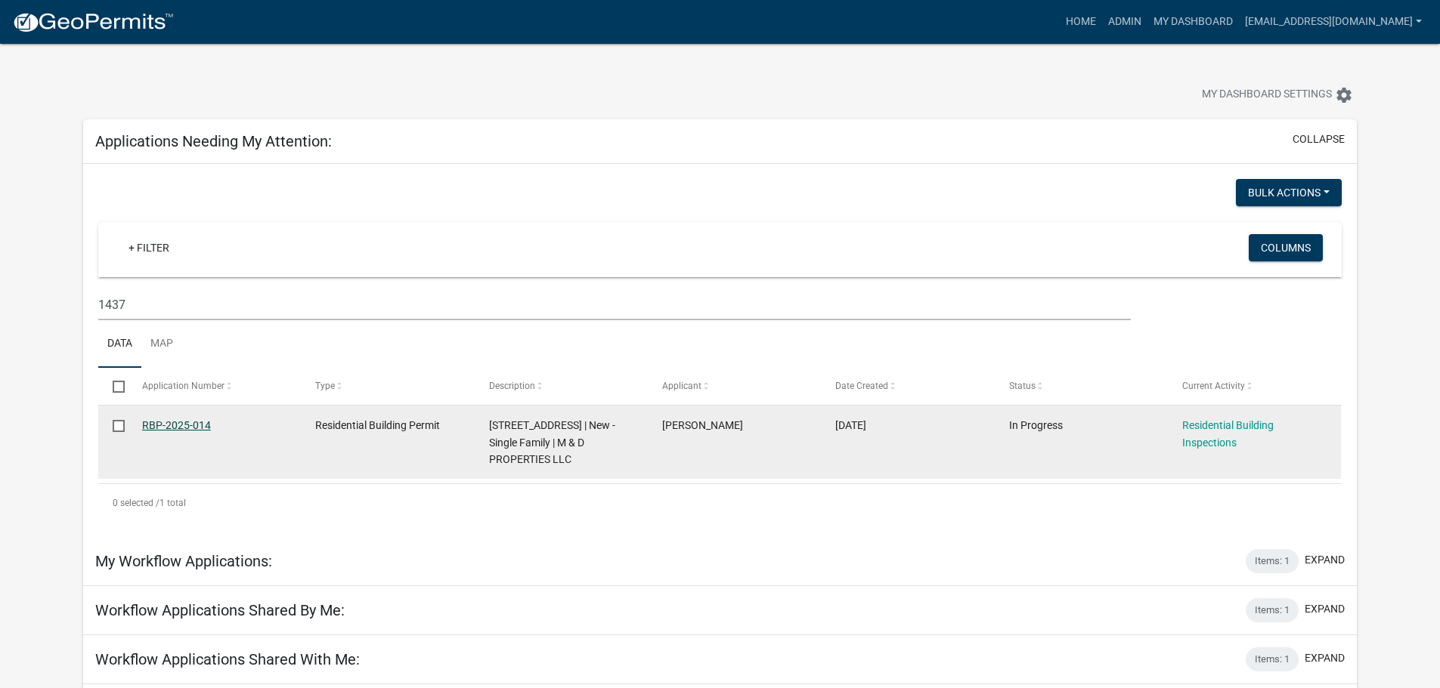
click at [203, 428] on link "RBP-2025-014" at bounding box center [176, 425] width 69 height 12
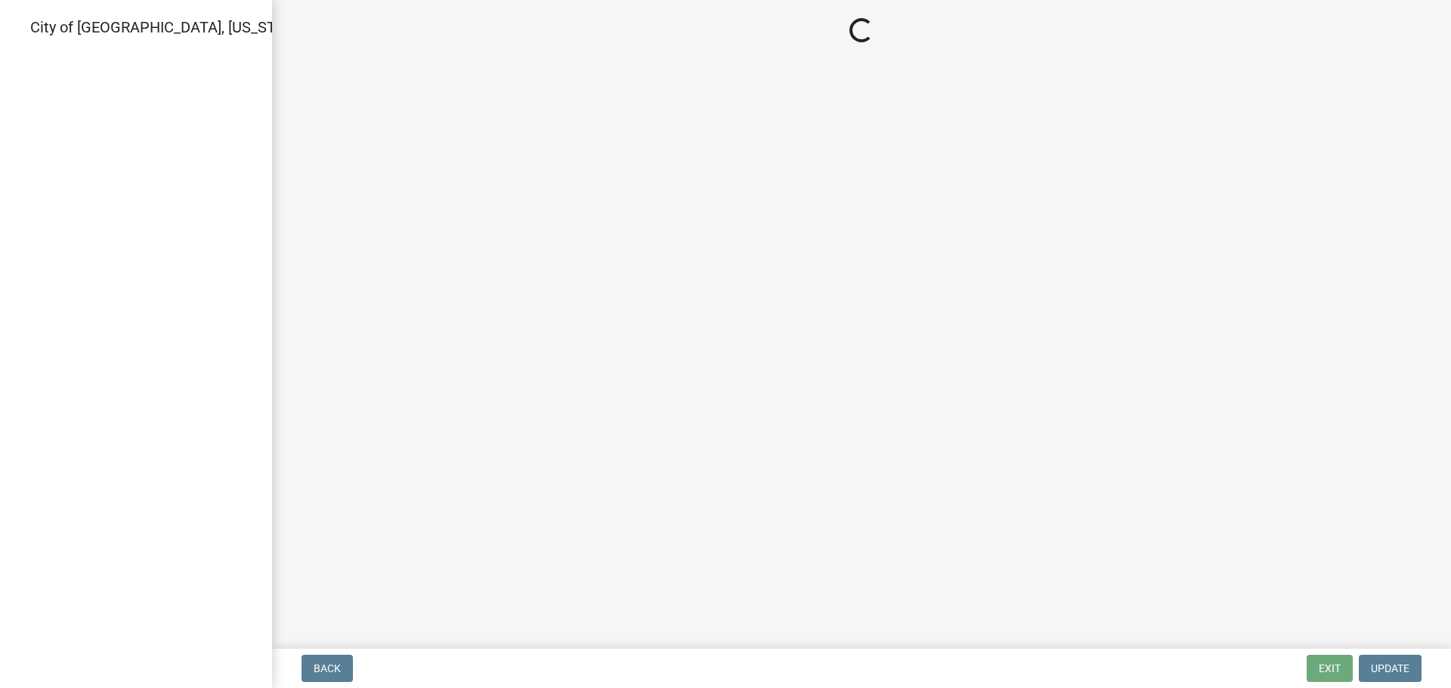
select select "805d55ac-e238-4e04-8f8e-acc067f36c3e"
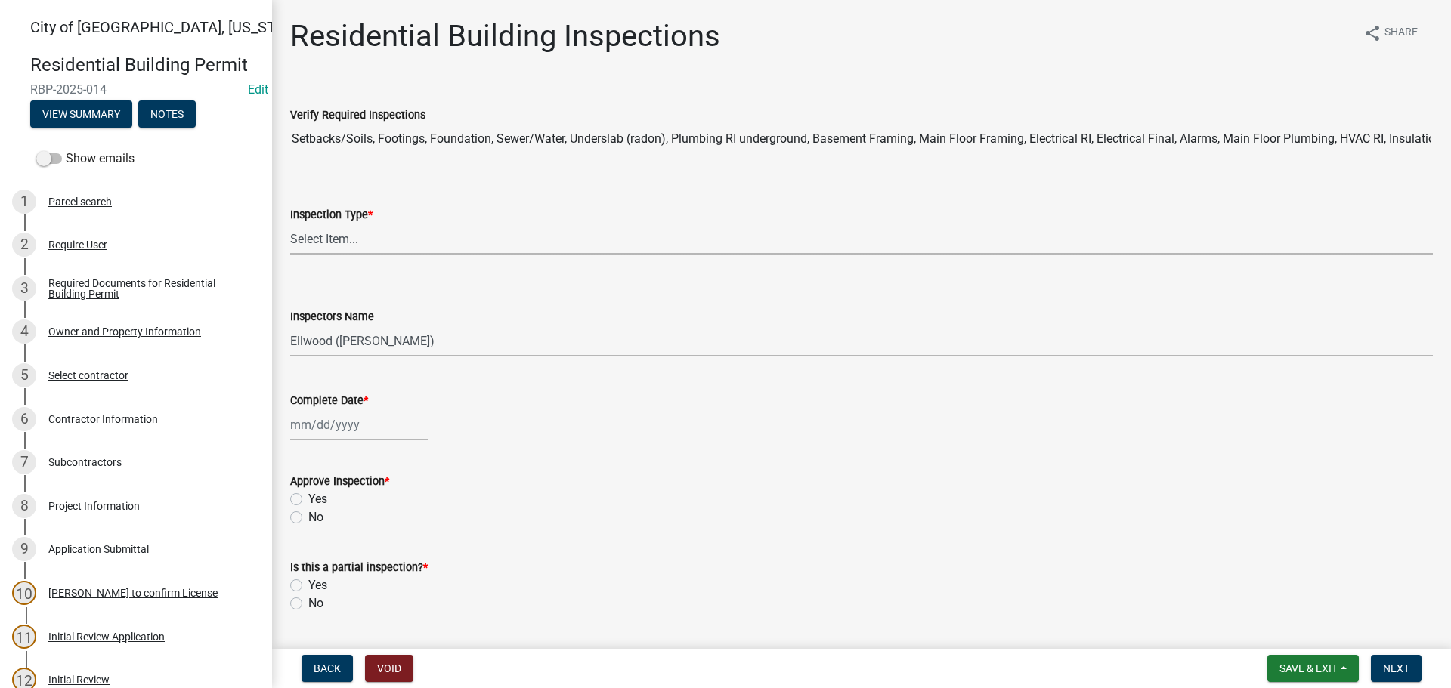
click at [364, 249] on select "Select Item... None All Inspections Required Energy Code Certificate Setback/So…" at bounding box center [861, 239] width 1143 height 31
click at [290, 224] on select "Select Item... None All Inspections Required Energy Code Certificate Setback/So…" at bounding box center [861, 239] width 1143 height 31
select select "12e8865c-491c-4f9a-93cd-ffff49d15e65"
click at [336, 344] on select "Select Item... Ellwood ([PERSON_NAME]) [EMAIL_ADDRESS][DOMAIN_NAME] ([PERSON_NA…" at bounding box center [861, 341] width 1143 height 31
select select "cd72df13-1819-4c17-818e-bd68a66556fb"
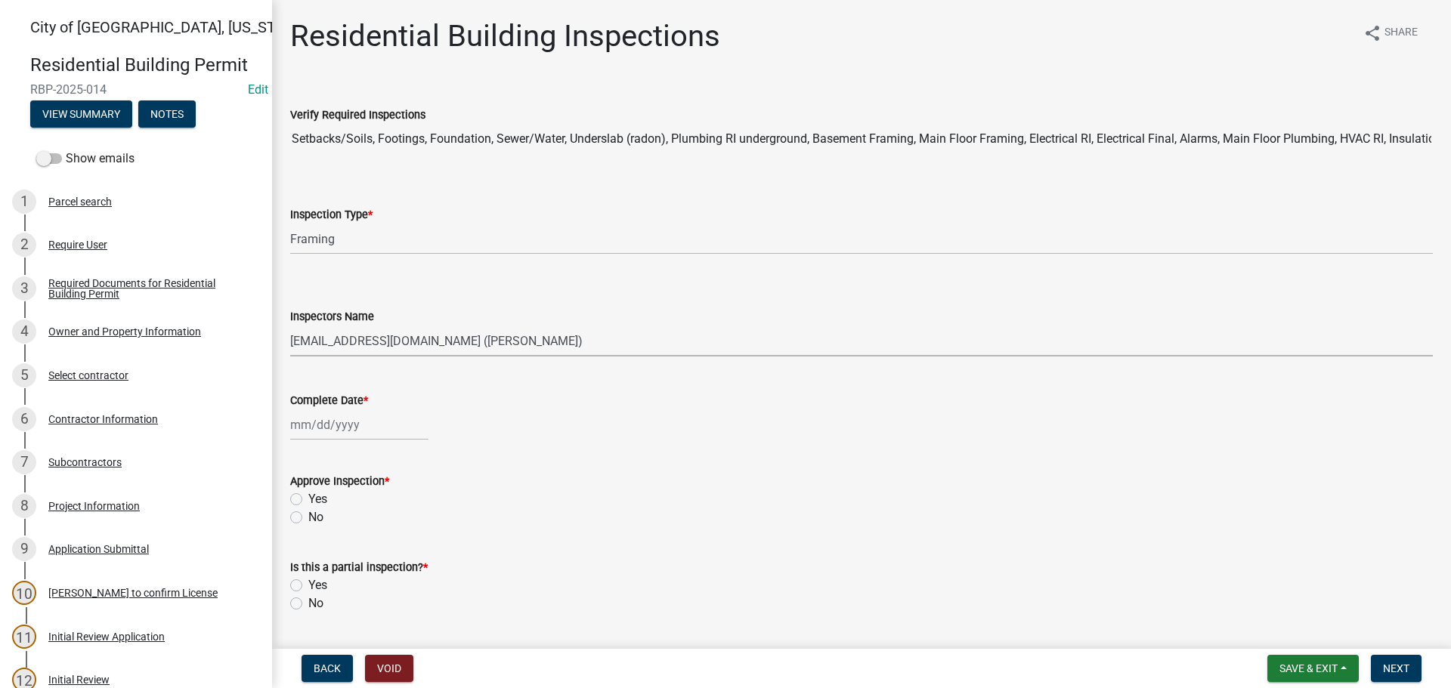
click at [290, 326] on select "Select Item... Ellwood ([PERSON_NAME]) [EMAIL_ADDRESS][DOMAIN_NAME] ([PERSON_NA…" at bounding box center [861, 341] width 1143 height 31
click at [325, 415] on div at bounding box center [359, 425] width 138 height 31
select select "8"
select select "2025"
click at [333, 553] on div "12" at bounding box center [329, 554] width 24 height 24
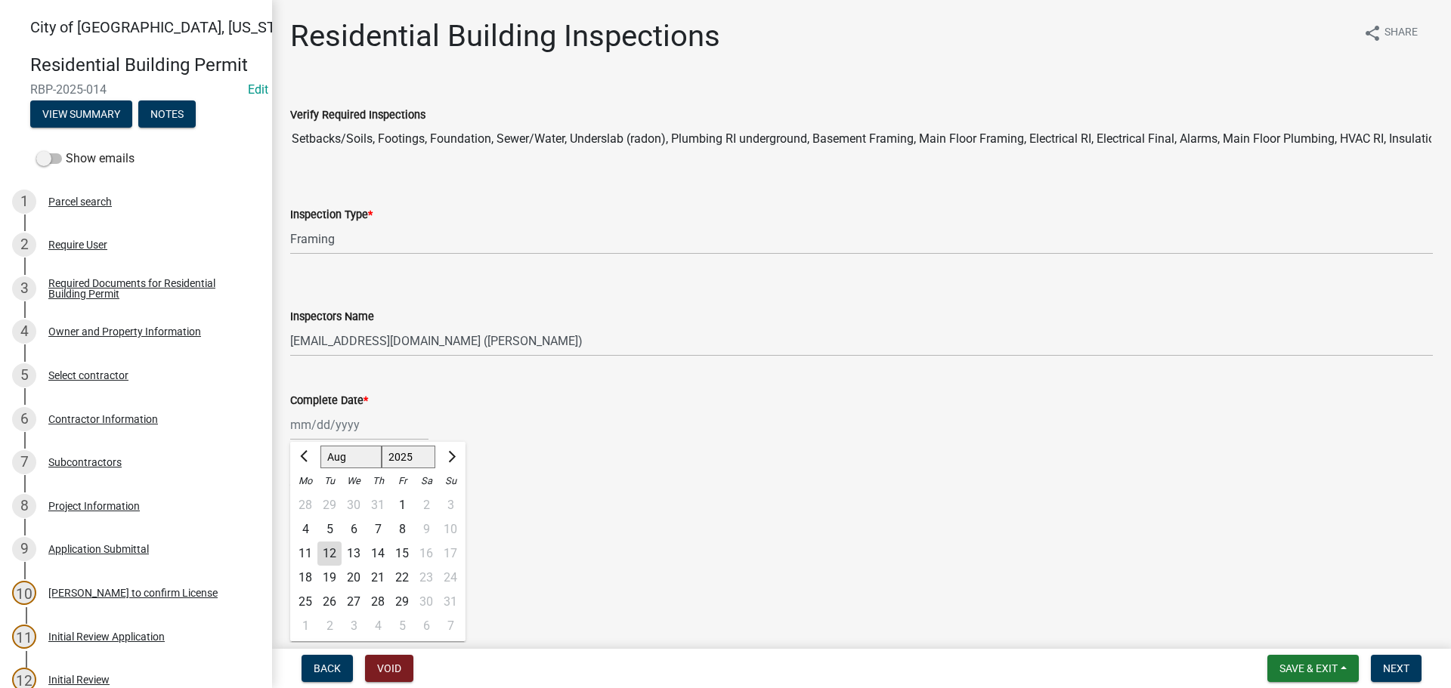
type input "[DATE]"
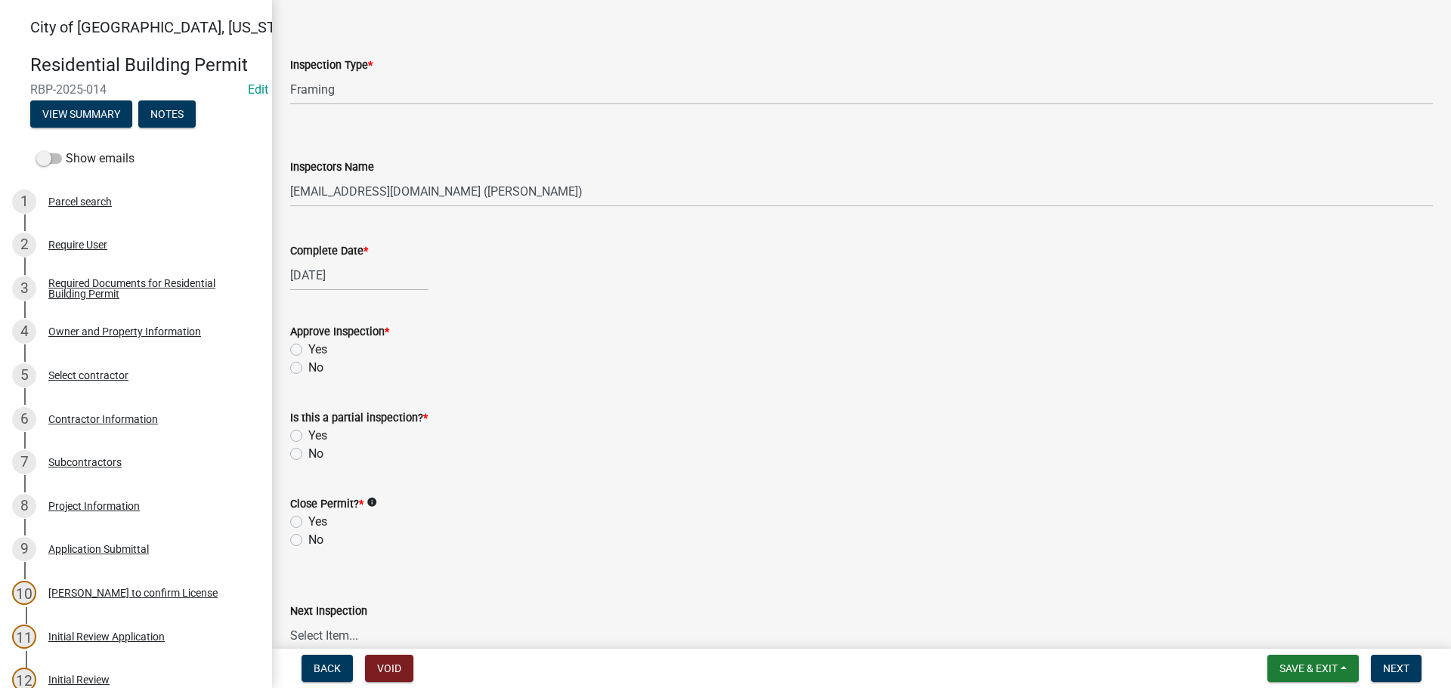
scroll to position [151, 0]
click at [308, 351] on label "Yes" at bounding box center [317, 348] width 19 height 18
click at [308, 349] on input "Yes" at bounding box center [313, 344] width 10 height 10
radio input "true"
click at [308, 453] on label "No" at bounding box center [315, 453] width 15 height 18
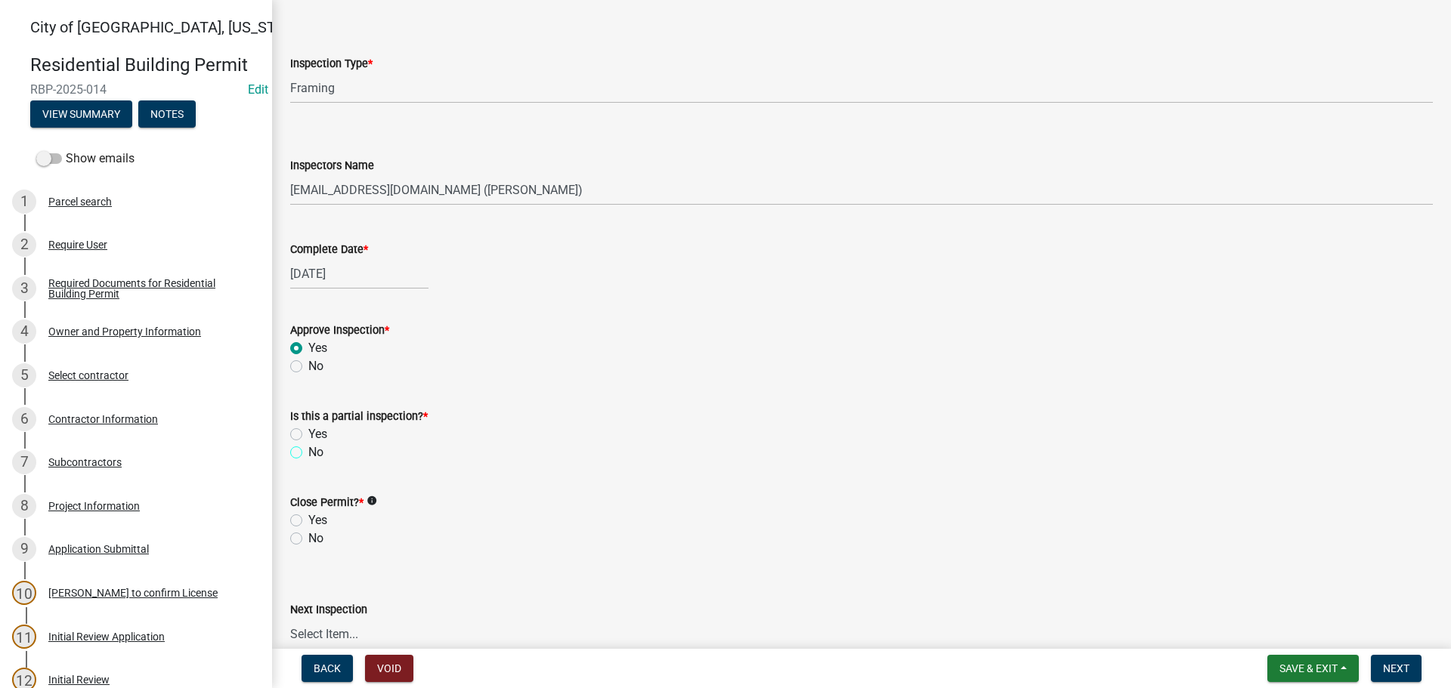
click at [308, 453] on input "No" at bounding box center [313, 449] width 10 height 10
radio input "true"
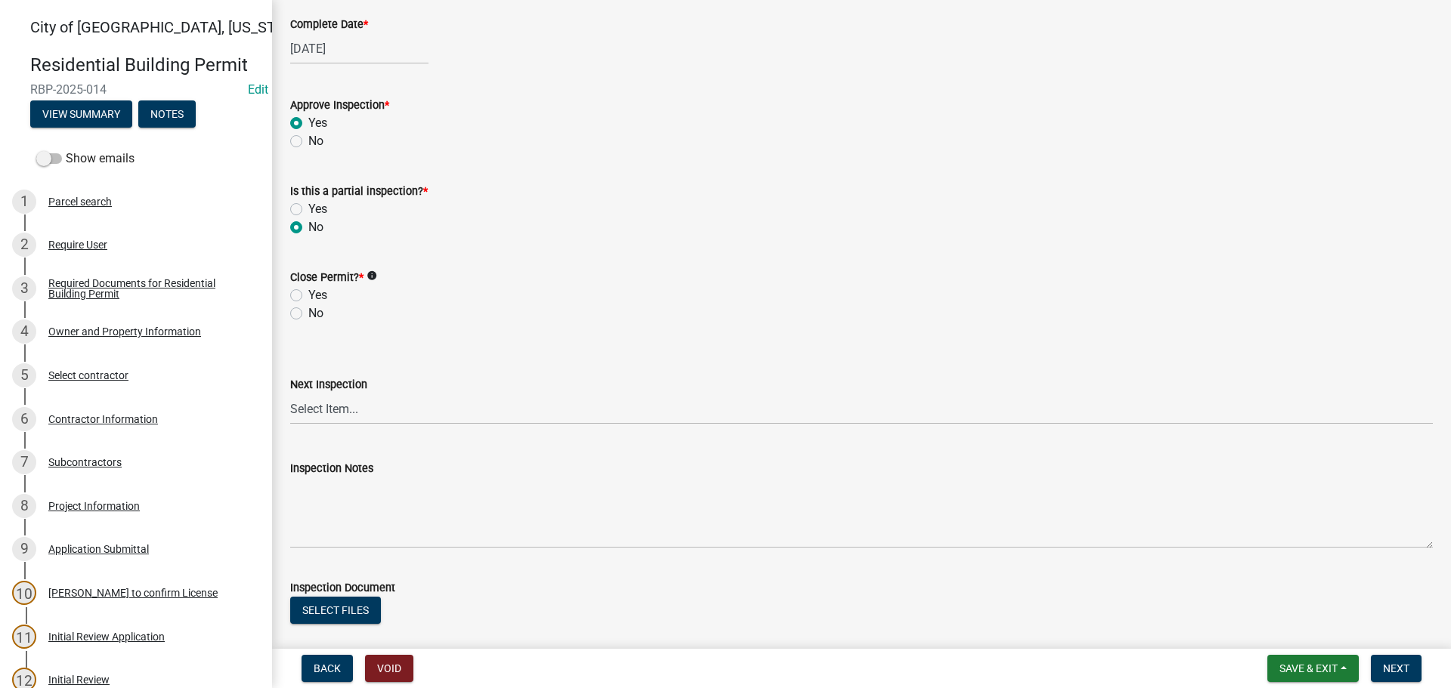
scroll to position [378, 0]
click at [308, 311] on label "No" at bounding box center [315, 312] width 15 height 18
click at [308, 311] on input "No" at bounding box center [313, 308] width 10 height 10
radio input "true"
click at [1405, 667] on span "Next" at bounding box center [1396, 669] width 26 height 12
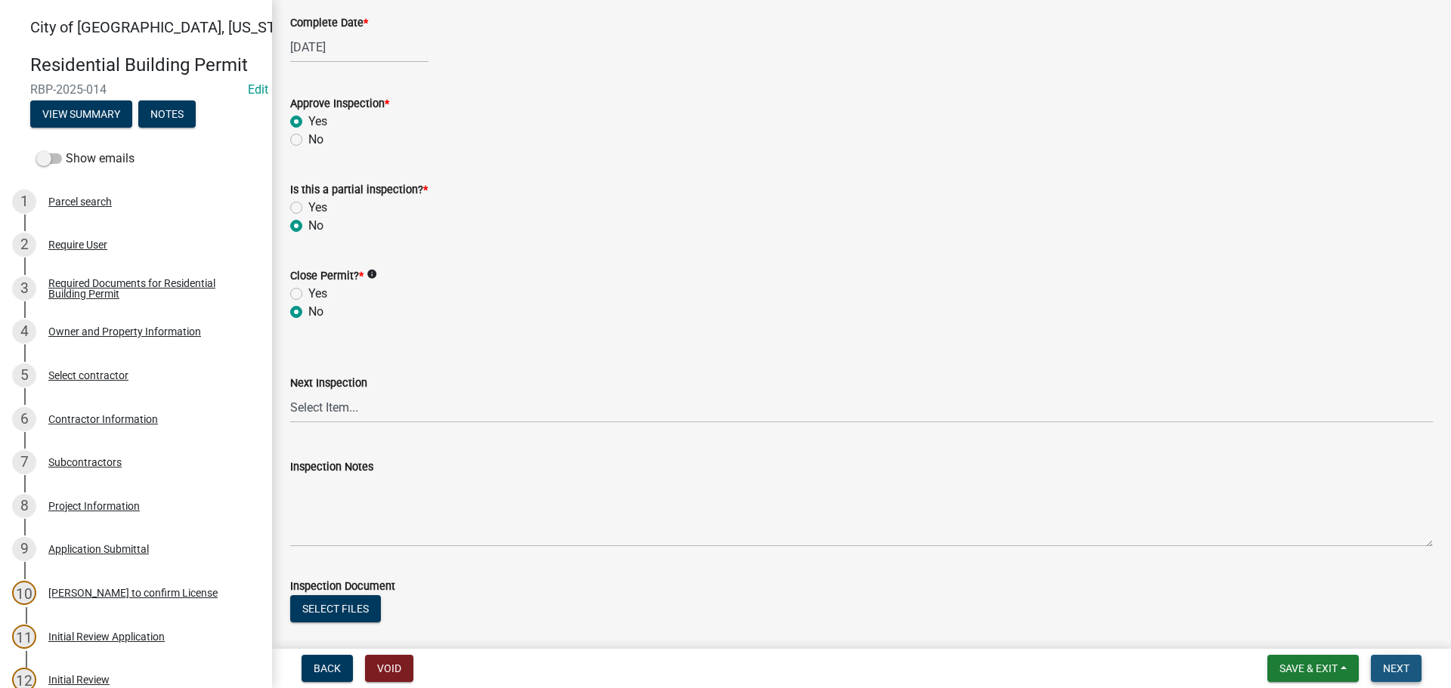
scroll to position [0, 0]
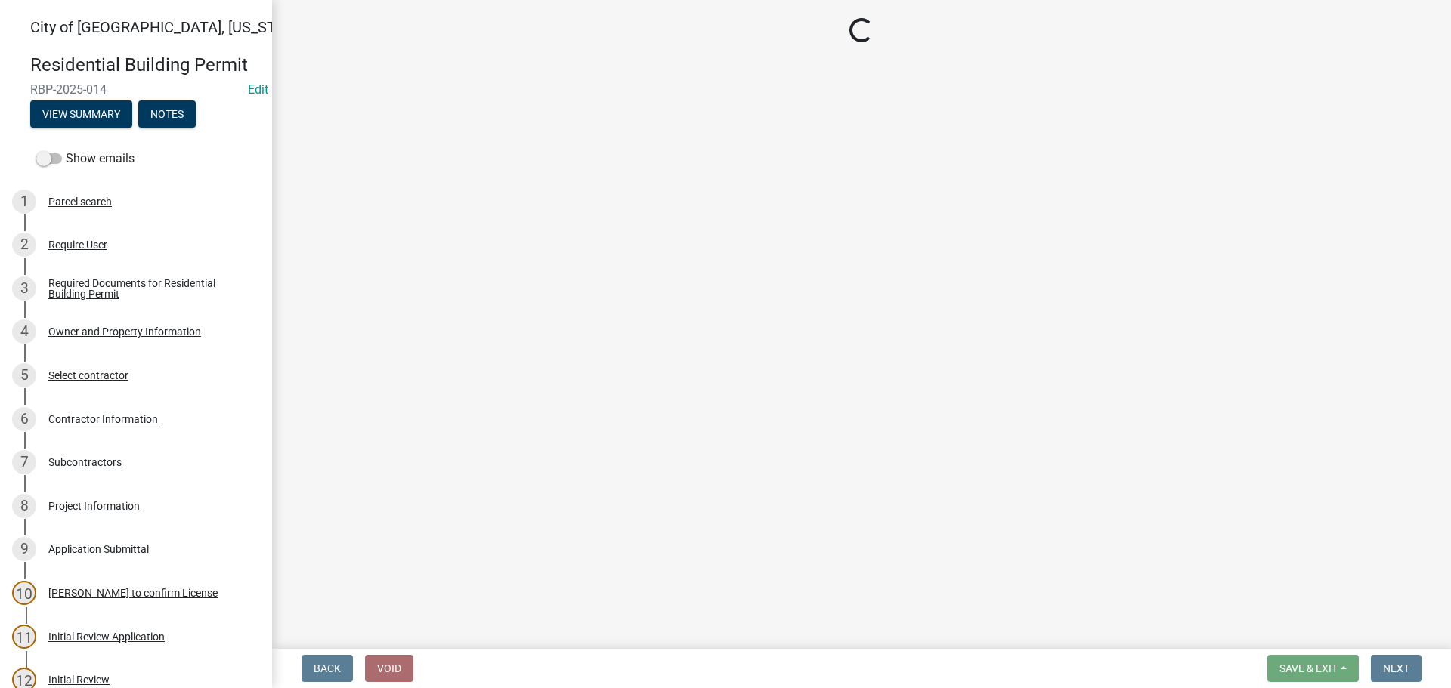
select select "805d55ac-e238-4e04-8f8e-acc067f36c3e"
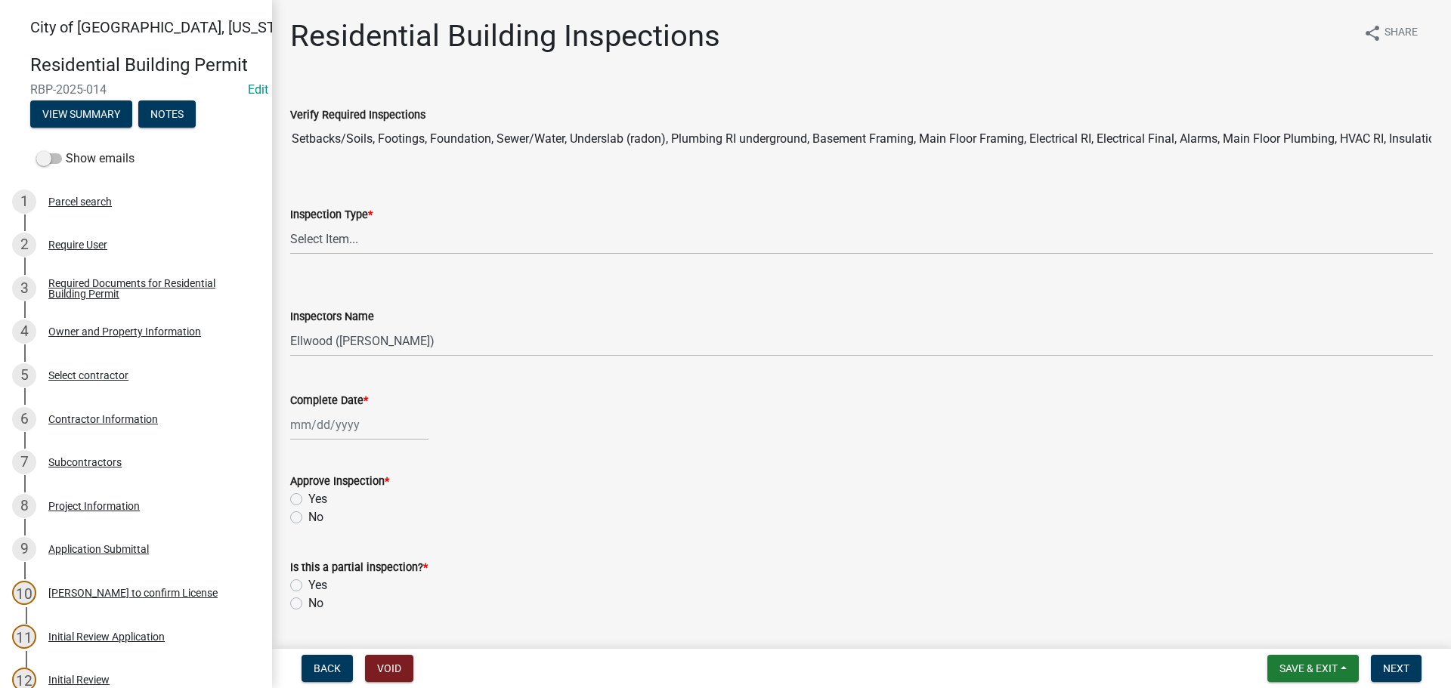
drag, startPoint x: 842, startPoint y: 67, endPoint x: 823, endPoint y: 73, distance: 19.8
click at [823, 73] on div "Residential Building Inspections share Share Verify Required Inspections Setbac…" at bounding box center [861, 530] width 1165 height 1025
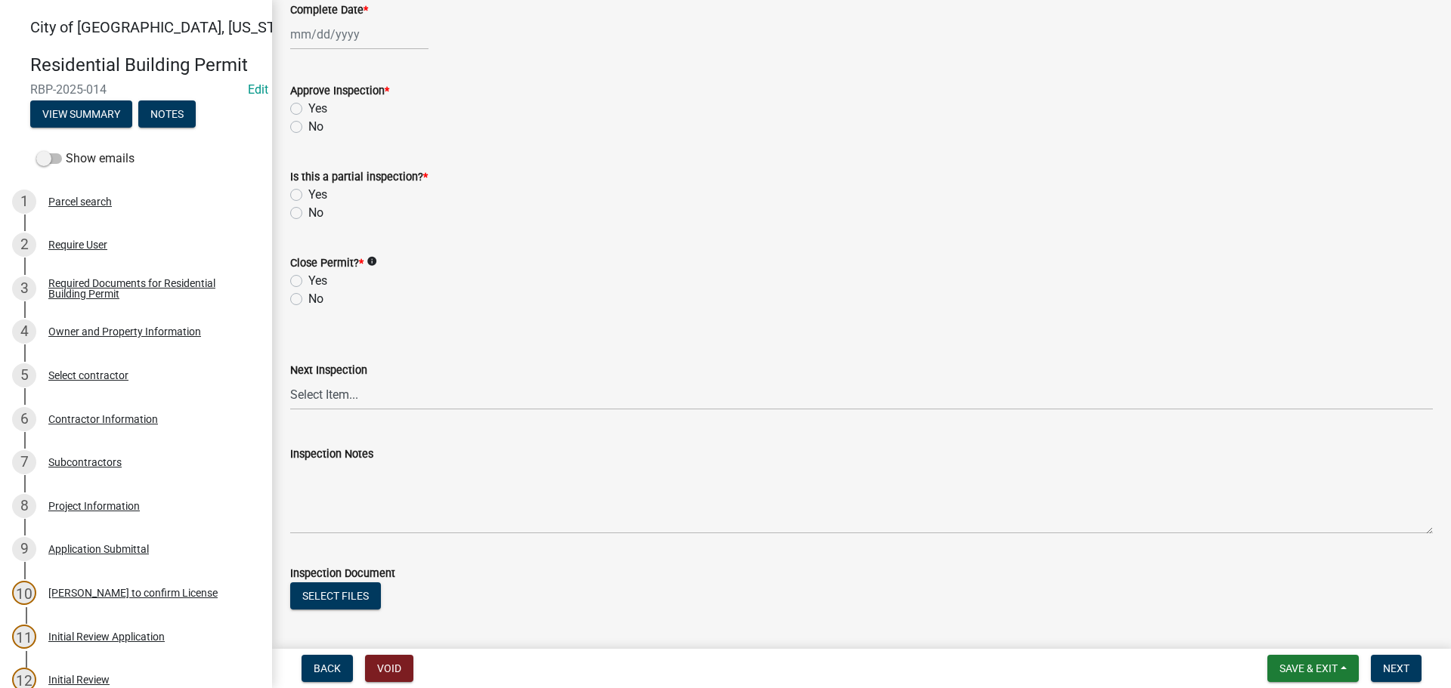
scroll to position [446, 0]
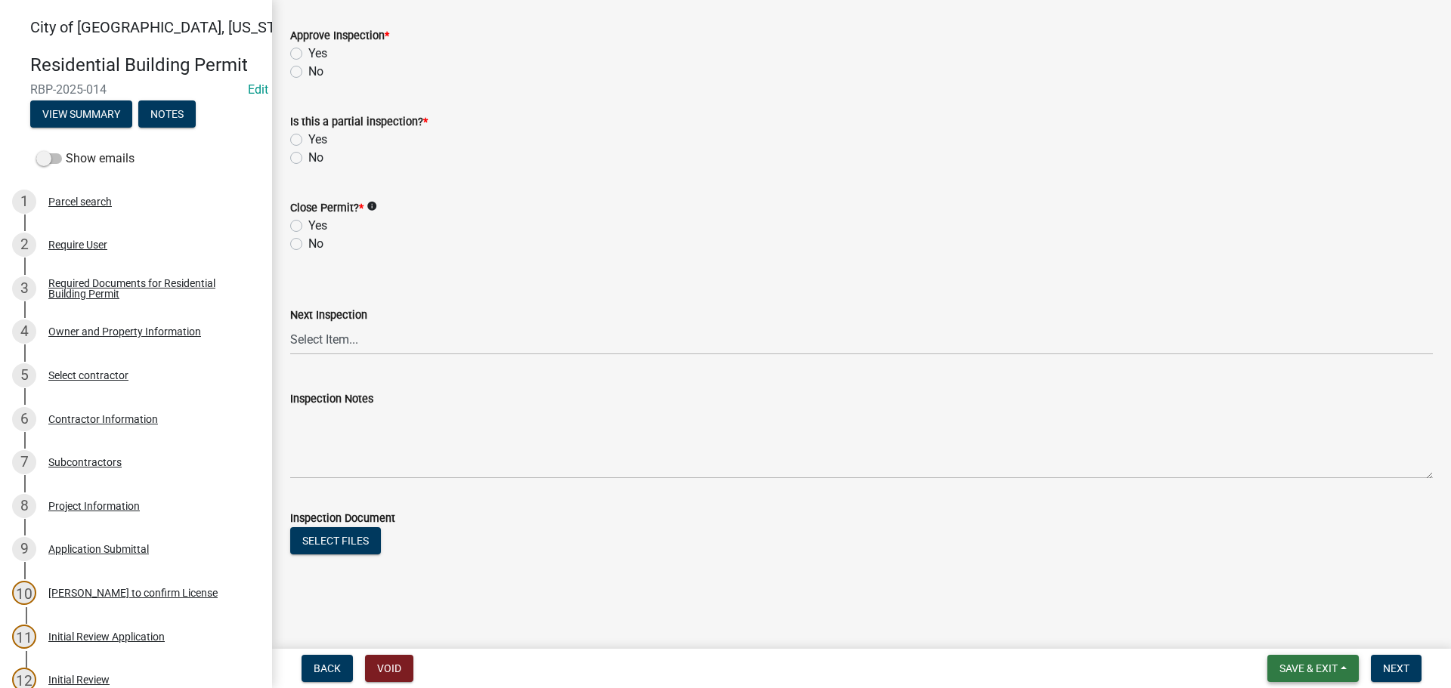
click at [1286, 666] on span "Save & Exit" at bounding box center [1308, 669] width 58 height 12
click at [1260, 633] on button "Save & Exit" at bounding box center [1298, 629] width 121 height 36
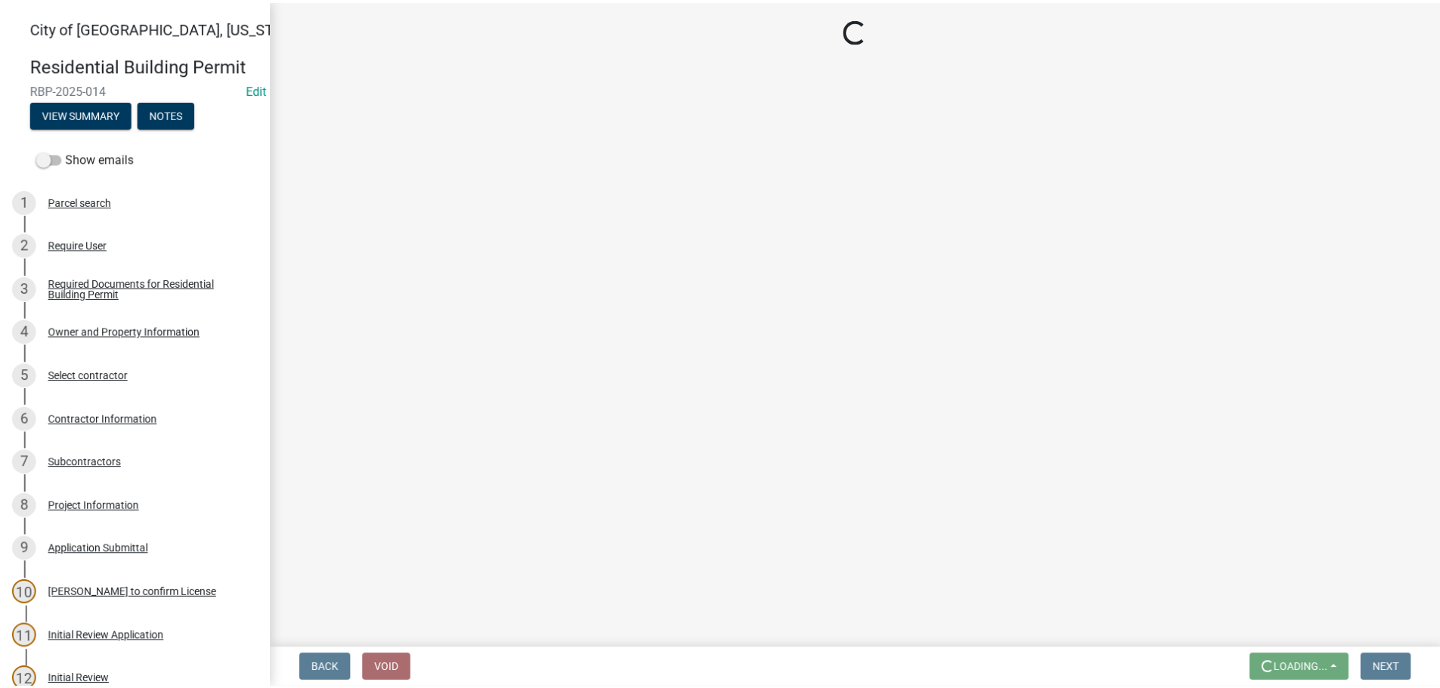
scroll to position [0, 0]
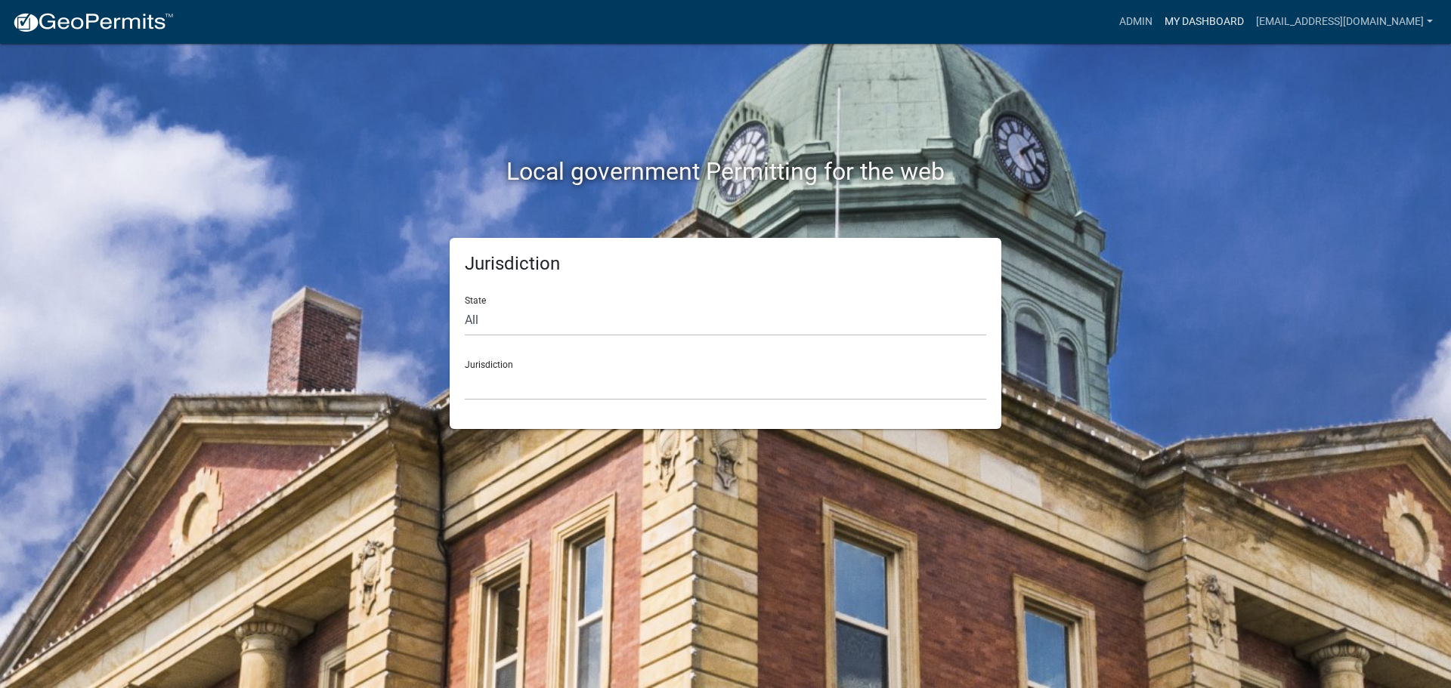
click at [1236, 26] on link "My Dashboard" at bounding box center [1204, 22] width 91 height 29
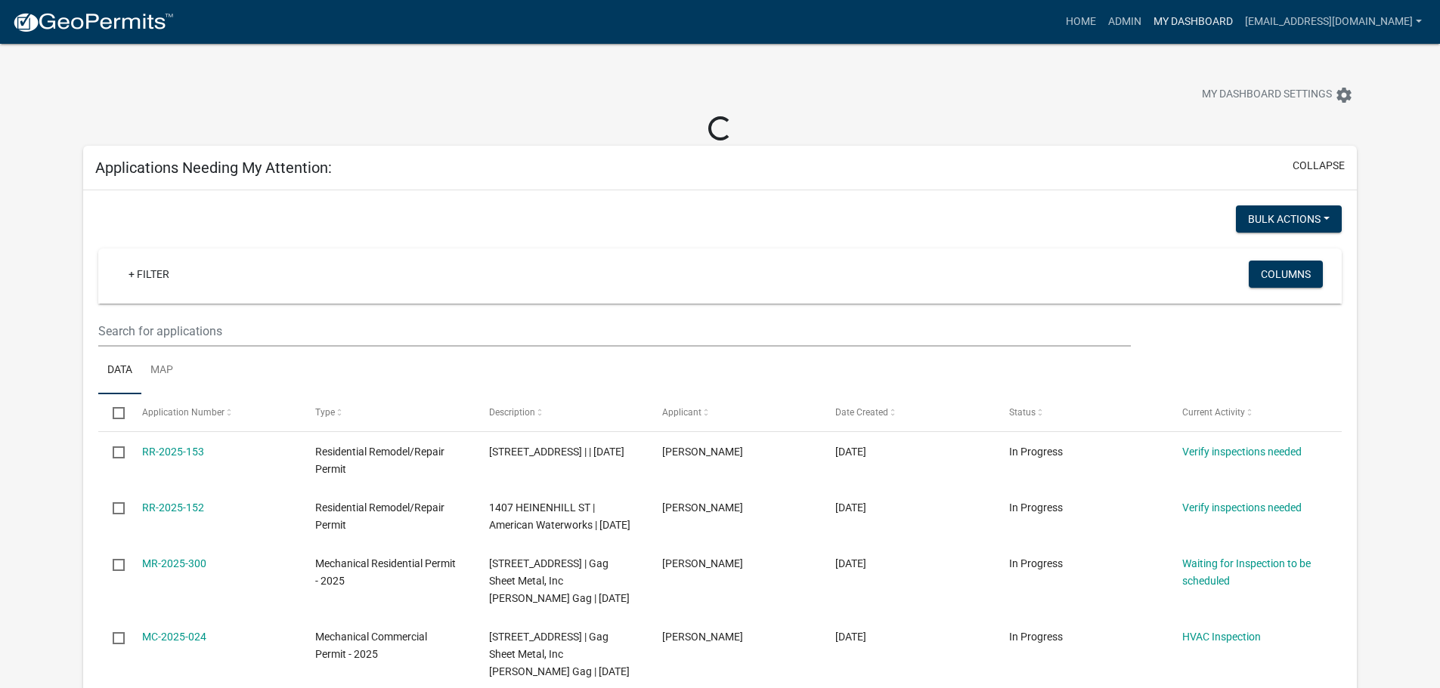
click at [1239, 24] on link "My Dashboard" at bounding box center [1192, 22] width 91 height 29
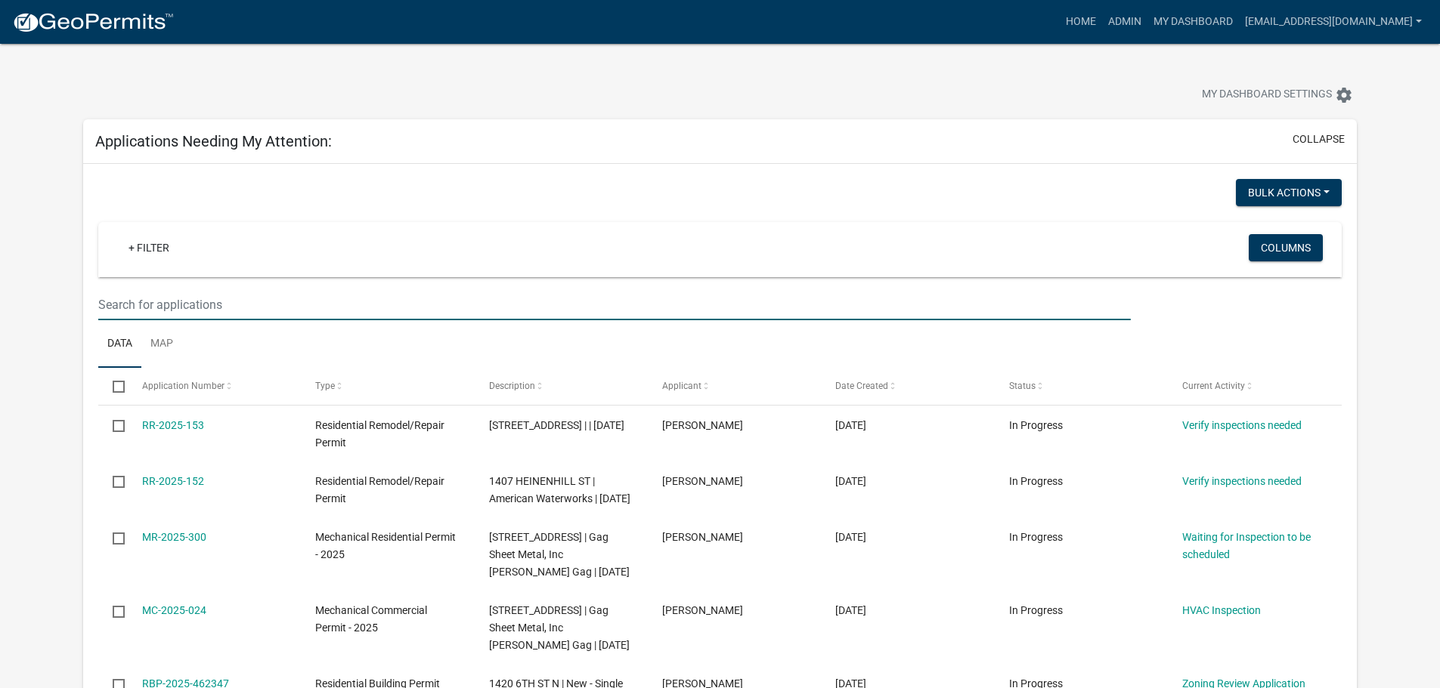
click at [200, 309] on input "text" at bounding box center [614, 304] width 1032 height 31
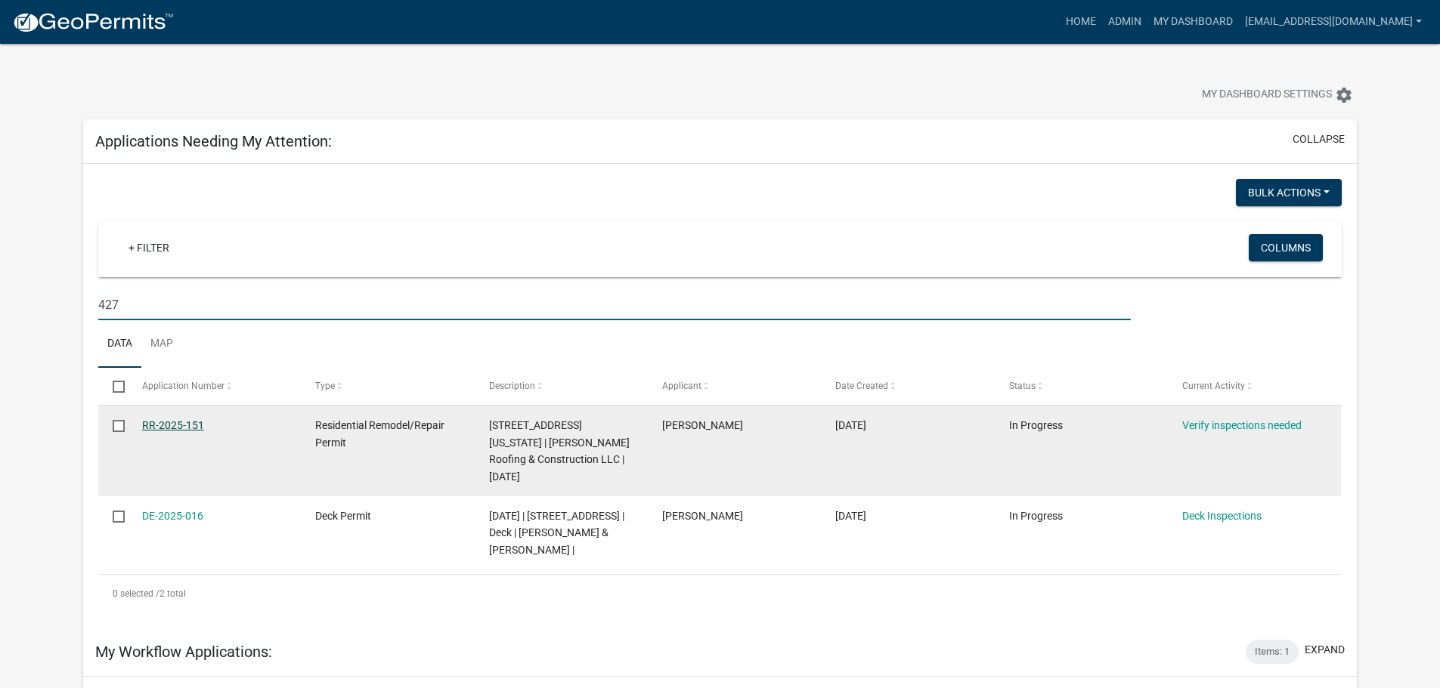
type input "427"
click at [176, 420] on link "RR-2025-151" at bounding box center [173, 425] width 62 height 12
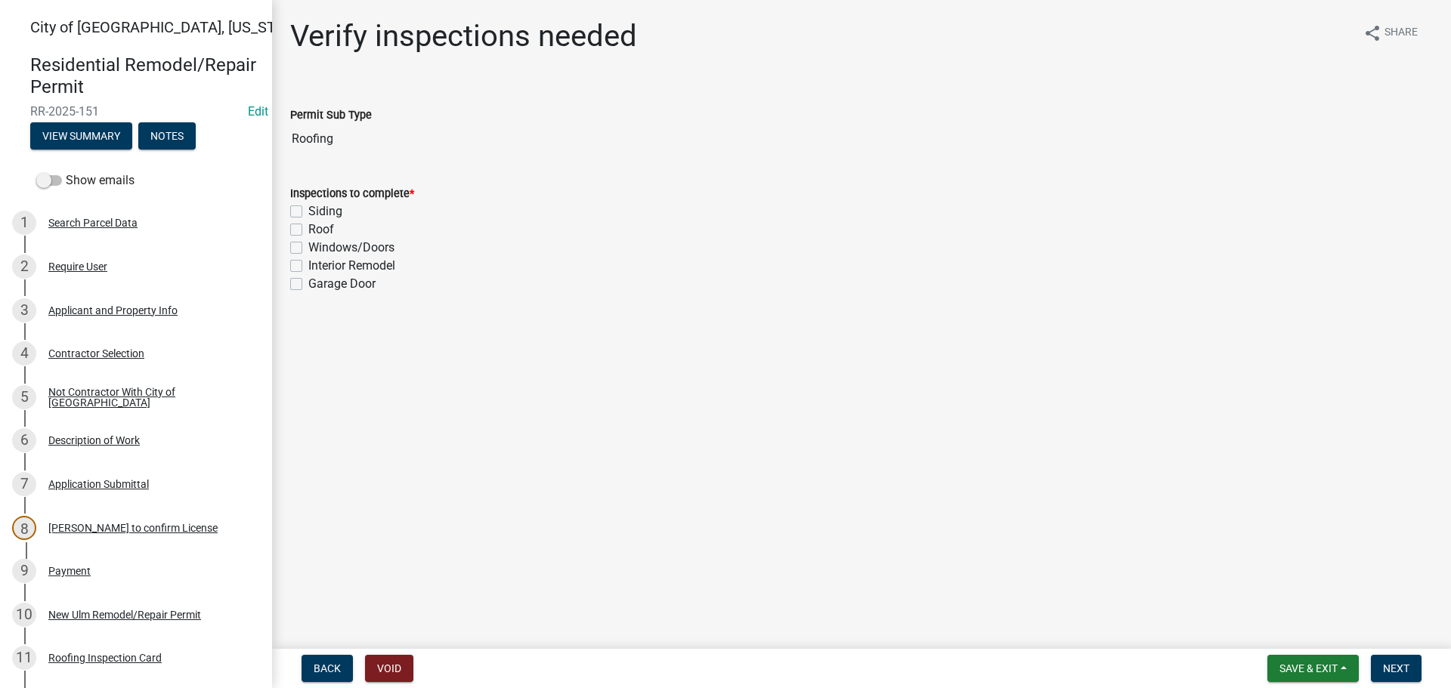
click at [308, 230] on label "Roof" at bounding box center [321, 230] width 26 height 18
click at [308, 230] on input "Roof" at bounding box center [313, 226] width 10 height 10
checkbox input "true"
checkbox input "false"
checkbox input "true"
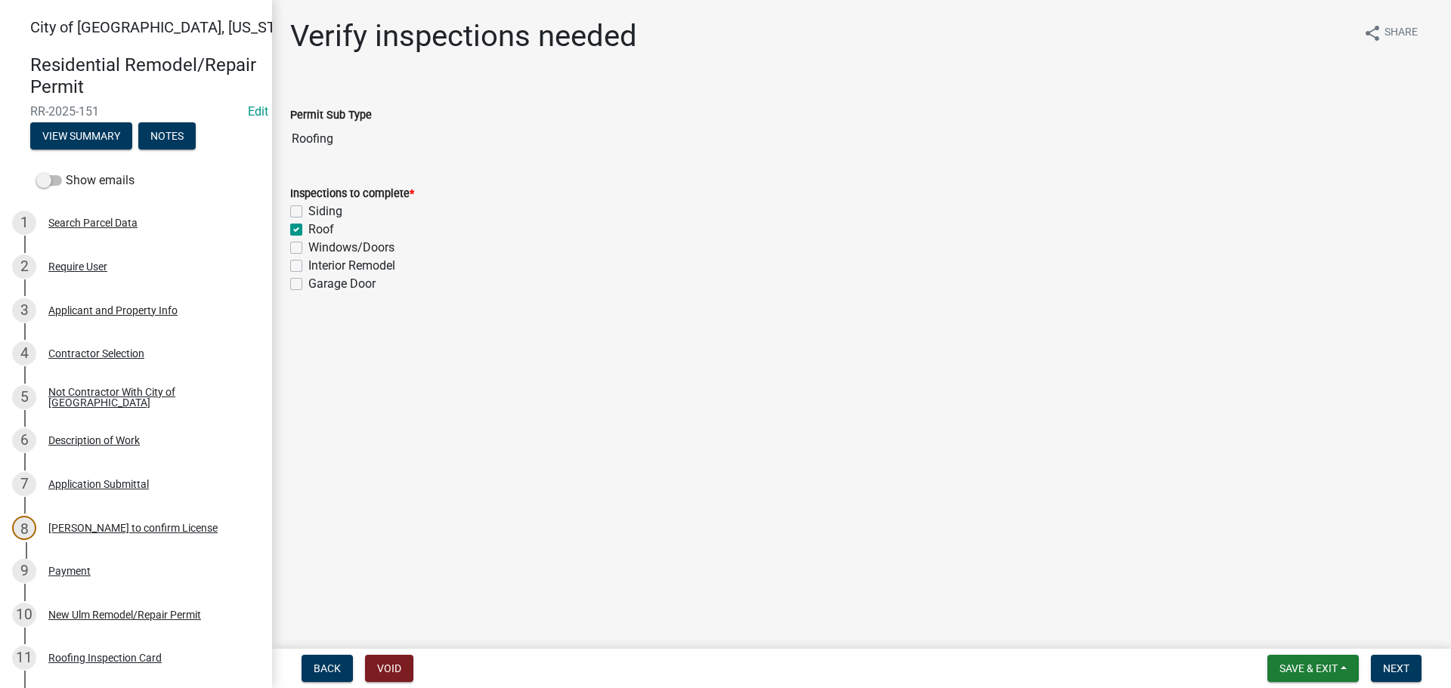
checkbox input "false"
click at [1389, 665] on span "Next" at bounding box center [1396, 669] width 26 height 12
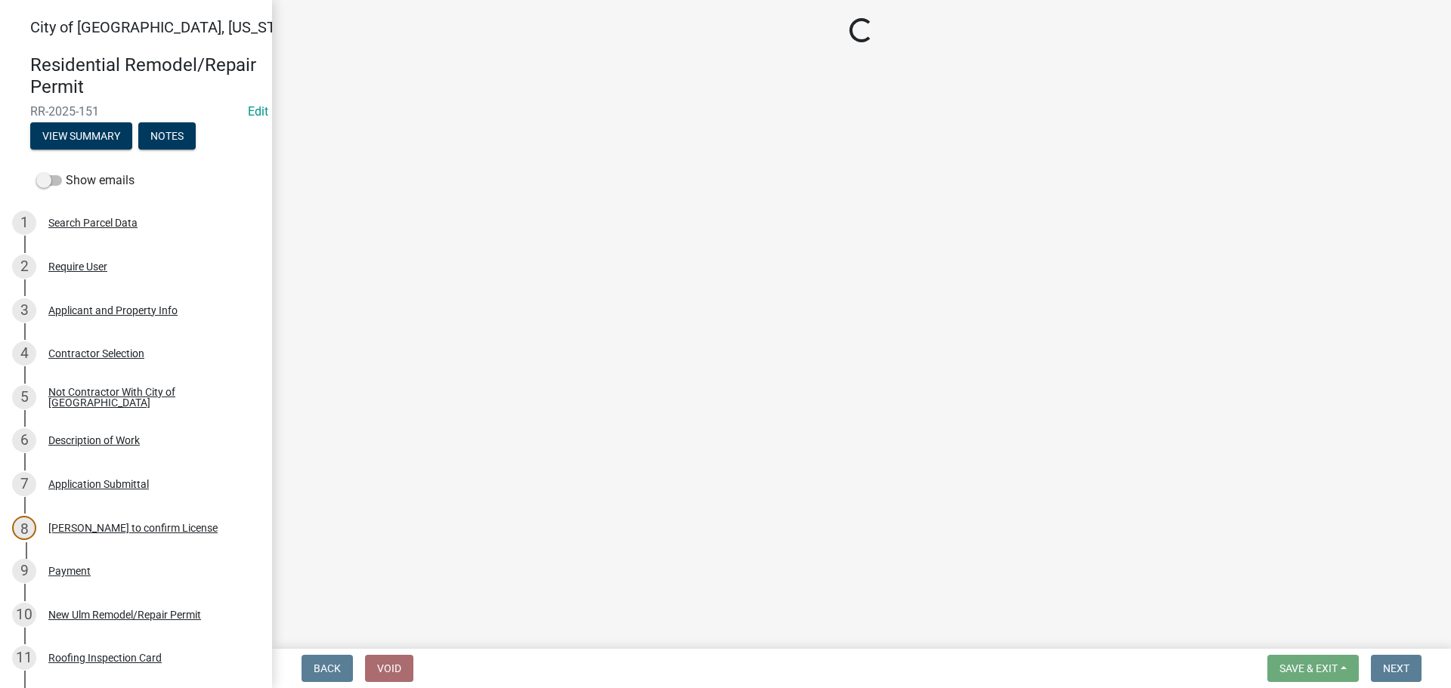
select select "805d55ac-e238-4e04-8f8e-acc067f36c3e"
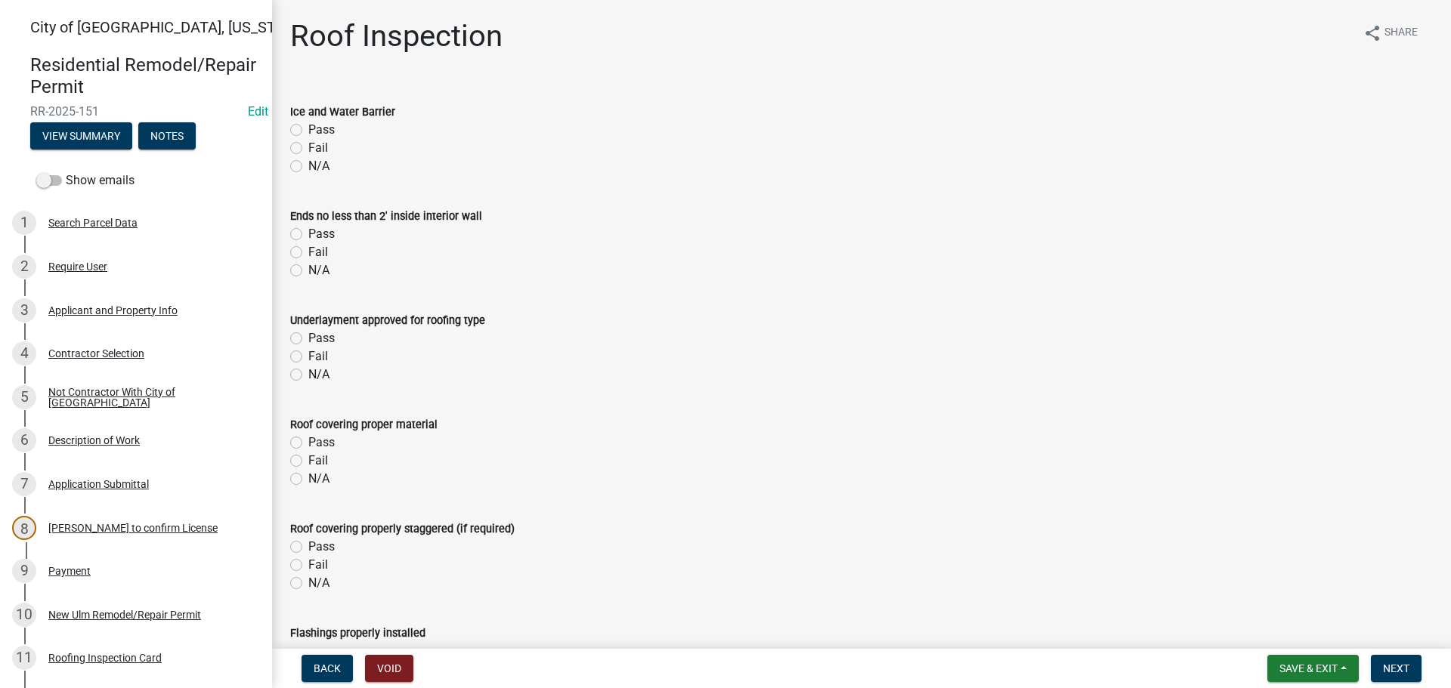
click at [308, 128] on label "Pass" at bounding box center [321, 130] width 26 height 18
click at [308, 128] on input "Pass" at bounding box center [313, 126] width 10 height 10
radio input "true"
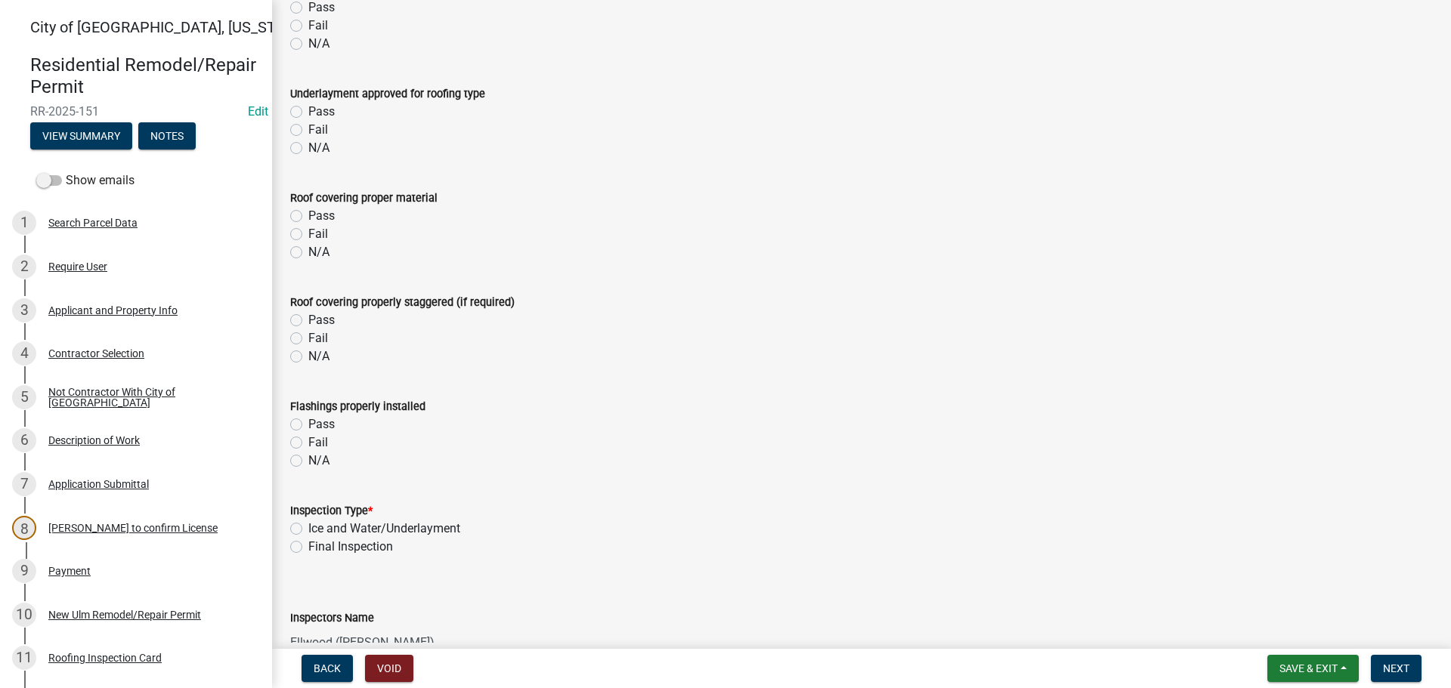
scroll to position [453, 0]
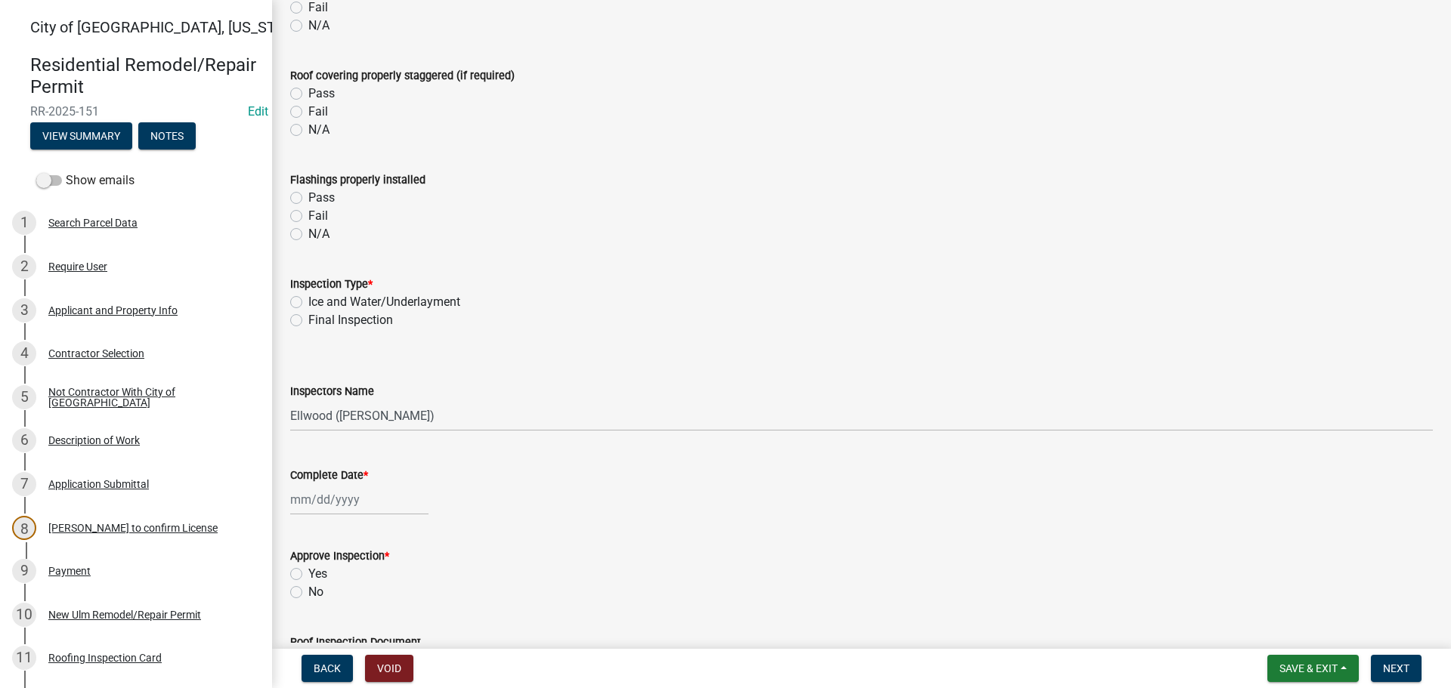
click at [308, 303] on label "Ice and Water/Underlayment" at bounding box center [384, 302] width 152 height 18
click at [308, 303] on input "Ice and Water/Underlayment" at bounding box center [313, 298] width 10 height 10
radio input "true"
click at [311, 422] on select "Select Item... Ellwood ([PERSON_NAME]) [EMAIL_ADDRESS][DOMAIN_NAME] ([PERSON_NA…" at bounding box center [861, 416] width 1143 height 31
select select "cd72df13-1819-4c17-818e-bd68a66556fb"
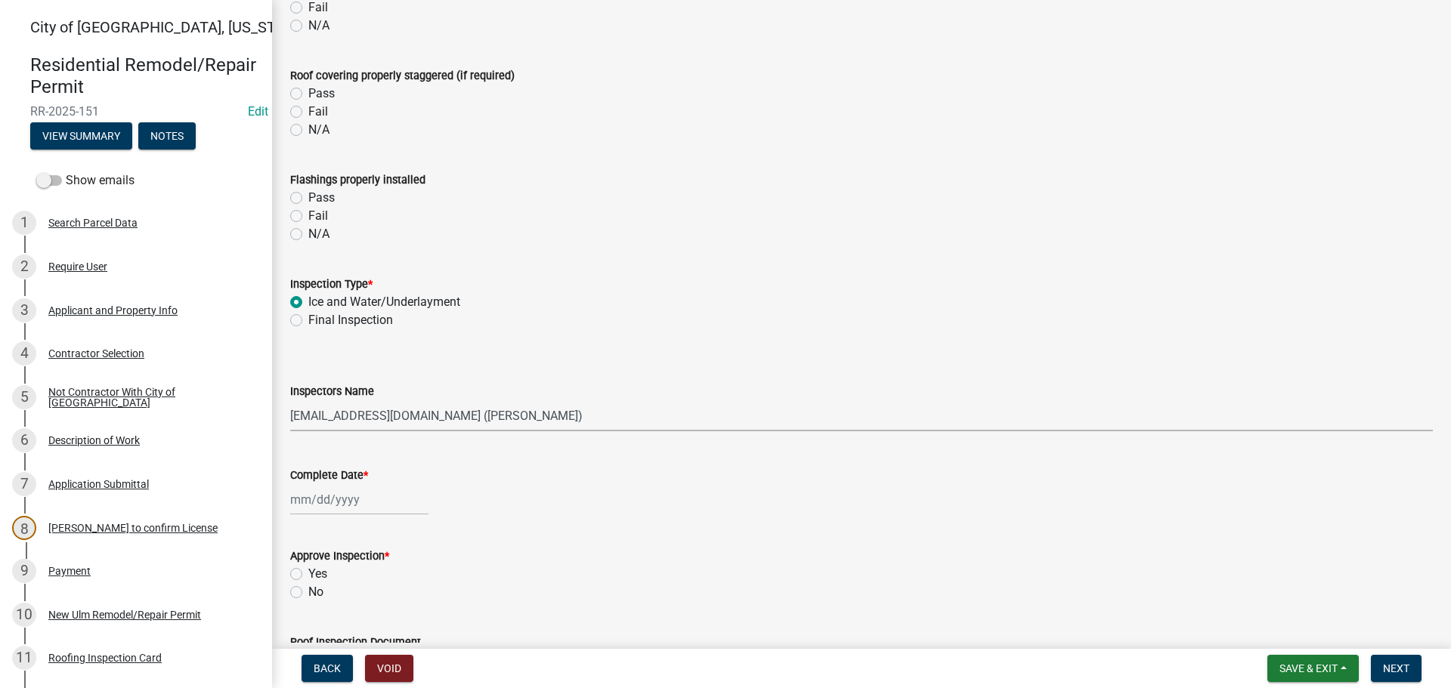
click at [290, 401] on select "Select Item... Ellwood ([PERSON_NAME]) [EMAIL_ADDRESS][DOMAIN_NAME] ([PERSON_NA…" at bounding box center [861, 416] width 1143 height 31
select select "8"
select select "2025"
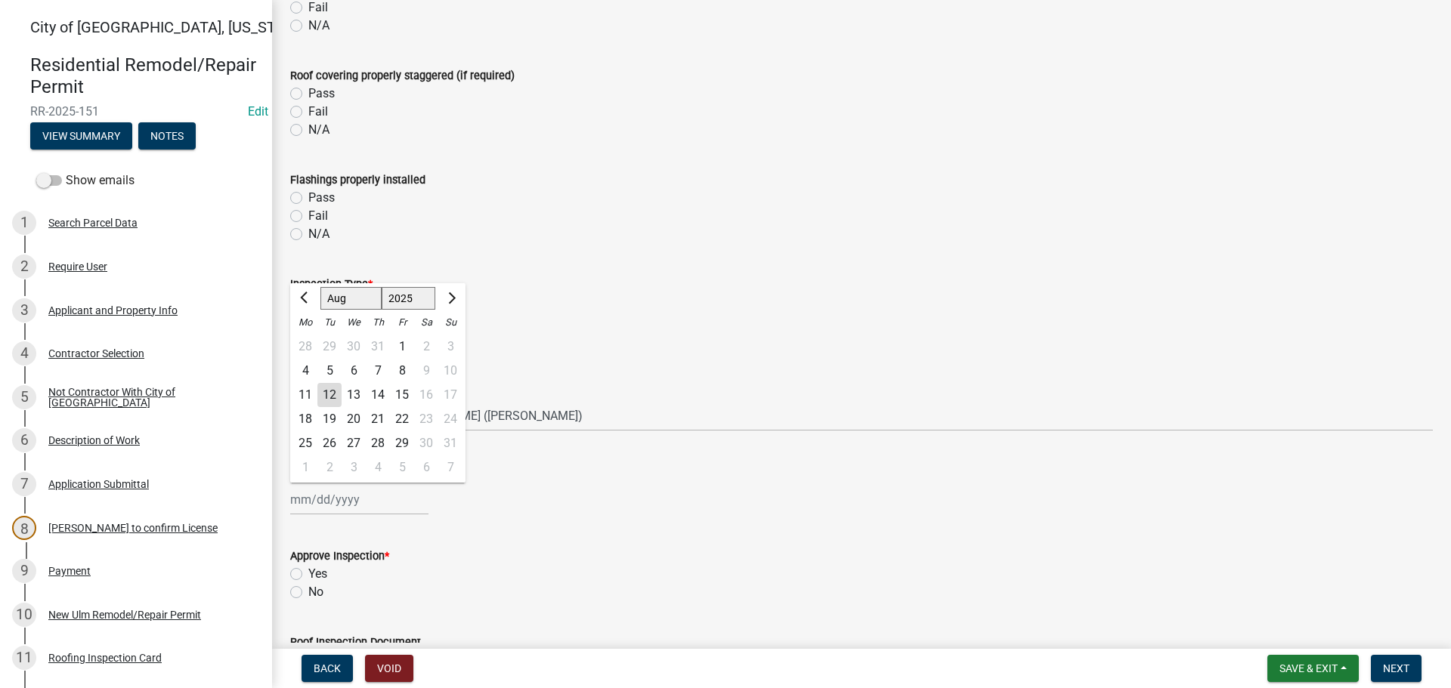
click at [311, 505] on div "[PERSON_NAME] Feb Mar Apr [PERSON_NAME][DATE] Oct Nov [DATE] 1526 1527 1528 152…" at bounding box center [359, 499] width 138 height 31
click at [329, 398] on div "12" at bounding box center [329, 395] width 24 height 24
type input "[DATE]"
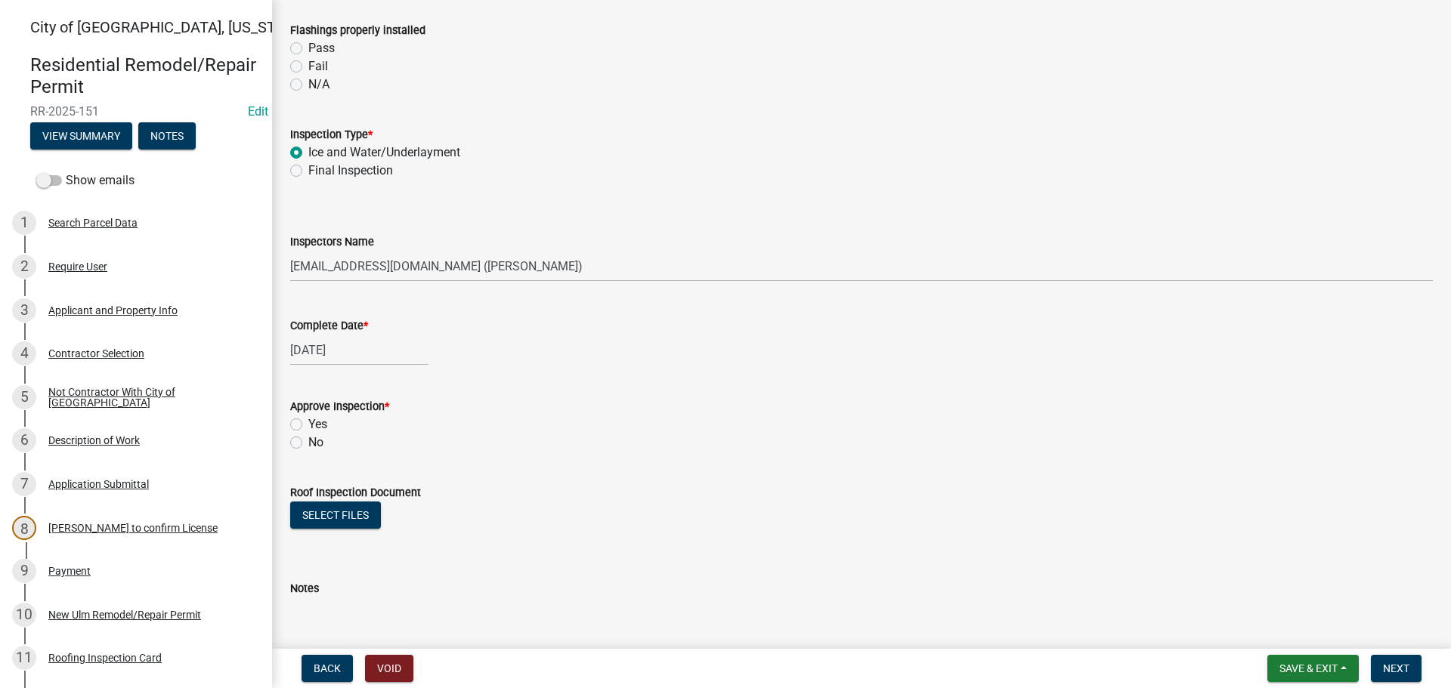
scroll to position [605, 0]
click at [308, 424] on label "Yes" at bounding box center [317, 423] width 19 height 18
click at [308, 424] on input "Yes" at bounding box center [313, 419] width 10 height 10
radio input "true"
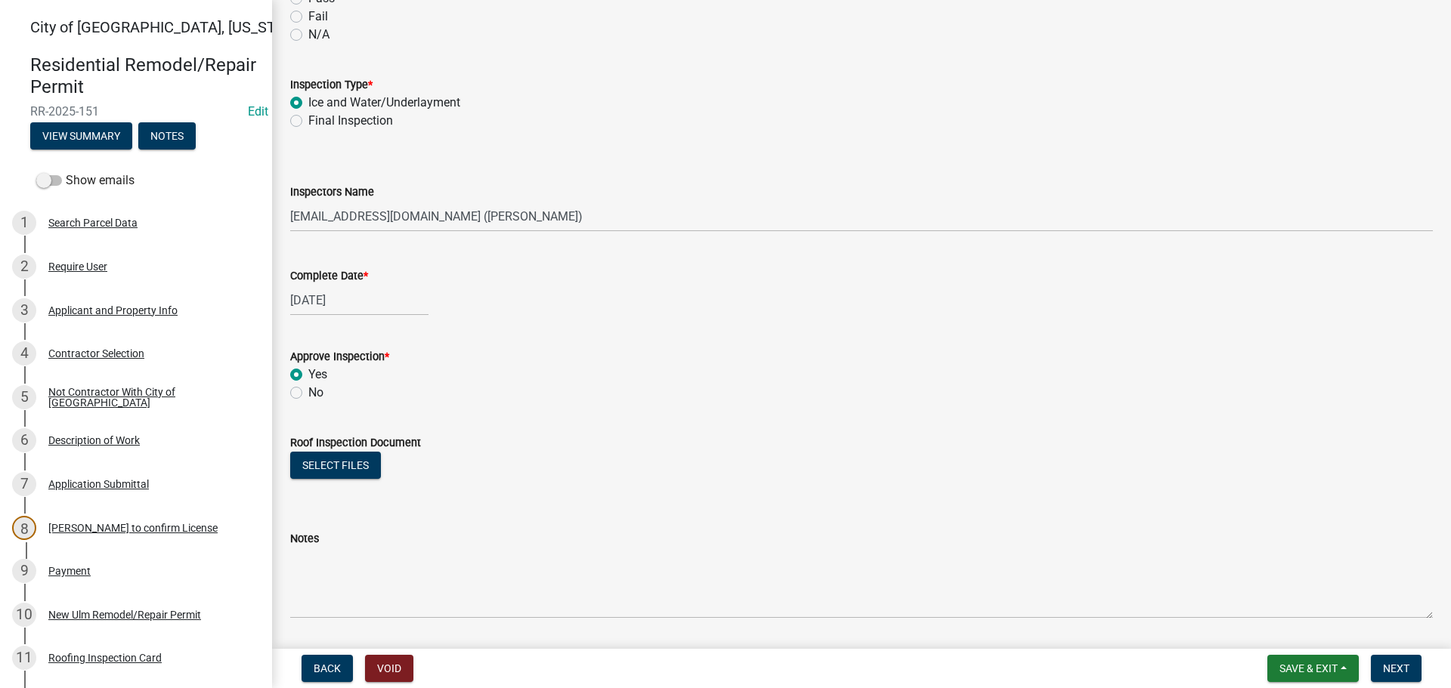
scroll to position [700, 0]
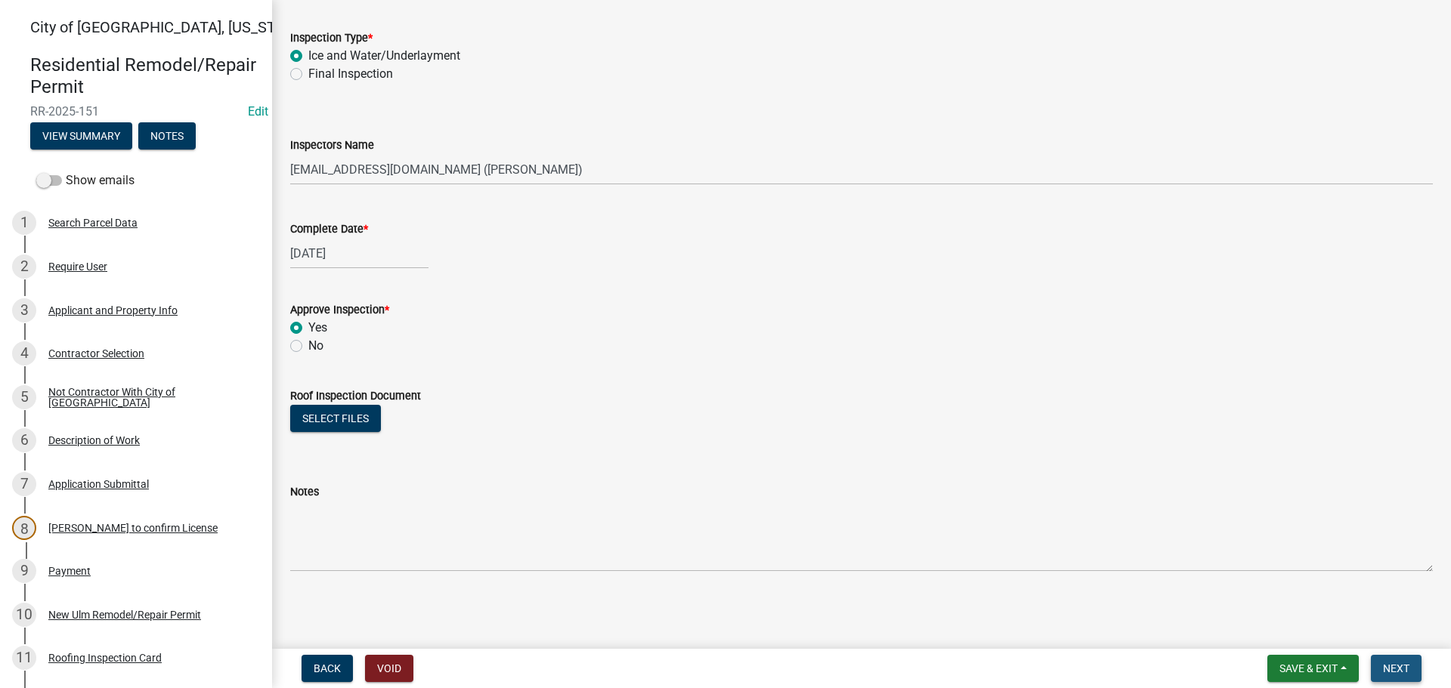
click at [1401, 671] on span "Next" at bounding box center [1396, 669] width 26 height 12
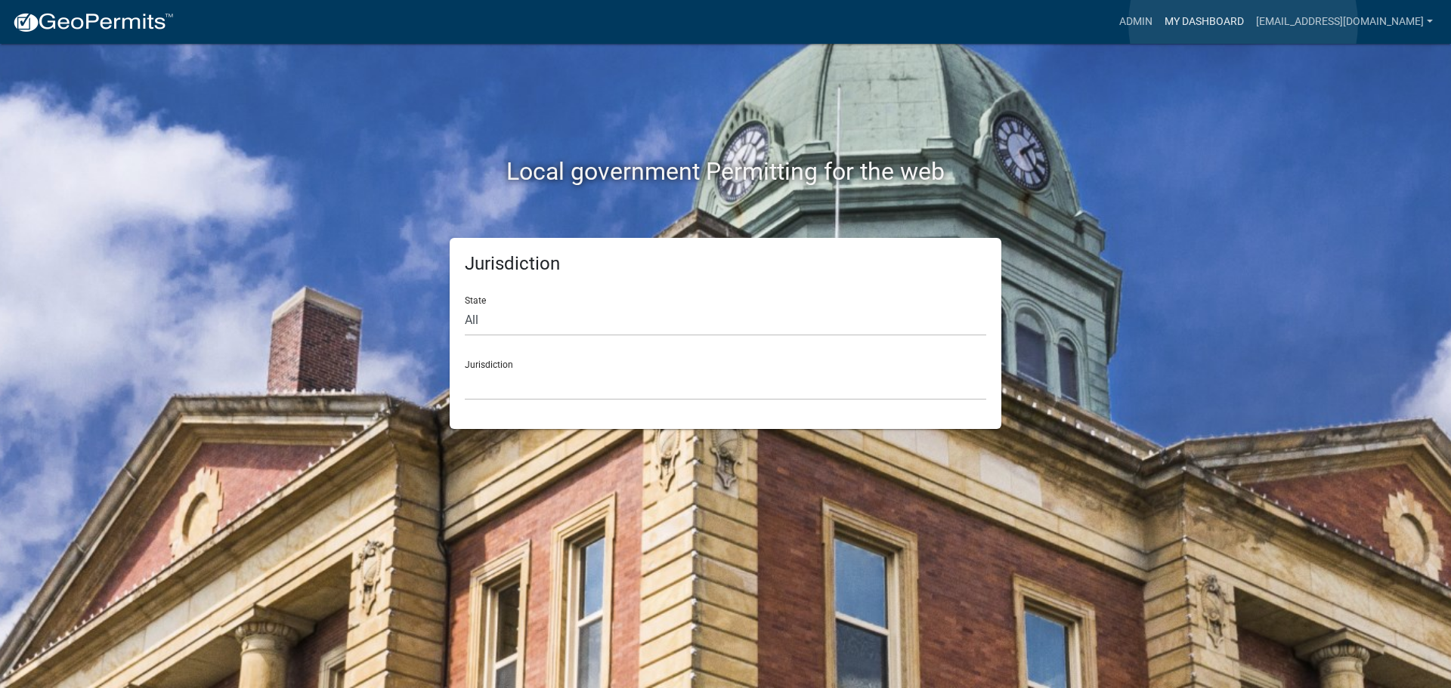
click at [1243, 23] on link "My Dashboard" at bounding box center [1204, 22] width 91 height 29
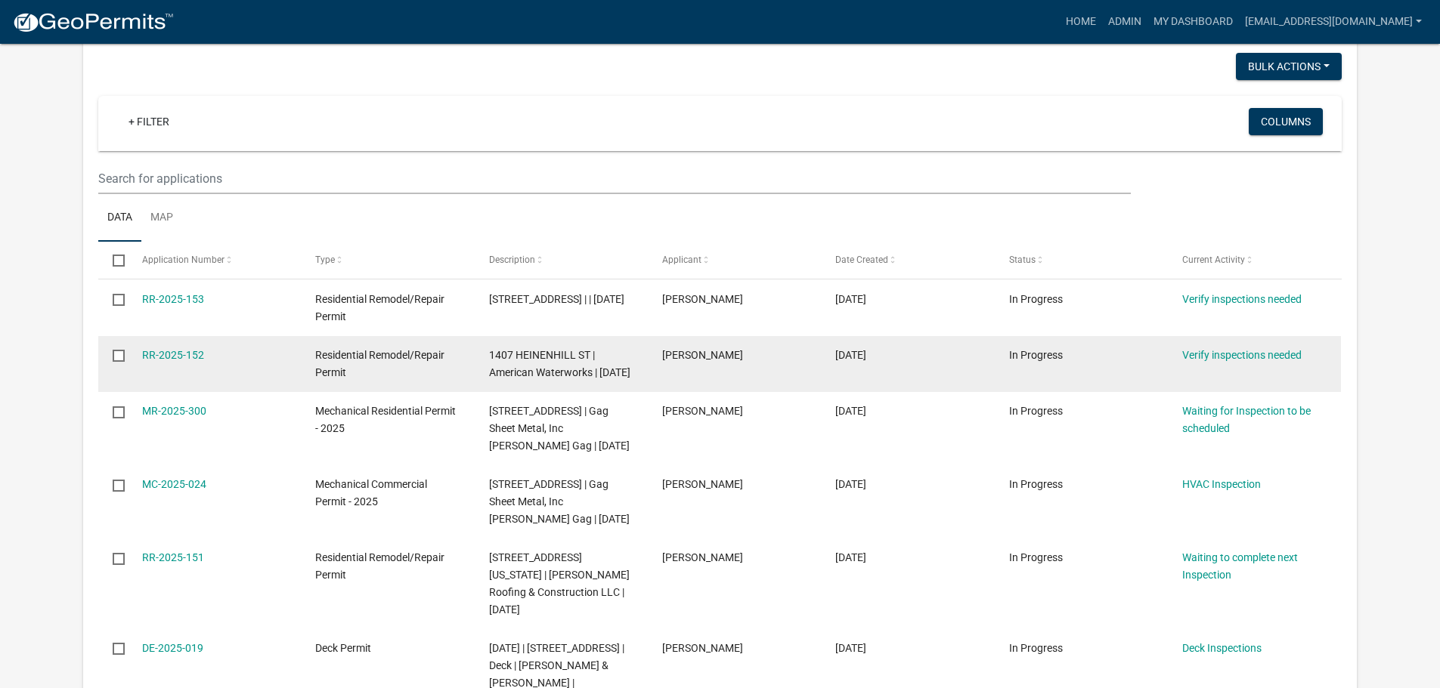
scroll to position [151, 0]
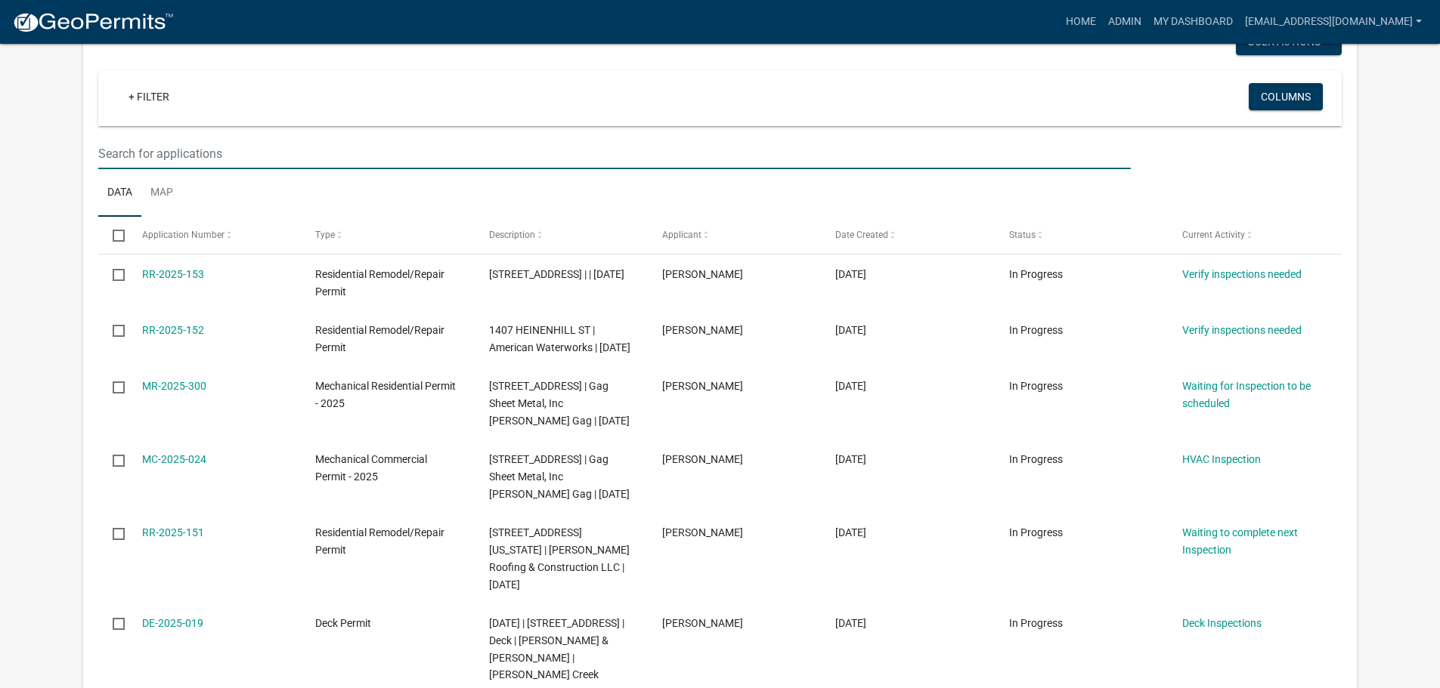
click at [164, 152] on input "text" at bounding box center [614, 153] width 1032 height 31
type input "1437"
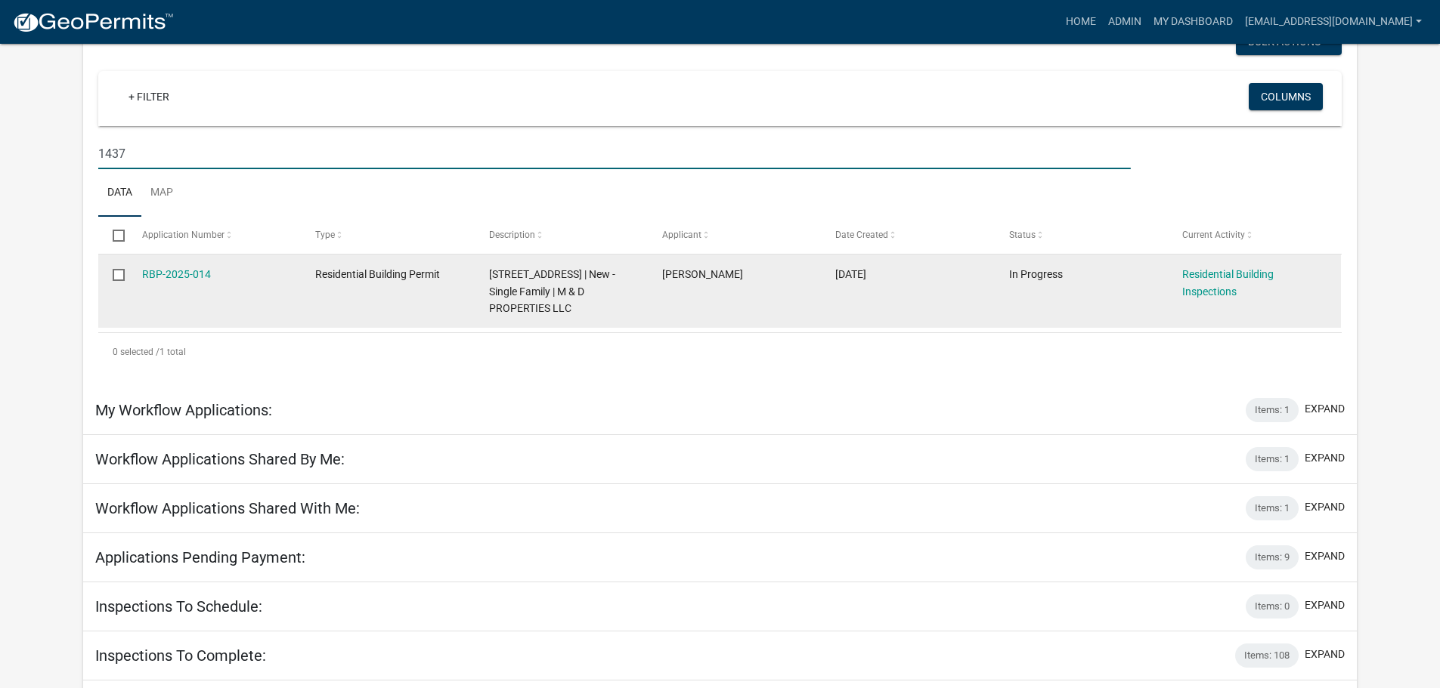
click at [181, 283] on div "RBP-2025-014" at bounding box center [214, 274] width 144 height 17
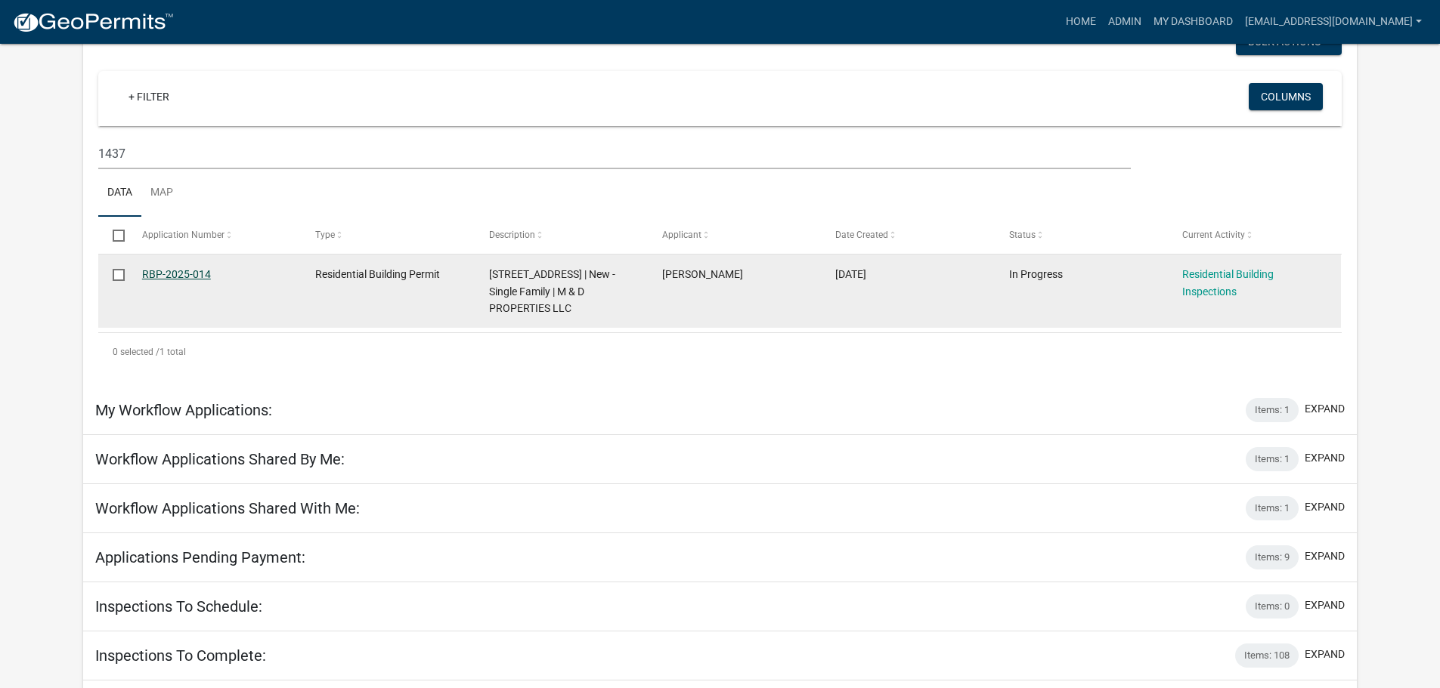
click at [180, 277] on link "RBP-2025-014" at bounding box center [176, 274] width 69 height 12
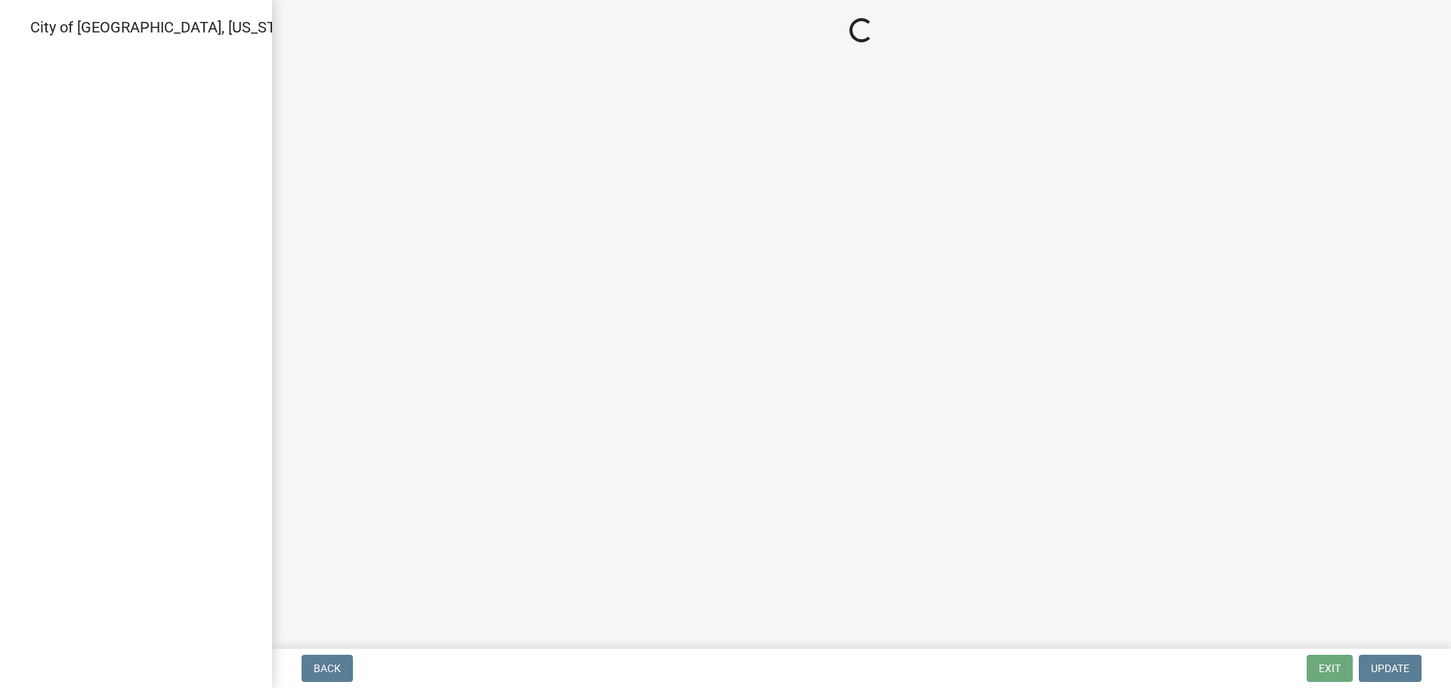
select select "805d55ac-e238-4e04-8f8e-acc067f36c3e"
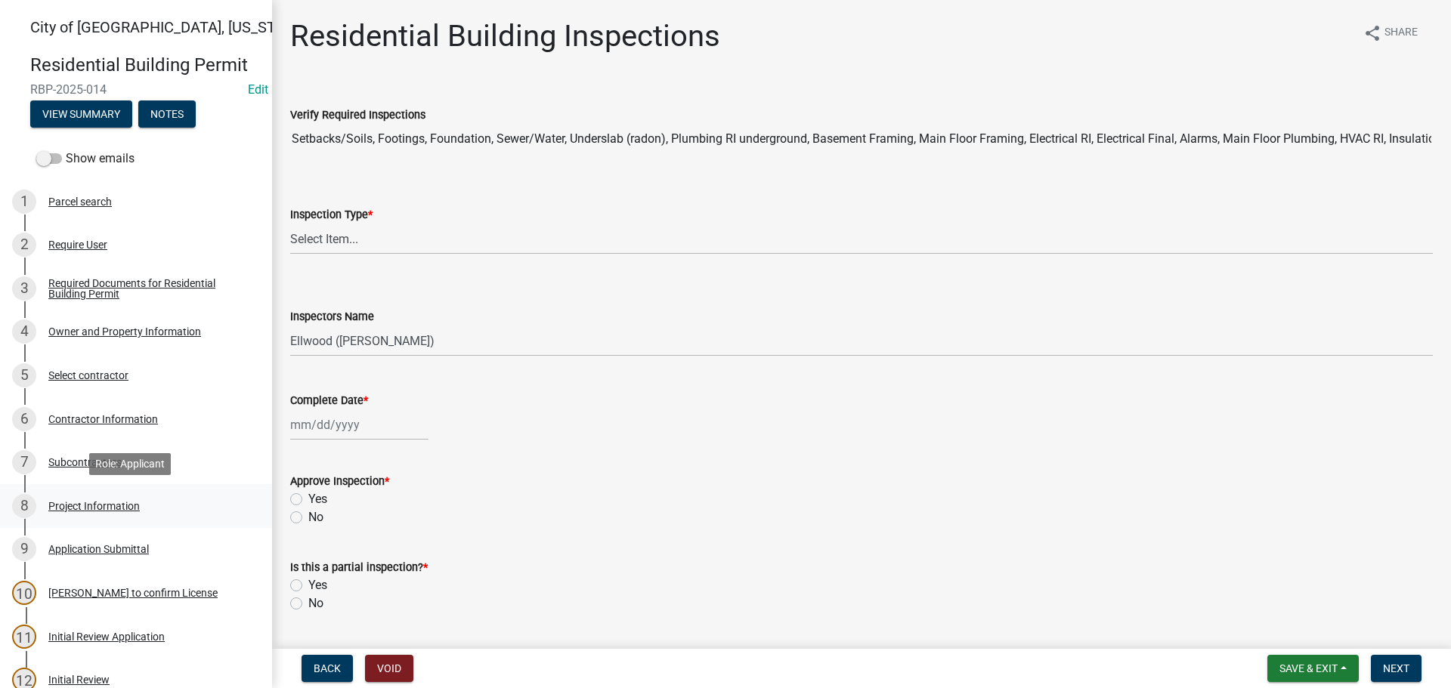
click at [94, 507] on div "Project Information" at bounding box center [93, 506] width 91 height 11
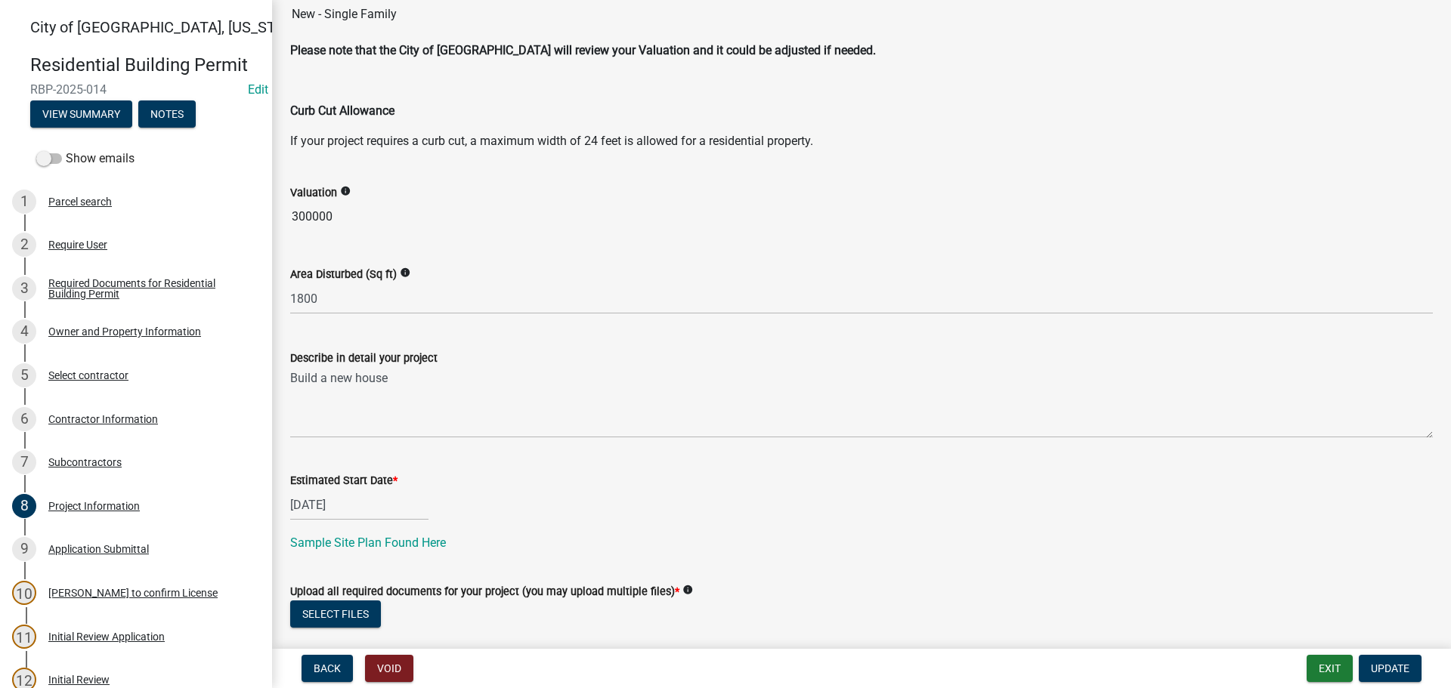
scroll to position [378, 0]
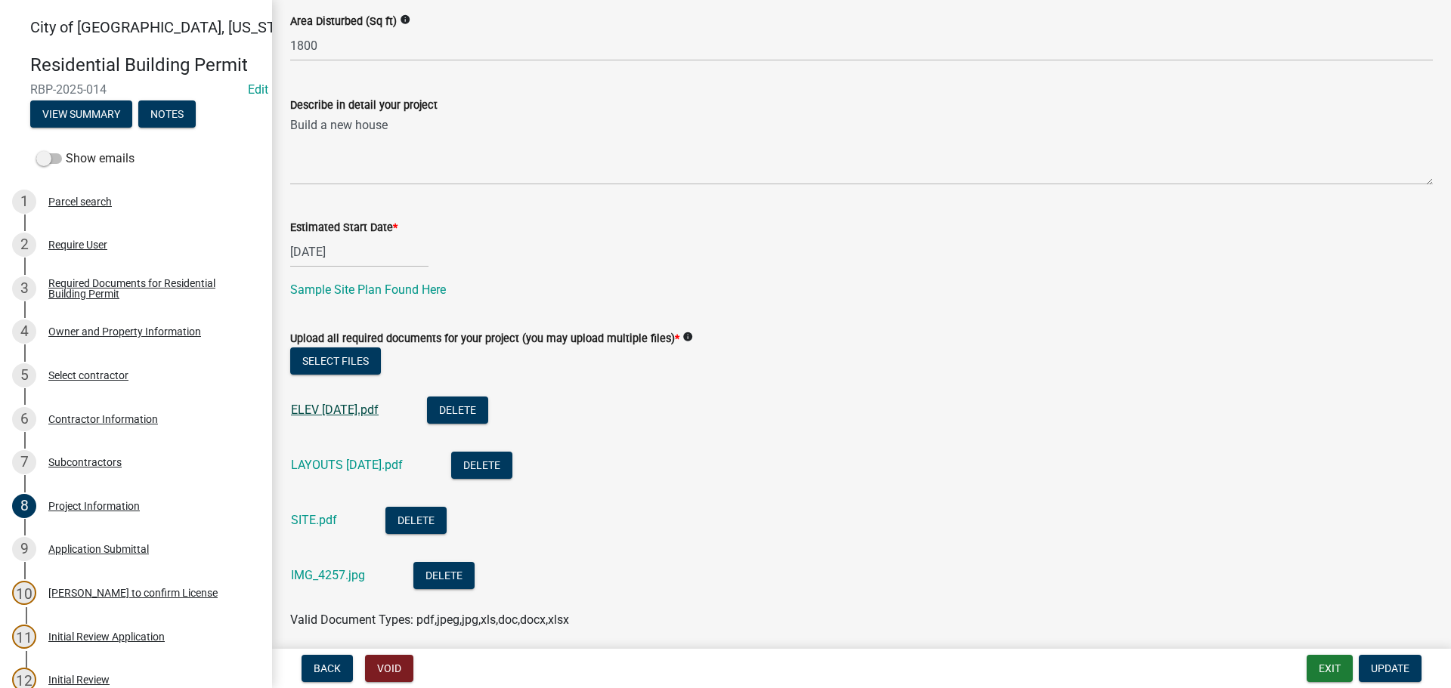
click at [329, 411] on link "ELEV 1.23.25.pdf" at bounding box center [335, 410] width 88 height 14
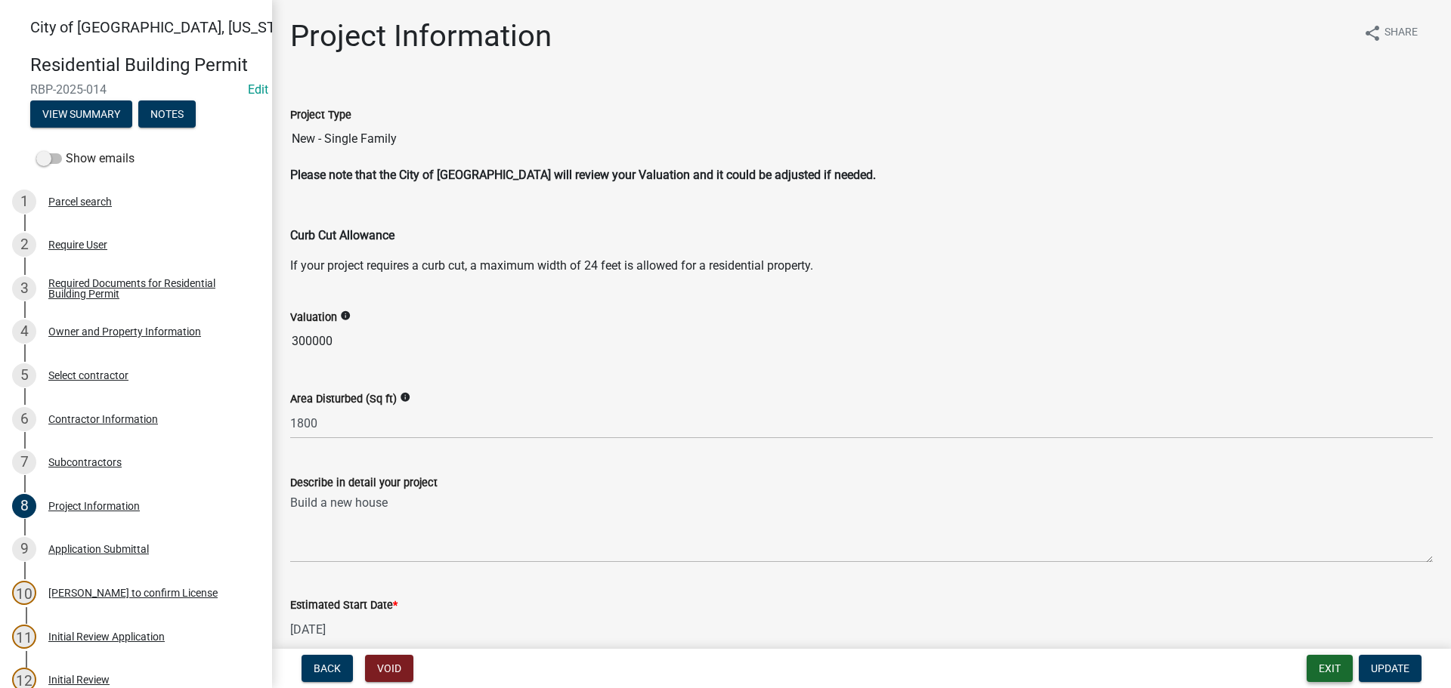
click at [1341, 672] on button "Exit" at bounding box center [1330, 668] width 46 height 27
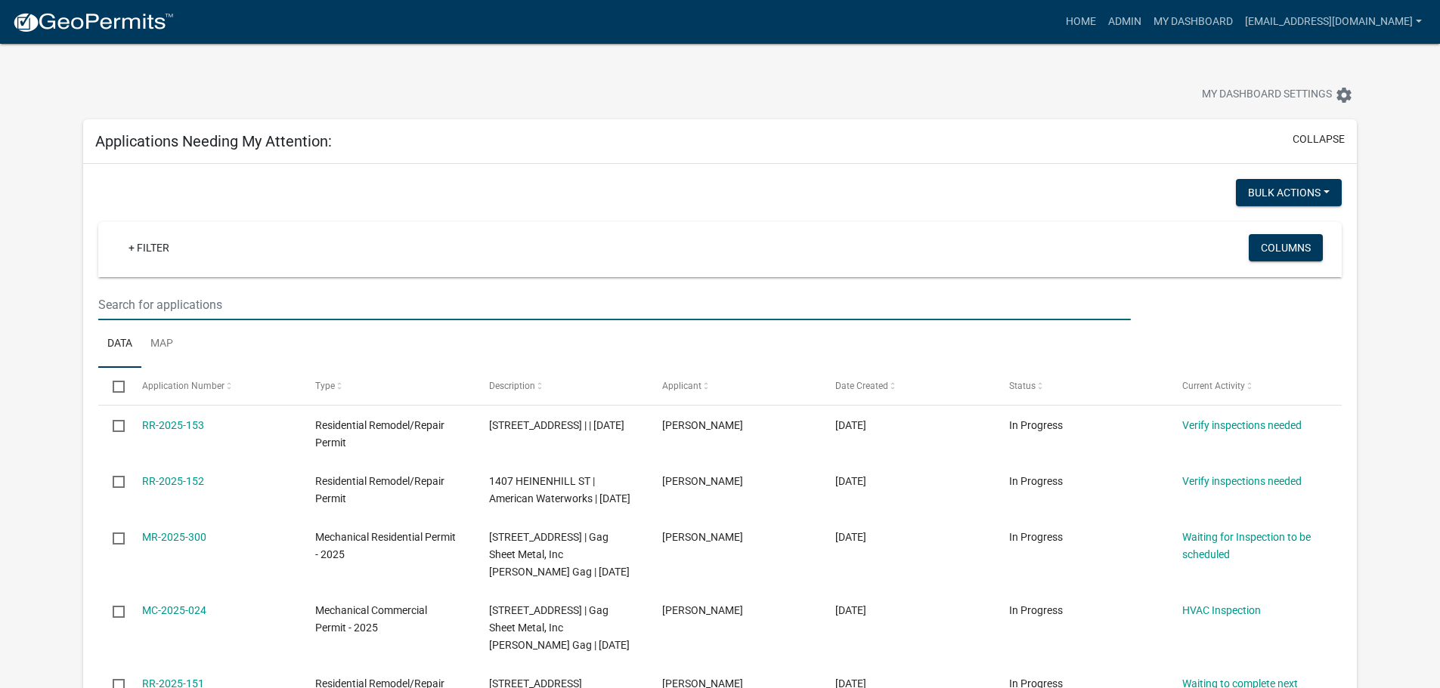
click at [188, 303] on input "text" at bounding box center [614, 304] width 1032 height 31
type input "1447"
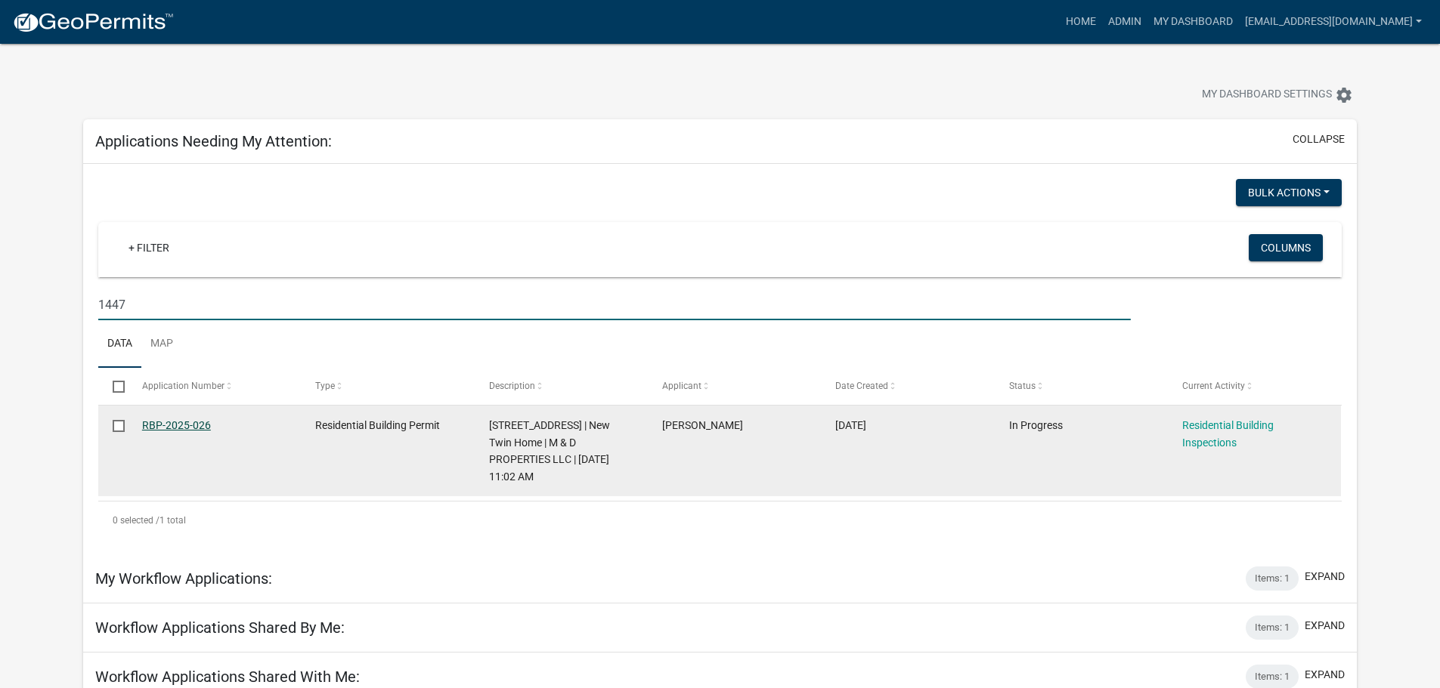
click at [169, 423] on link "RBP-2025-026" at bounding box center [176, 425] width 69 height 12
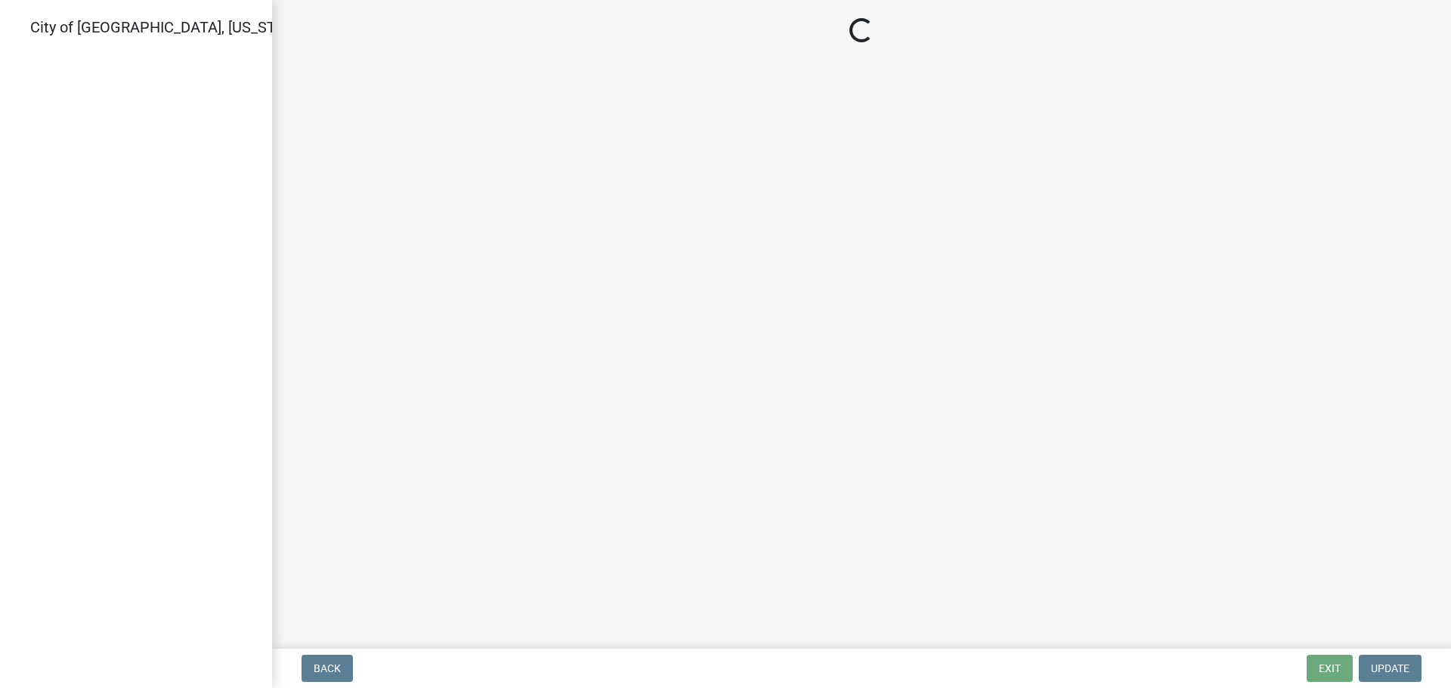
select select "805d55ac-e238-4e04-8f8e-acc067f36c3e"
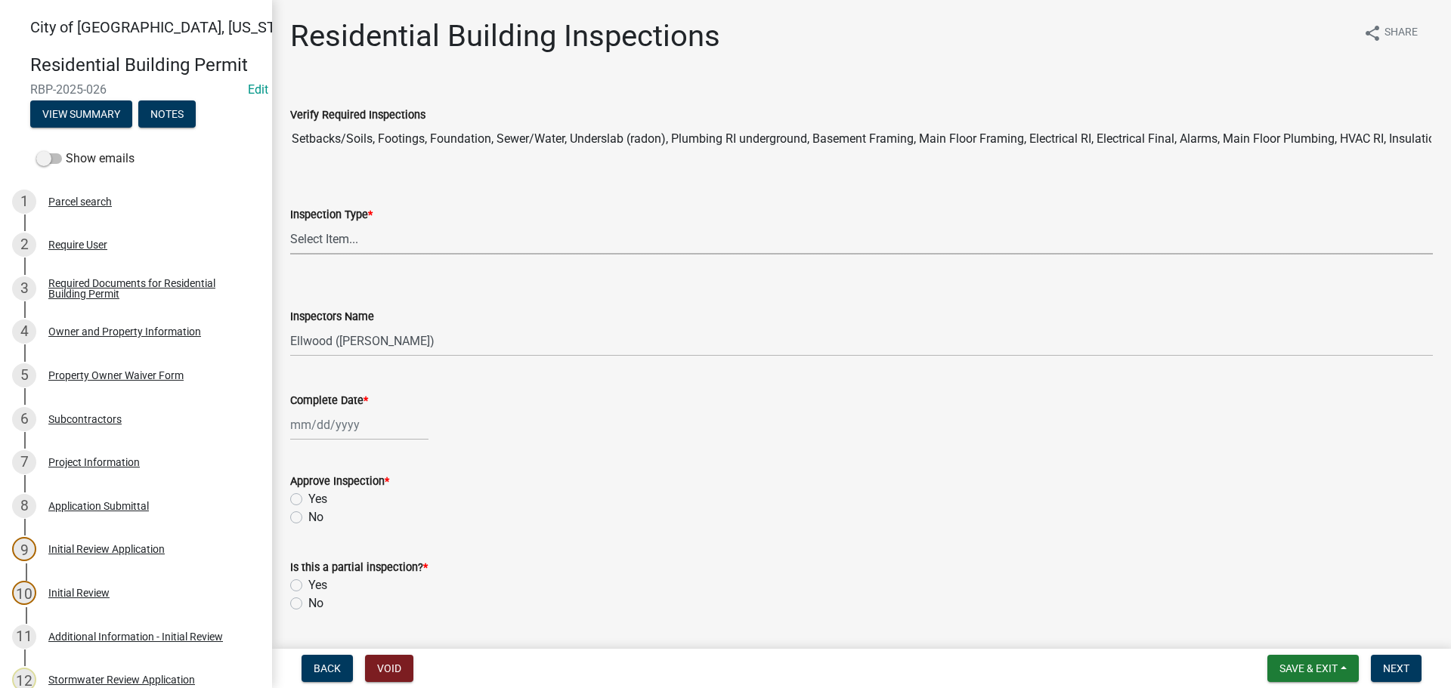
click at [361, 240] on select "Select Item... None All Inspections Required Energy Code Certificate Setback/So…" at bounding box center [861, 239] width 1143 height 31
click at [290, 224] on select "Select Item... None All Inspections Required Energy Code Certificate Setback/So…" at bounding box center [861, 239] width 1143 height 31
select select "e8c86019-77c2-4c82-a77c-46f053f09c1c"
click at [314, 348] on select "Select Item... Ellwood ([PERSON_NAME]) [EMAIL_ADDRESS][DOMAIN_NAME] ([PERSON_NA…" at bounding box center [861, 341] width 1143 height 31
select select "cd72df13-1819-4c17-818e-bd68a66556fb"
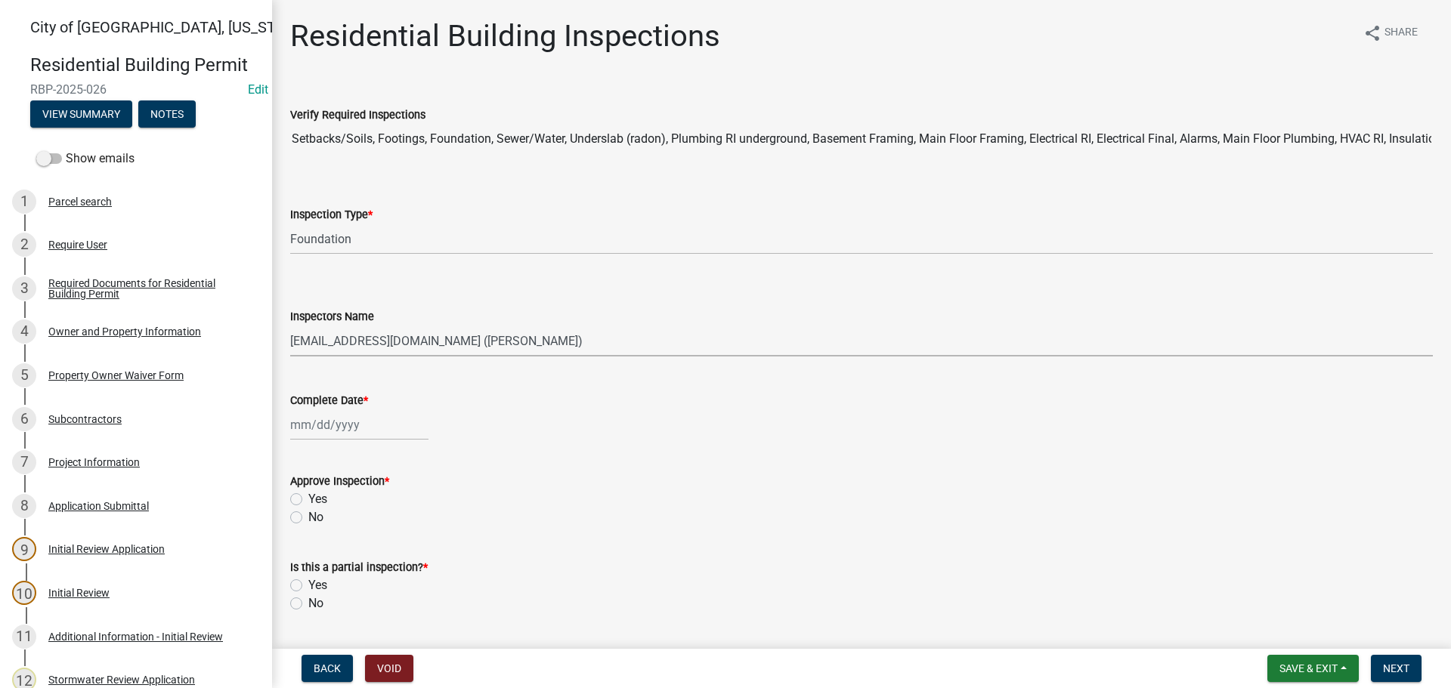
click at [290, 326] on select "Select Item... Ellwood ([PERSON_NAME]) [EMAIL_ADDRESS][DOMAIN_NAME] ([PERSON_NA…" at bounding box center [861, 341] width 1143 height 31
select select "8"
select select "2025"
click at [320, 428] on div "[PERSON_NAME] Feb Mar Apr [PERSON_NAME][DATE] Oct Nov [DATE] 1526 1527 1528 152…" at bounding box center [359, 425] width 138 height 31
click at [326, 557] on div "12" at bounding box center [329, 554] width 24 height 24
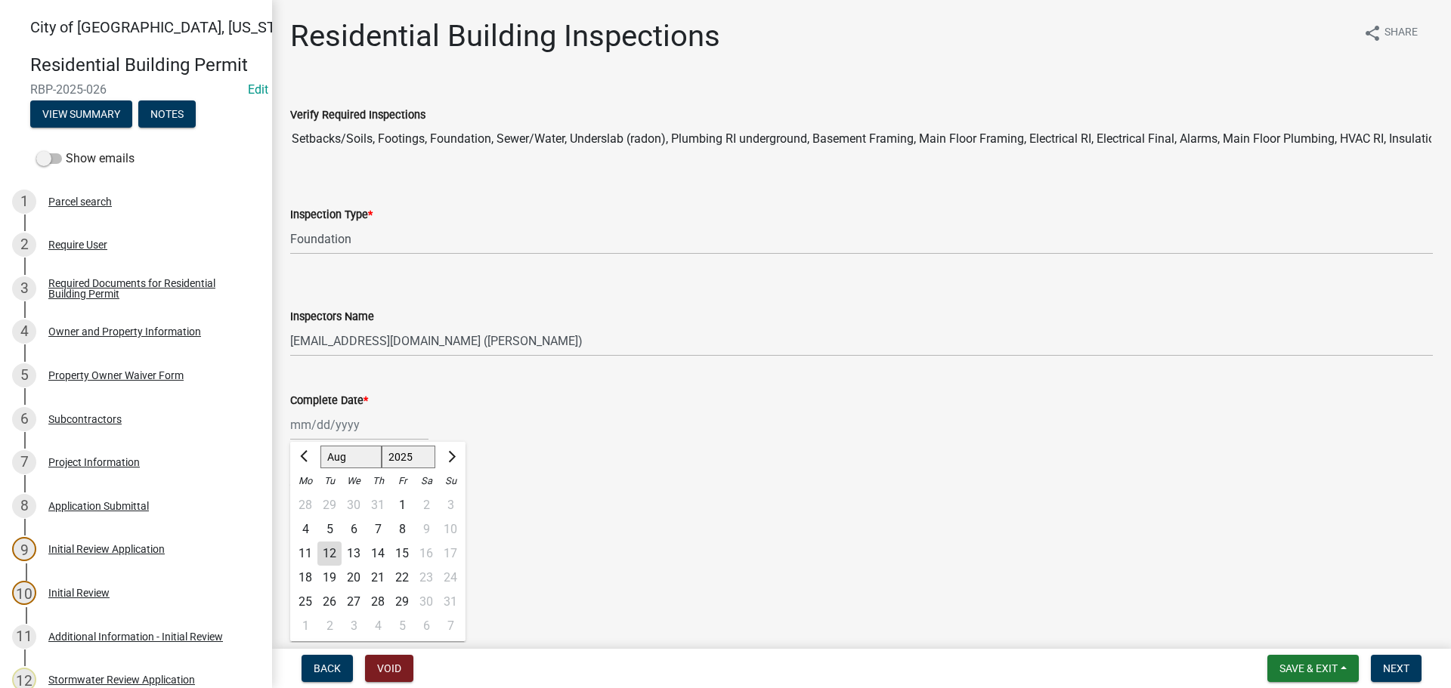
type input "[DATE]"
click at [308, 494] on label "Yes" at bounding box center [317, 499] width 19 height 18
click at [308, 494] on input "Yes" at bounding box center [313, 495] width 10 height 10
radio input "true"
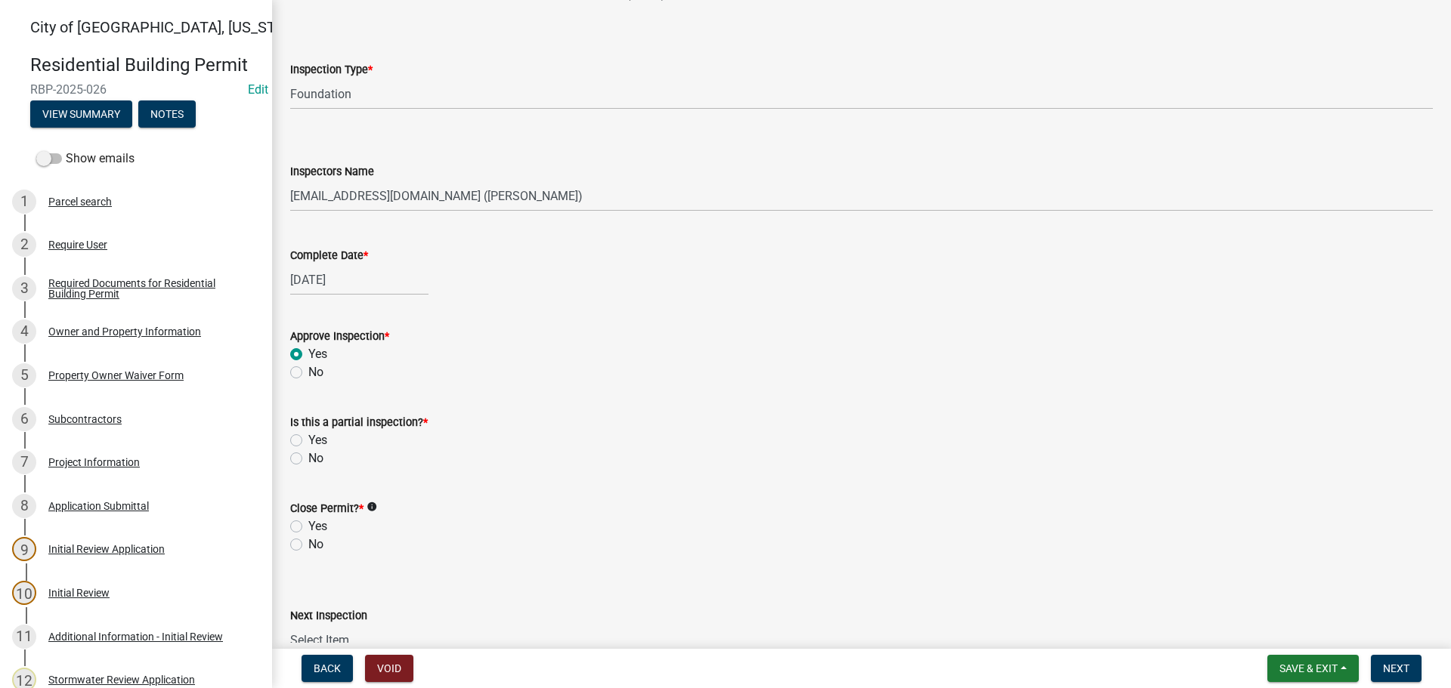
scroll to position [151, 0]
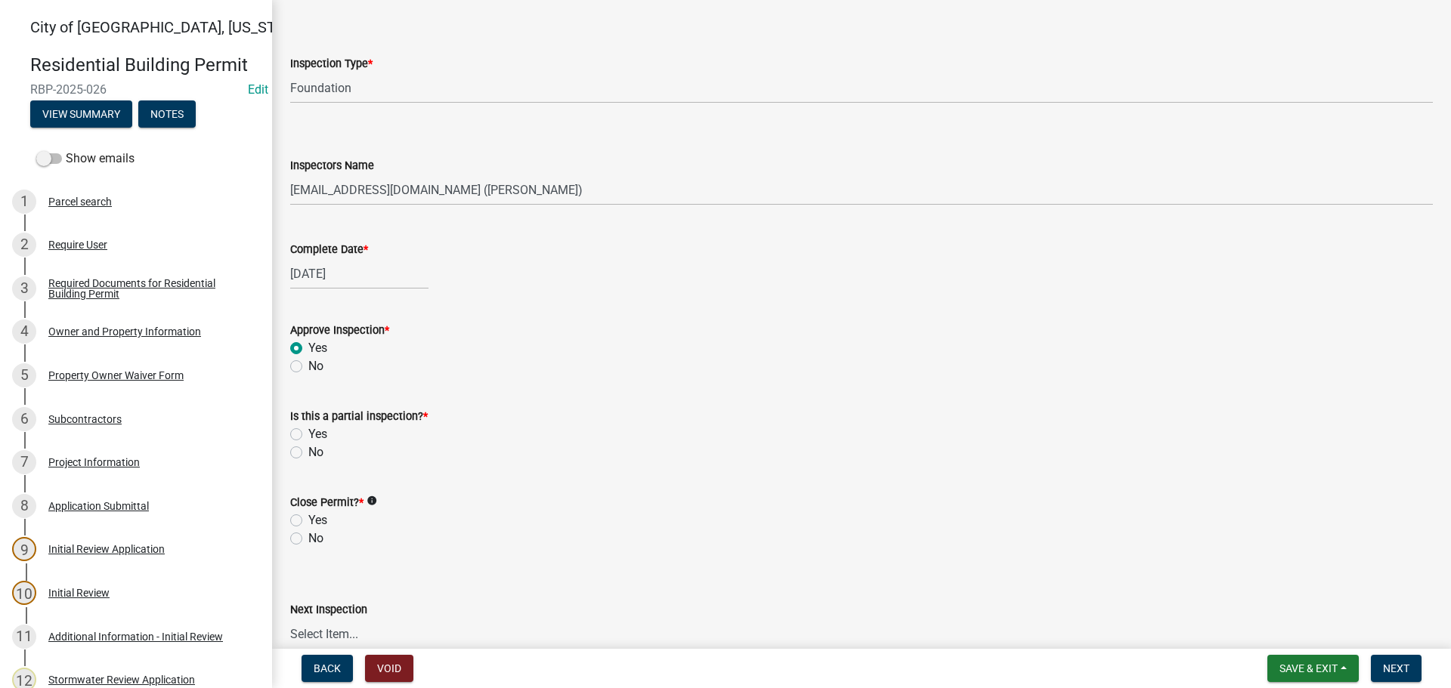
click at [308, 437] on label "Yes" at bounding box center [317, 434] width 19 height 18
click at [308, 435] on input "Yes" at bounding box center [313, 430] width 10 height 10
radio input "true"
click at [308, 540] on label "No" at bounding box center [315, 539] width 15 height 18
click at [308, 540] on input "No" at bounding box center [313, 535] width 10 height 10
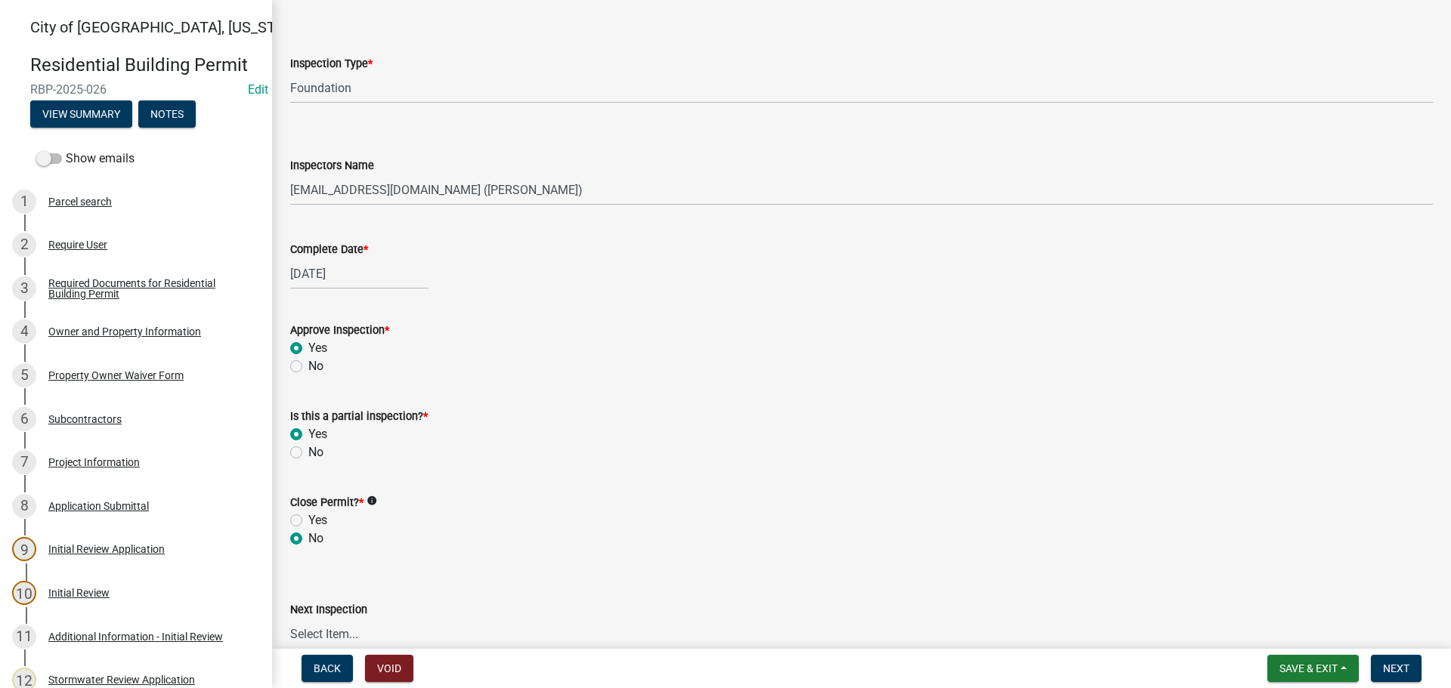
radio input "true"
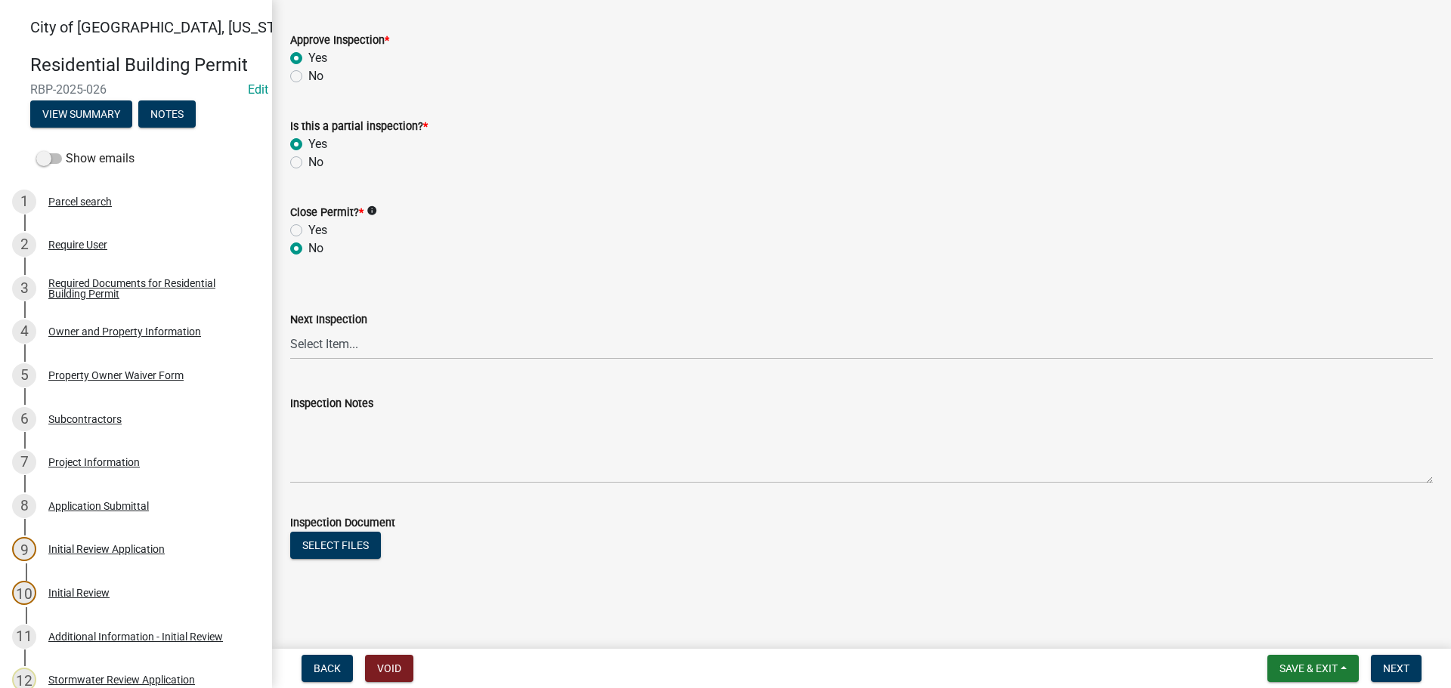
scroll to position [446, 0]
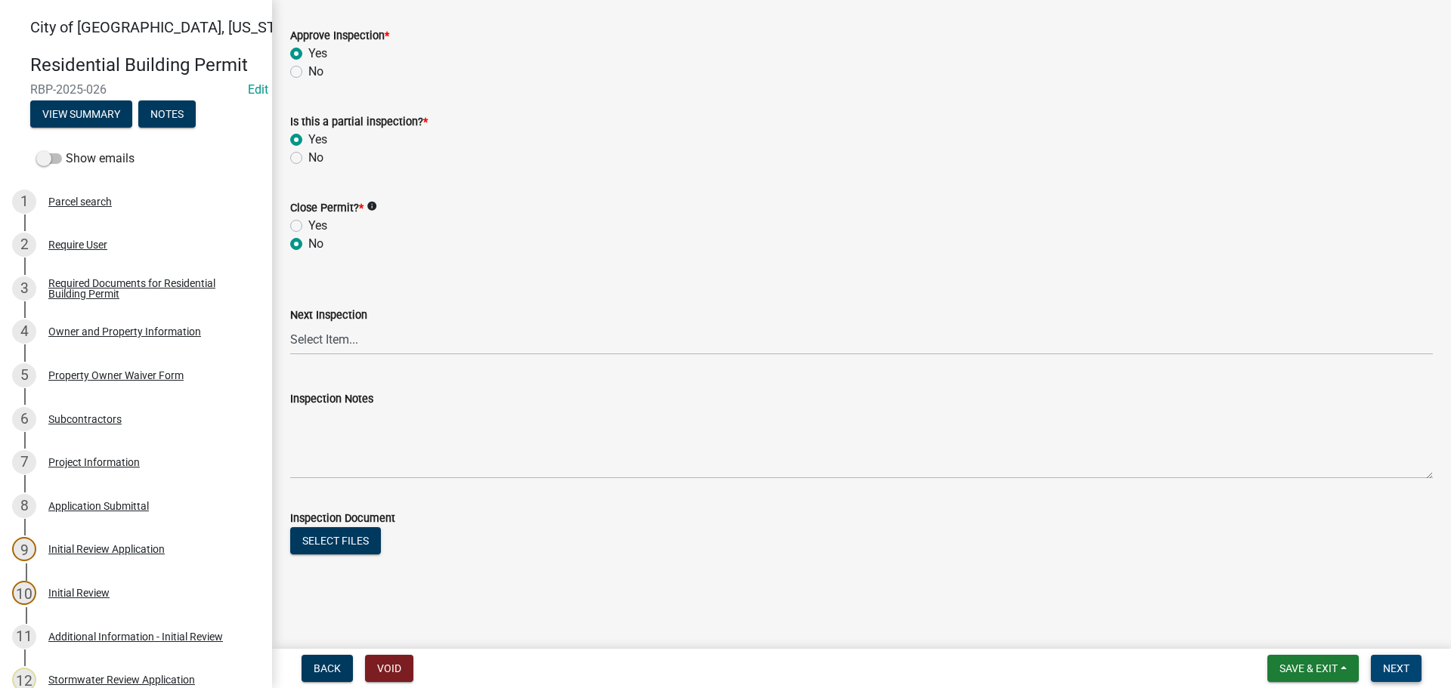
click at [1404, 671] on span "Next" at bounding box center [1396, 669] width 26 height 12
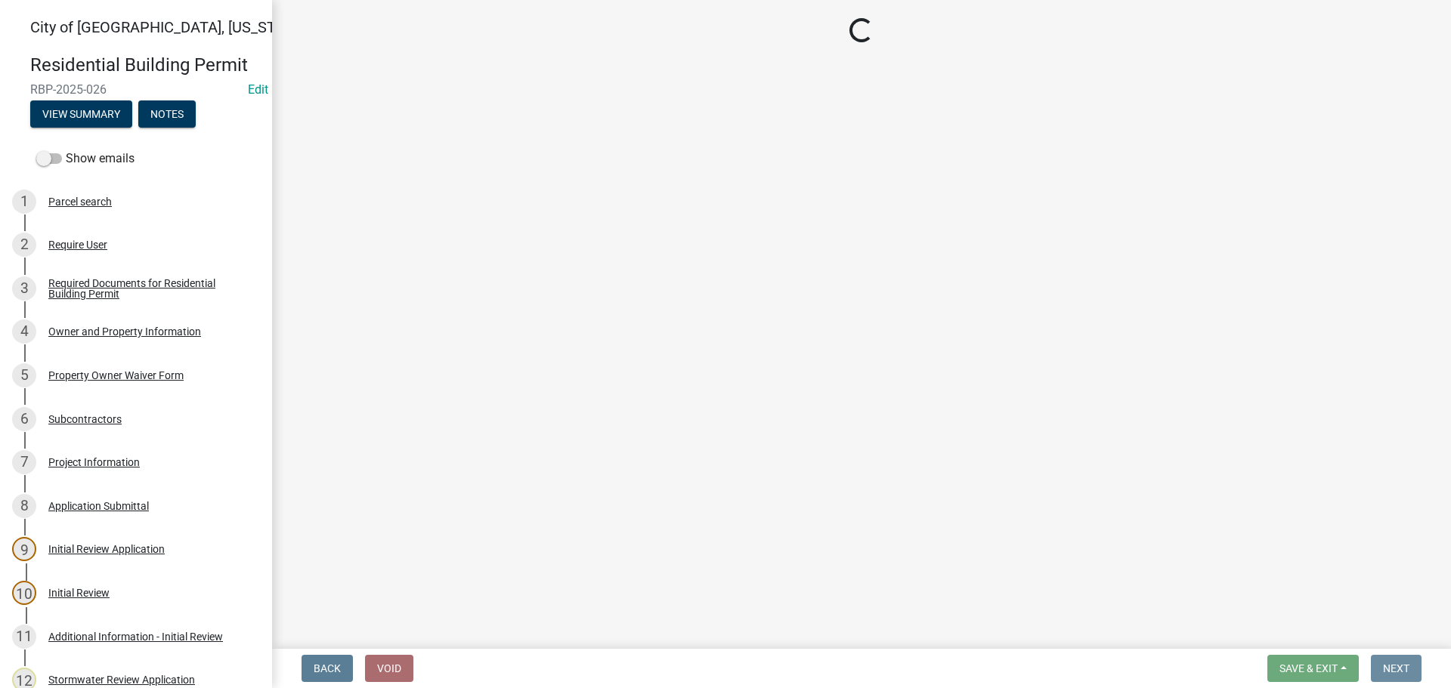
scroll to position [0, 0]
select select "805d55ac-e238-4e04-8f8e-acc067f36c3e"
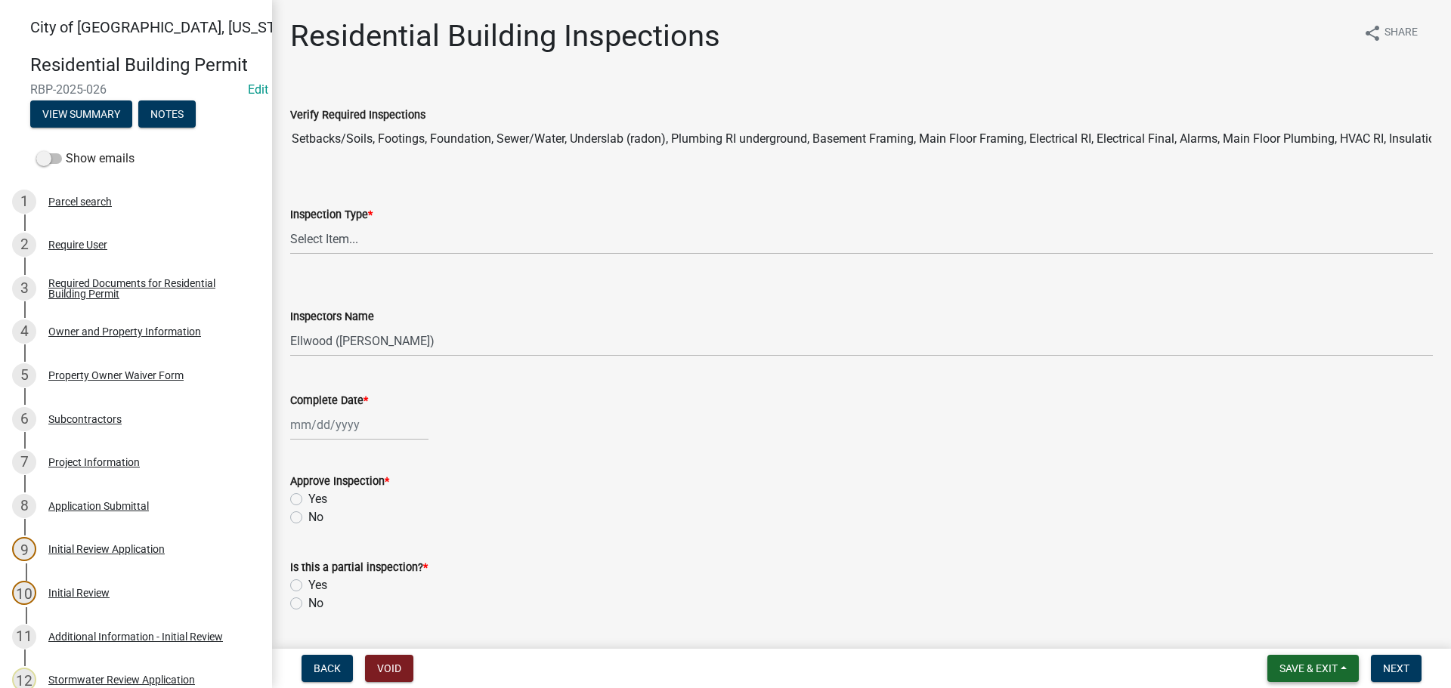
click at [1284, 682] on button "Save & Exit" at bounding box center [1312, 668] width 91 height 27
click at [1285, 632] on button "Save & Exit" at bounding box center [1298, 629] width 121 height 36
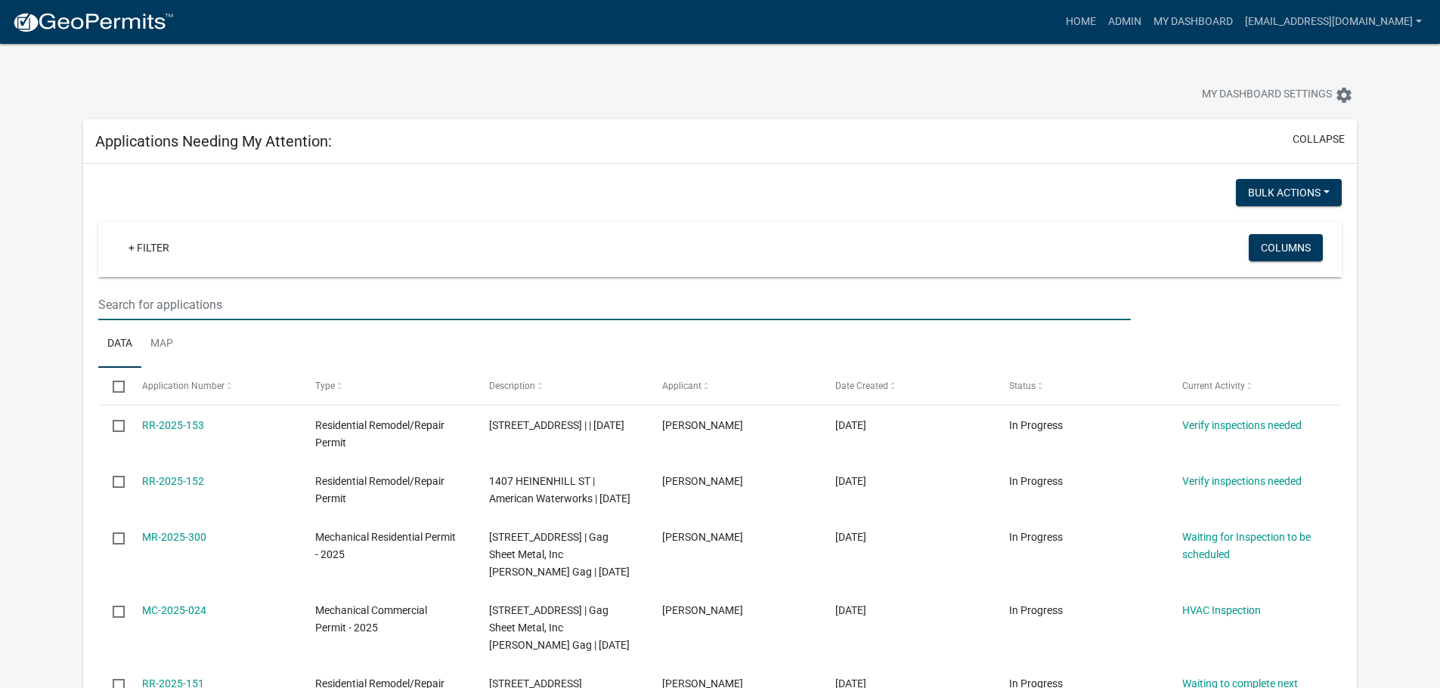
click at [136, 299] on input "text" at bounding box center [614, 304] width 1032 height 31
type input "1443"
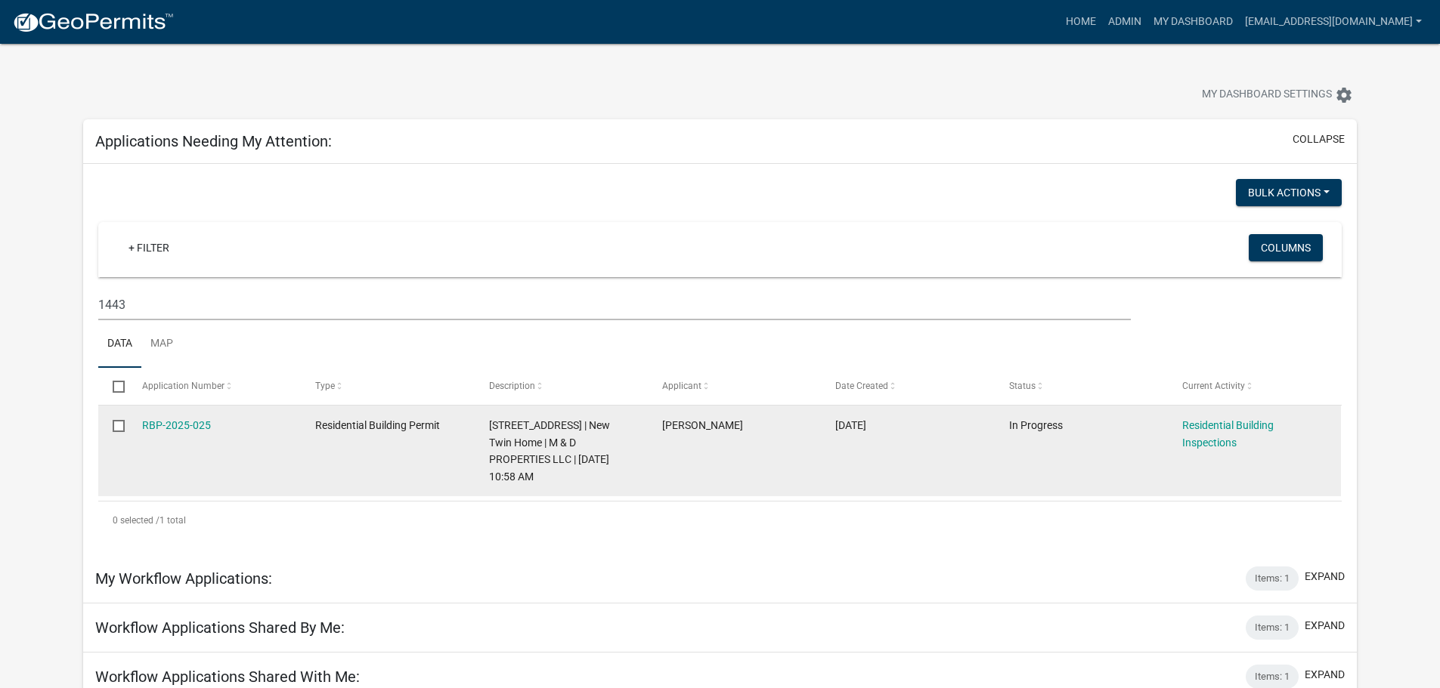
click at [153, 417] on div "RBP-2025-025" at bounding box center [214, 425] width 144 height 17
click at [154, 417] on div "RBP-2025-025" at bounding box center [214, 425] width 144 height 17
click at [184, 423] on link "RBP-2025-025" at bounding box center [176, 425] width 69 height 12
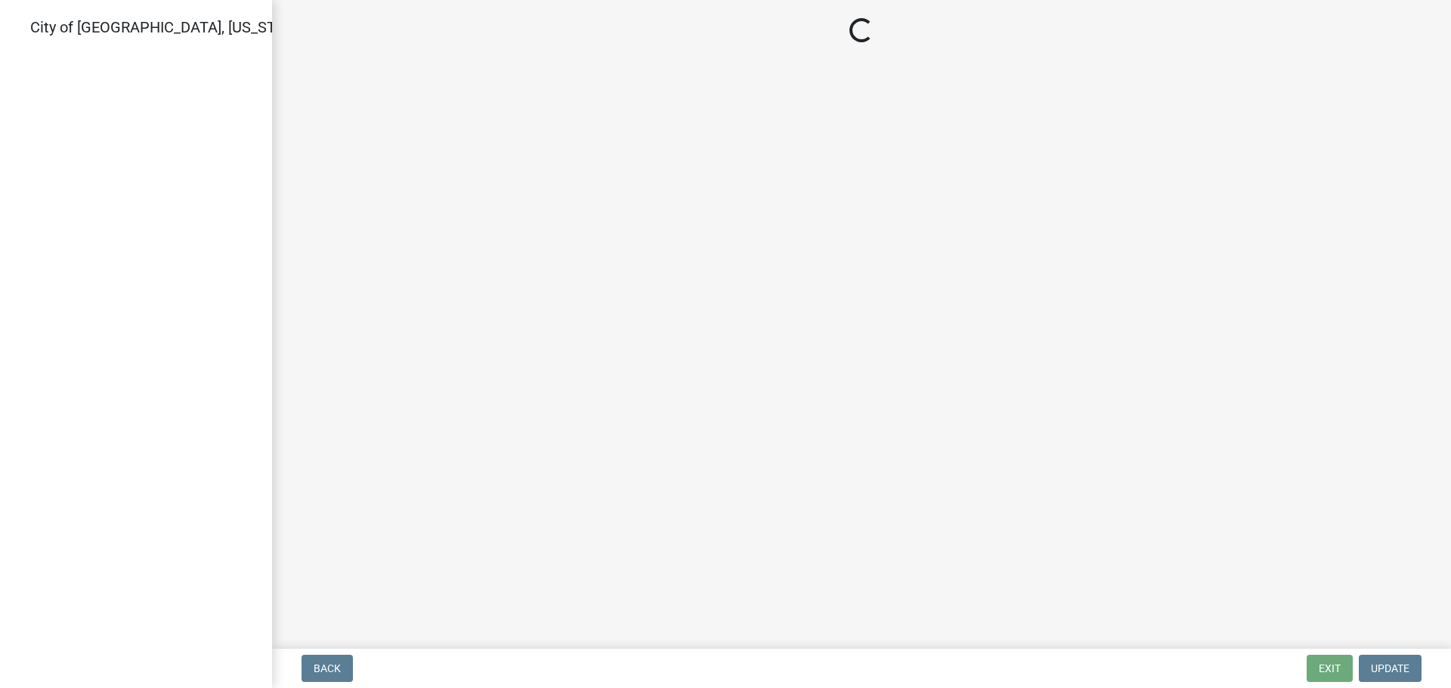
select select "805d55ac-e238-4e04-8f8e-acc067f36c3e"
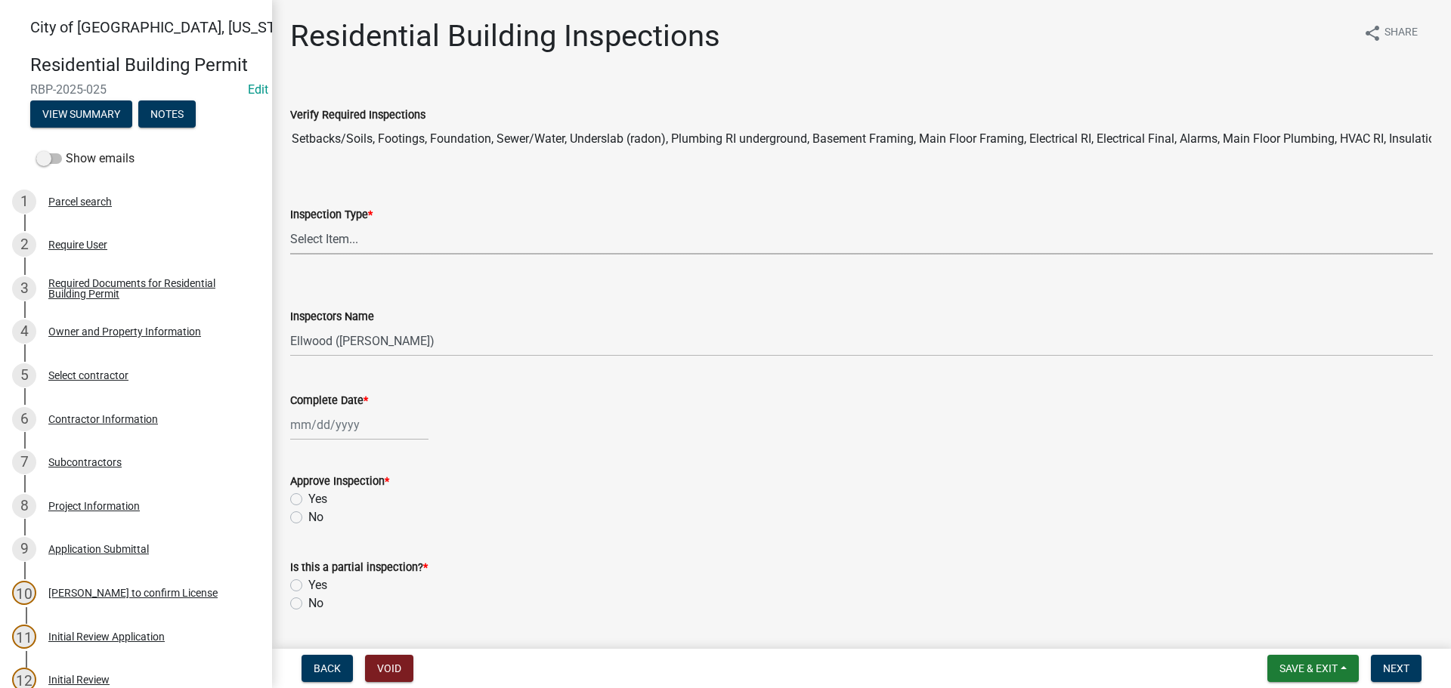
click at [342, 234] on select "Select Item... None All Inspections Required Energy Code Certificate Setback/So…" at bounding box center [861, 239] width 1143 height 31
click at [290, 224] on select "Select Item... None All Inspections Required Energy Code Certificate Setback/So…" at bounding box center [861, 239] width 1143 height 31
select select "e8c86019-77c2-4c82-a77c-46f053f09c1c"
click at [328, 348] on select "Select Item... Ellwood ([PERSON_NAME]) [EMAIL_ADDRESS][DOMAIN_NAME] ([PERSON_NA…" at bounding box center [861, 341] width 1143 height 31
select select "cd72df13-1819-4c17-818e-bd68a66556fb"
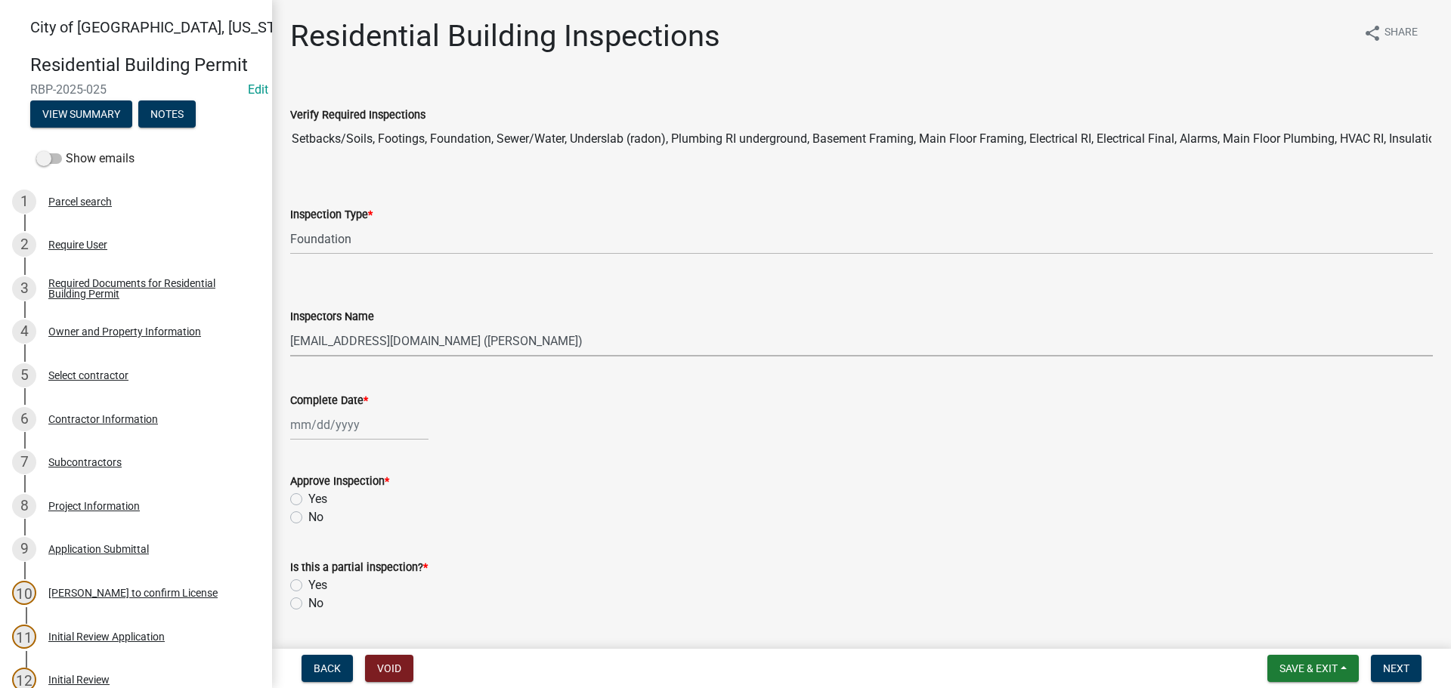
click at [290, 326] on select "Select Item... Ellwood ([PERSON_NAME]) [EMAIL_ADDRESS][DOMAIN_NAME] ([PERSON_NA…" at bounding box center [861, 341] width 1143 height 31
select select "8"
select select "2025"
click at [326, 421] on div "[PERSON_NAME] Feb Mar Apr [PERSON_NAME][DATE] Oct Nov [DATE] 1526 1527 1528 152…" at bounding box center [359, 425] width 138 height 31
click at [314, 550] on div "11" at bounding box center [305, 554] width 24 height 24
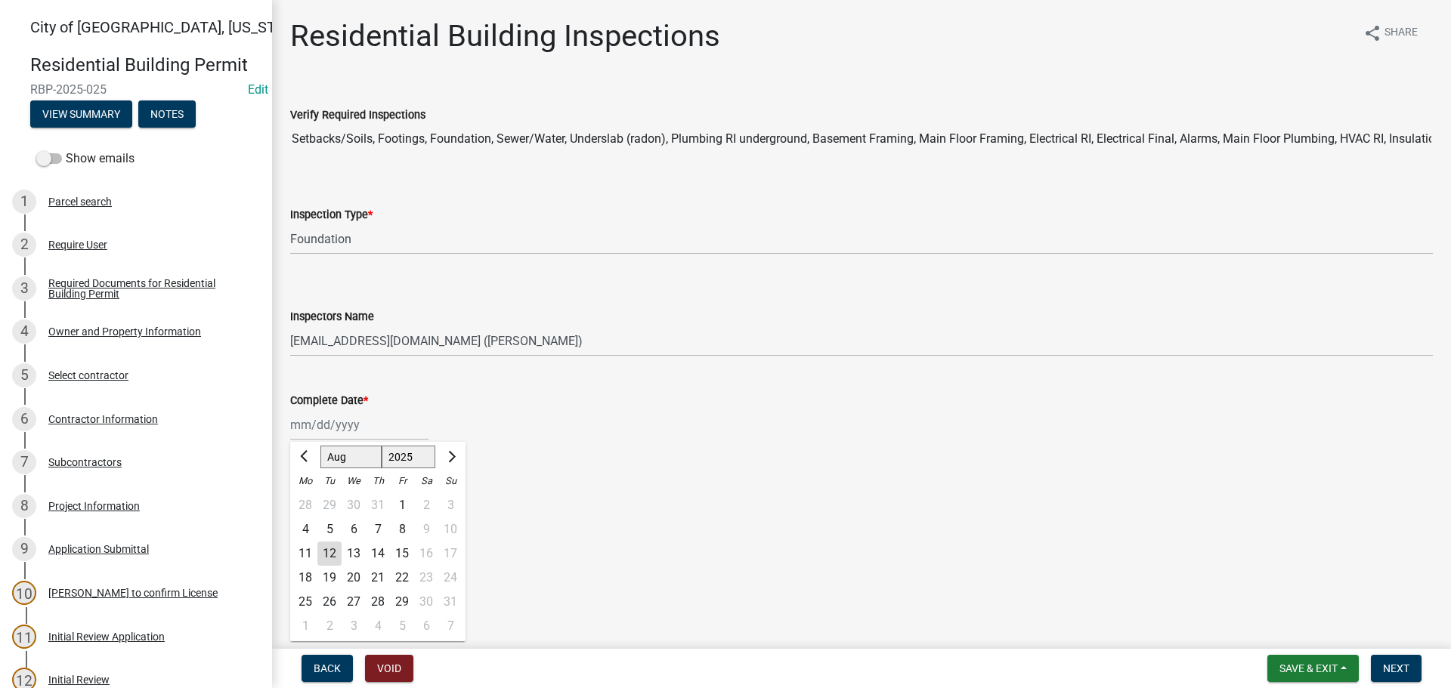
type input "[DATE]"
click at [308, 498] on label "Yes" at bounding box center [317, 499] width 19 height 18
click at [308, 498] on input "Yes" at bounding box center [313, 495] width 10 height 10
radio input "true"
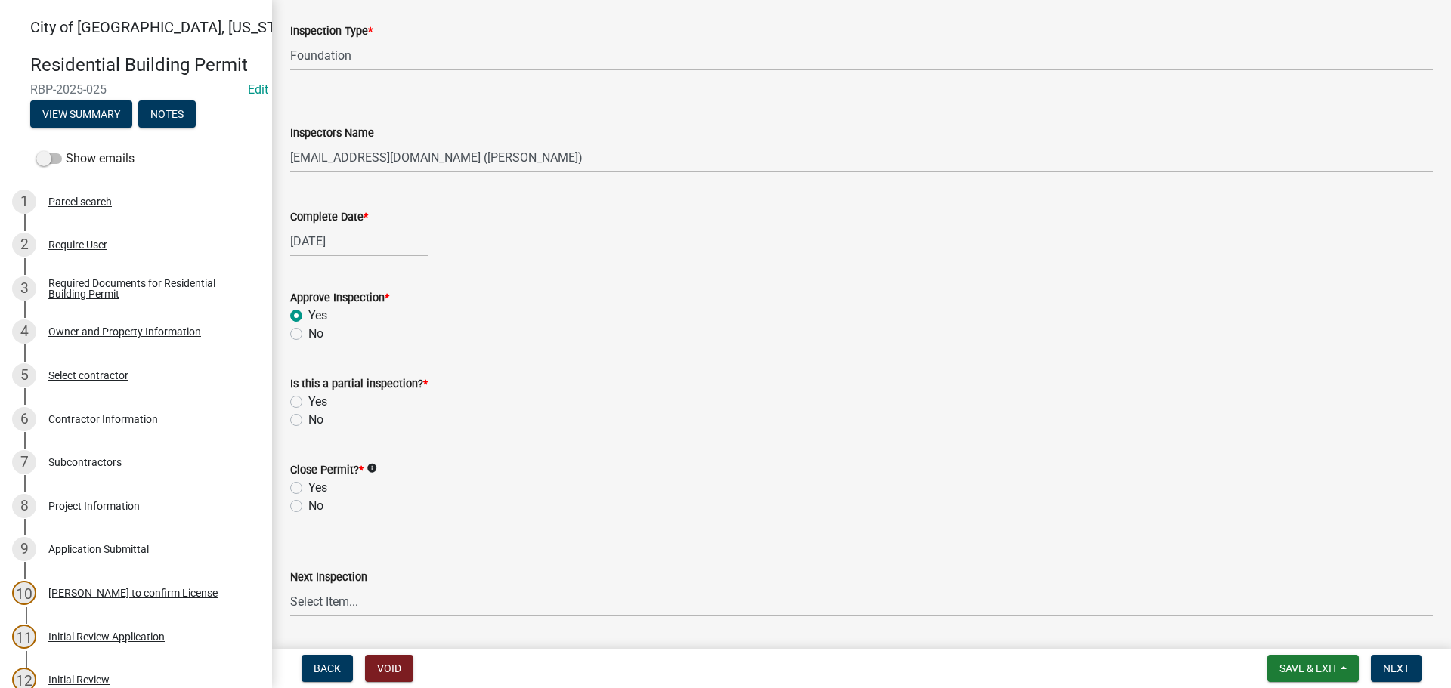
scroll to position [227, 0]
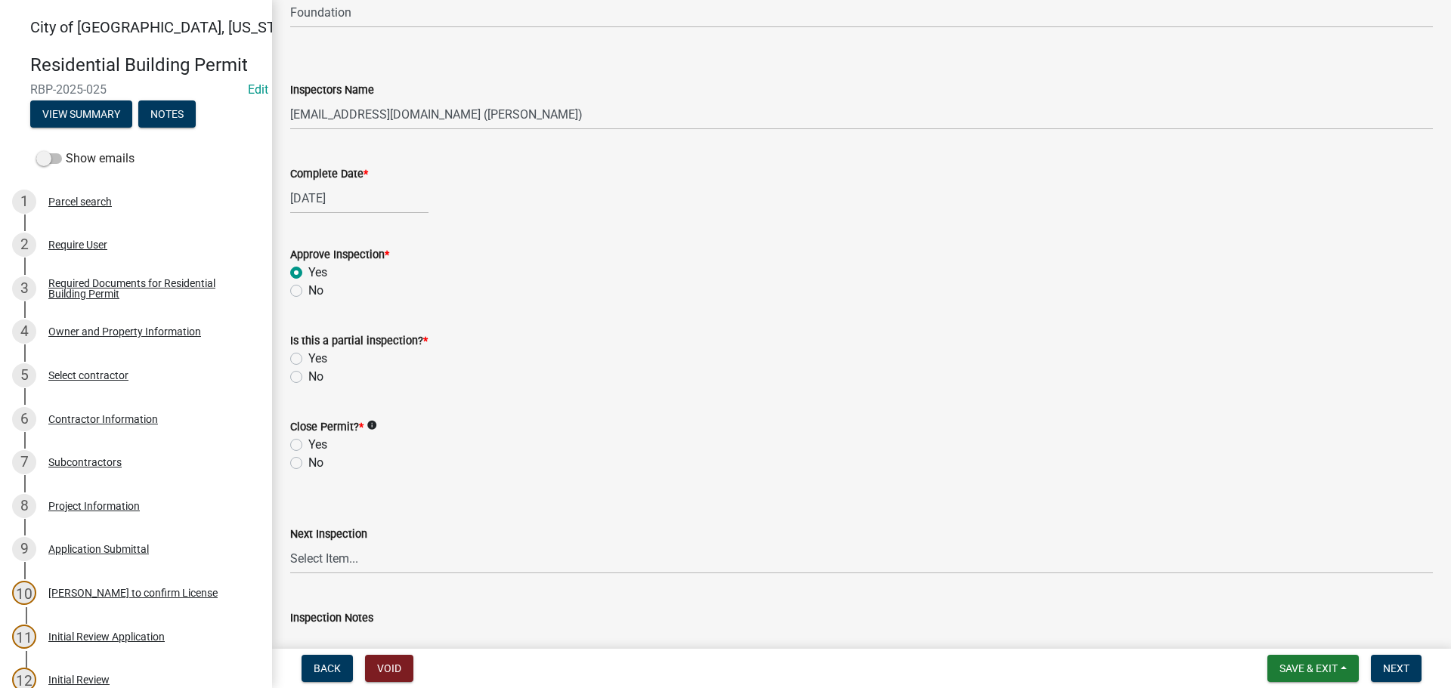
click at [308, 354] on label "Yes" at bounding box center [317, 359] width 19 height 18
click at [308, 354] on input "Yes" at bounding box center [313, 355] width 10 height 10
radio input "true"
click at [308, 462] on label "No" at bounding box center [315, 463] width 15 height 18
click at [308, 462] on input "No" at bounding box center [313, 459] width 10 height 10
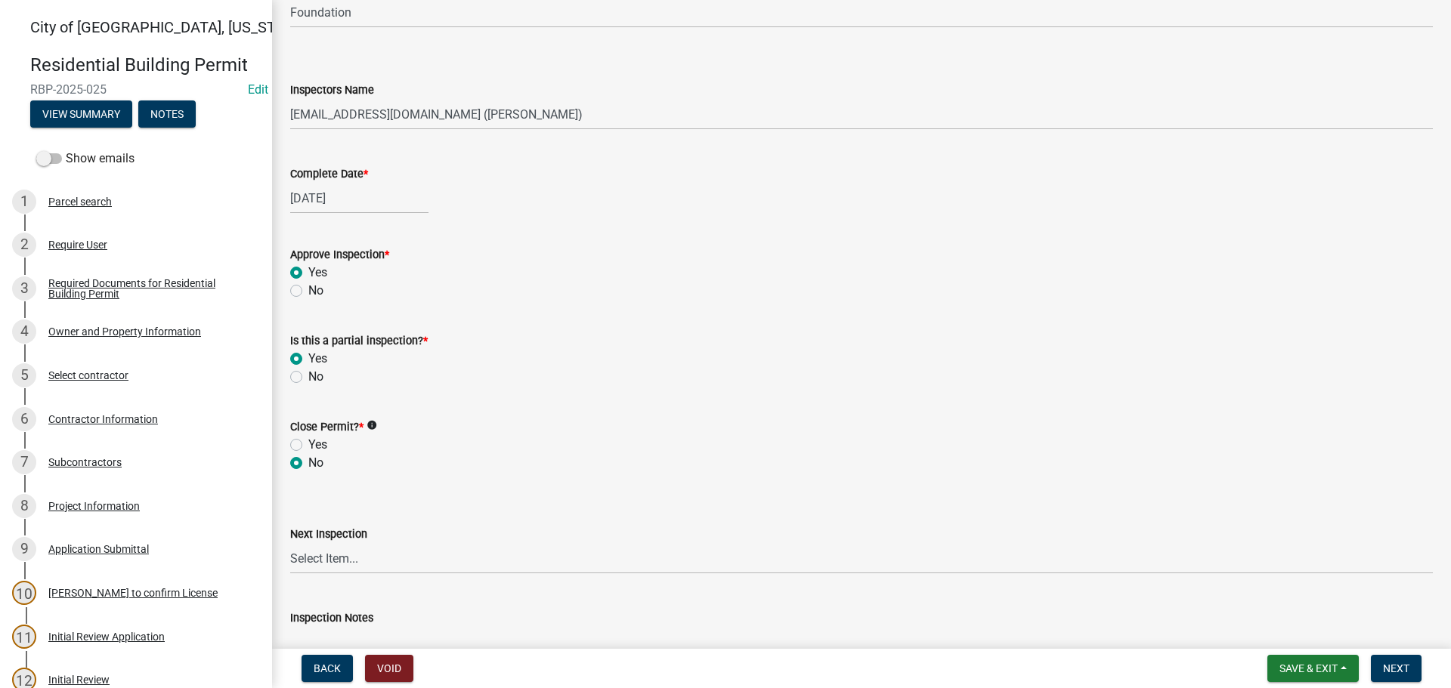
radio input "true"
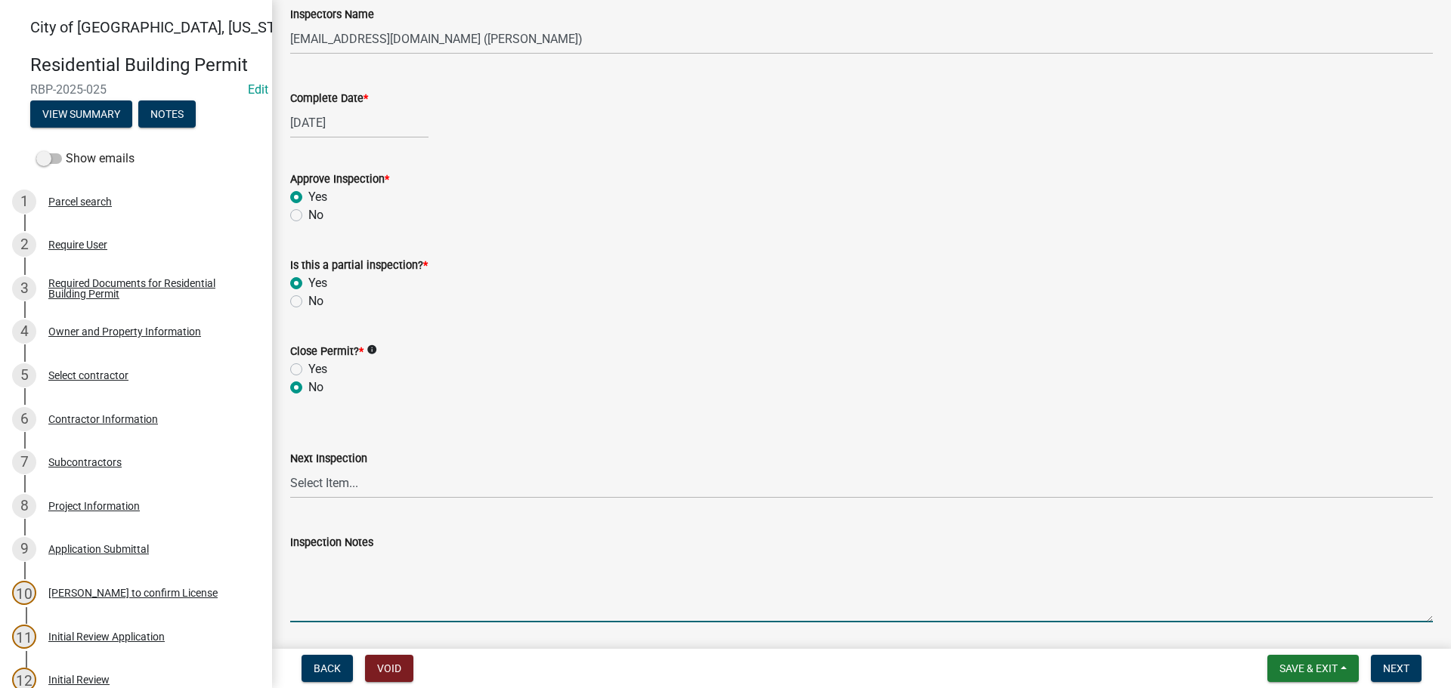
click at [347, 576] on textarea "Inspection Notes" at bounding box center [861, 587] width 1143 height 71
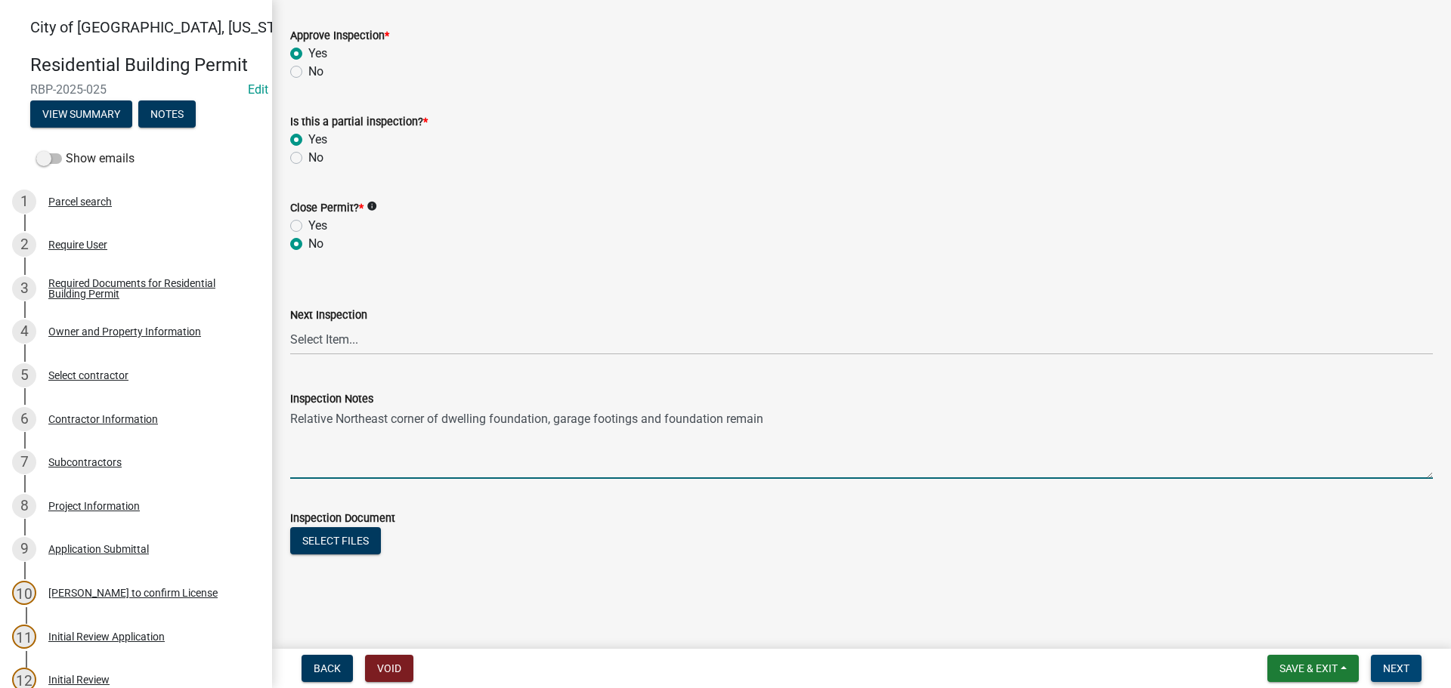
type textarea "Relative Northeast corner of dwelling foundation, garage footings and foundatio…"
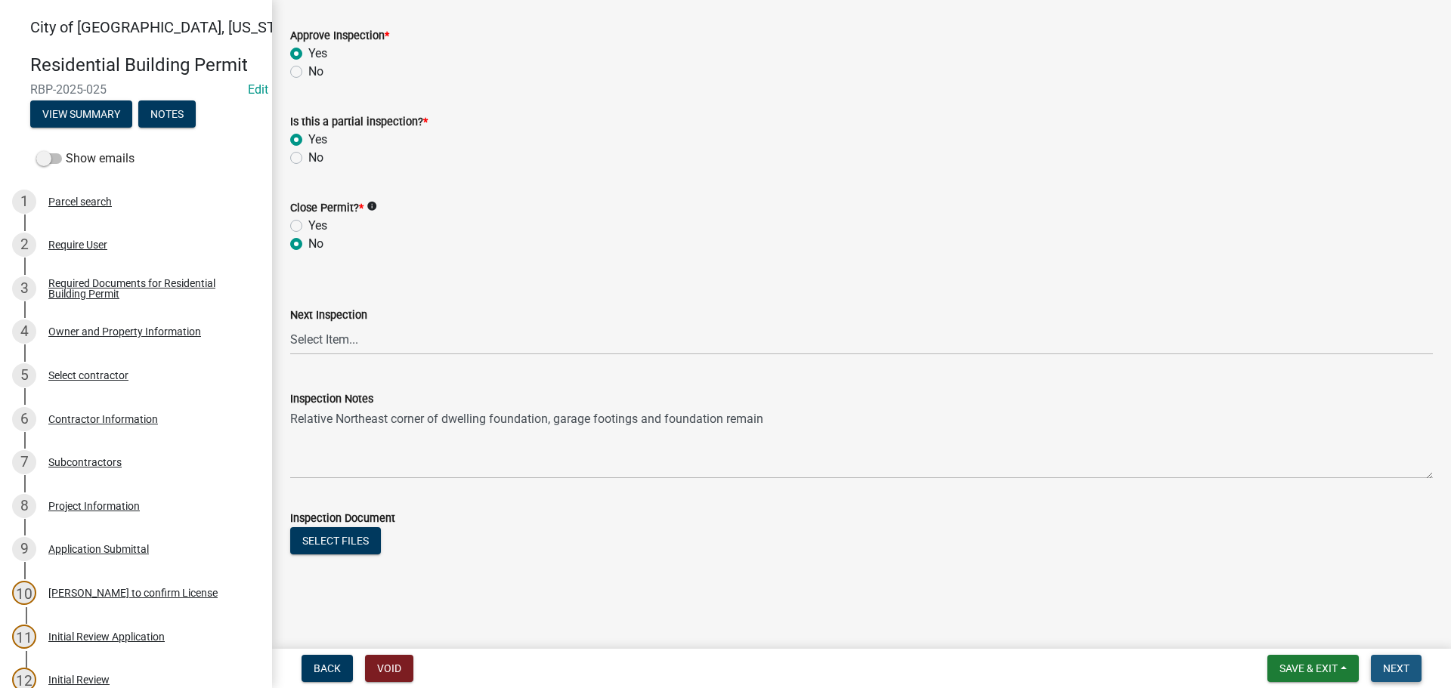
click at [1409, 676] on button "Next" at bounding box center [1396, 668] width 51 height 27
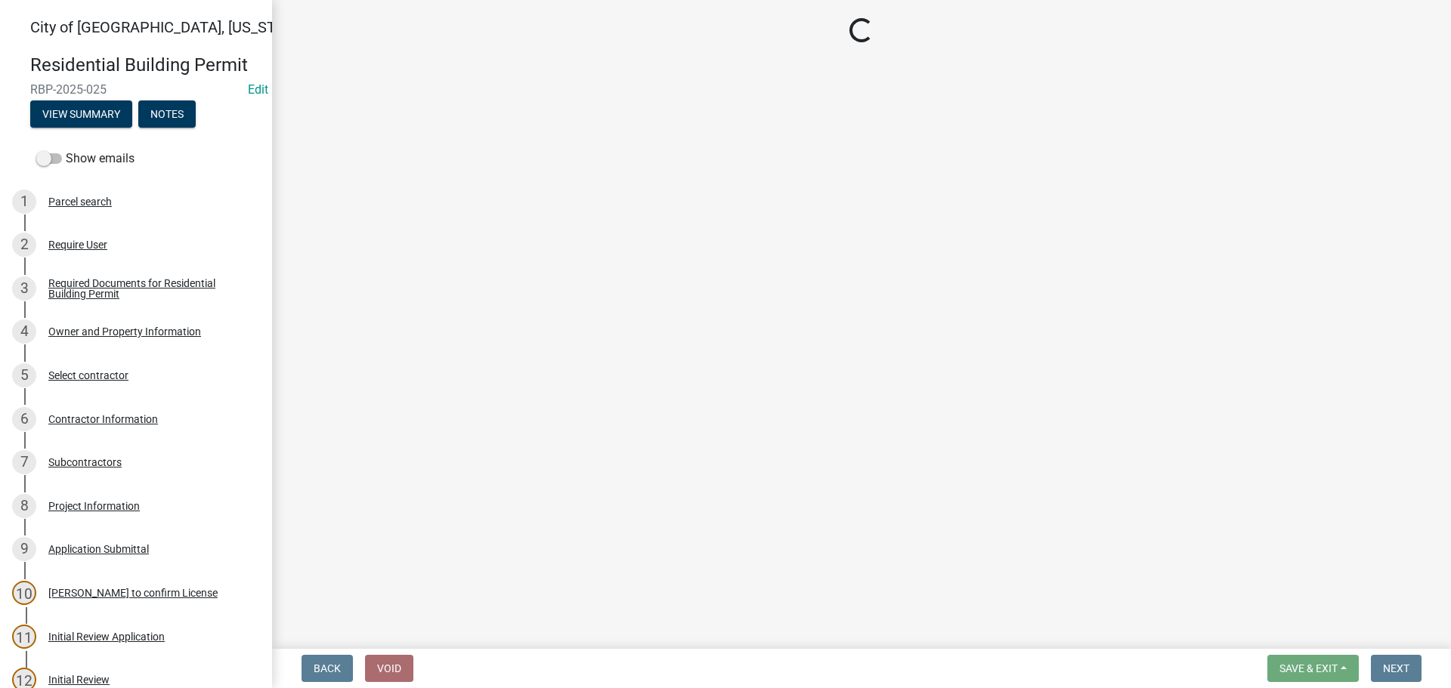
select select "805d55ac-e238-4e04-8f8e-acc067f36c3e"
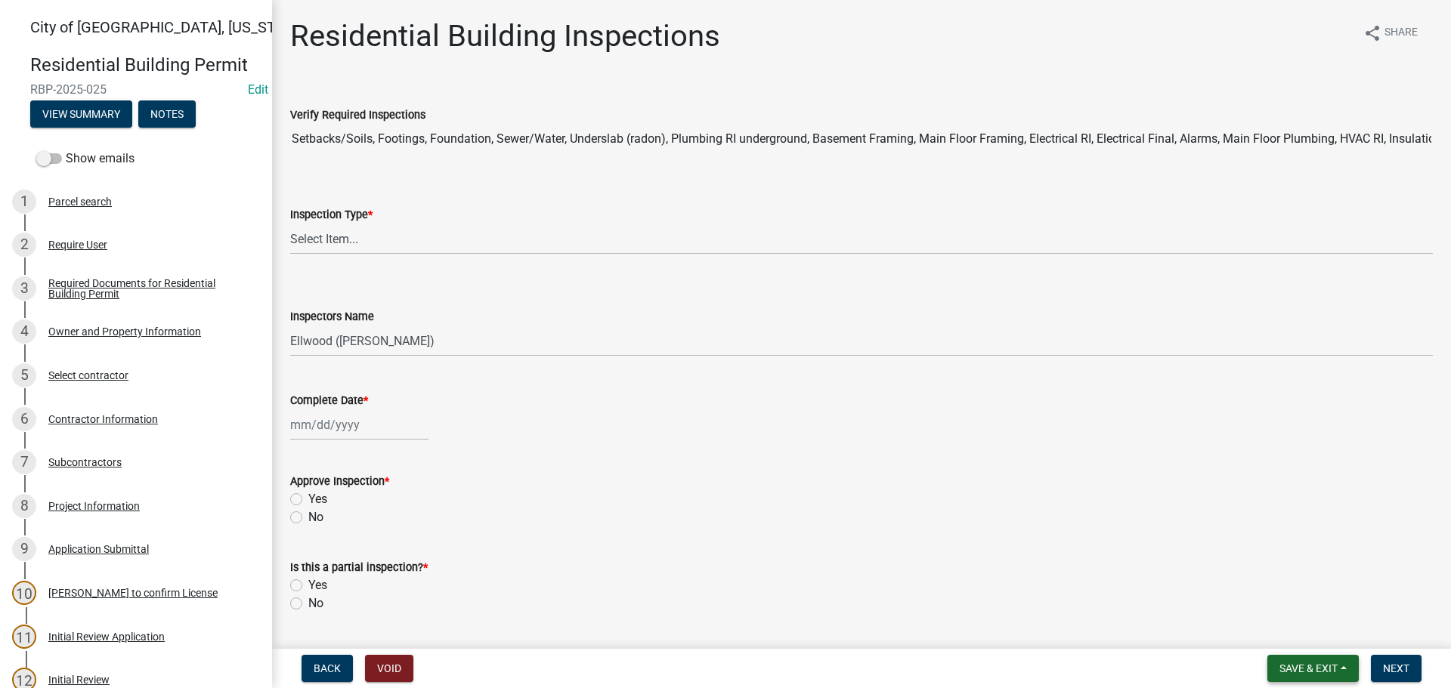
drag, startPoint x: 1318, startPoint y: 659, endPoint x: 1305, endPoint y: 657, distance: 13.0
click at [1318, 659] on button "Save & Exit" at bounding box center [1312, 668] width 91 height 27
click at [1236, 619] on wm-data-entity-input "Is this a partial inspection? * Yes No" at bounding box center [861, 583] width 1143 height 86
click at [1304, 663] on span "Save & Exit" at bounding box center [1308, 669] width 58 height 12
click at [1241, 629] on button "Save & Exit" at bounding box center [1298, 629] width 121 height 36
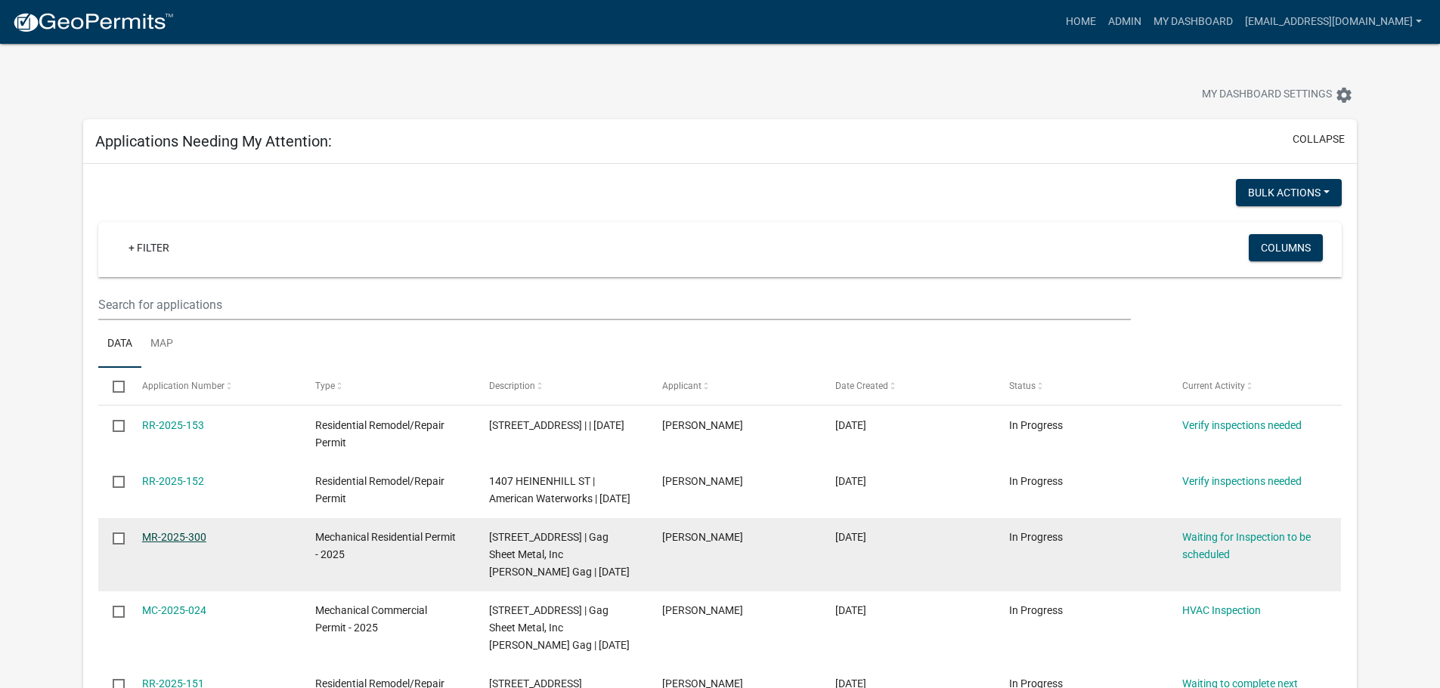
click at [192, 543] on link "MR-2025-300" at bounding box center [174, 537] width 64 height 12
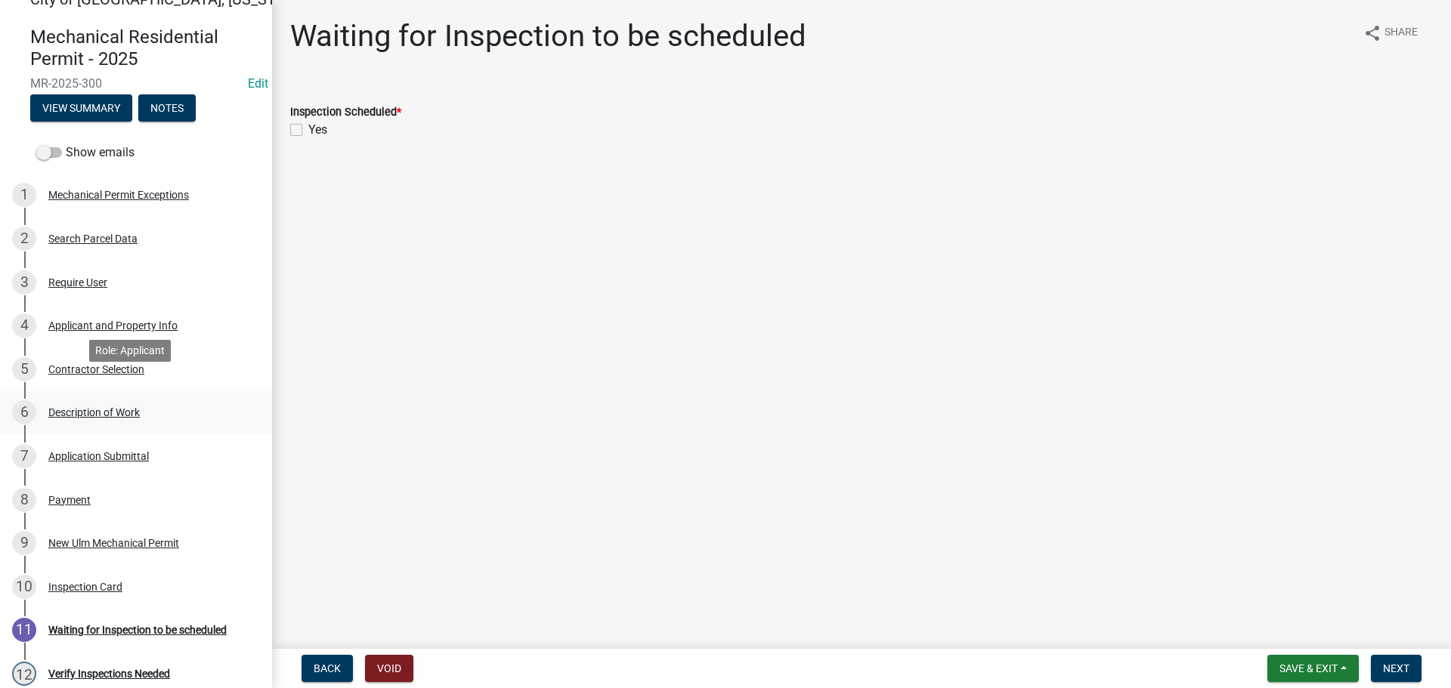
scroll to position [76, 0]
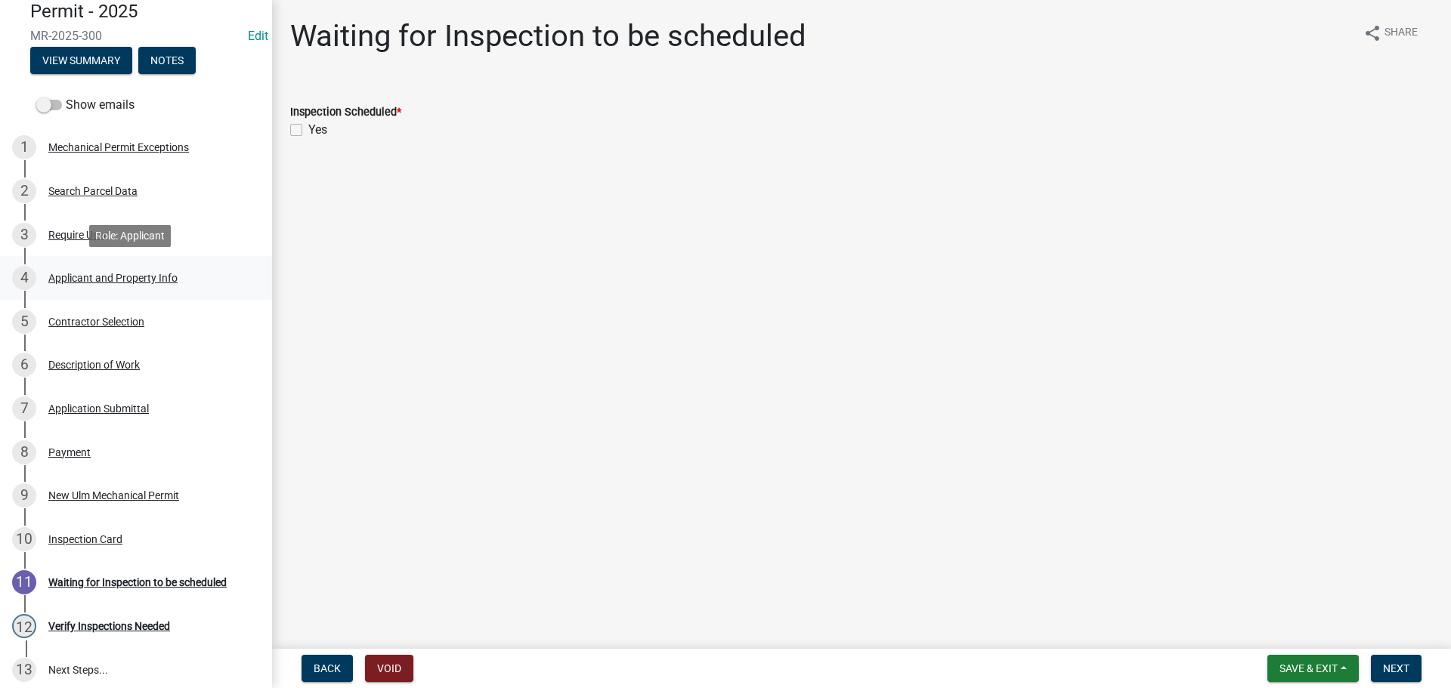
click at [79, 282] on div "Applicant and Property Info" at bounding box center [112, 278] width 129 height 11
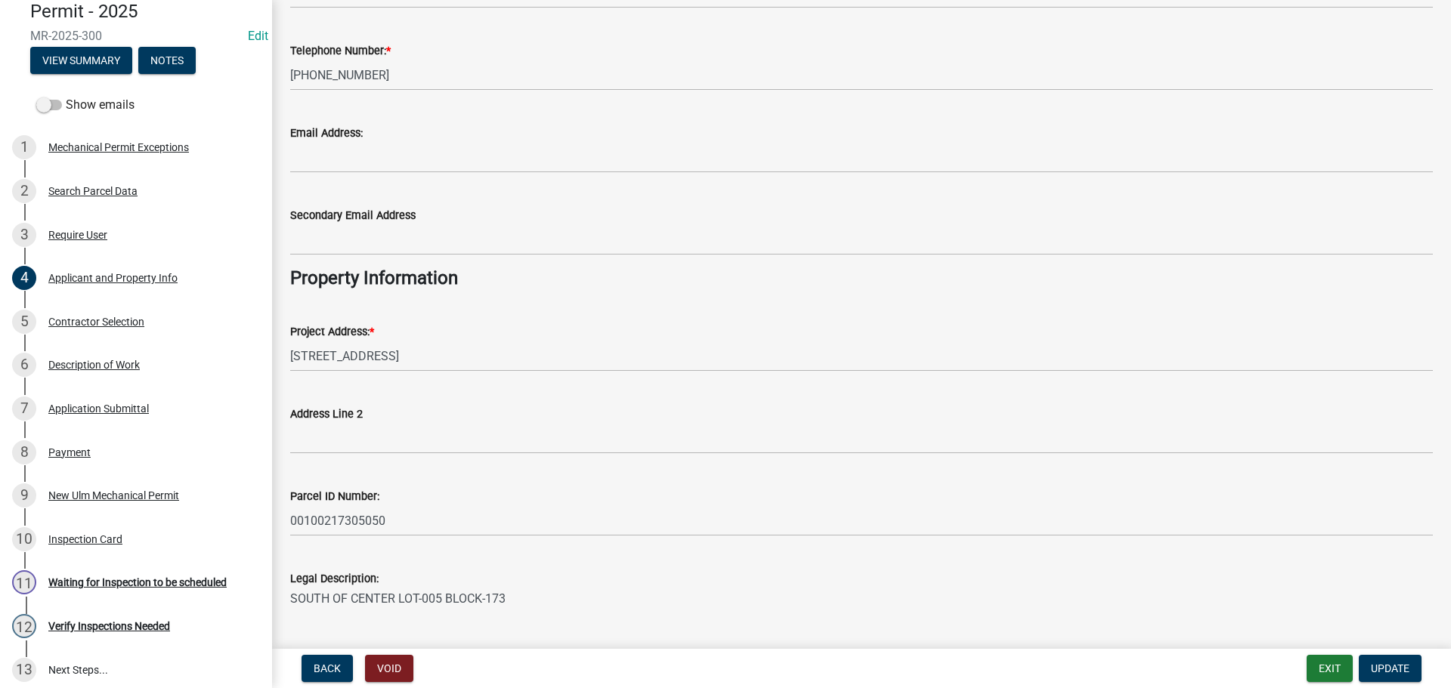
scroll to position [65, 0]
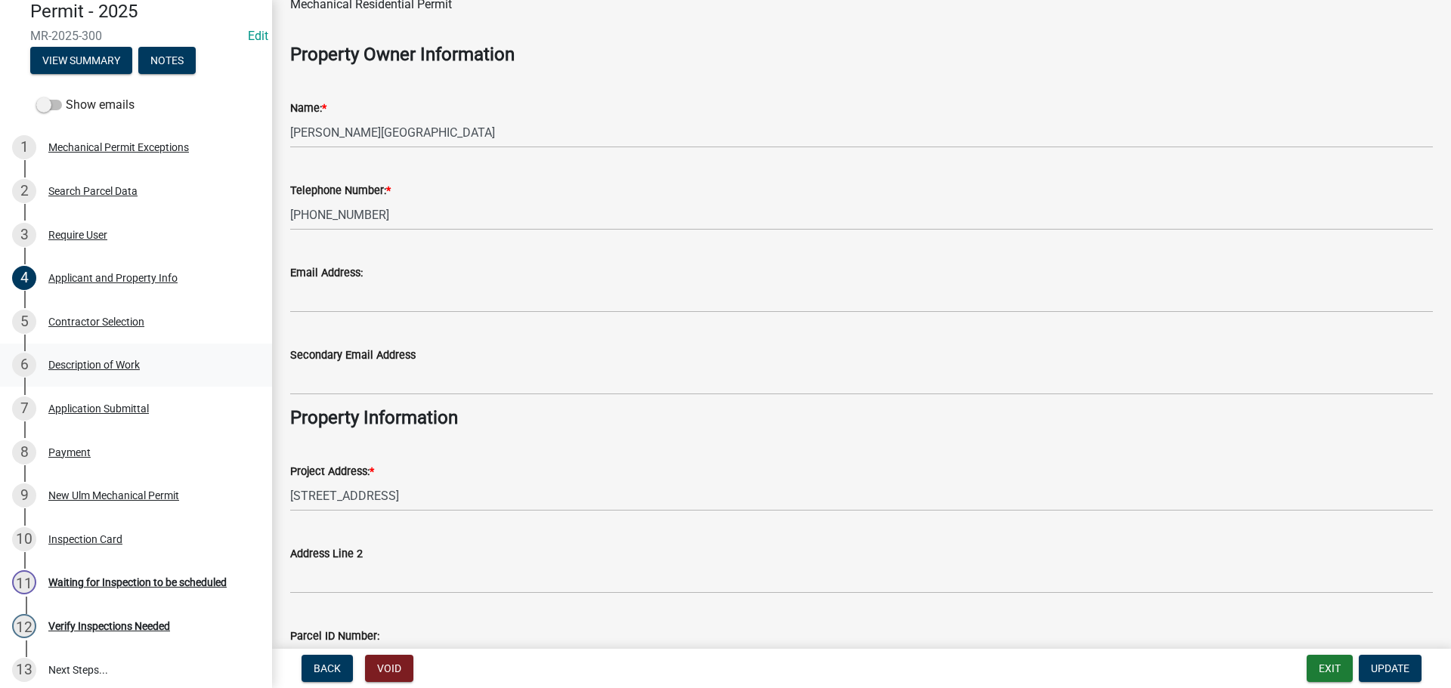
click at [79, 360] on div "Description of Work" at bounding box center [93, 365] width 91 height 11
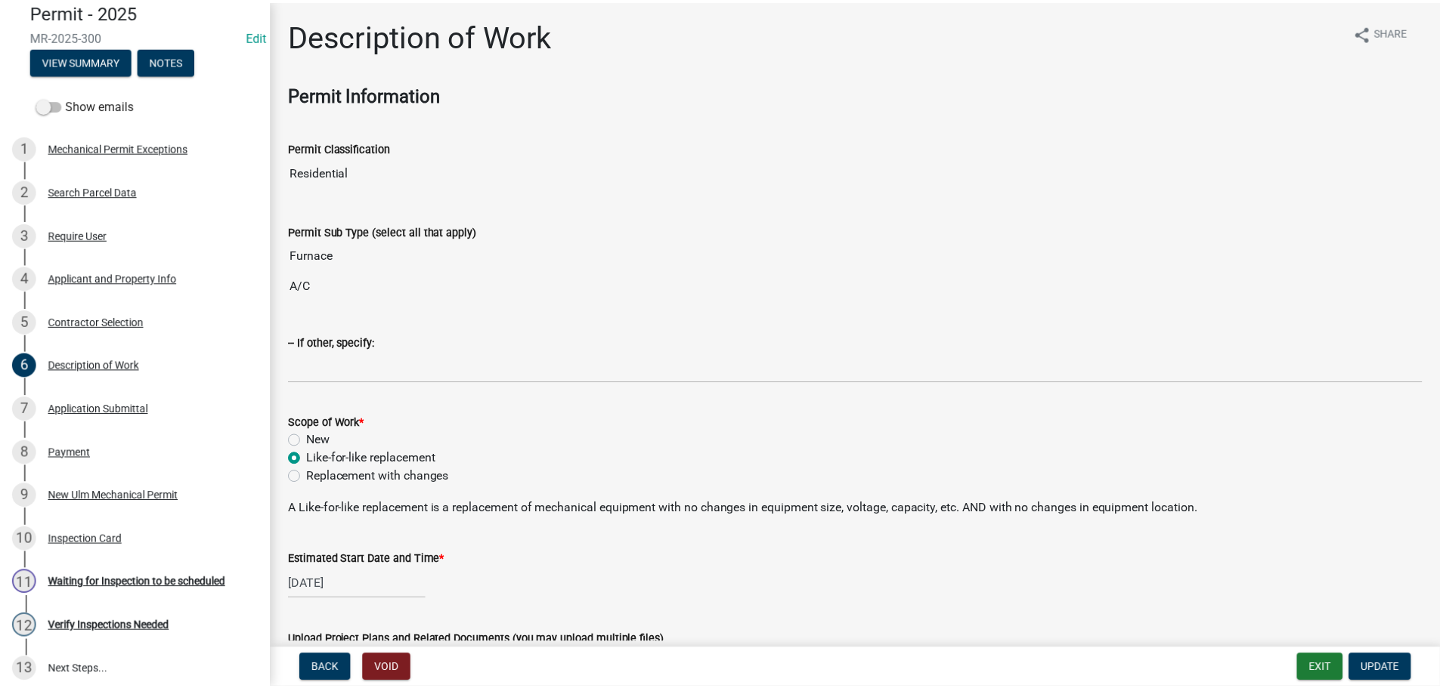
scroll to position [0, 0]
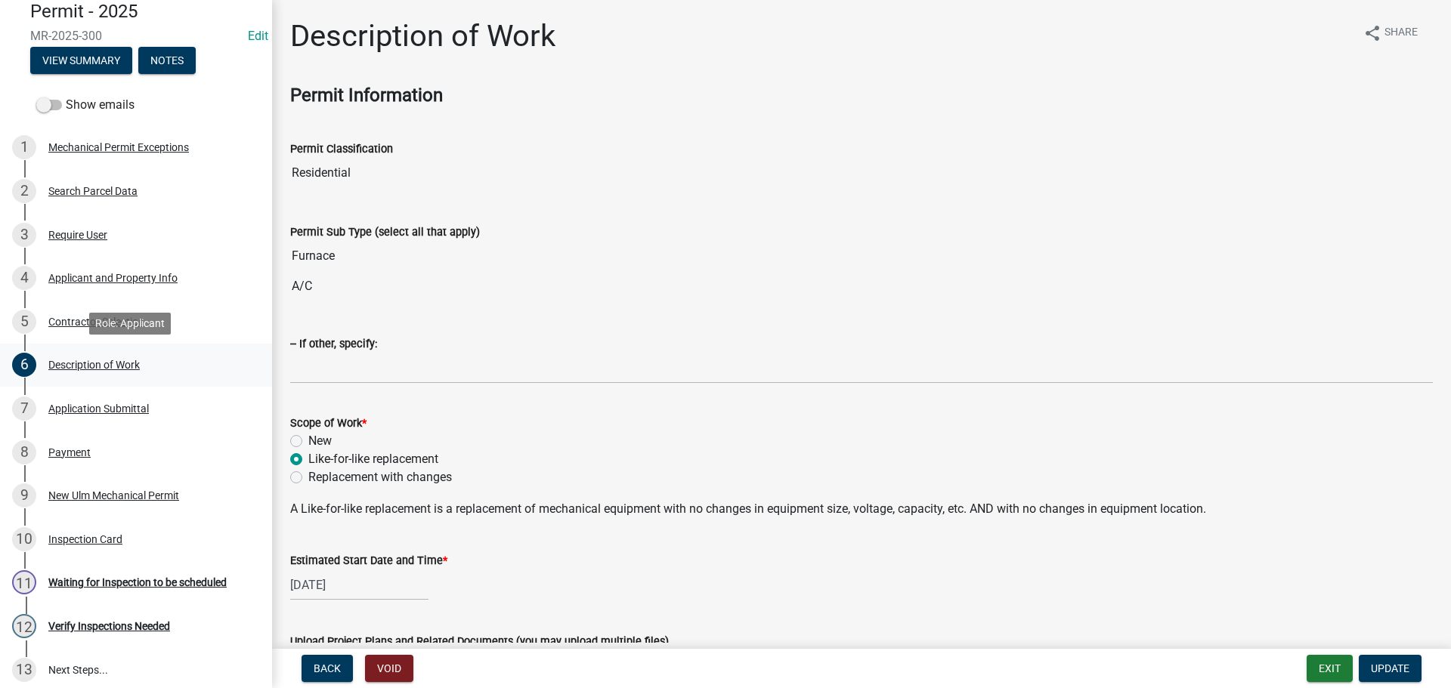
click at [95, 356] on div "6 Description of Work" at bounding box center [130, 365] width 236 height 24
click at [78, 276] on div "Applicant and Property Info" at bounding box center [112, 278] width 129 height 11
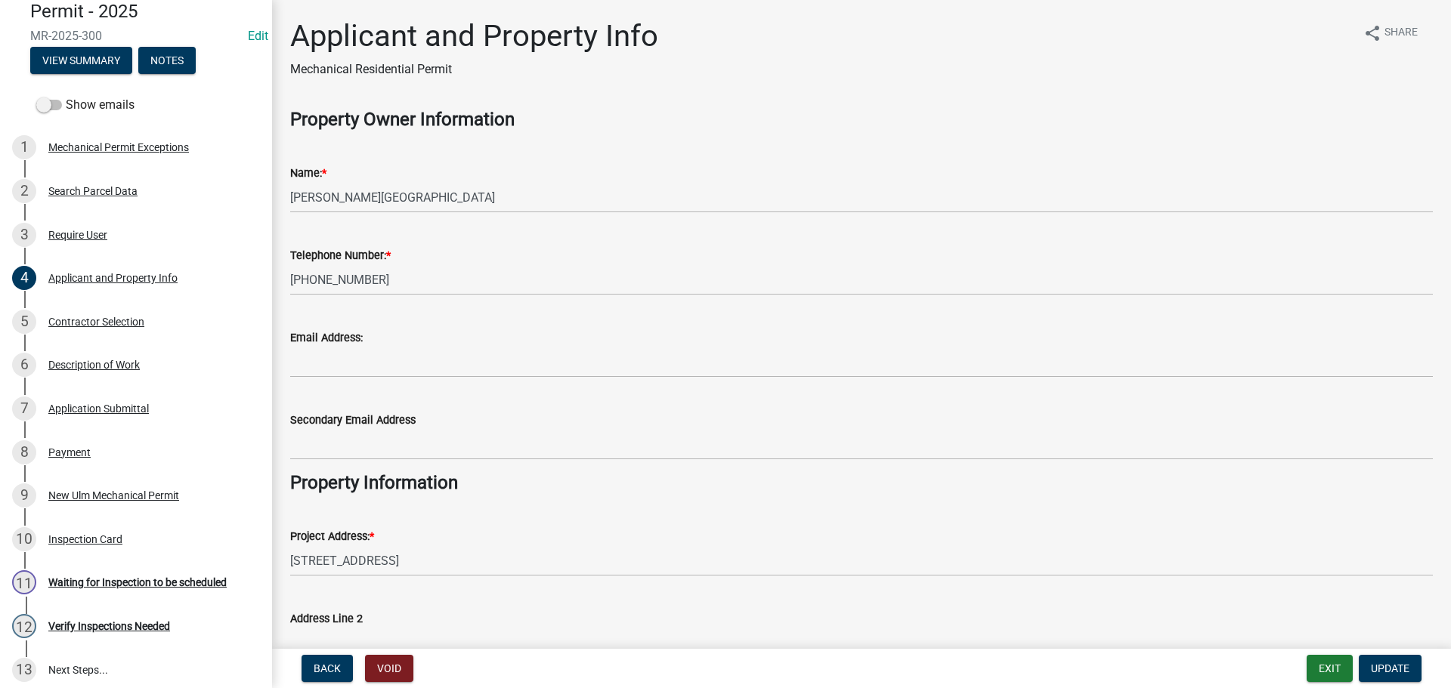
click at [1327, 653] on nav "Back Void Exit Update" at bounding box center [861, 668] width 1179 height 39
click at [1332, 664] on button "Exit" at bounding box center [1330, 668] width 46 height 27
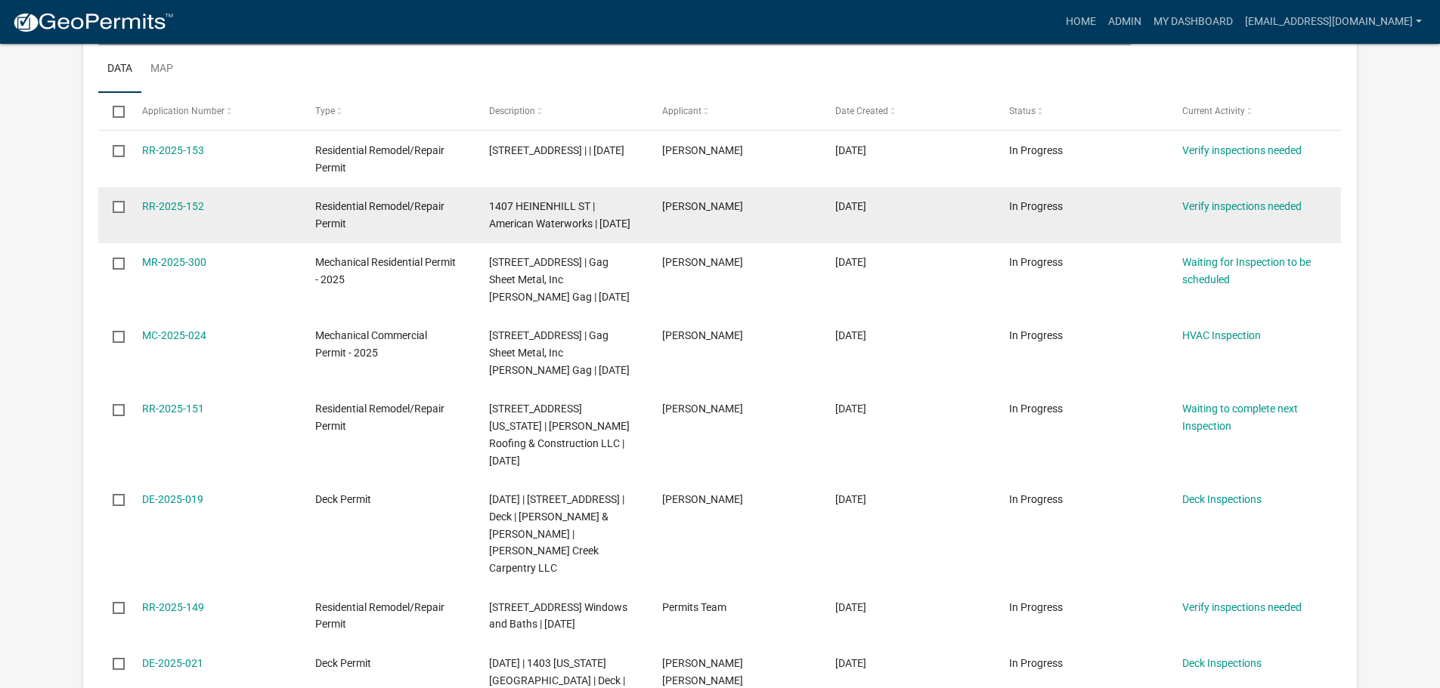
scroll to position [302, 0]
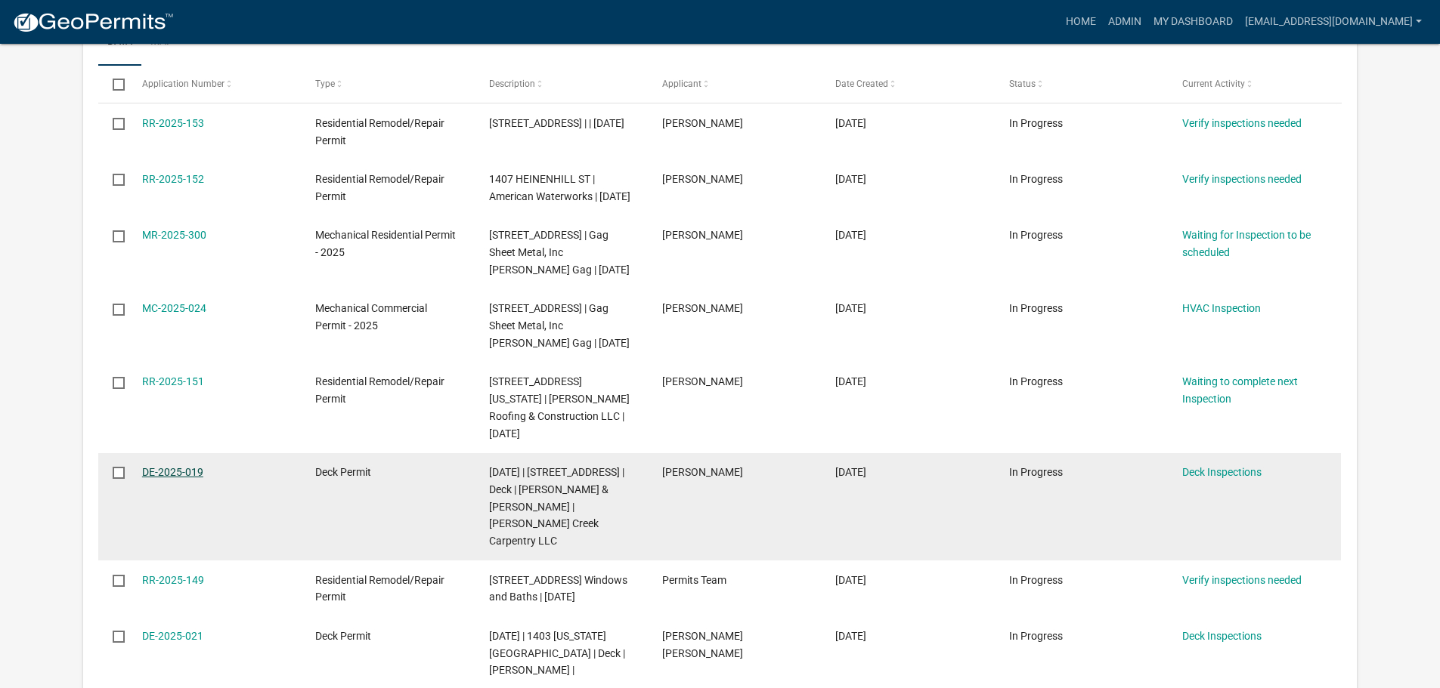
click at [199, 472] on link "DE-2025-019" at bounding box center [172, 472] width 61 height 12
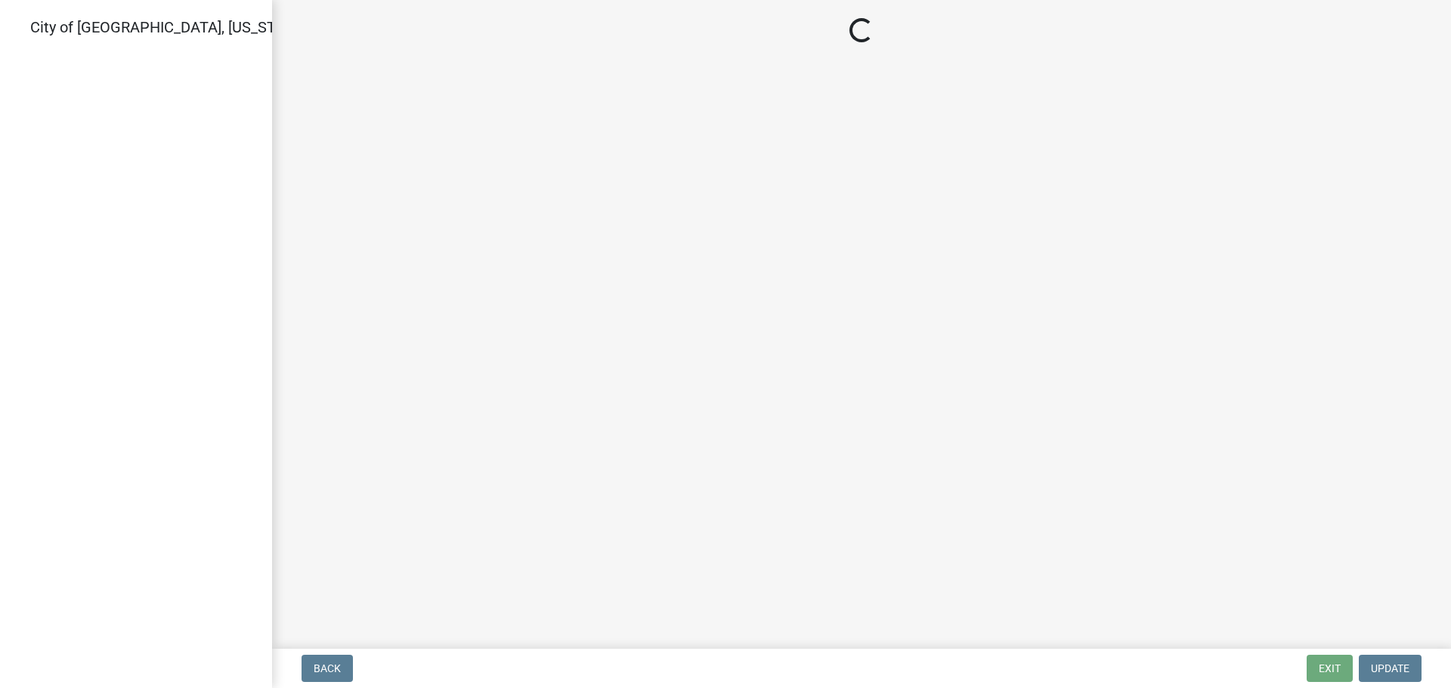
select select "805d55ac-e238-4e04-8f8e-acc067f36c3e"
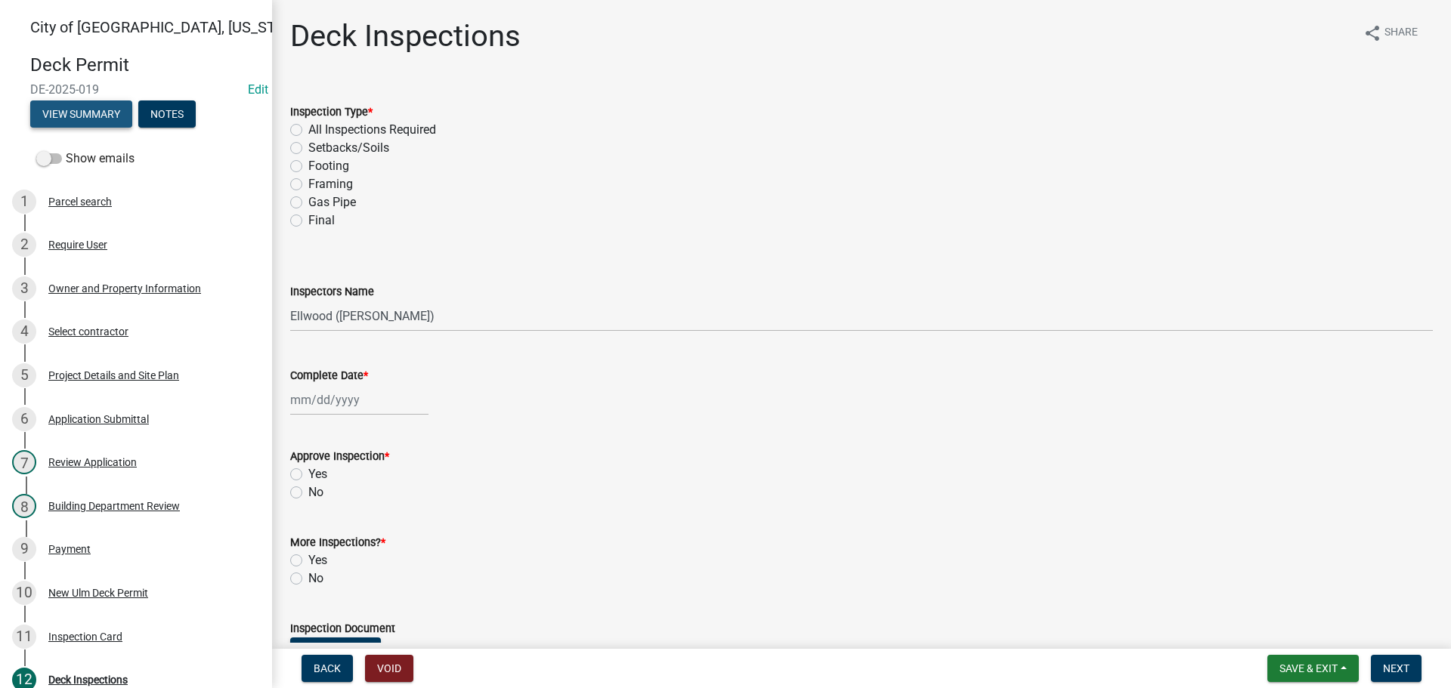
click at [63, 114] on button "View Summary" at bounding box center [81, 114] width 102 height 27
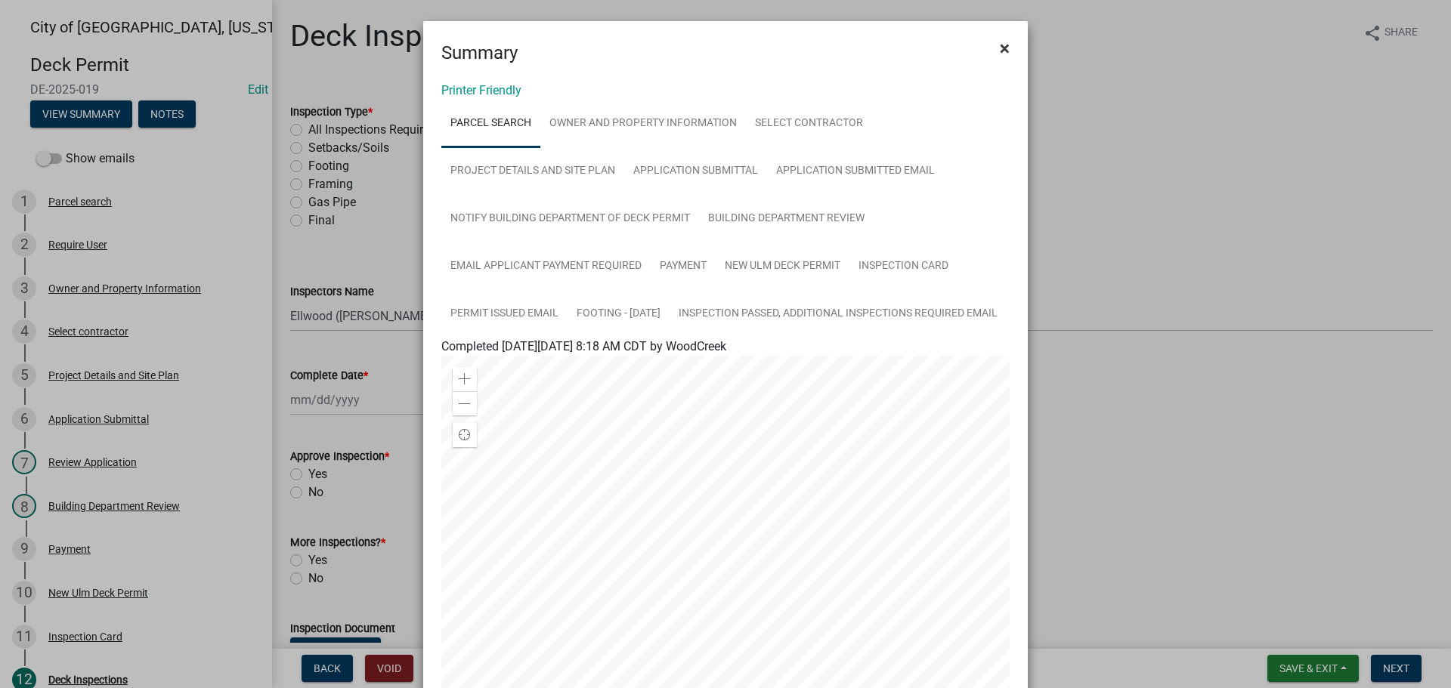
click at [1005, 45] on button "×" at bounding box center [1005, 48] width 34 height 42
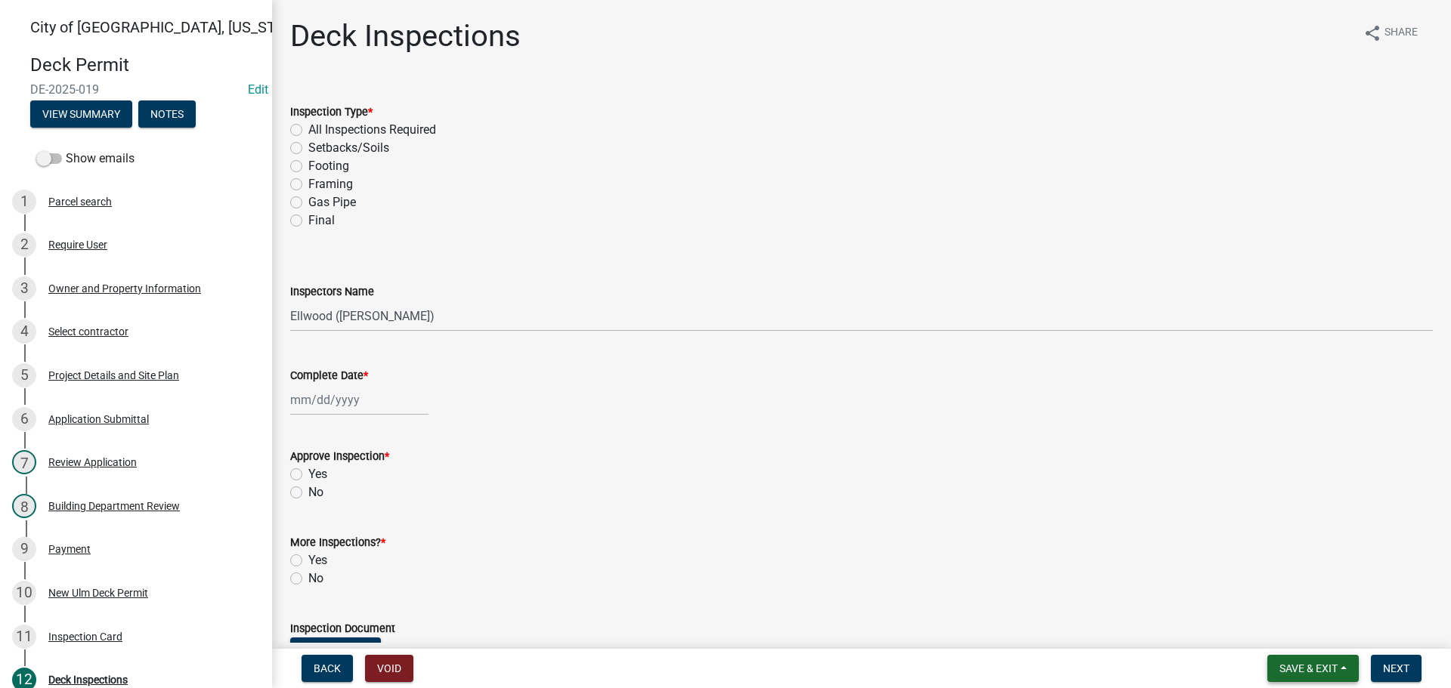
click at [1297, 664] on span "Save & Exit" at bounding box center [1308, 669] width 58 height 12
click at [1286, 644] on button "Save & Exit" at bounding box center [1298, 629] width 121 height 36
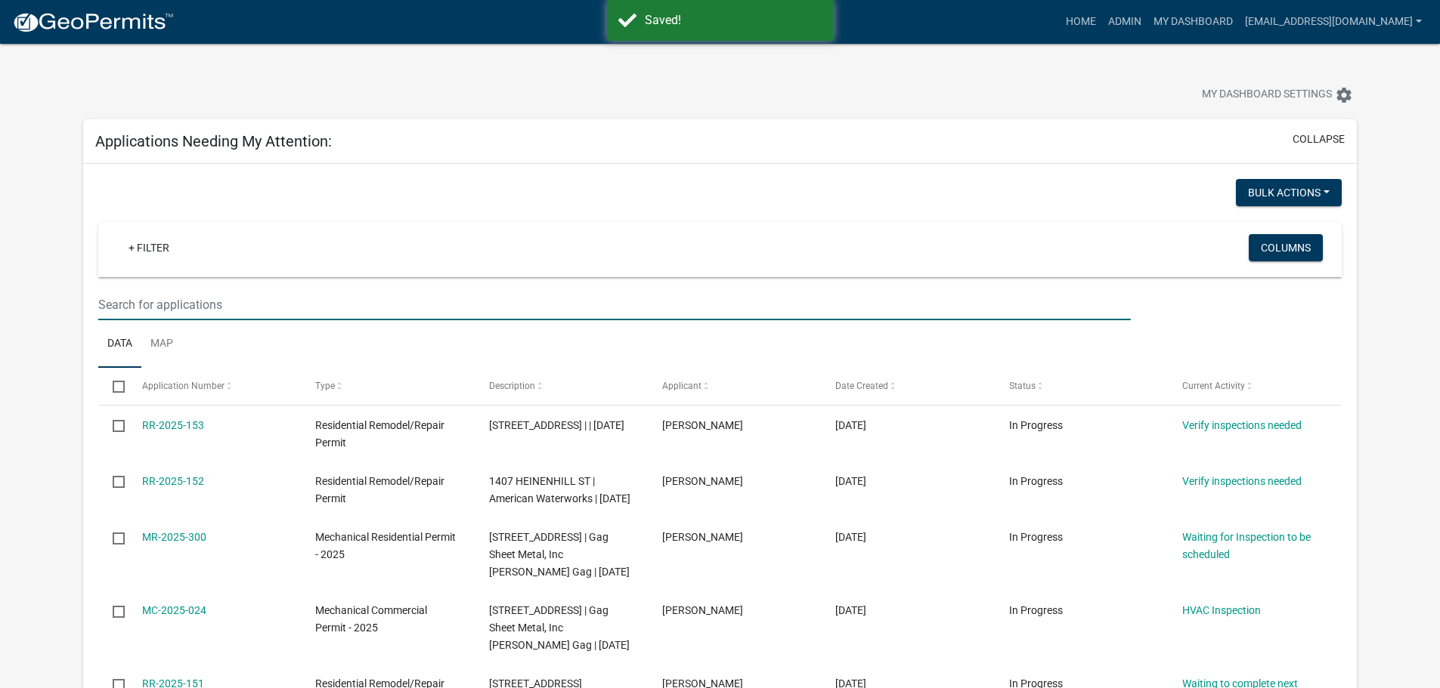
click at [166, 315] on input "text" at bounding box center [614, 304] width 1032 height 31
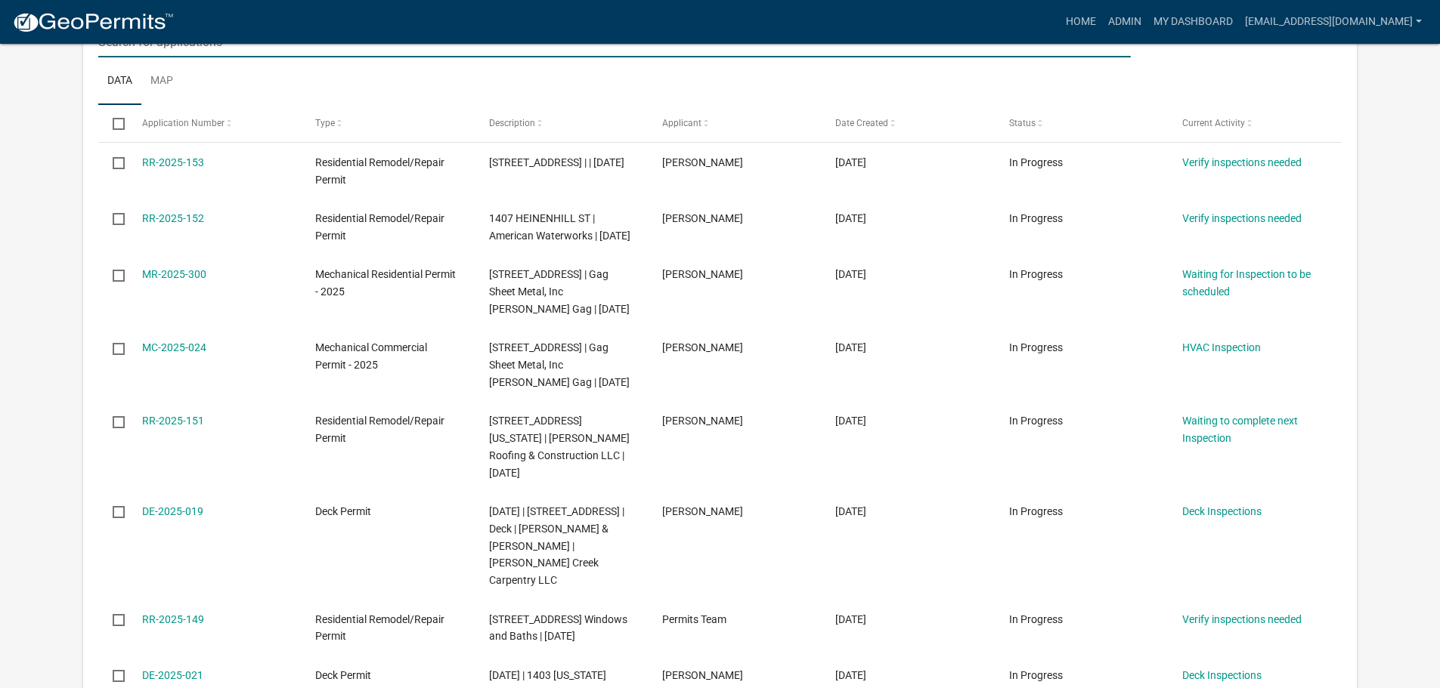
scroll to position [227, 0]
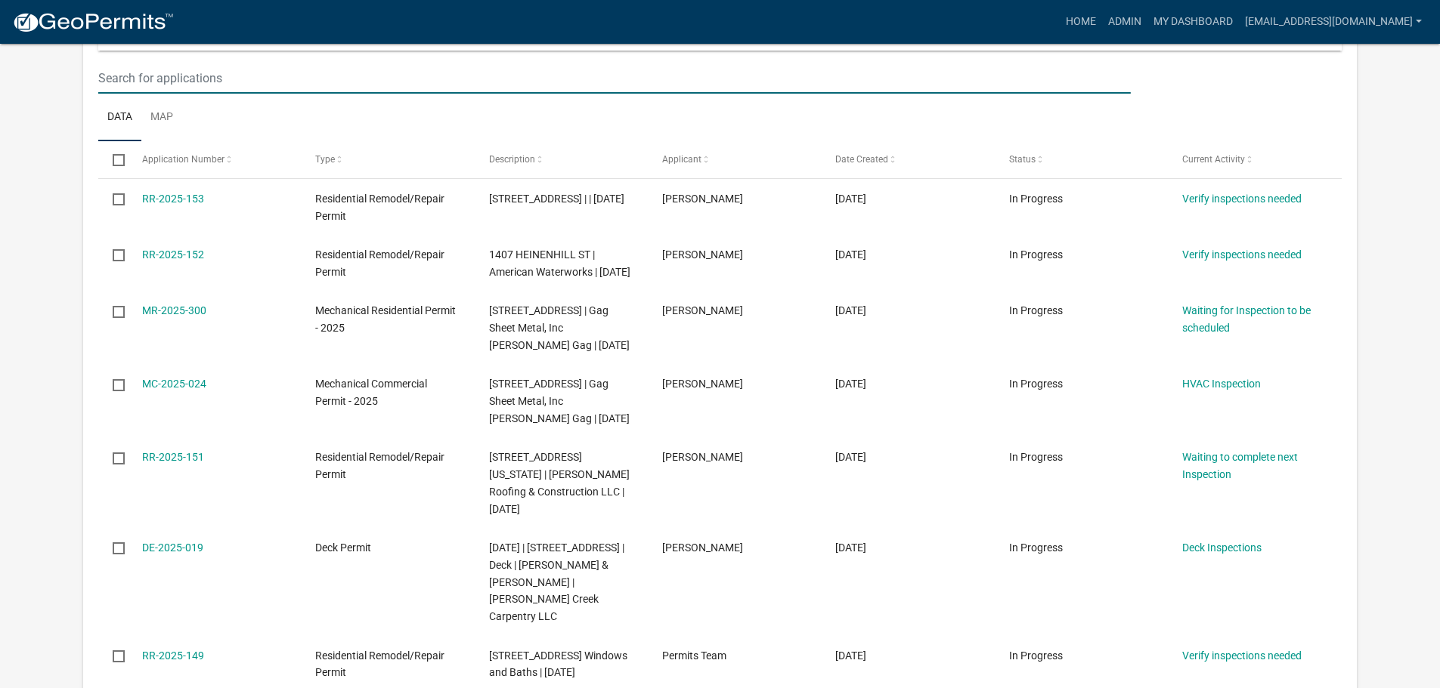
click at [144, 82] on input "text" at bounding box center [614, 78] width 1032 height 31
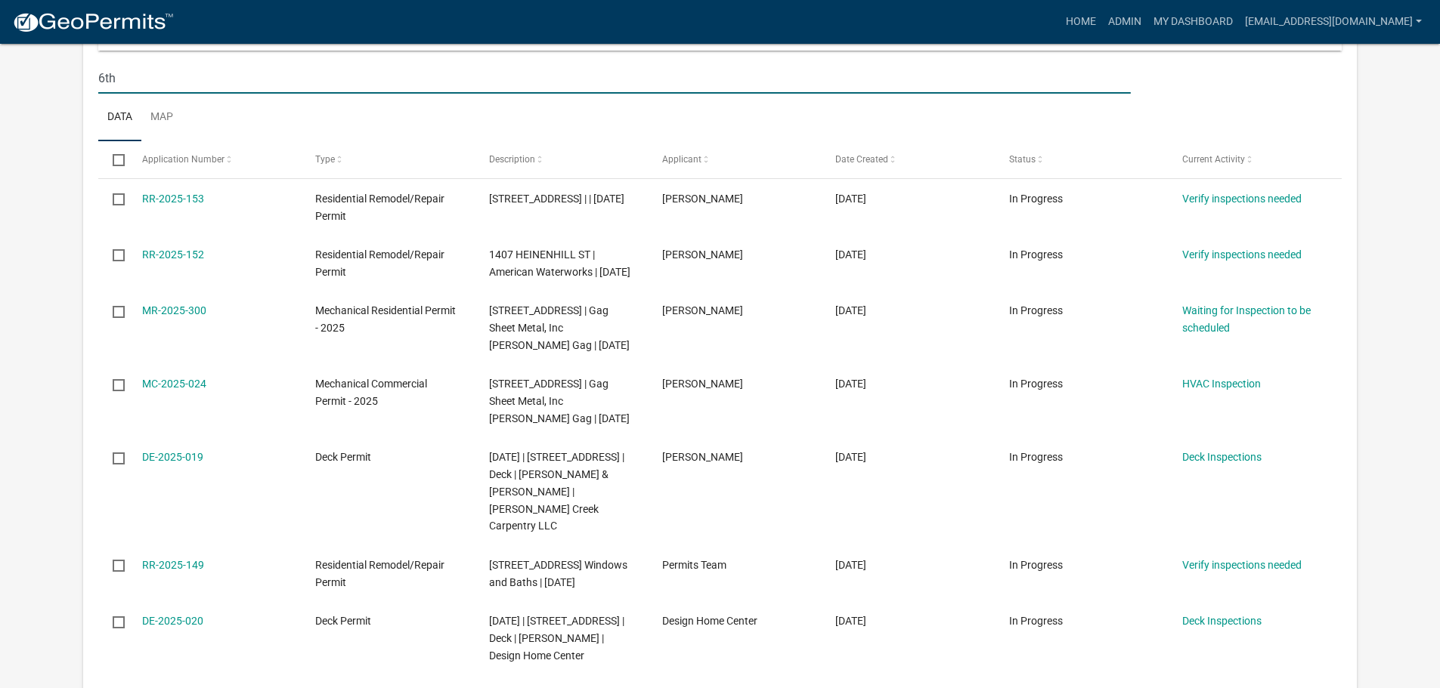
type input "6th"
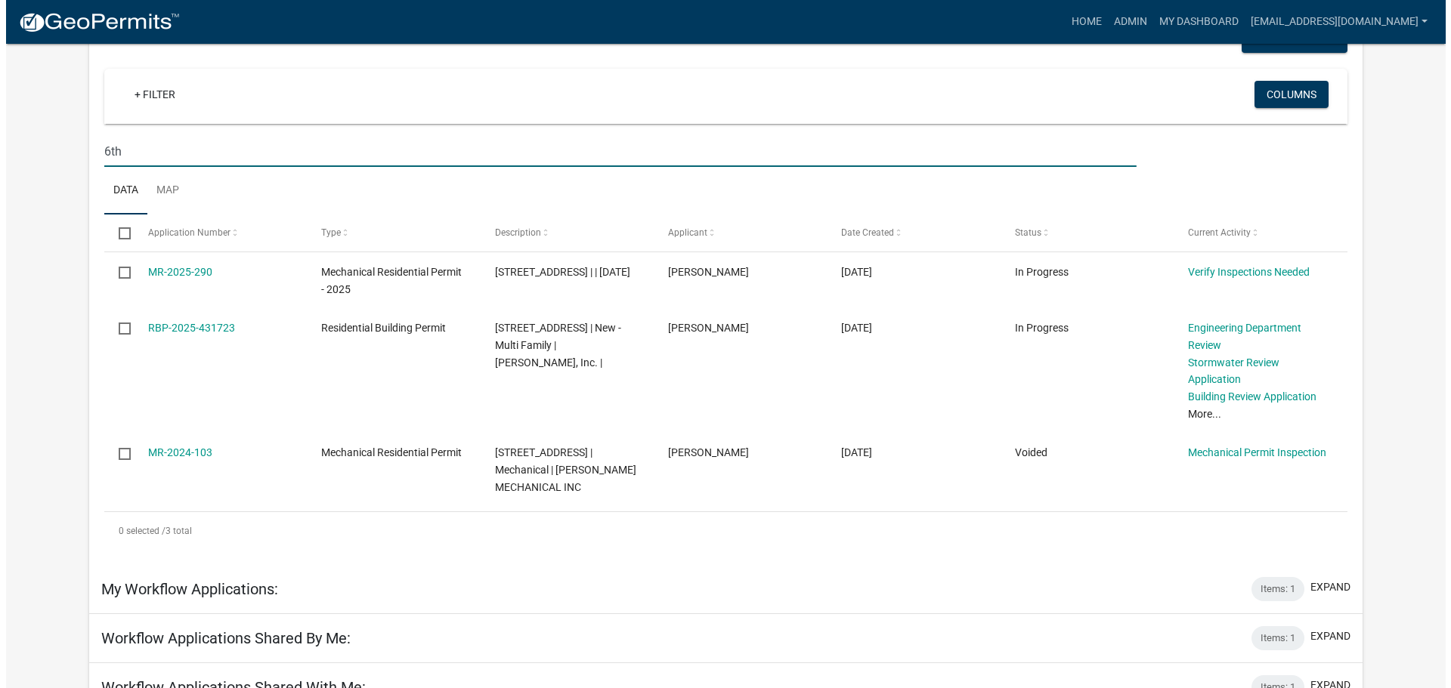
scroll to position [0, 0]
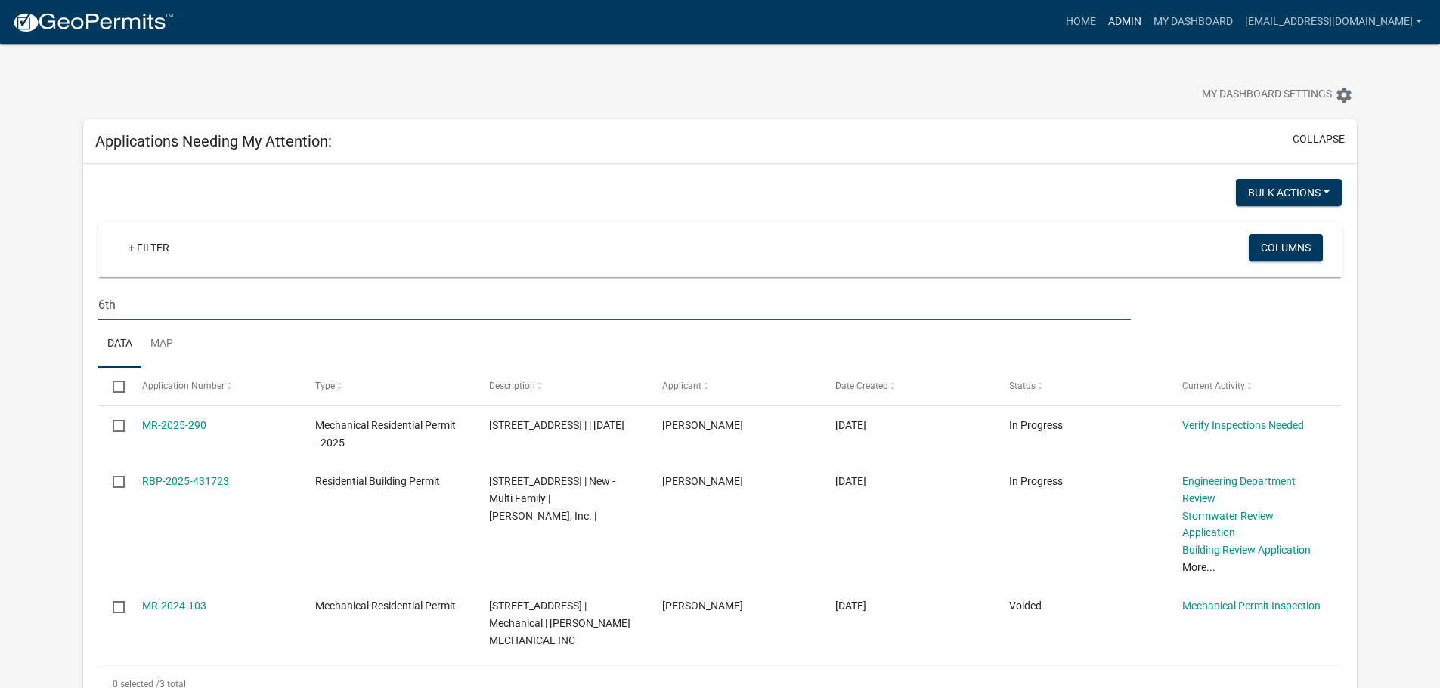
click at [1147, 22] on link "Admin" at bounding box center [1124, 22] width 45 height 29
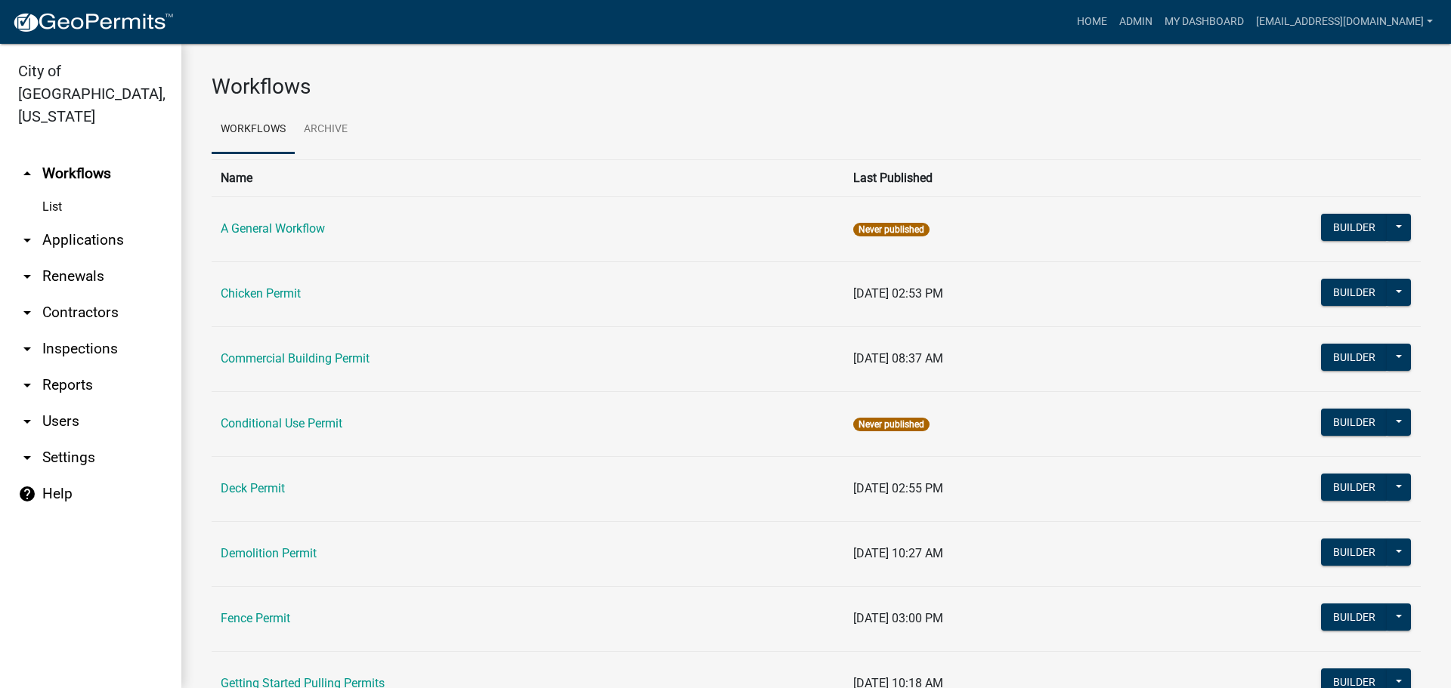
click at [88, 222] on link "arrow_drop_down Applications" at bounding box center [90, 240] width 181 height 36
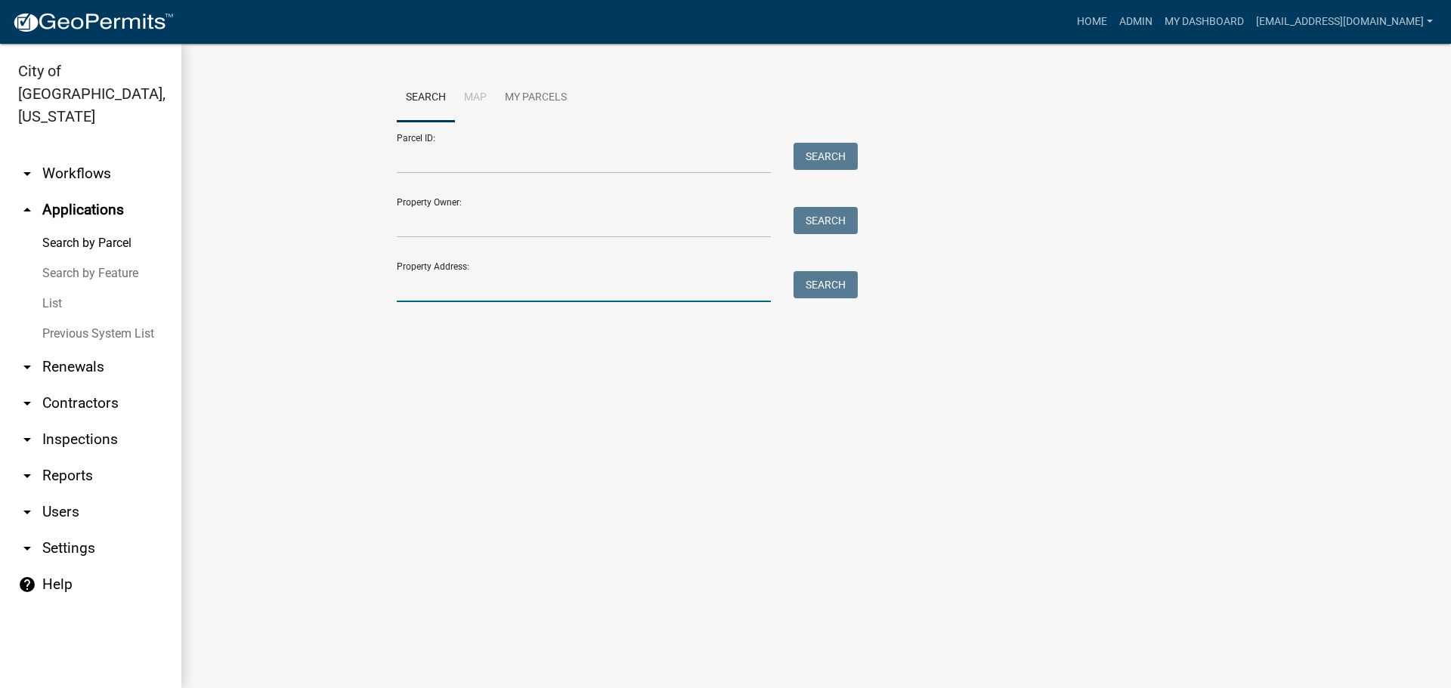
click at [434, 298] on input "Property Address:" at bounding box center [584, 286] width 374 height 31
type input "6th"
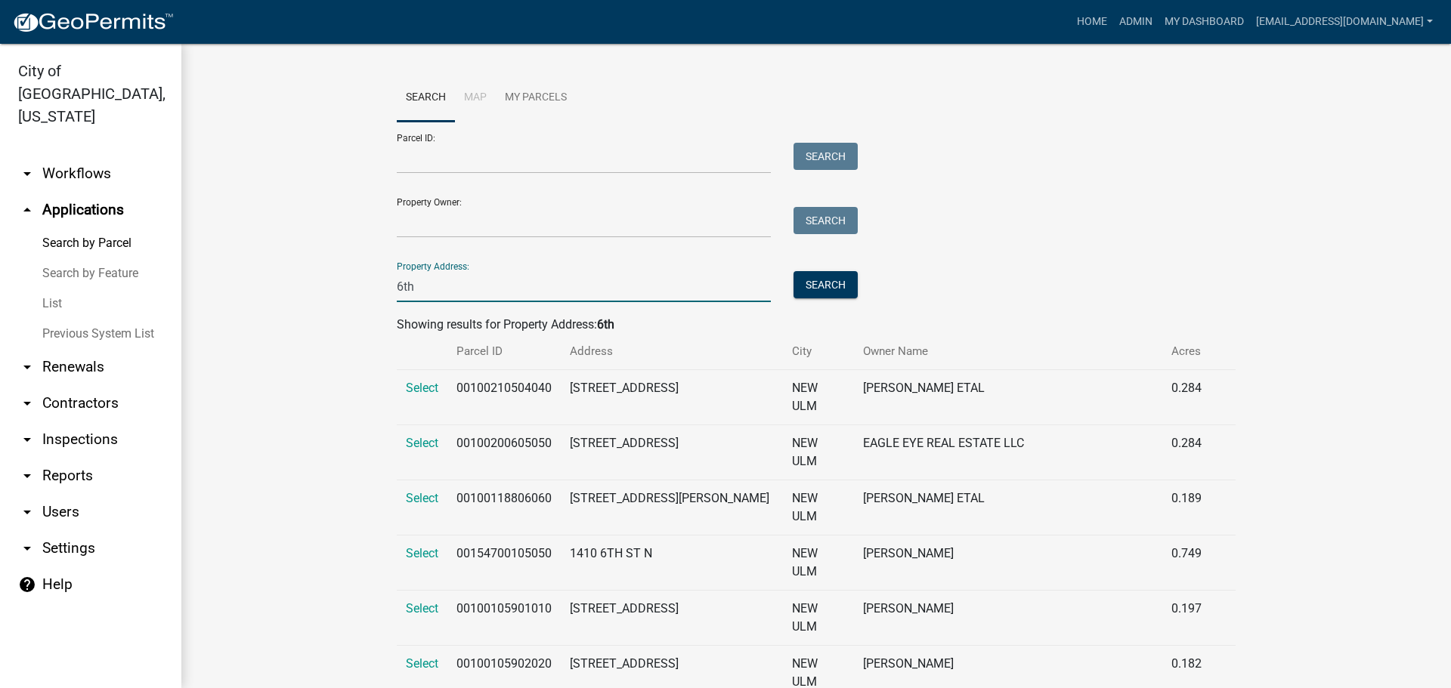
drag, startPoint x: 428, startPoint y: 292, endPoint x: 326, endPoint y: 301, distance: 101.6
click at [413, 218] on input "Property Owner:" at bounding box center [584, 222] width 374 height 31
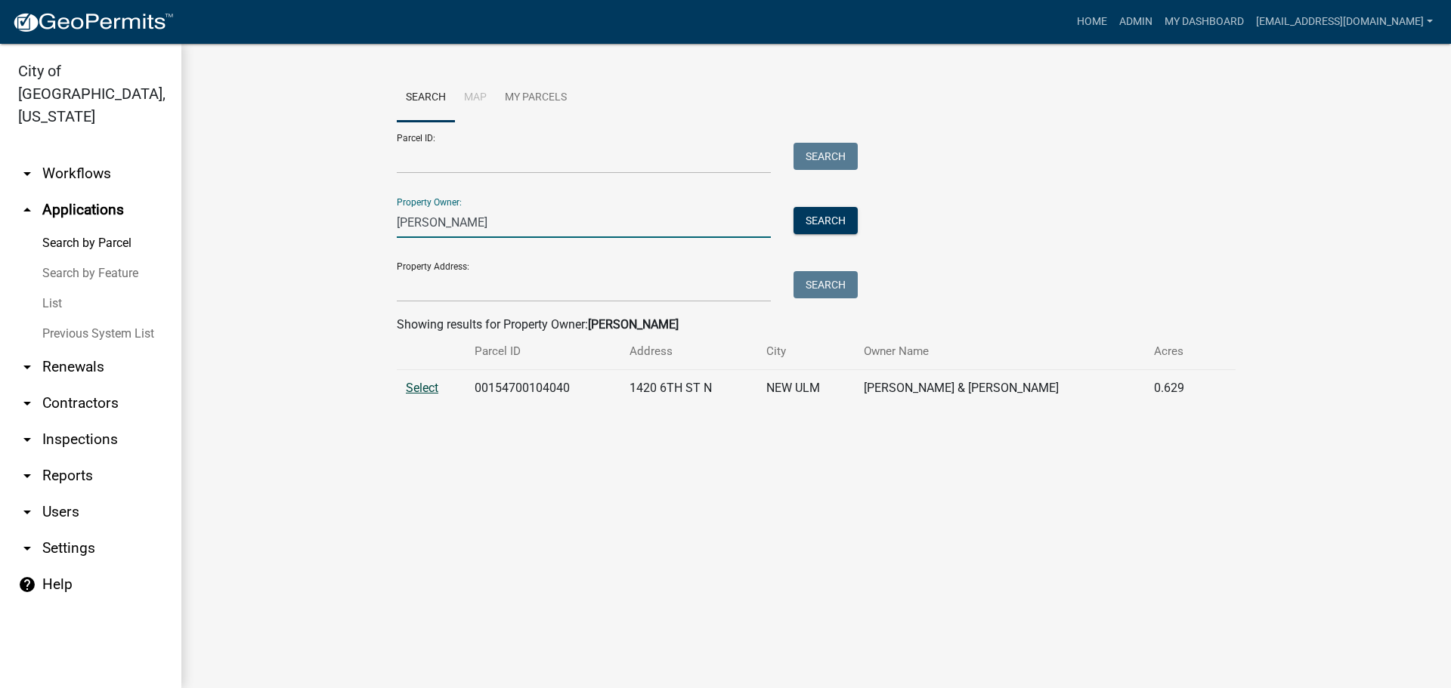
type input "dolan"
click at [435, 390] on span "Select" at bounding box center [422, 388] width 32 height 14
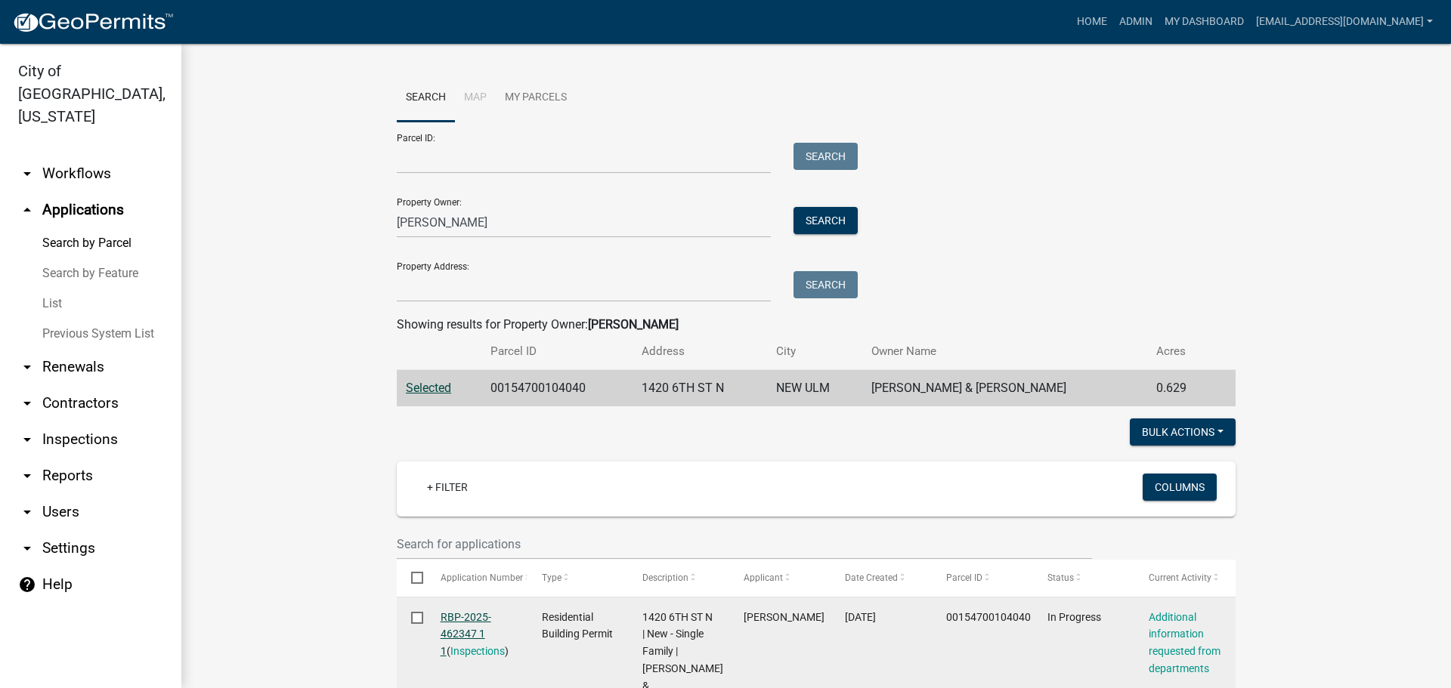
click at [472, 619] on link "RBP-2025-462347 1 1" at bounding box center [466, 634] width 51 height 47
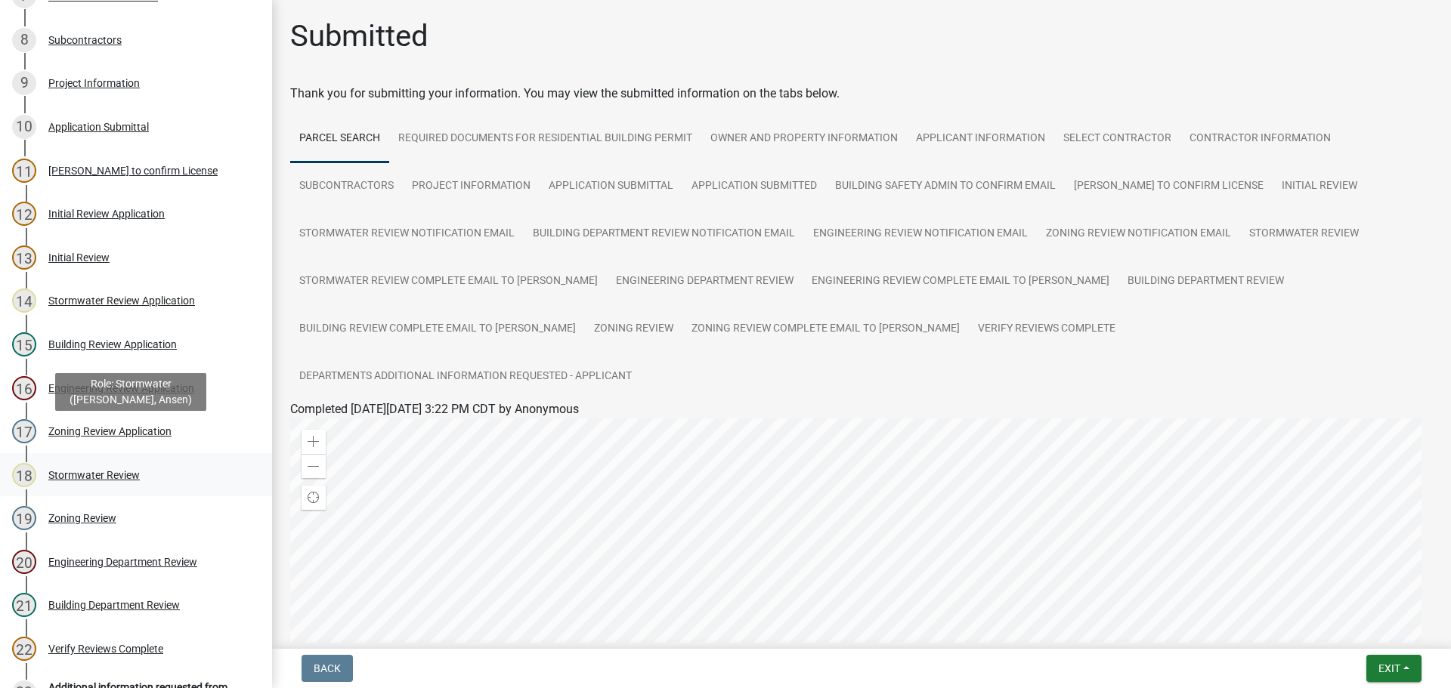
scroll to position [453, 0]
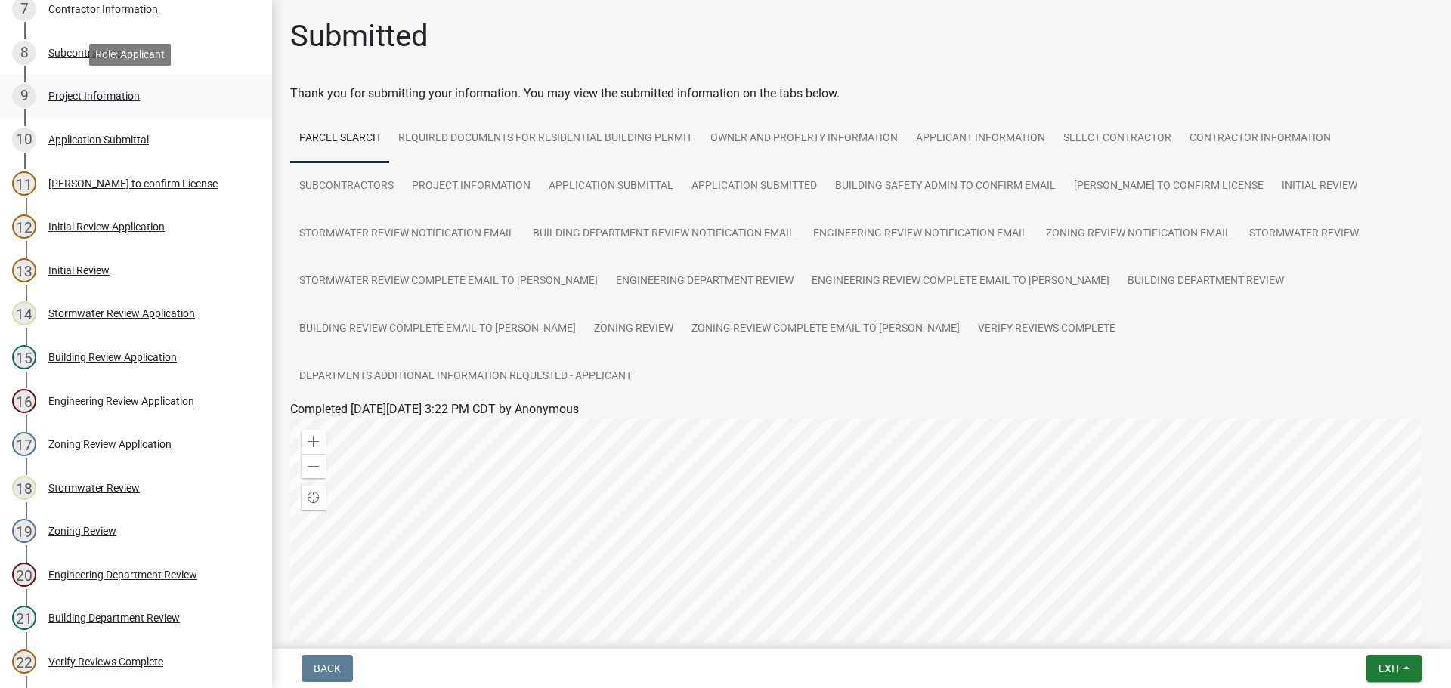
click at [85, 97] on div "Project Information" at bounding box center [93, 96] width 91 height 11
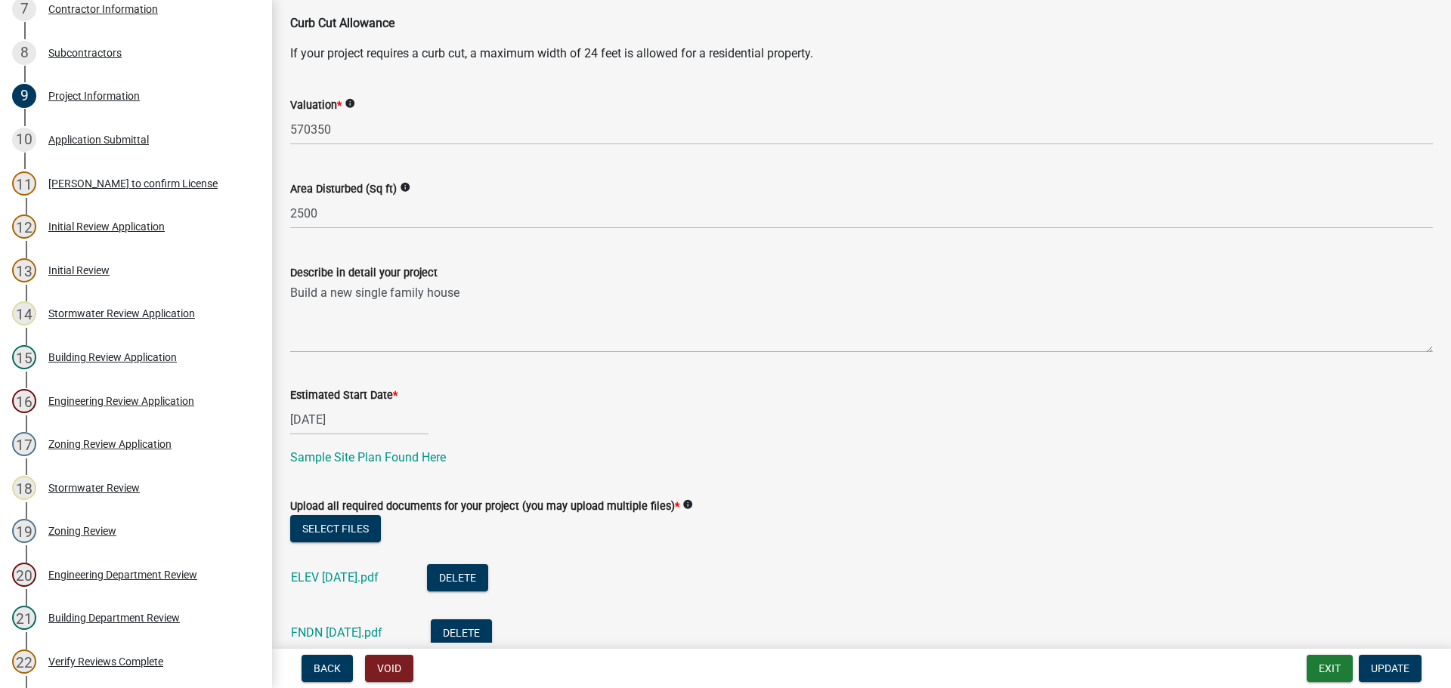
scroll to position [529, 0]
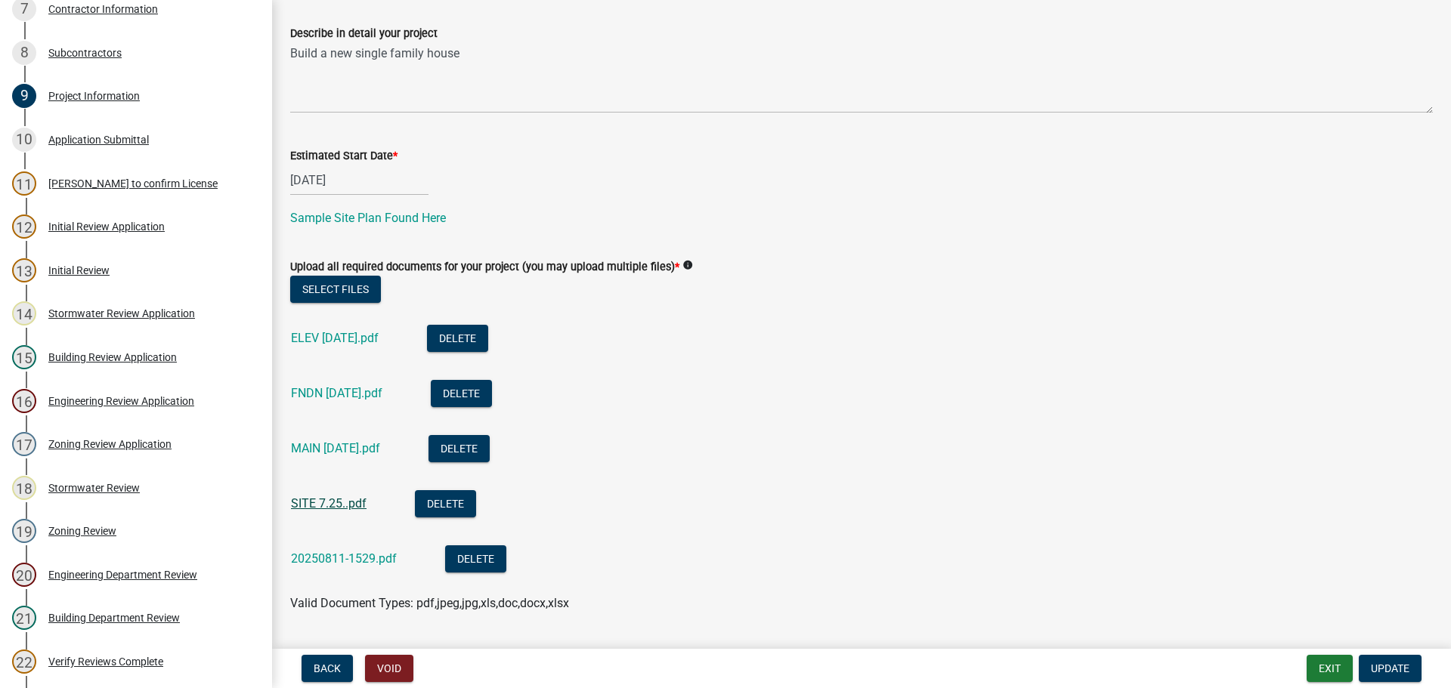
click at [309, 503] on link "SITE 7.25..pdf" at bounding box center [329, 504] width 76 height 14
